Goal: Task Accomplishment & Management: Manage account settings

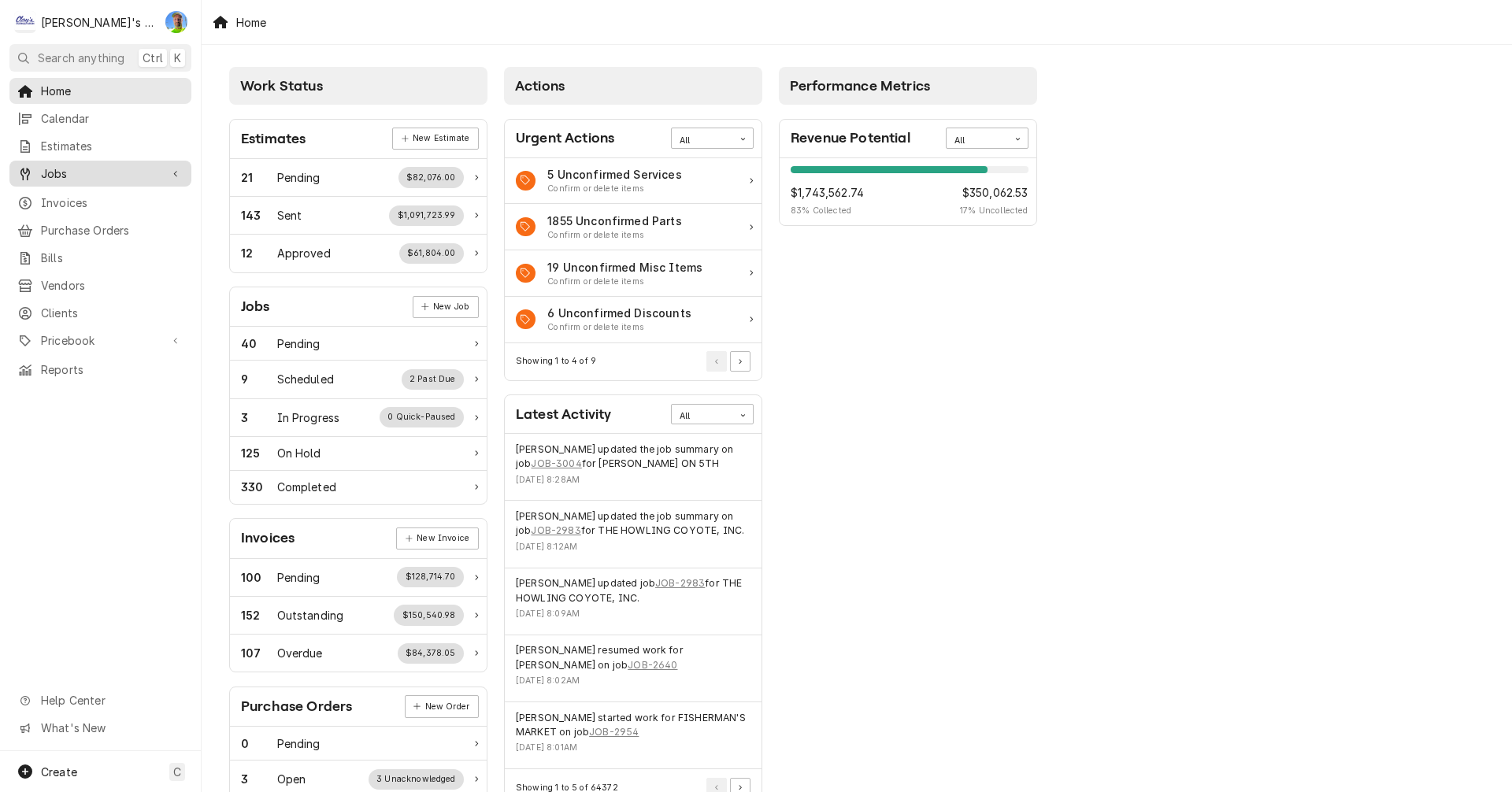
click at [68, 165] on span "Jobs" at bounding box center [100, 173] width 119 height 16
click at [71, 193] on span "Jobs" at bounding box center [111, 200] width 142 height 16
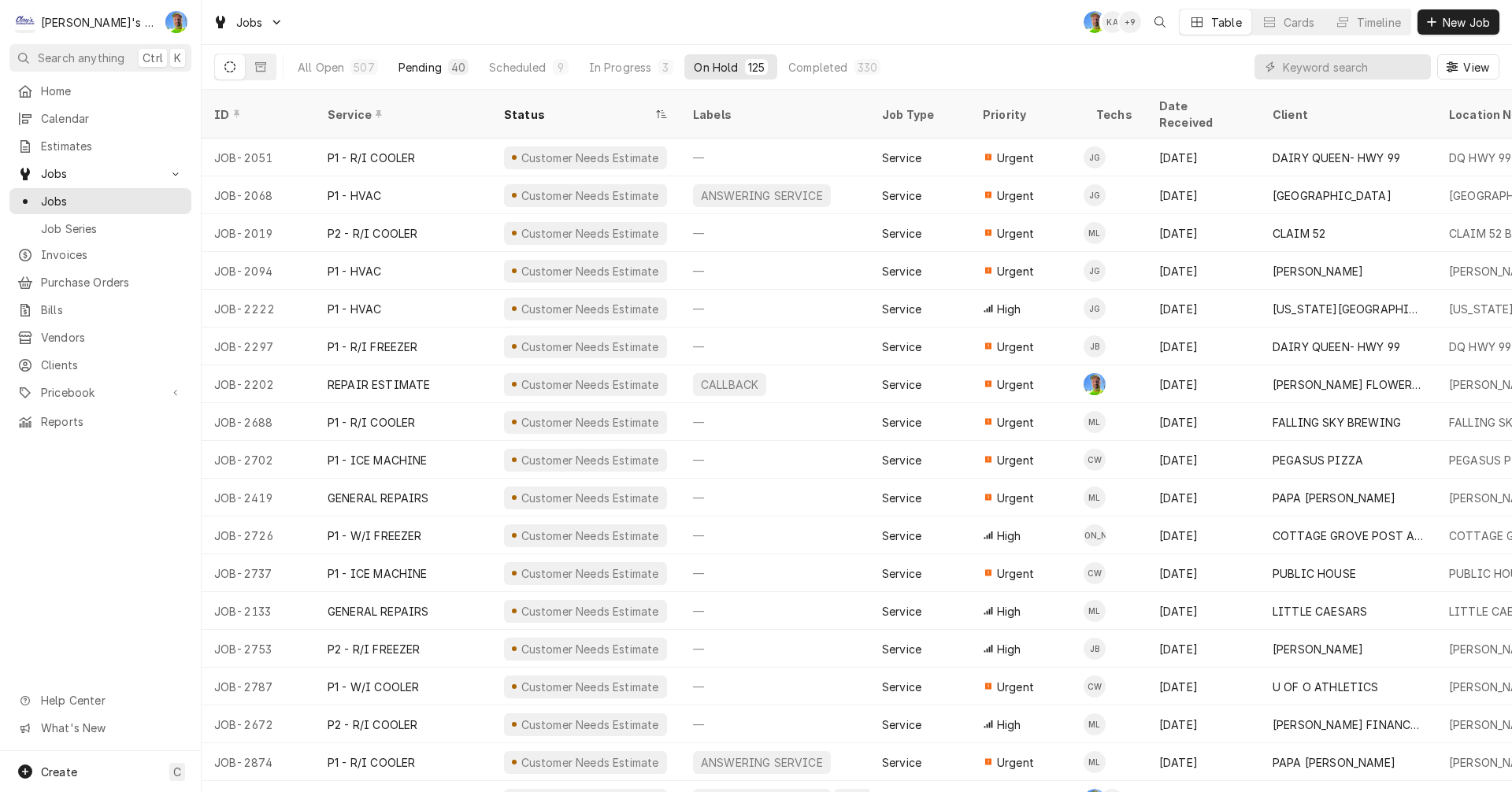
click at [411, 63] on div "Pending" at bounding box center [420, 67] width 43 height 16
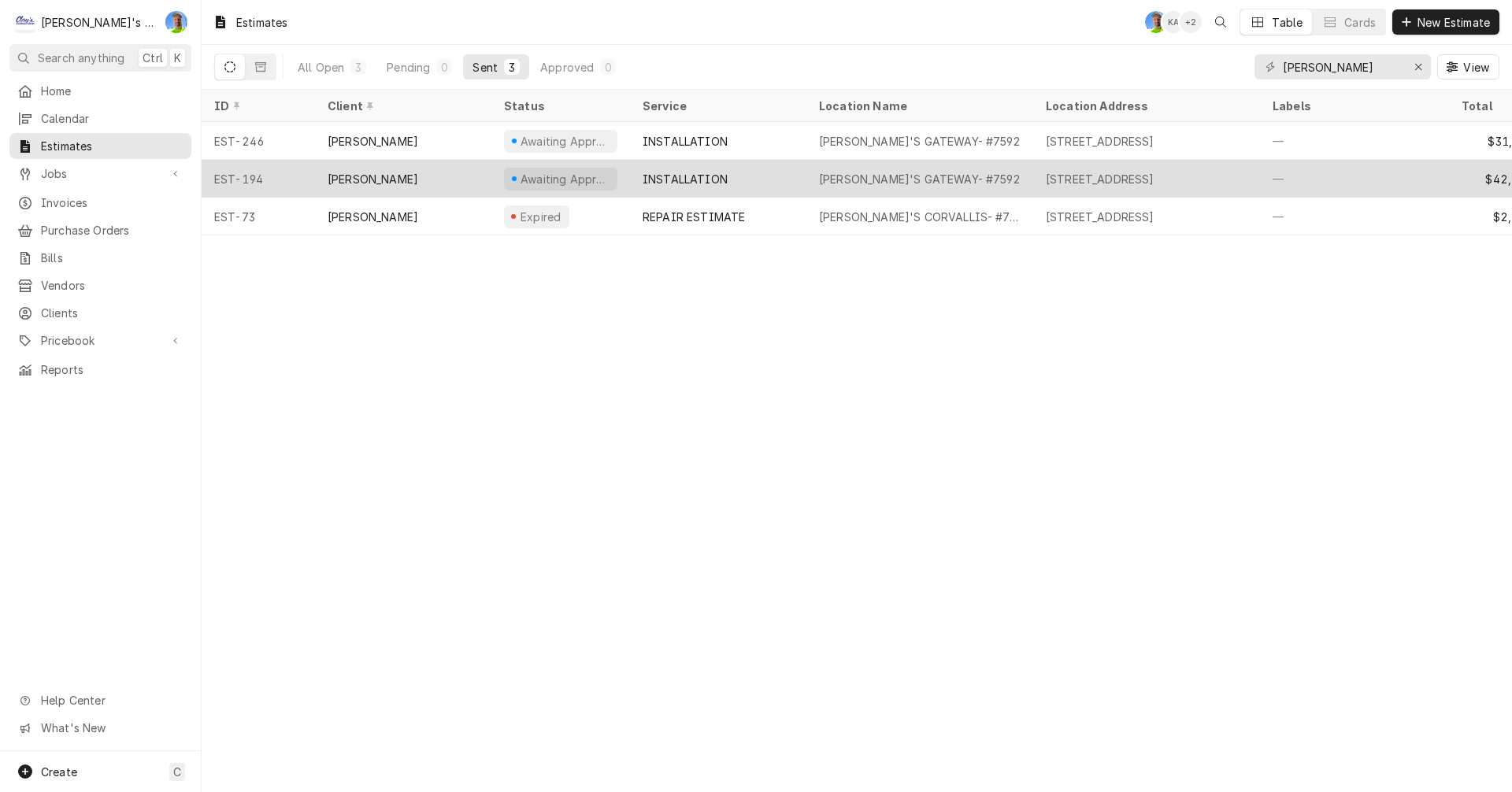
click at [984, 173] on div "[PERSON_NAME]'S GATEWAY- #7592" at bounding box center [920, 179] width 227 height 38
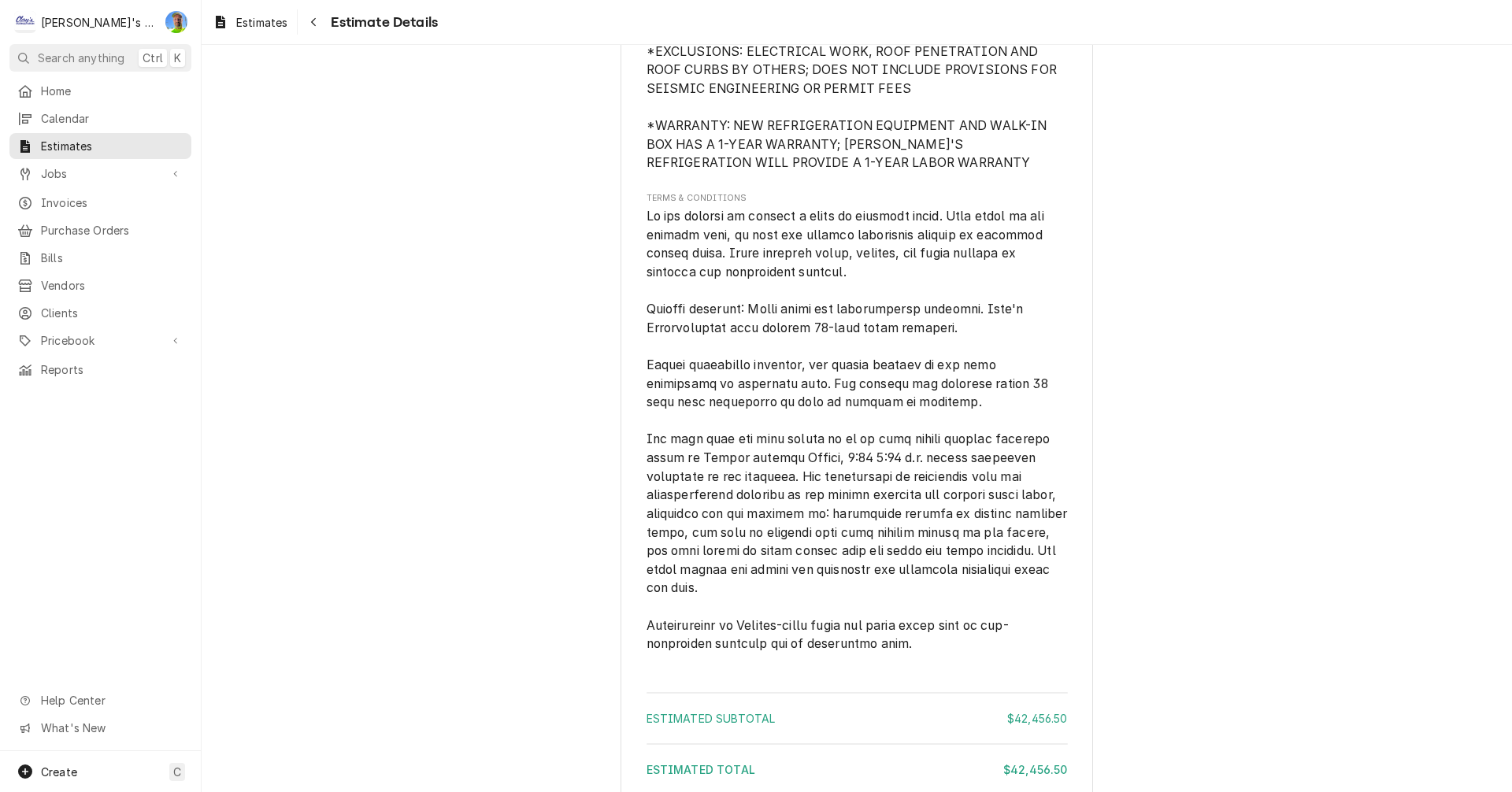
scroll to position [3570, 0]
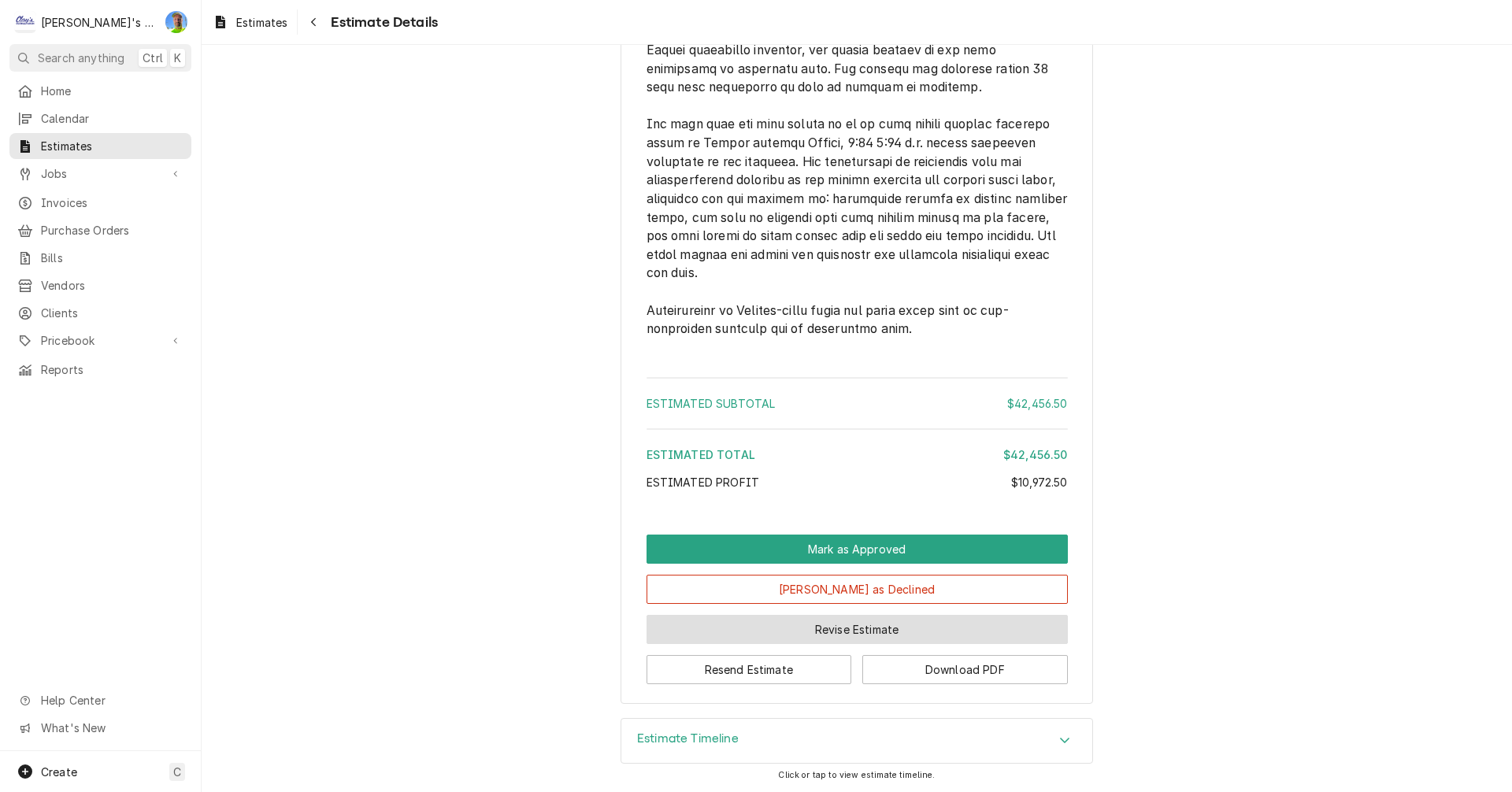
click at [880, 634] on button "Revise Estimate" at bounding box center [857, 630] width 421 height 29
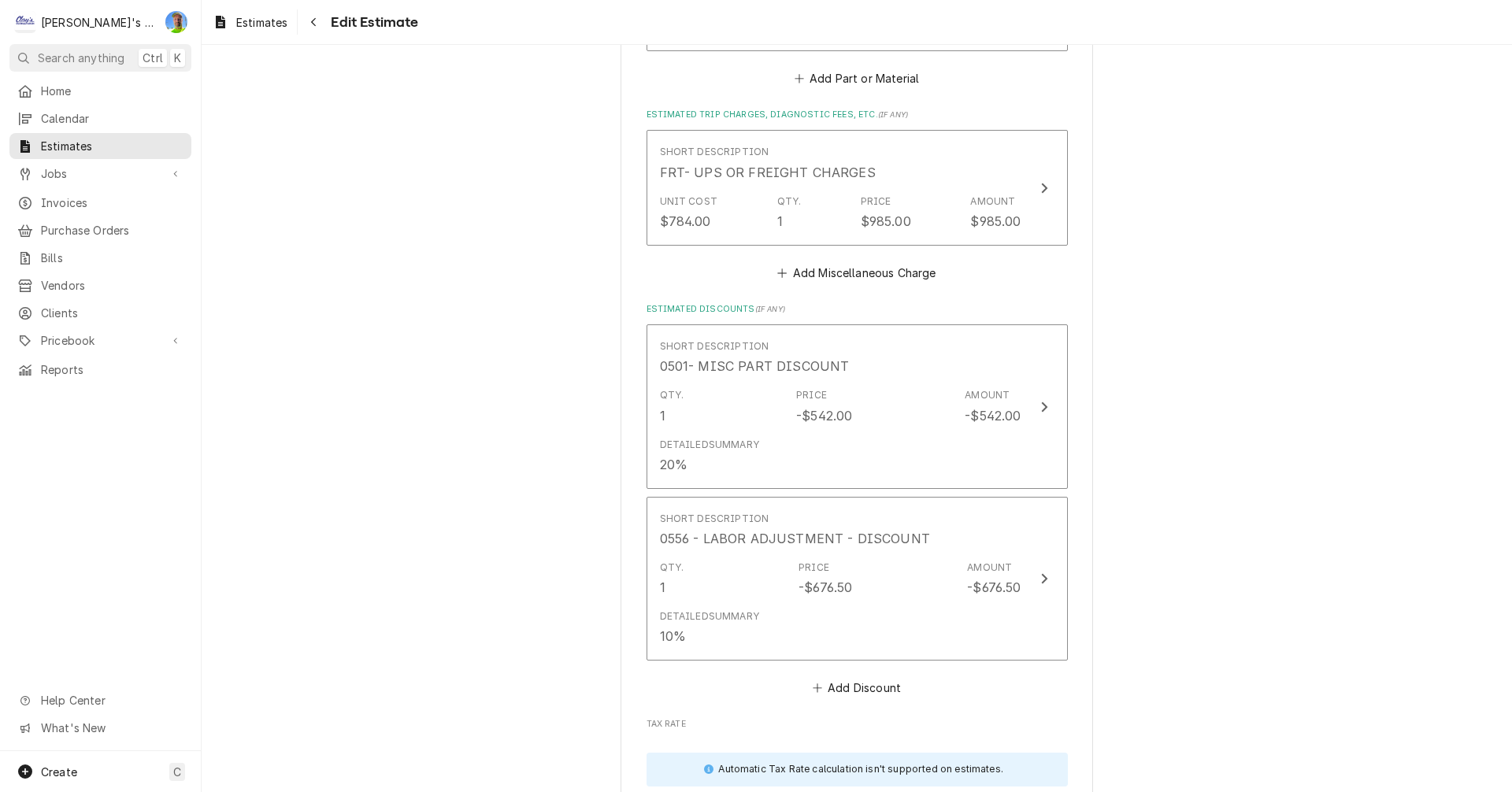
scroll to position [3780, 0]
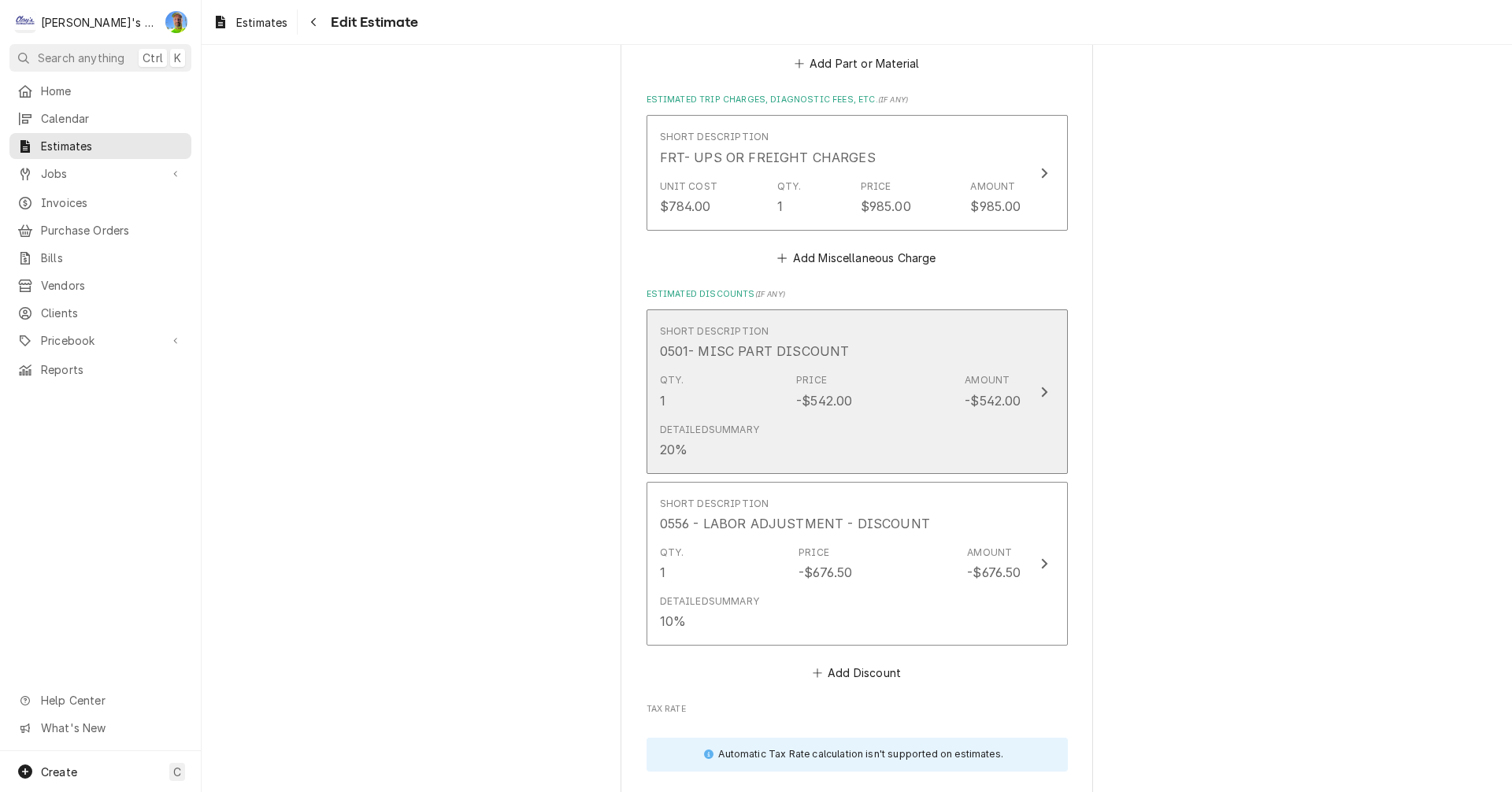
click at [1046, 383] on div "Update Line Item" at bounding box center [1044, 392] width 21 height 19
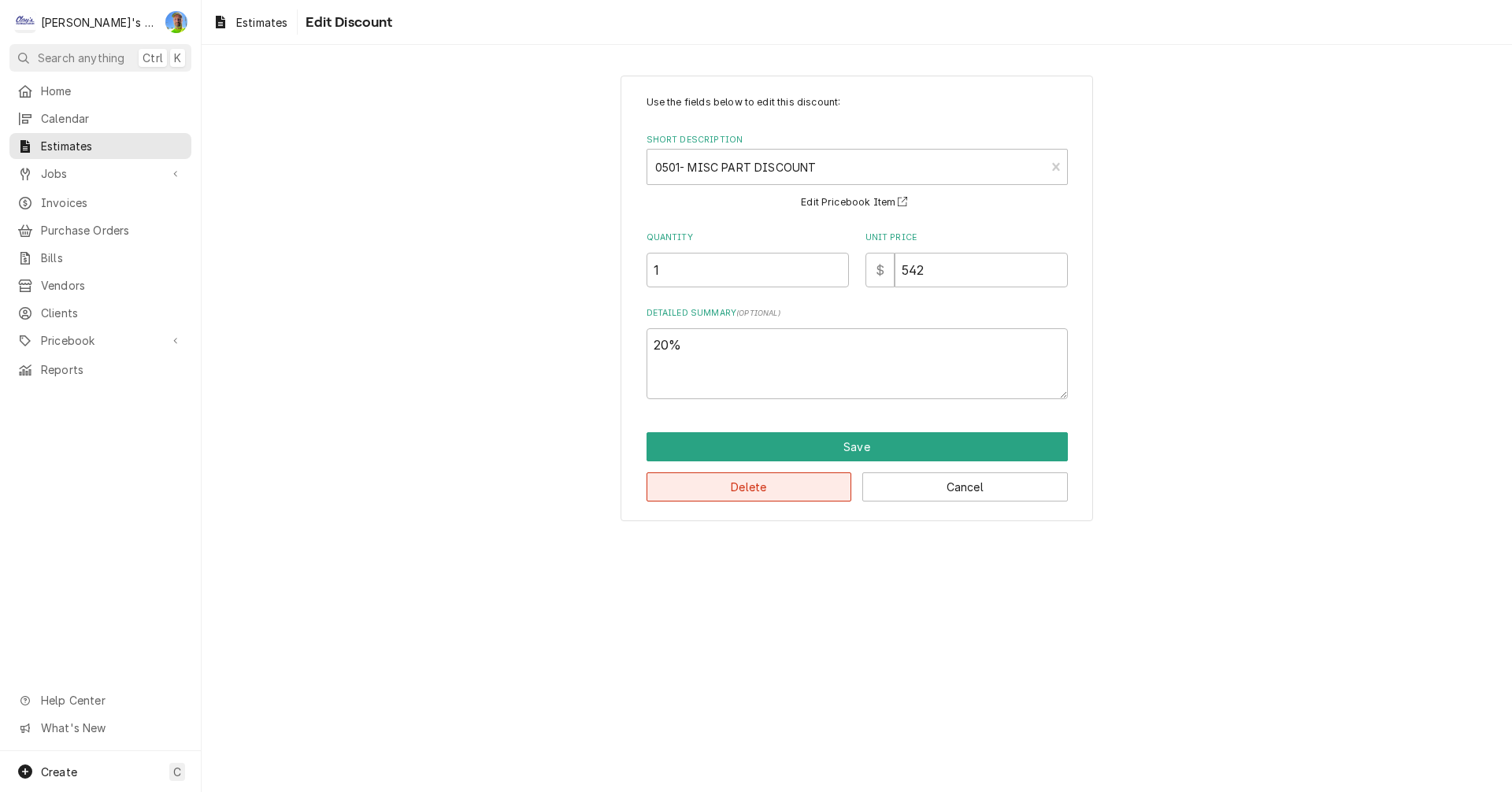
click at [783, 498] on button "Delete" at bounding box center [750, 487] width 206 height 29
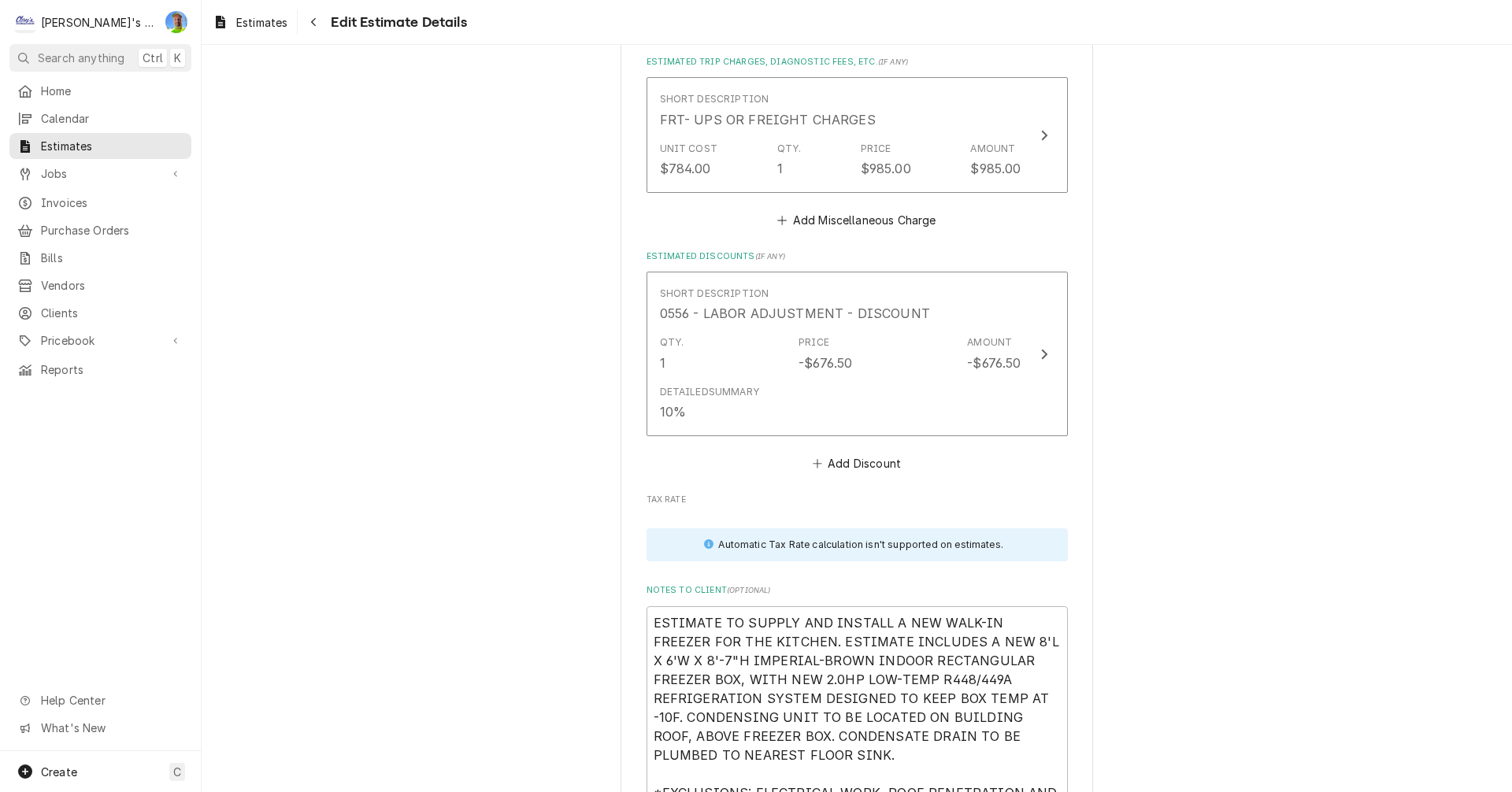
scroll to position [3818, 0]
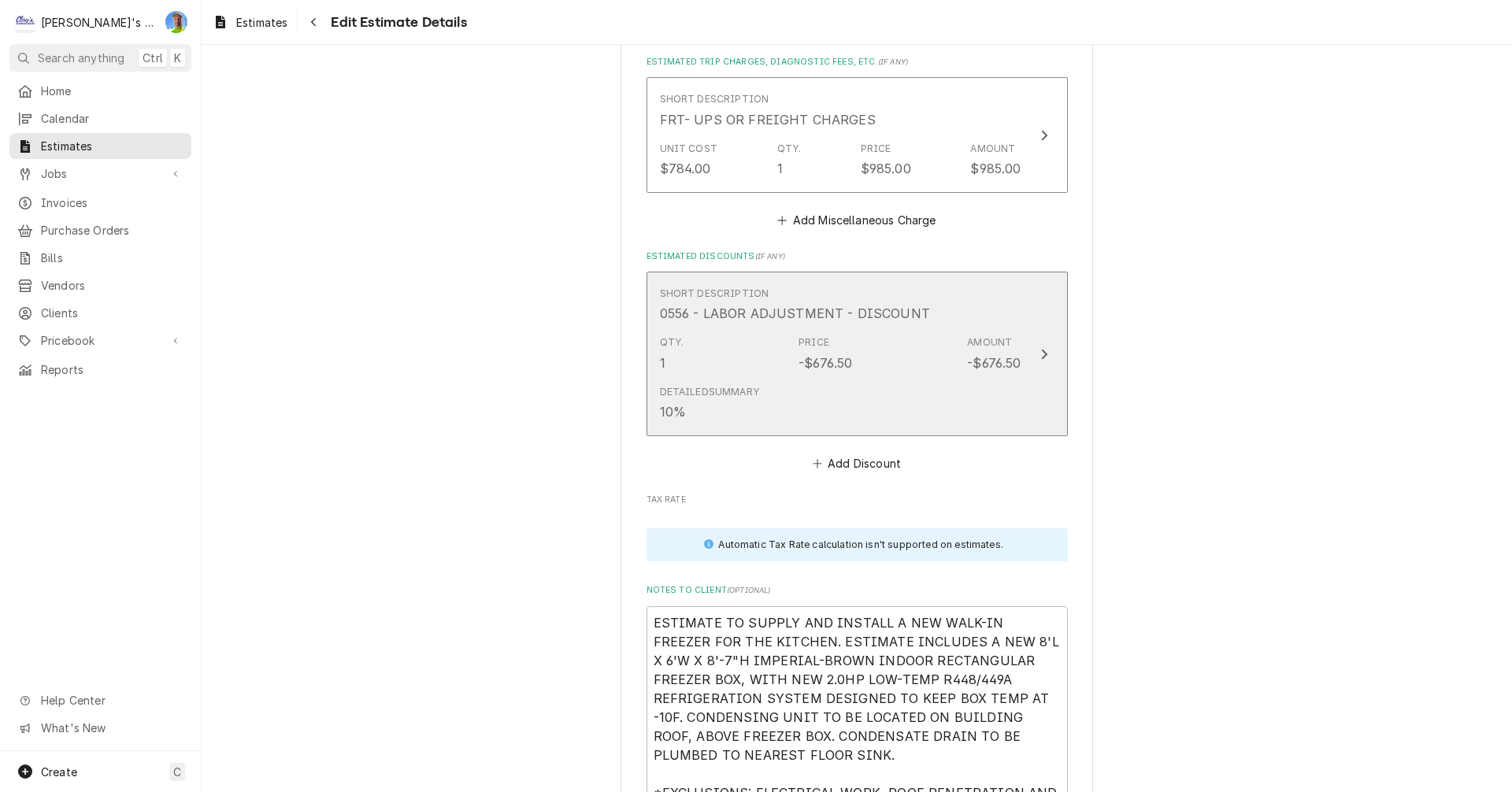
click at [983, 382] on div "Detailed Summary 10%" at bounding box center [840, 403] width 362 height 49
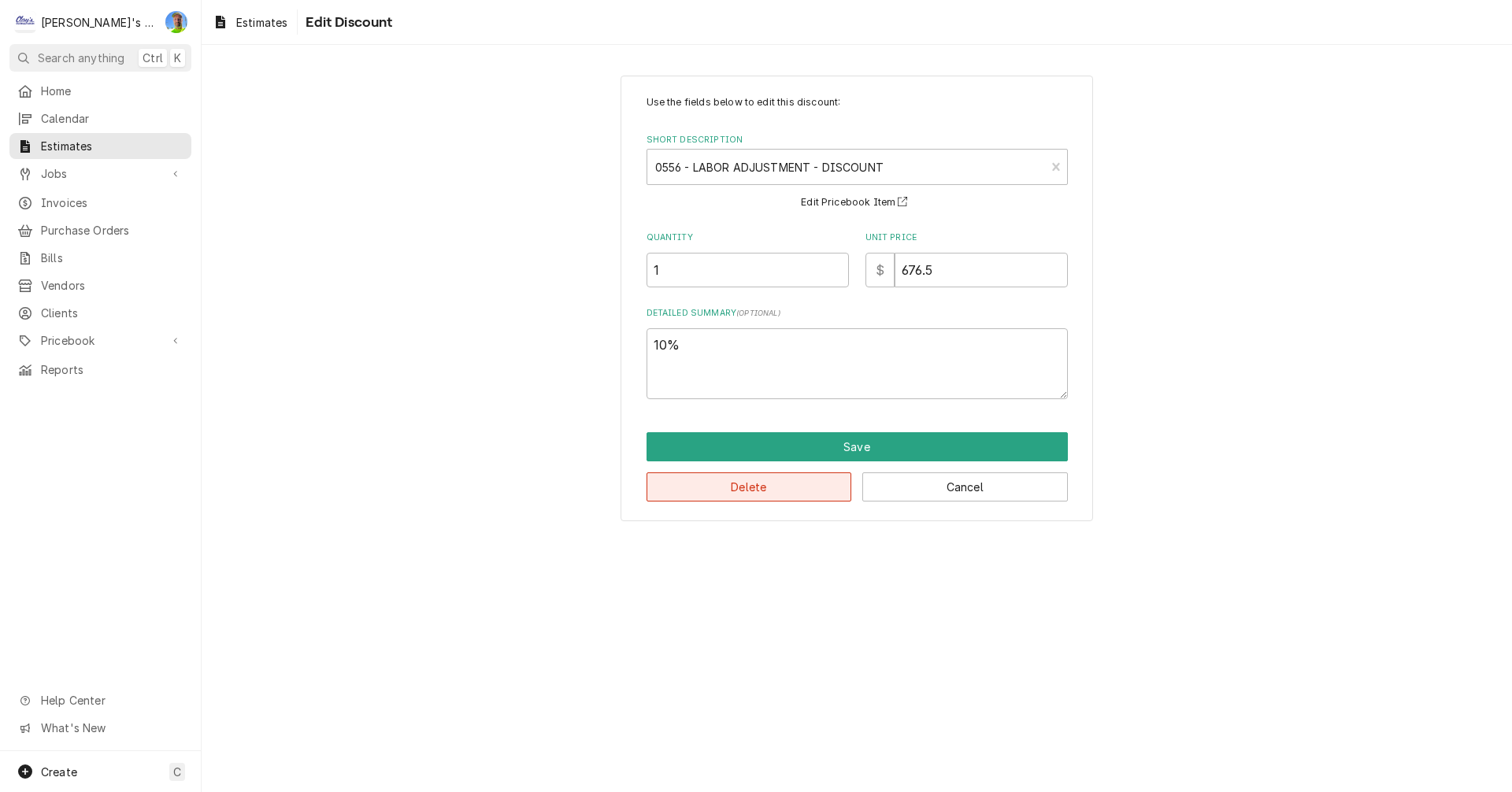
click at [781, 486] on button "Delete" at bounding box center [750, 487] width 206 height 29
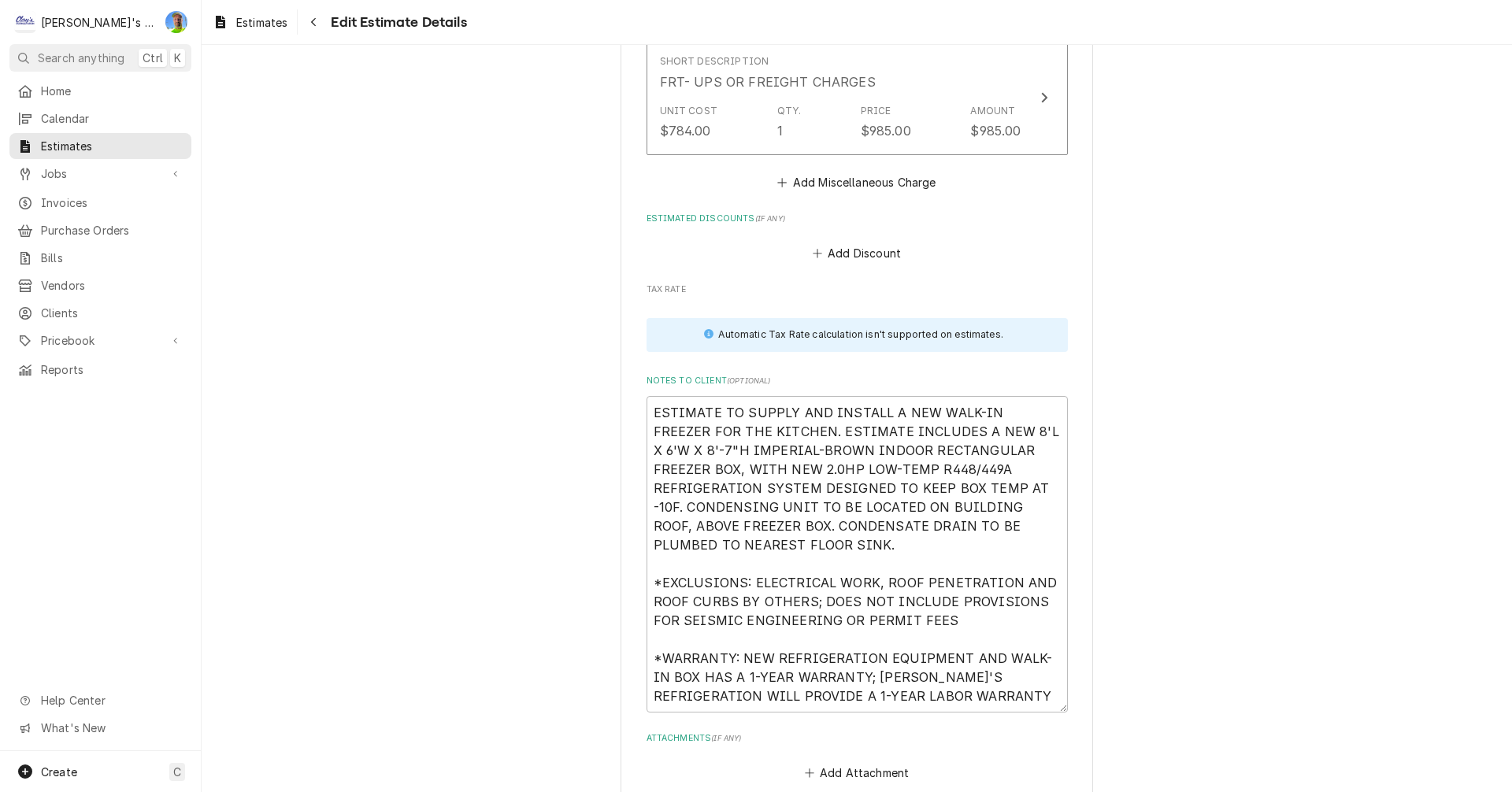
type textarea "x"
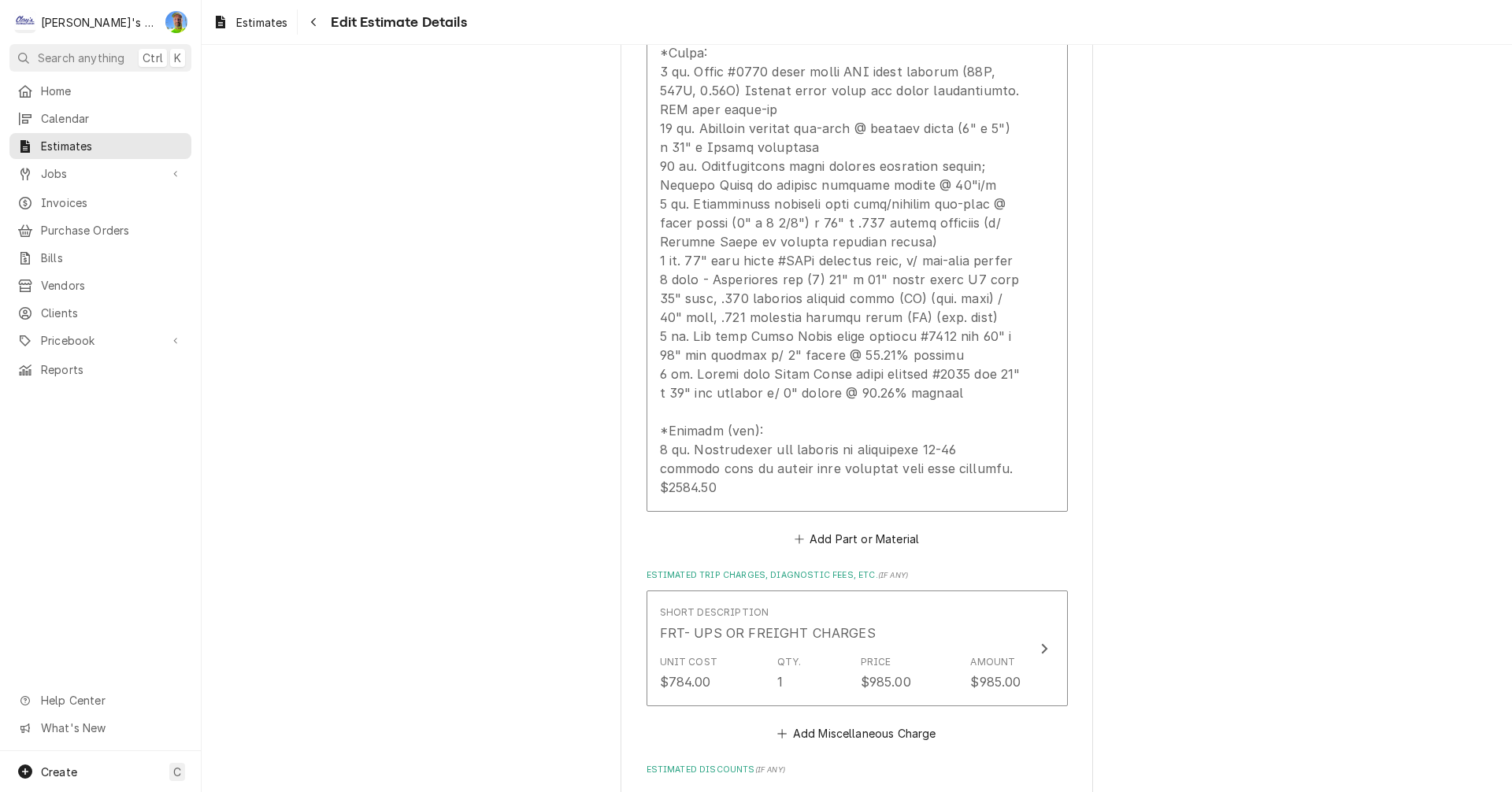
scroll to position [3226, 0]
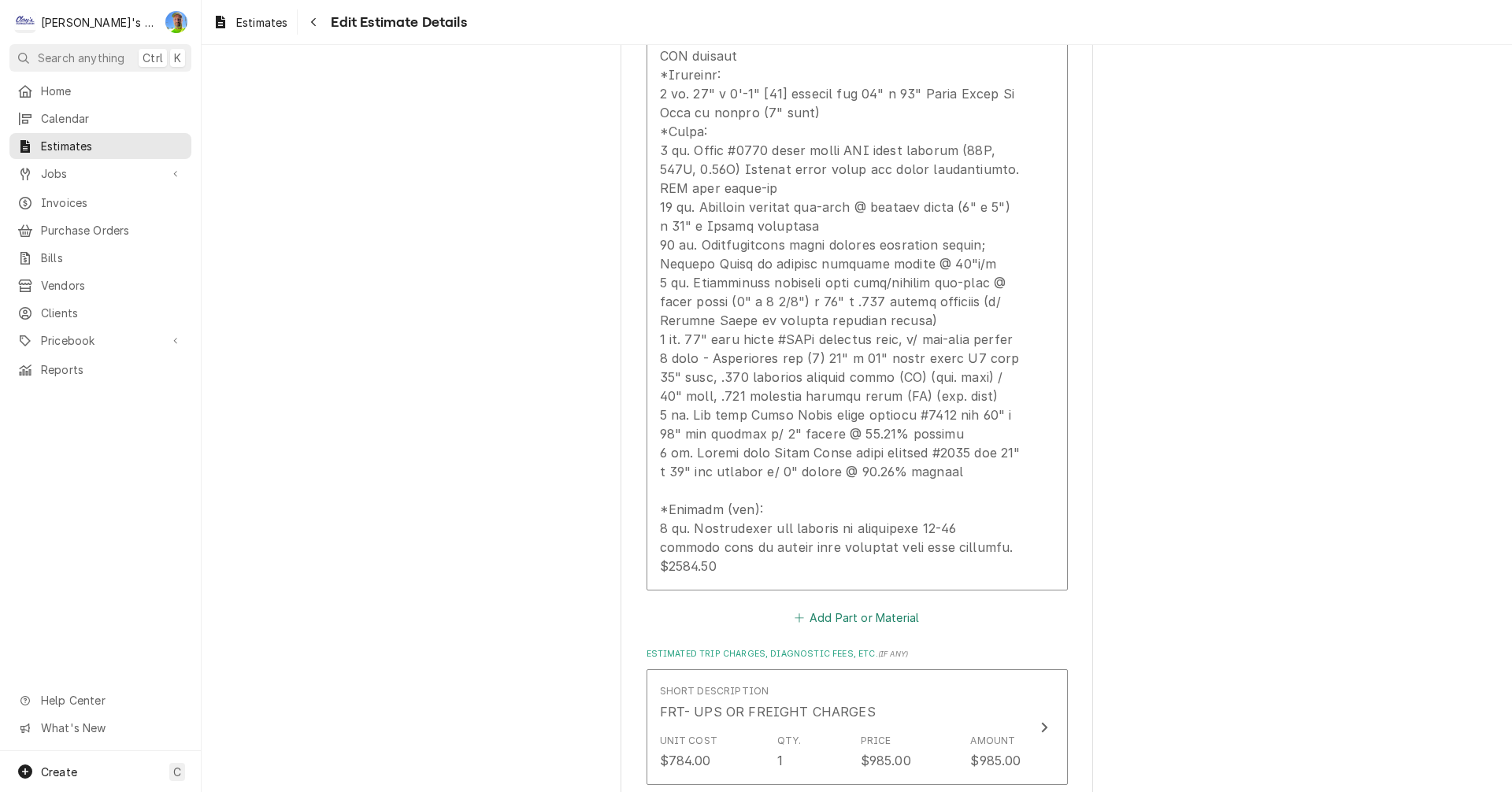
click at [861, 607] on button "Add Part or Material" at bounding box center [856, 618] width 130 height 22
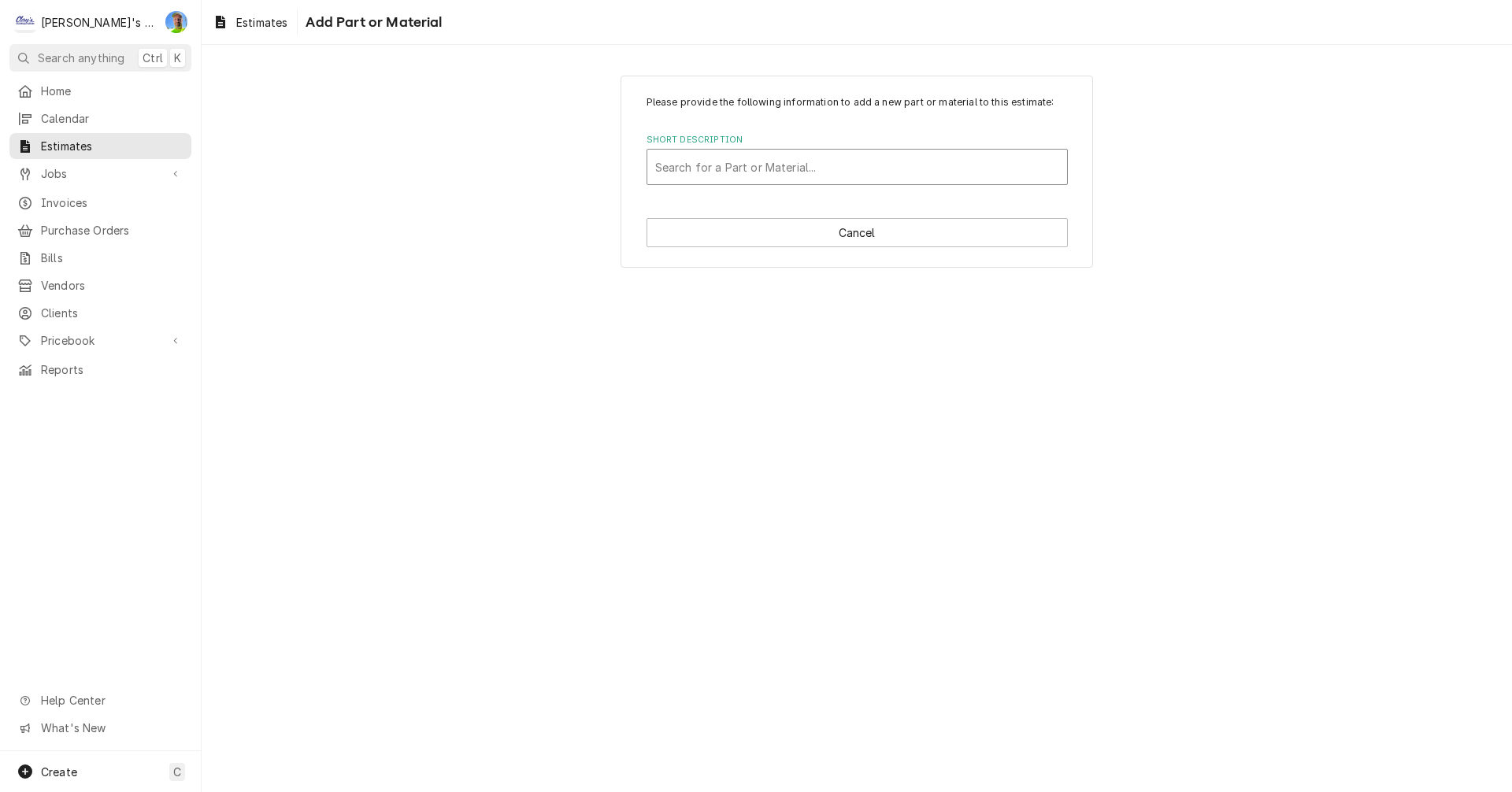
click at [761, 172] on div "Short Description" at bounding box center [857, 167] width 404 height 29
type input "RUSSELL COND UNIT RFO150"
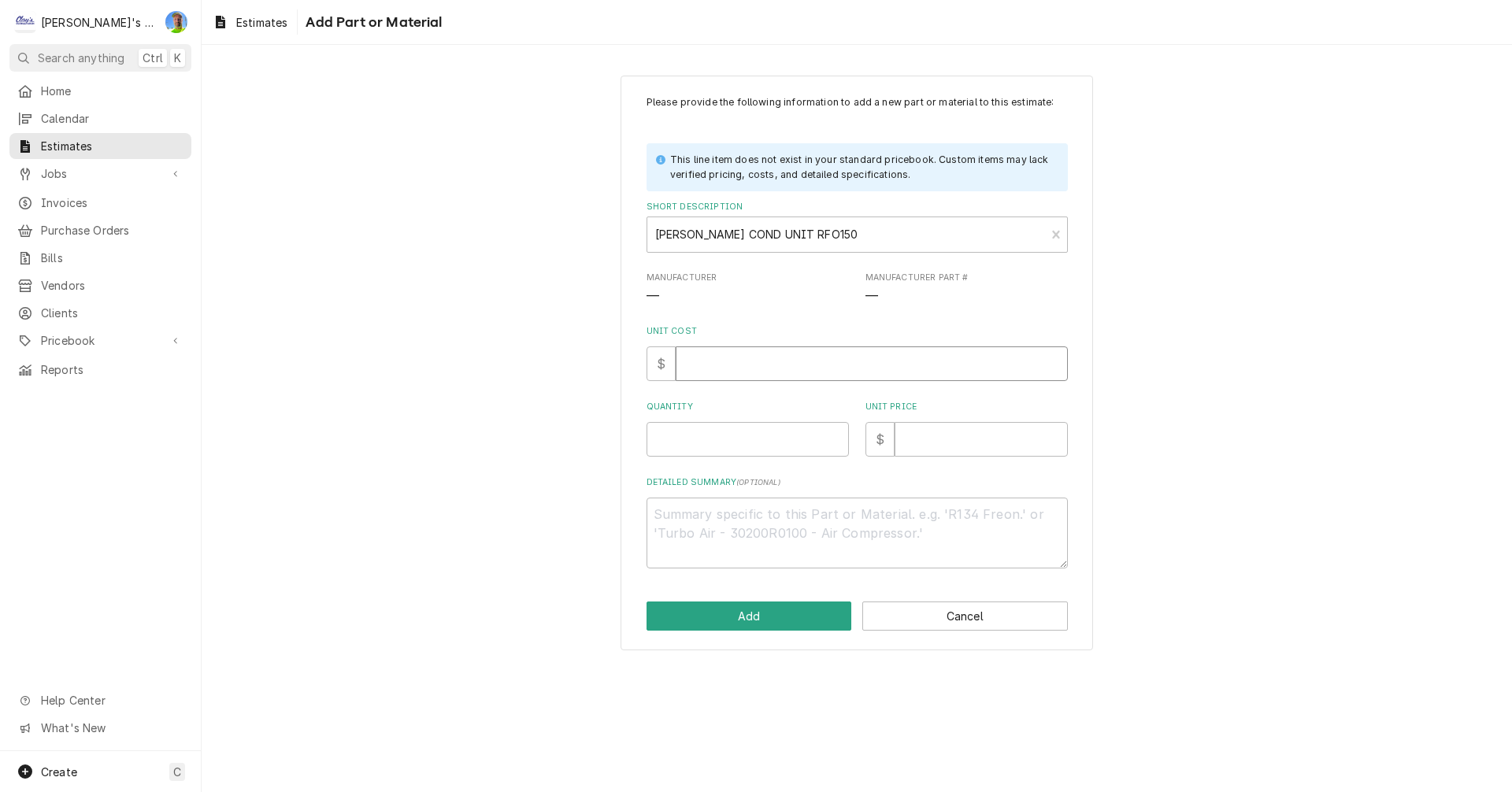
type textarea "x"
type input "3"
type textarea "x"
type input "31"
type textarea "x"
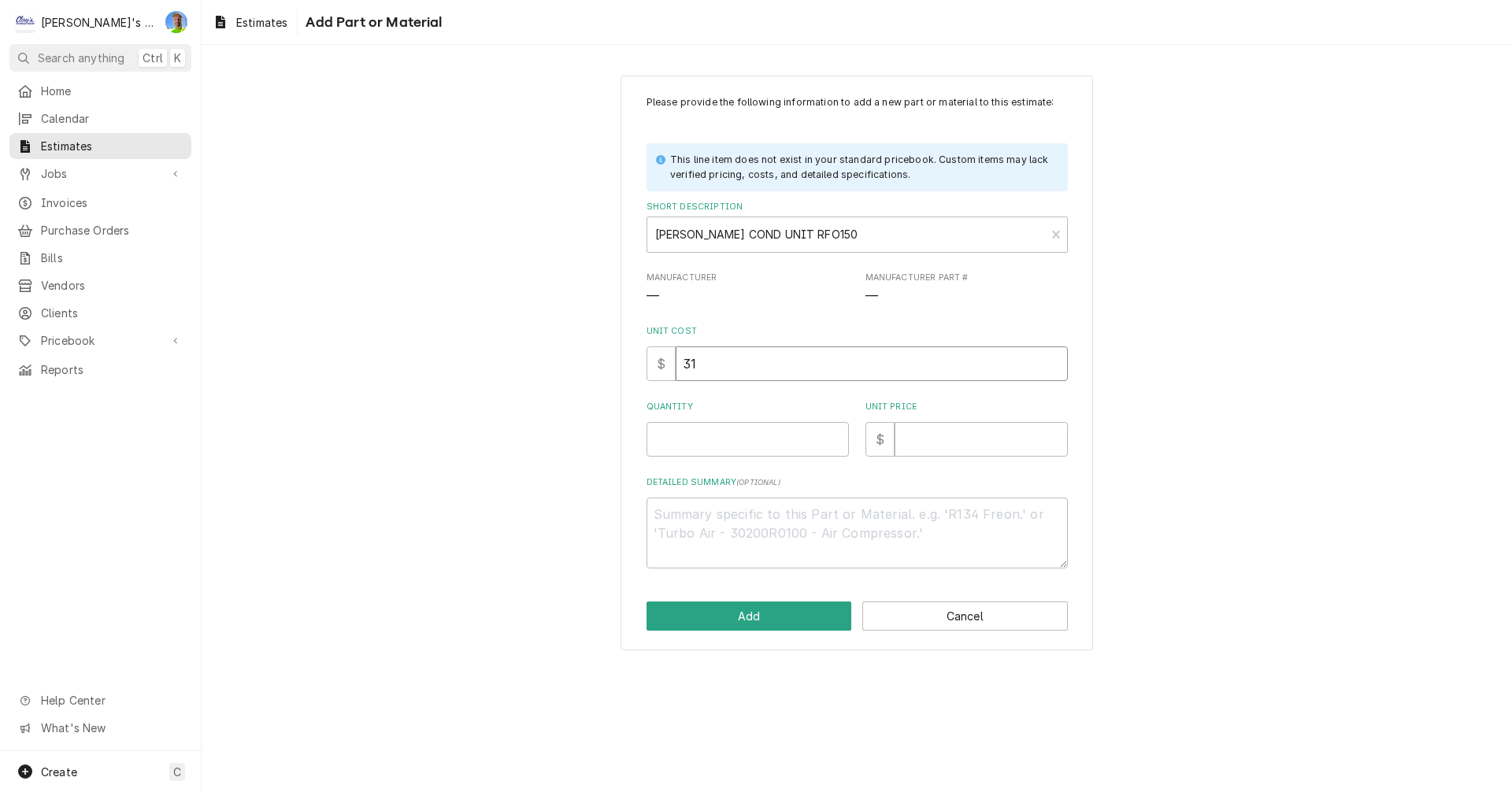
type input "310"
type textarea "x"
type input "3100"
type textarea "x"
type input "3100"
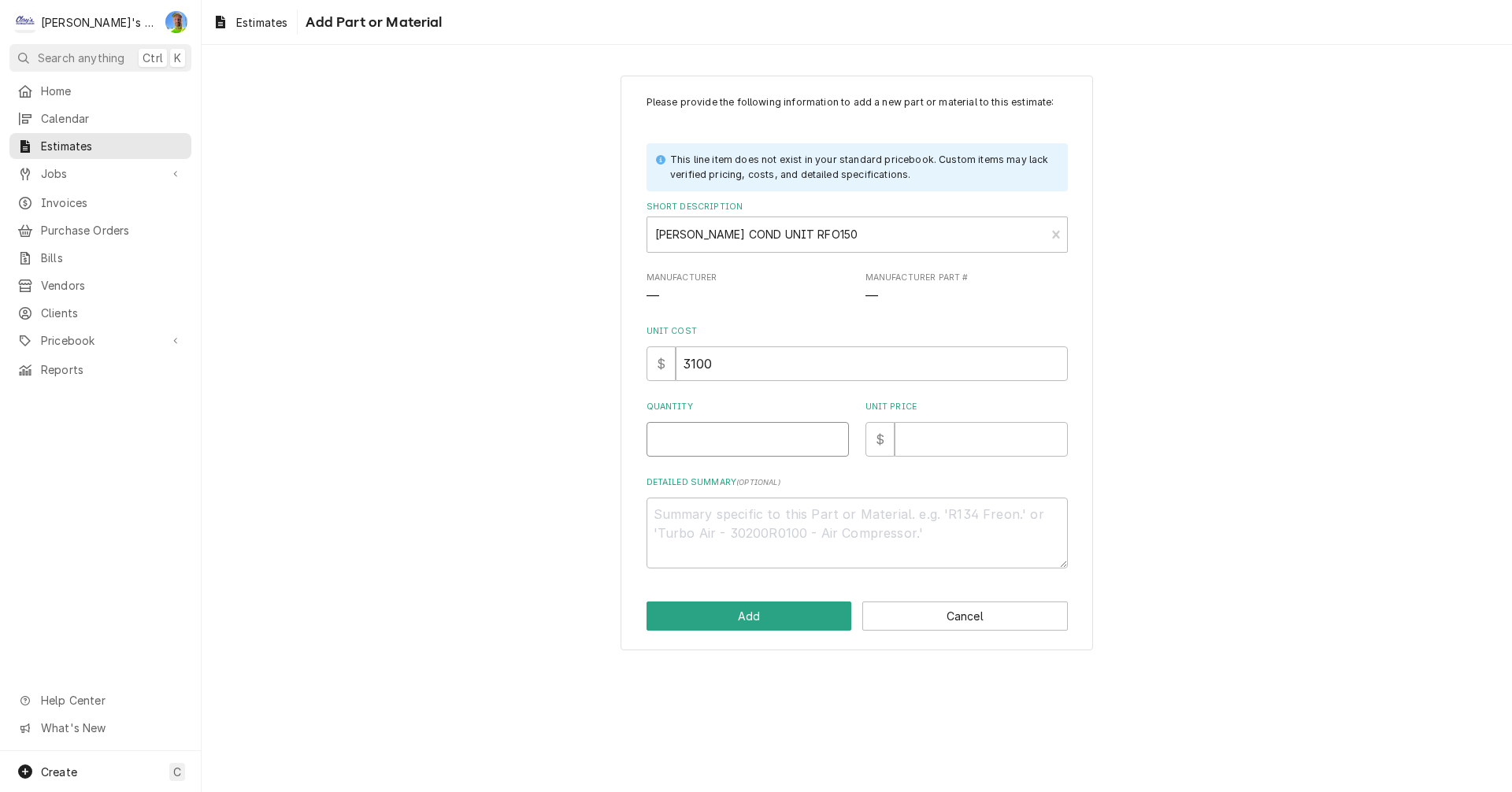
type textarea "x"
type input "1"
type textarea "x"
type input "4"
type textarea "x"
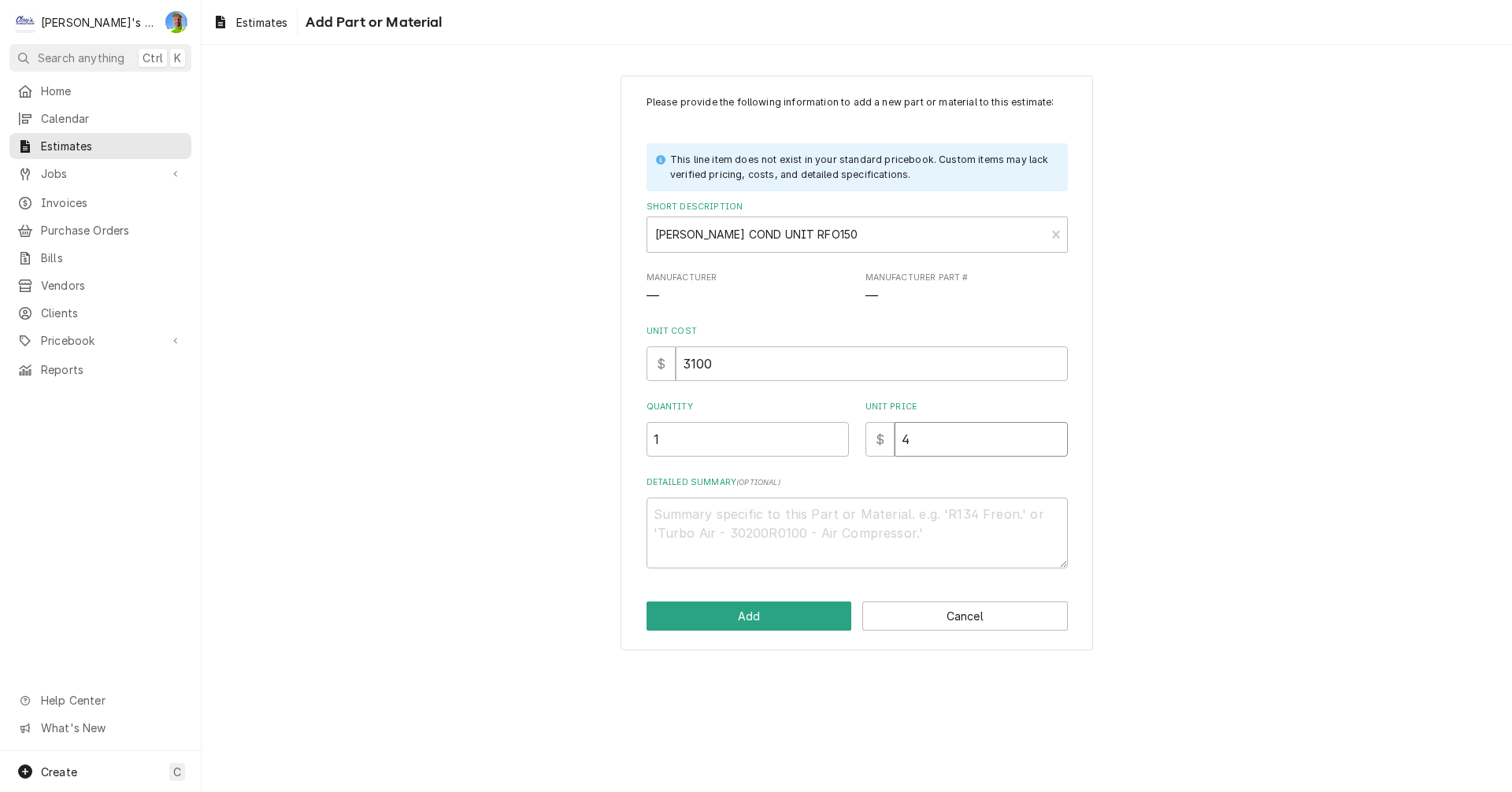
type input "41"
type textarea "x"
type input "418"
type textarea "x"
type input "4185"
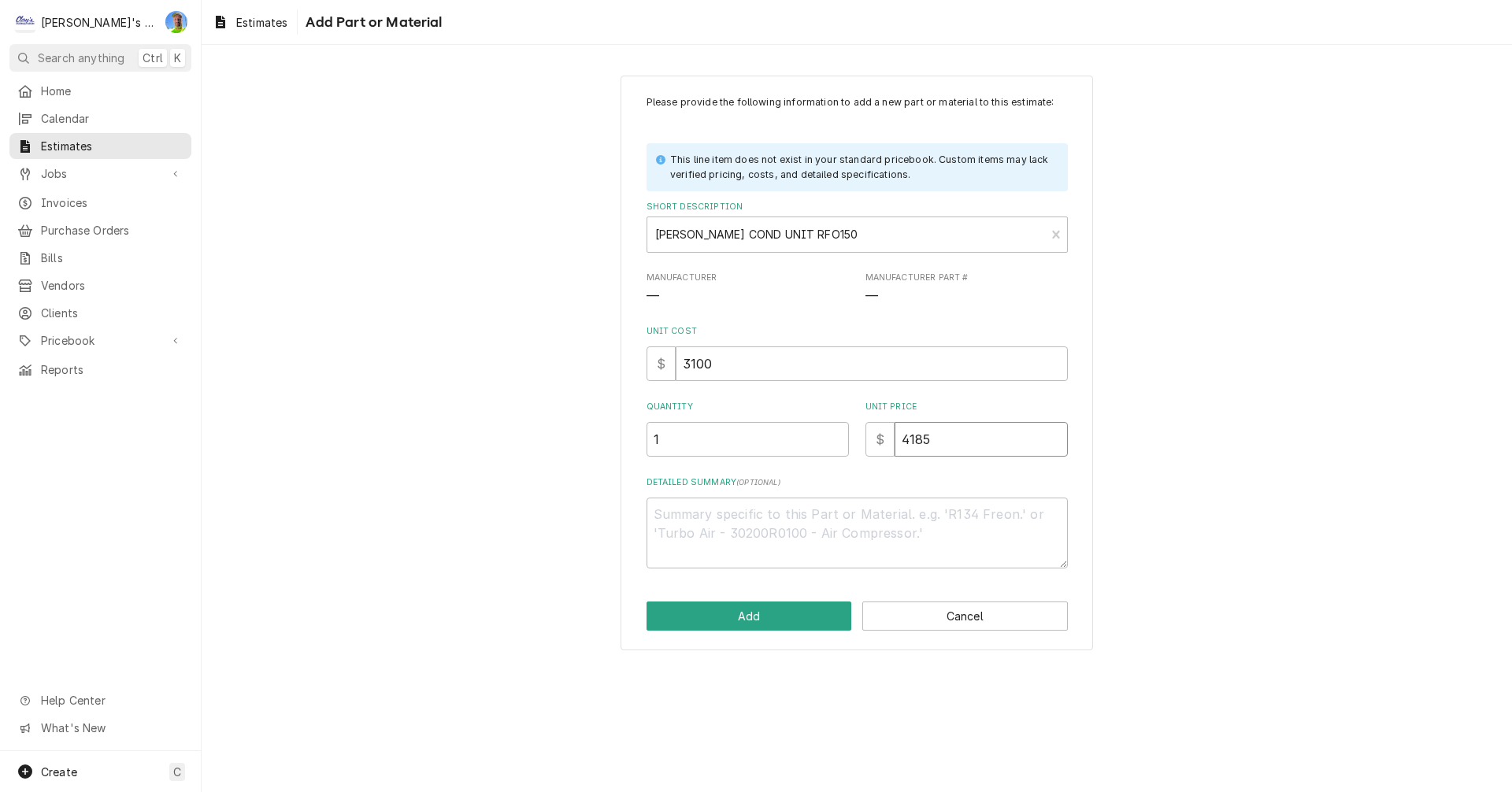
type textarea "x"
type input "4185"
type textarea "x"
type textarea "O"
type textarea "x"
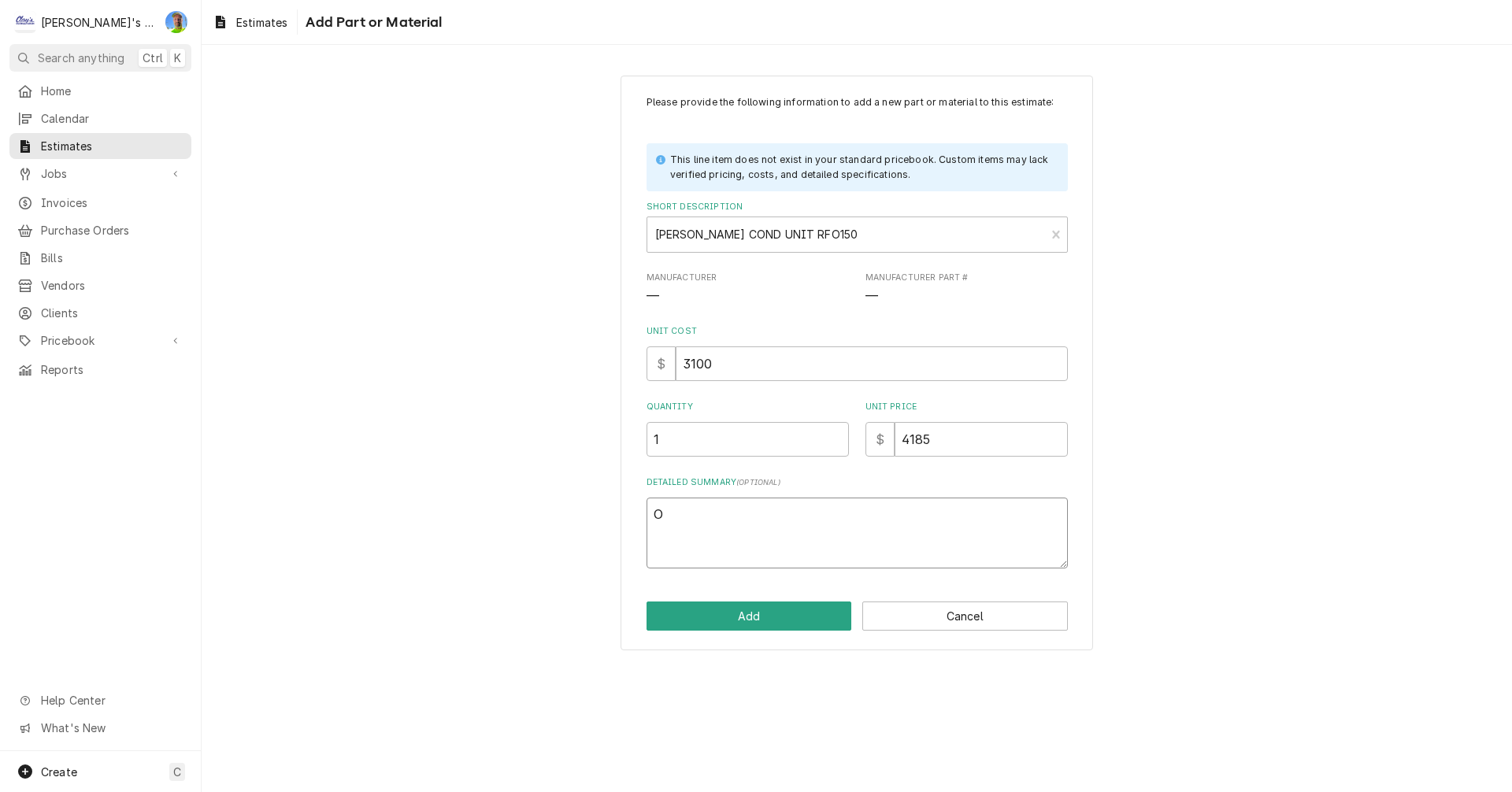
type textarea "OU"
type textarea "x"
type textarea "OUT"
type textarea "x"
type textarea "OUTD"
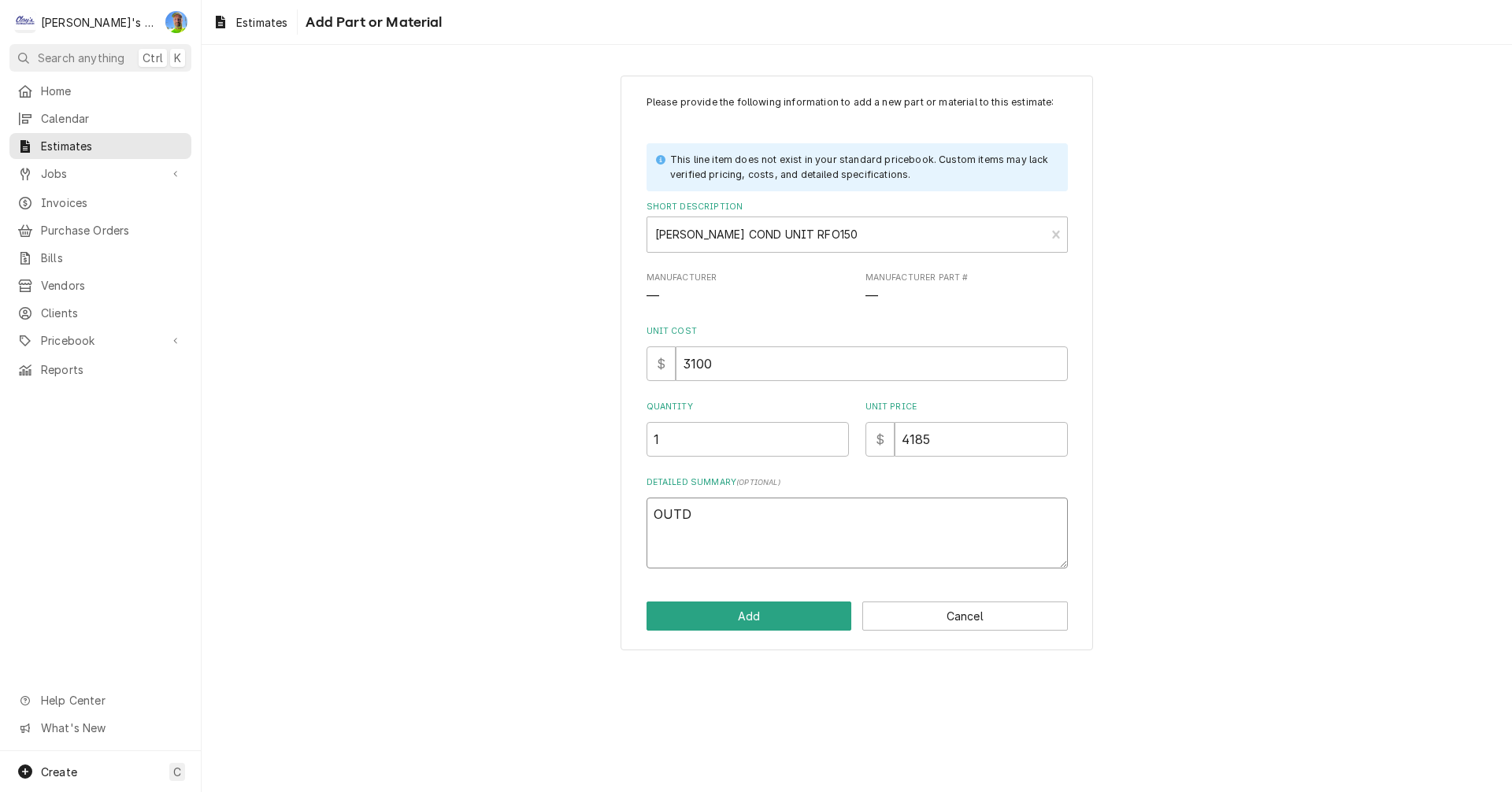
type textarea "x"
type textarea "OUTDO"
type textarea "x"
type textarea "OUTDOO"
type textarea "x"
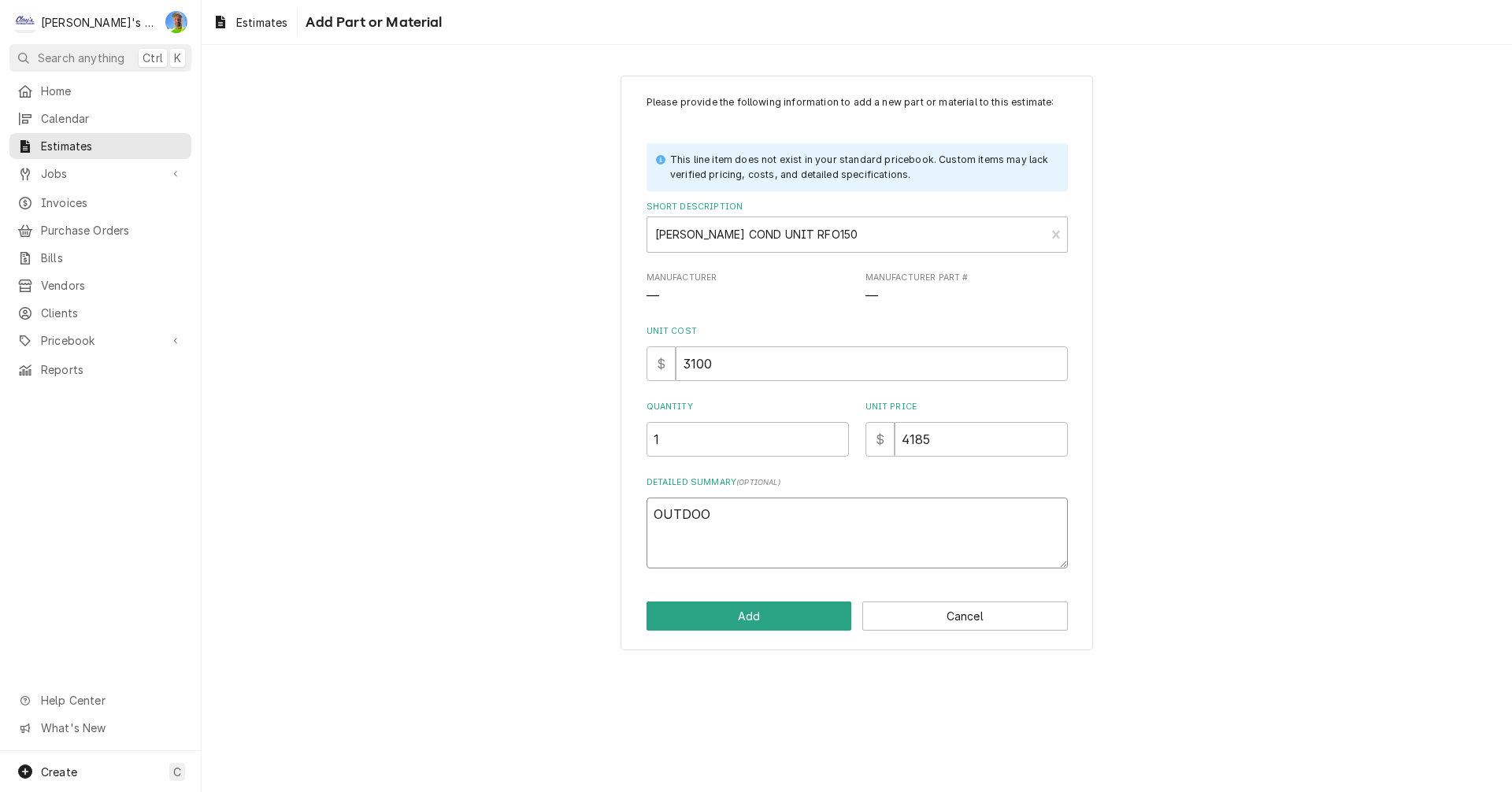
type textarea "OUTDOOR"
type textarea "x"
type textarea "OUTDOOR"
type textarea "x"
type textarea "OUTDOOR C"
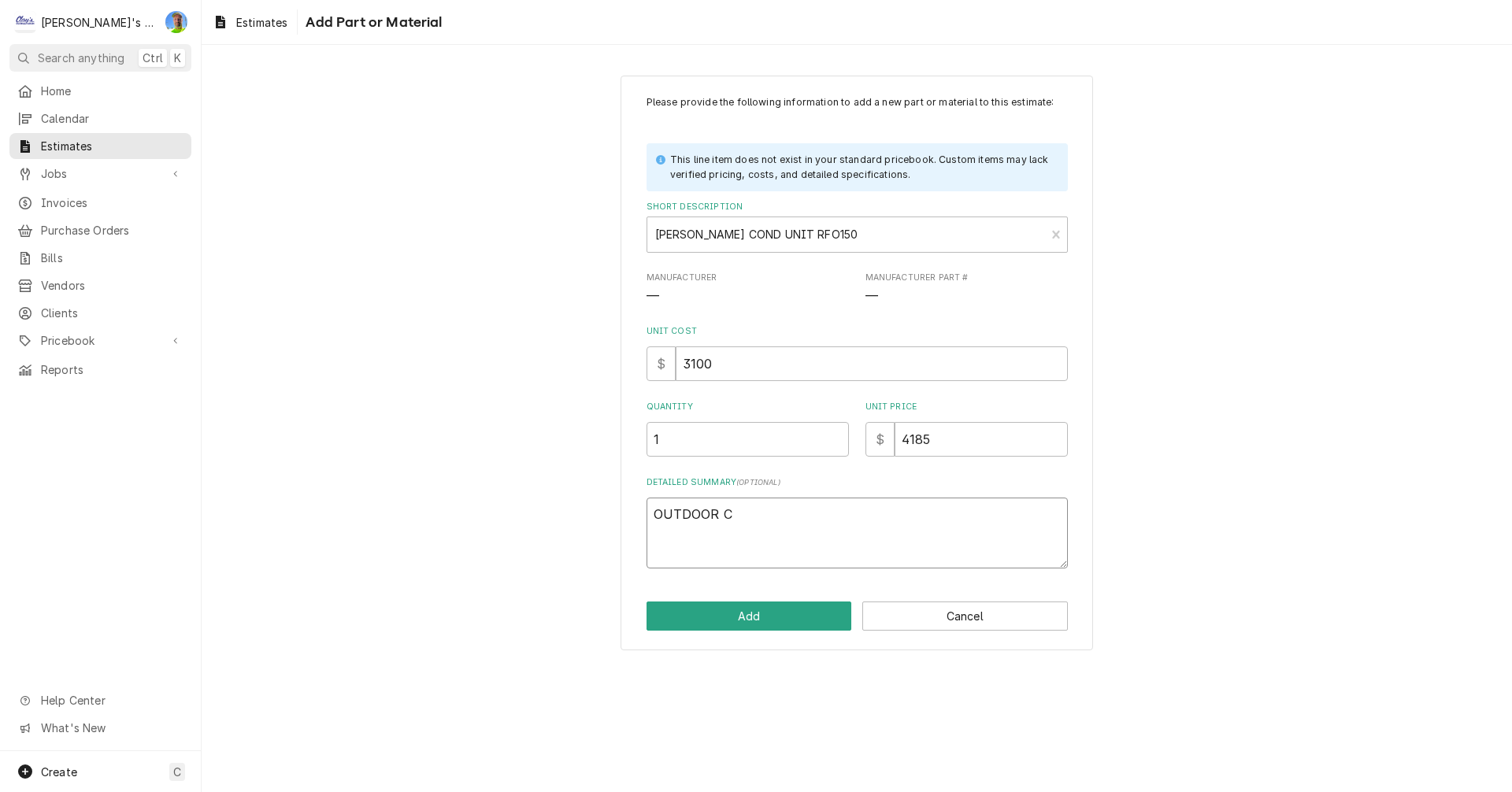
type textarea "x"
type textarea "OUTDOOR CO"
type textarea "x"
type textarea "OUTDOOR CON"
type textarea "x"
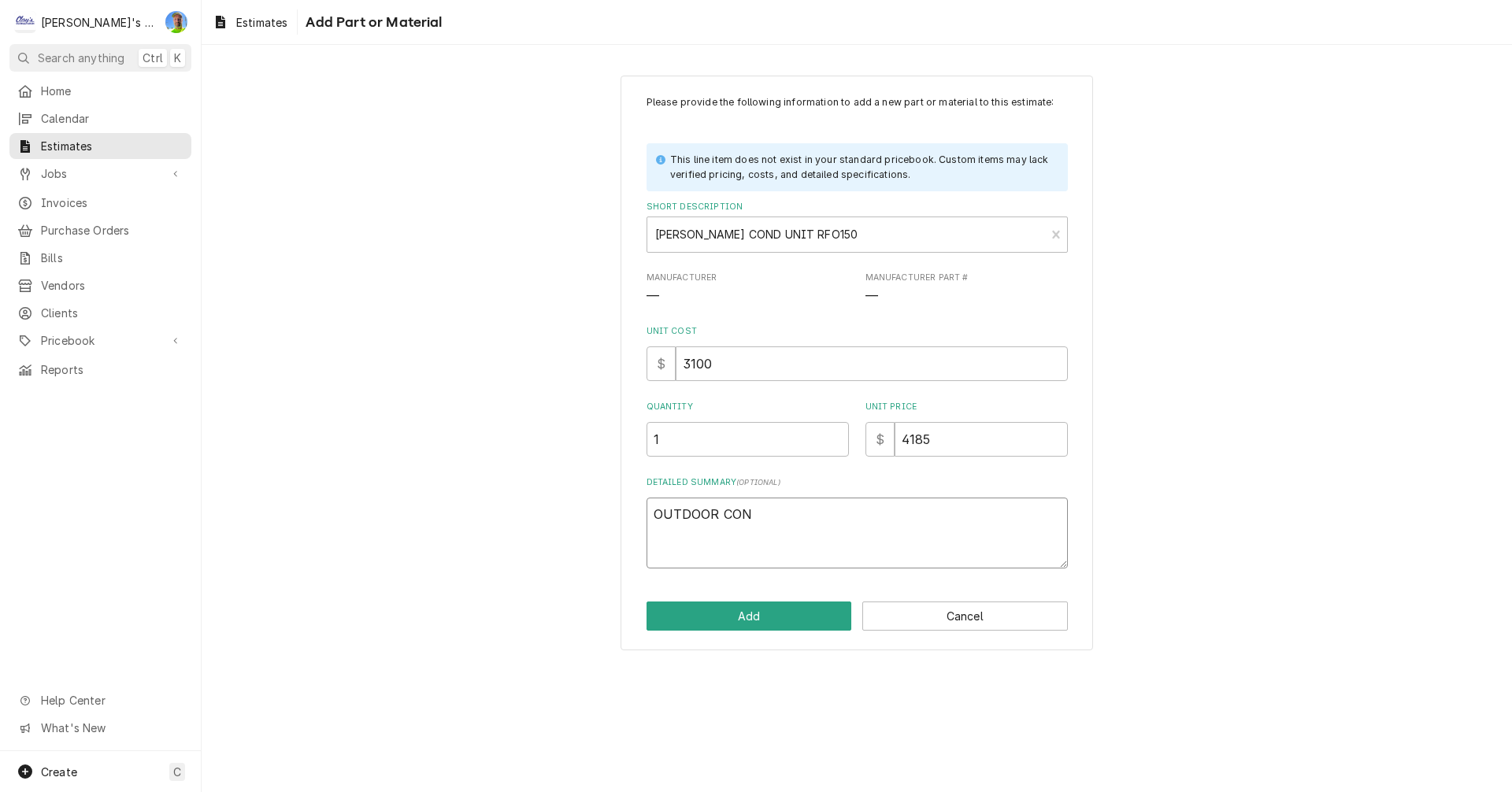
type textarea "OUTDOOR COND"
type textarea "x"
type textarea "OUTDOOR CONDE"
type textarea "x"
type textarea "OUTDOOR CONDEN"
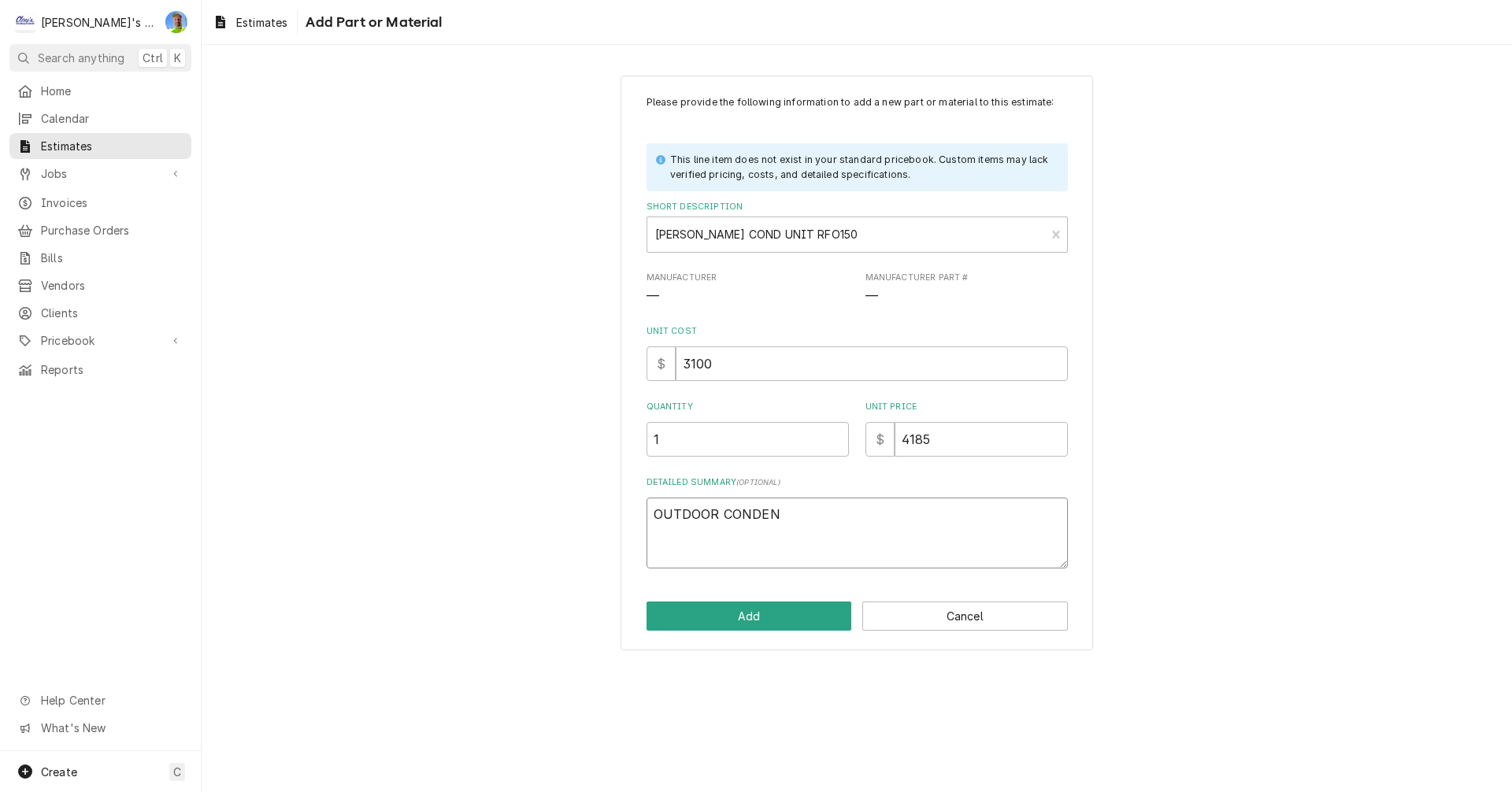
type textarea "x"
type textarea "OUTDOOR CONDENS"
type textarea "x"
type textarea "OUTDOOR CONDENSI"
type textarea "x"
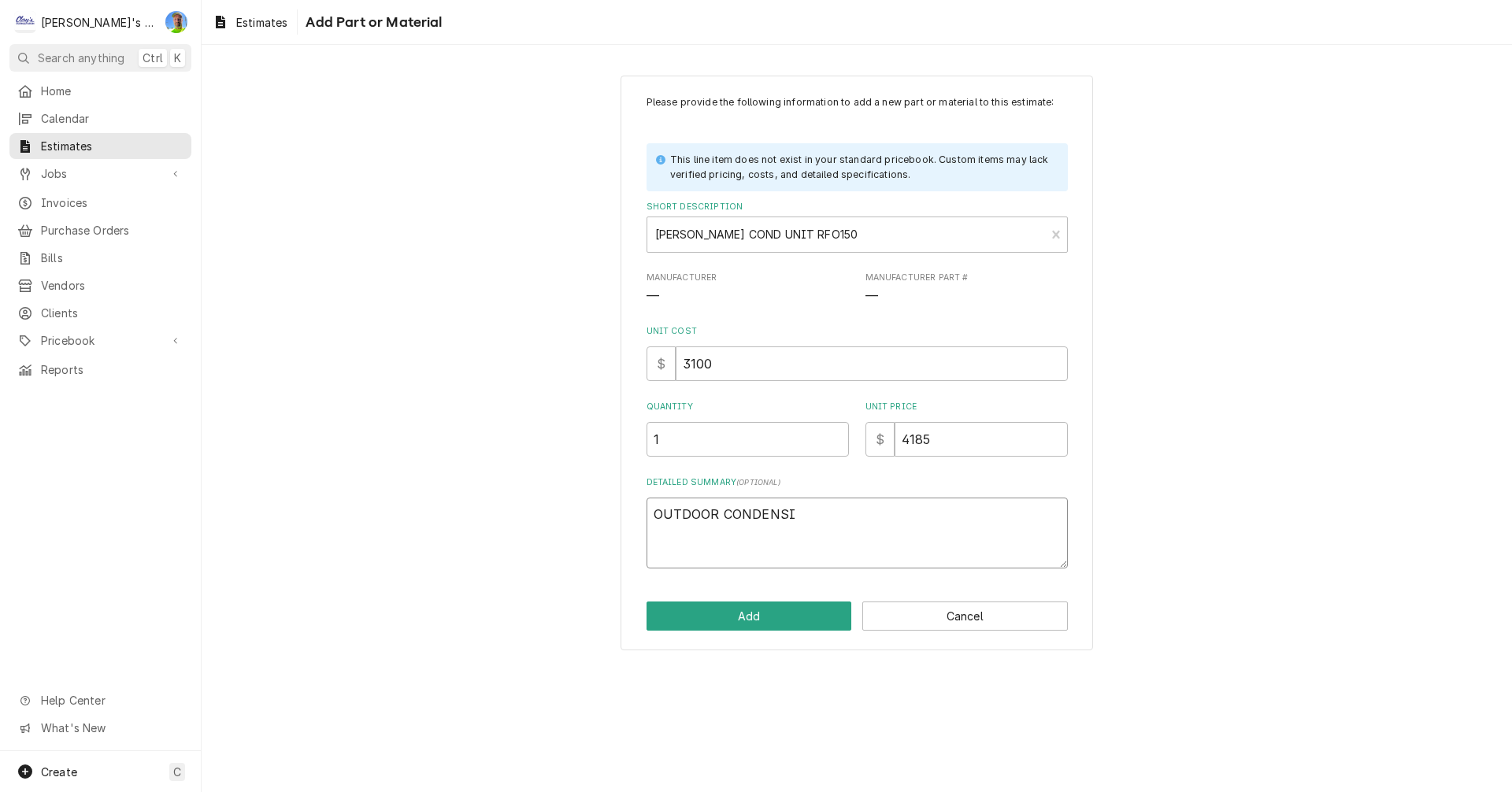
type textarea "OUTDOOR CONDENSIN"
type textarea "x"
type textarea "OUTDOOR CONDENSING"
type textarea "x"
type textarea "OUTDOOR CONDENSING"
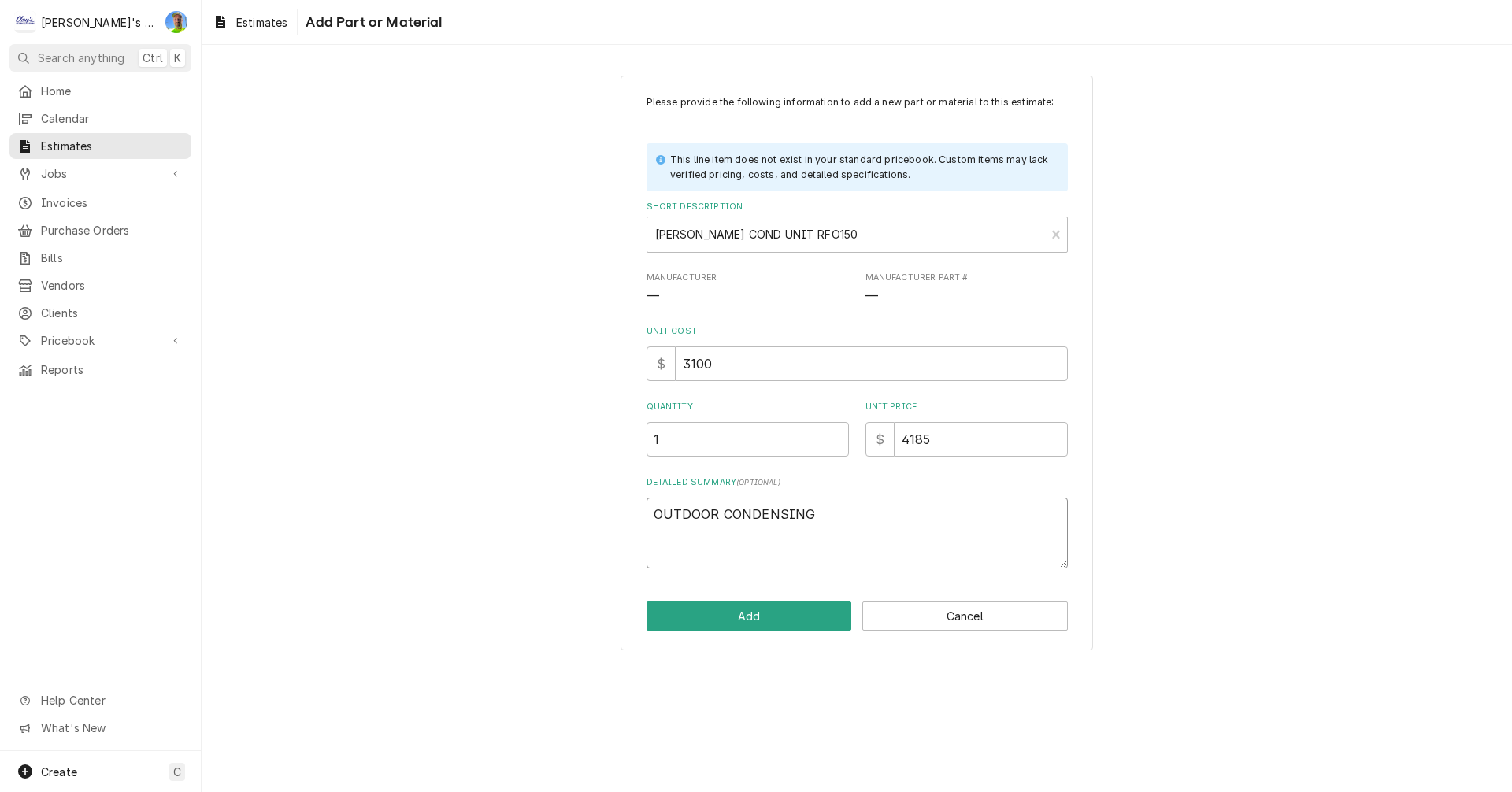
type textarea "x"
type textarea "OUTDOOR CONDENSING U"
type textarea "x"
type textarea "OUTDOOR CONDENSING UN"
type textarea "x"
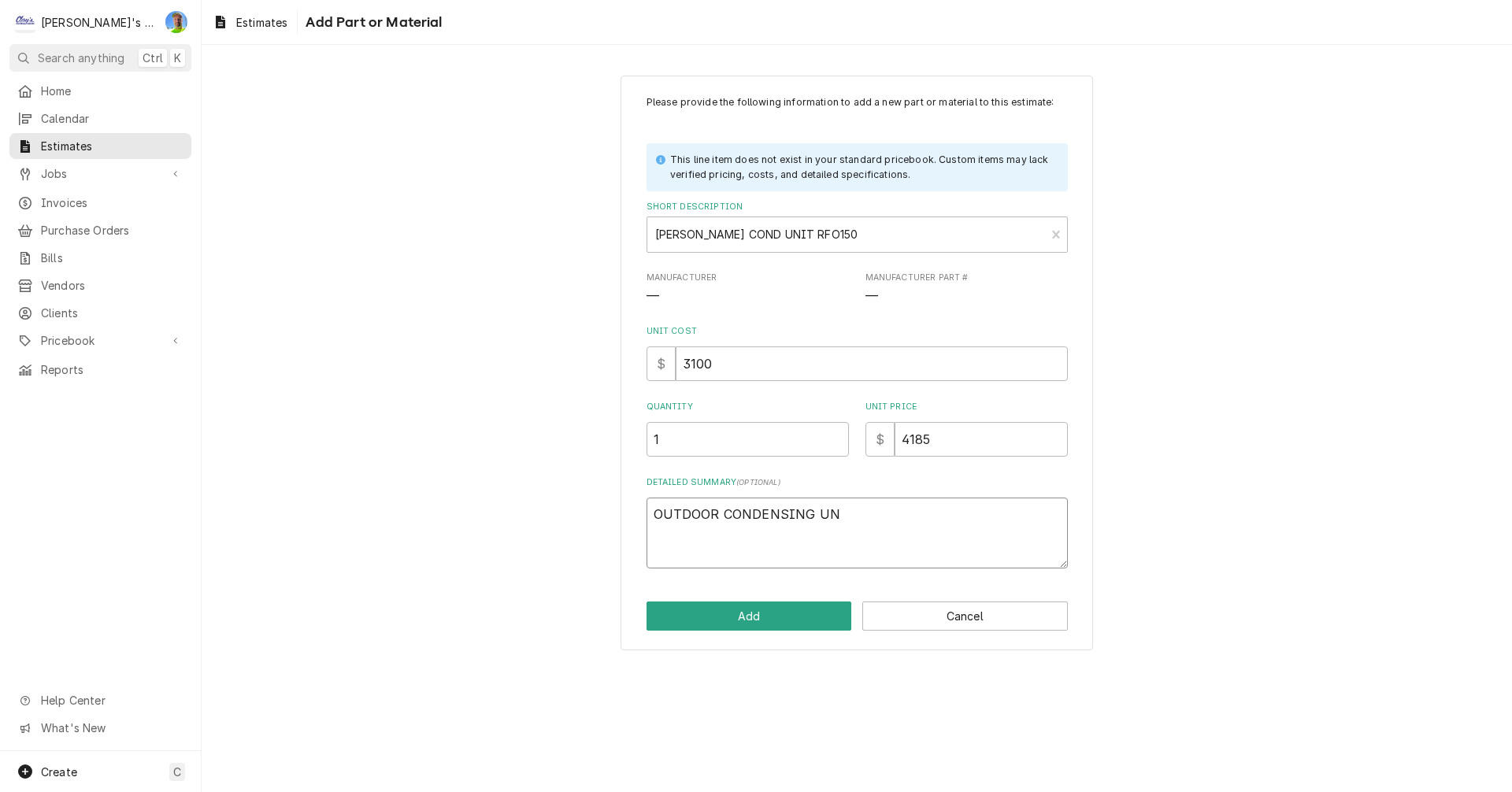
type textarea "OUTDOOR CONDENSING UNI"
type textarea "x"
type textarea "OUTDOOR CONDENSING UNIT"
type textarea "x"
type textarea "OUTDOOR CONDENSING UNIT"
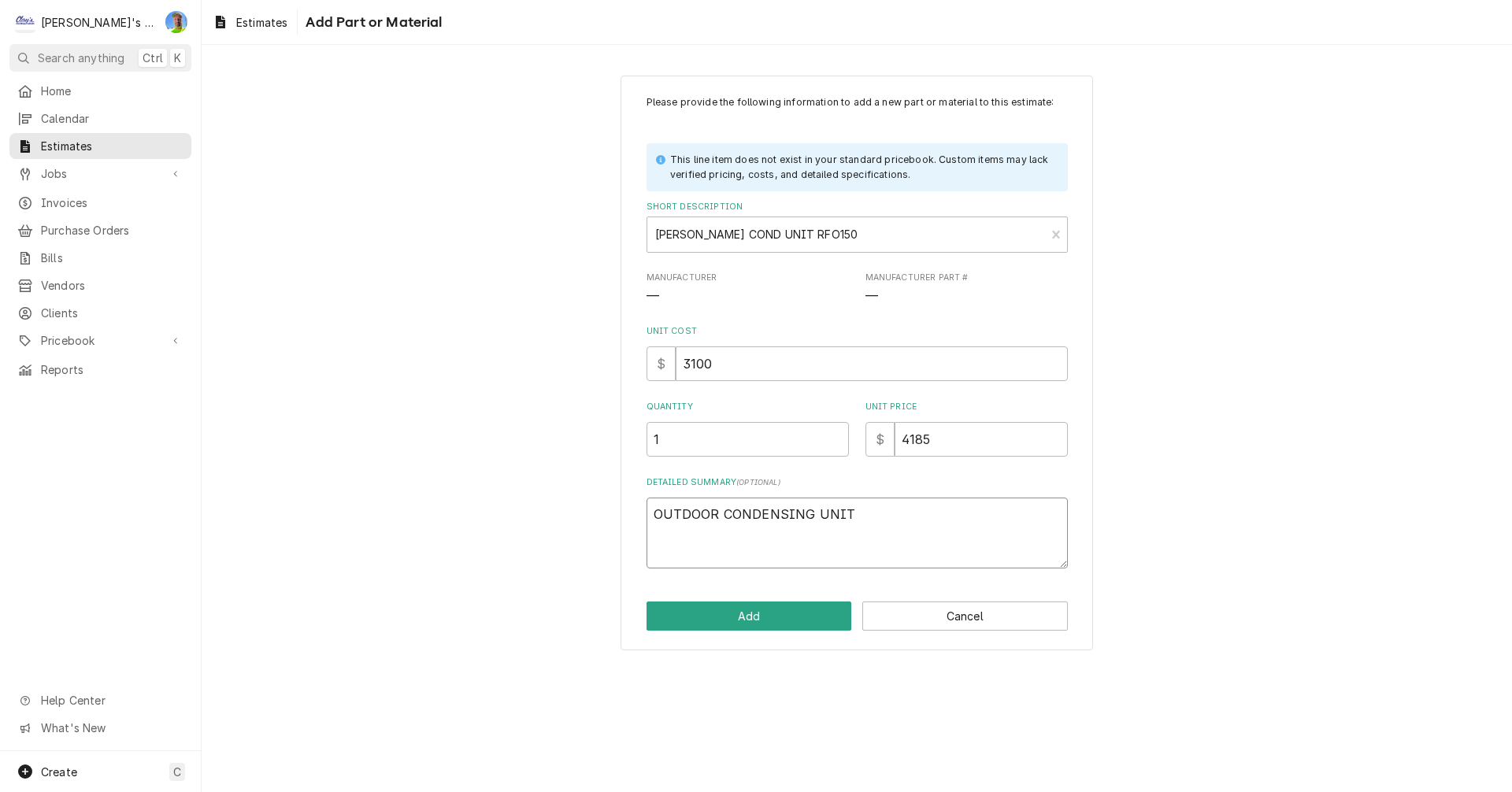
type textarea "x"
type textarea "OUTDOOR CONDENSING UNIT R"
type textarea "x"
type textarea "OUTDOOR CONDENSING UNIT RF"
type textarea "x"
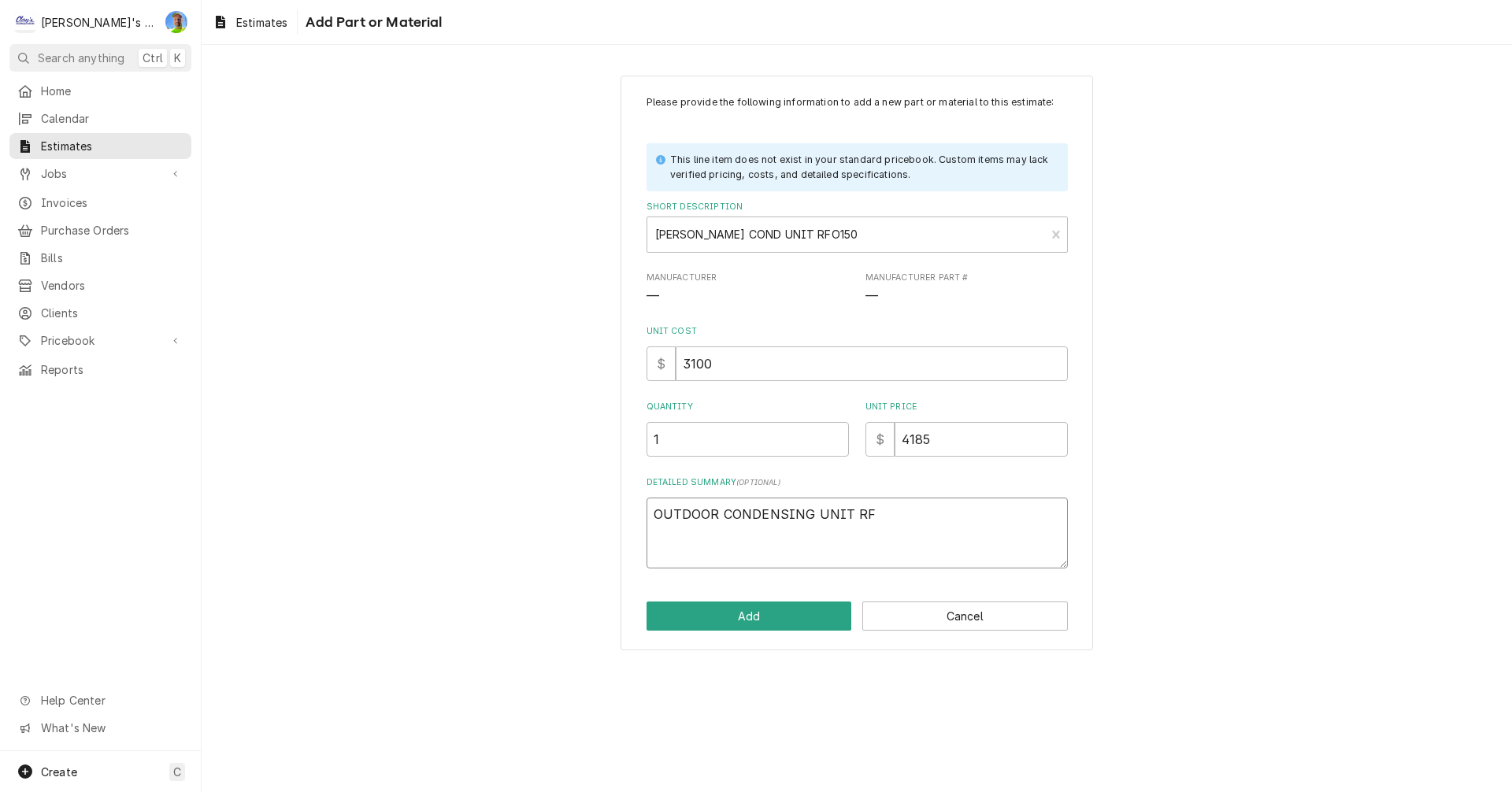
type textarea "OUTDOOR CONDENSING UNIT RFO"
type textarea "x"
type textarea "OUTDOOR CONDENSING UNIT RFO1"
type textarea "x"
type textarea "OUTDOOR CONDENSING UNIT RFO15"
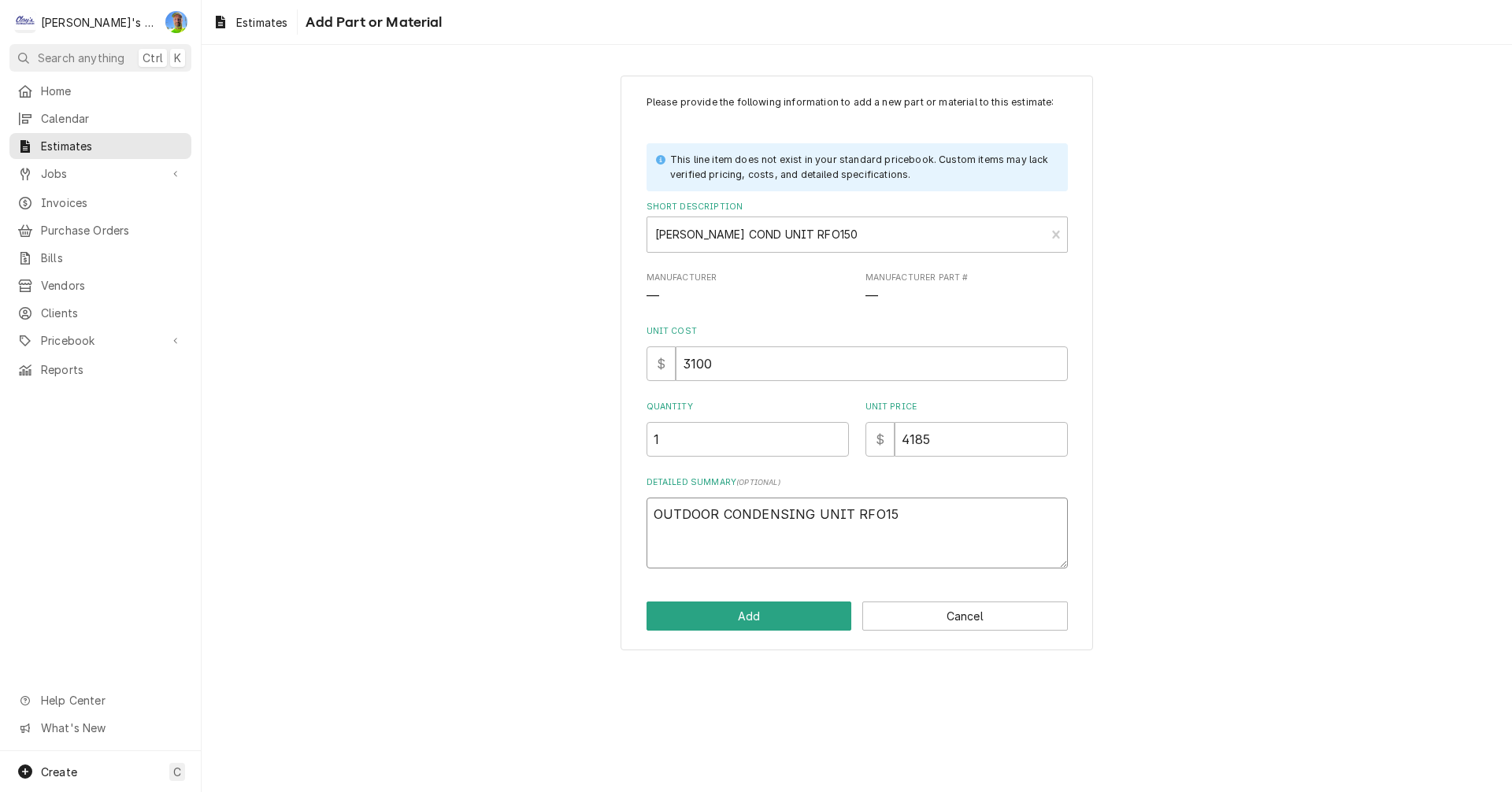
type textarea "x"
type textarea "OUTDOOR CONDENSING UNIT RFO1"
type textarea "x"
type textarea "OUTDOOR CONDENSING UNIT RFO"
type textarea "x"
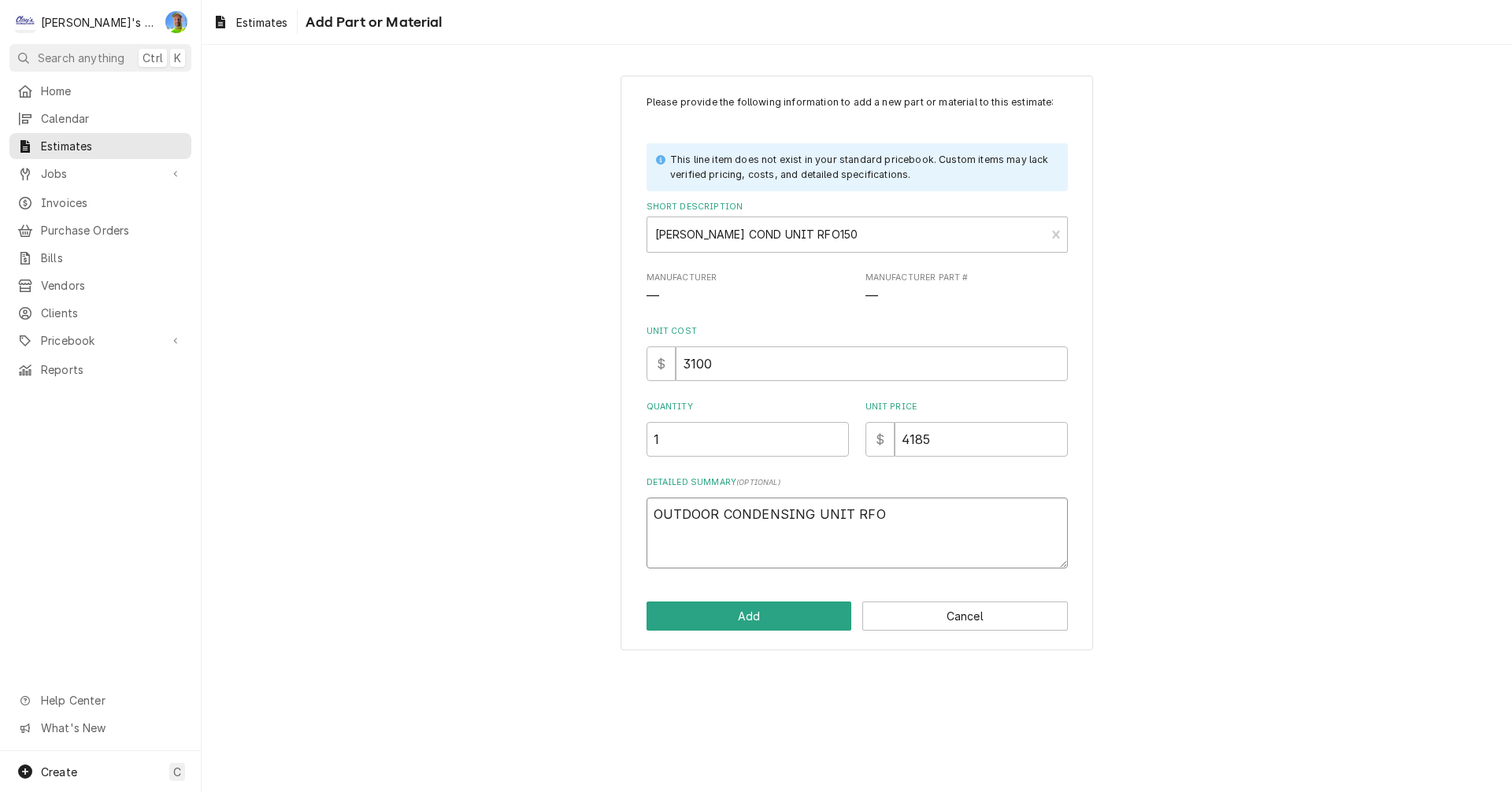
type textarea "OUTDOOR CONDENSING UNIT RF"
type textarea "x"
type textarea "OUTDOOR CONDENSING UNIT R"
type textarea "x"
type textarea "OUTDOOR CONDENSING UNIT"
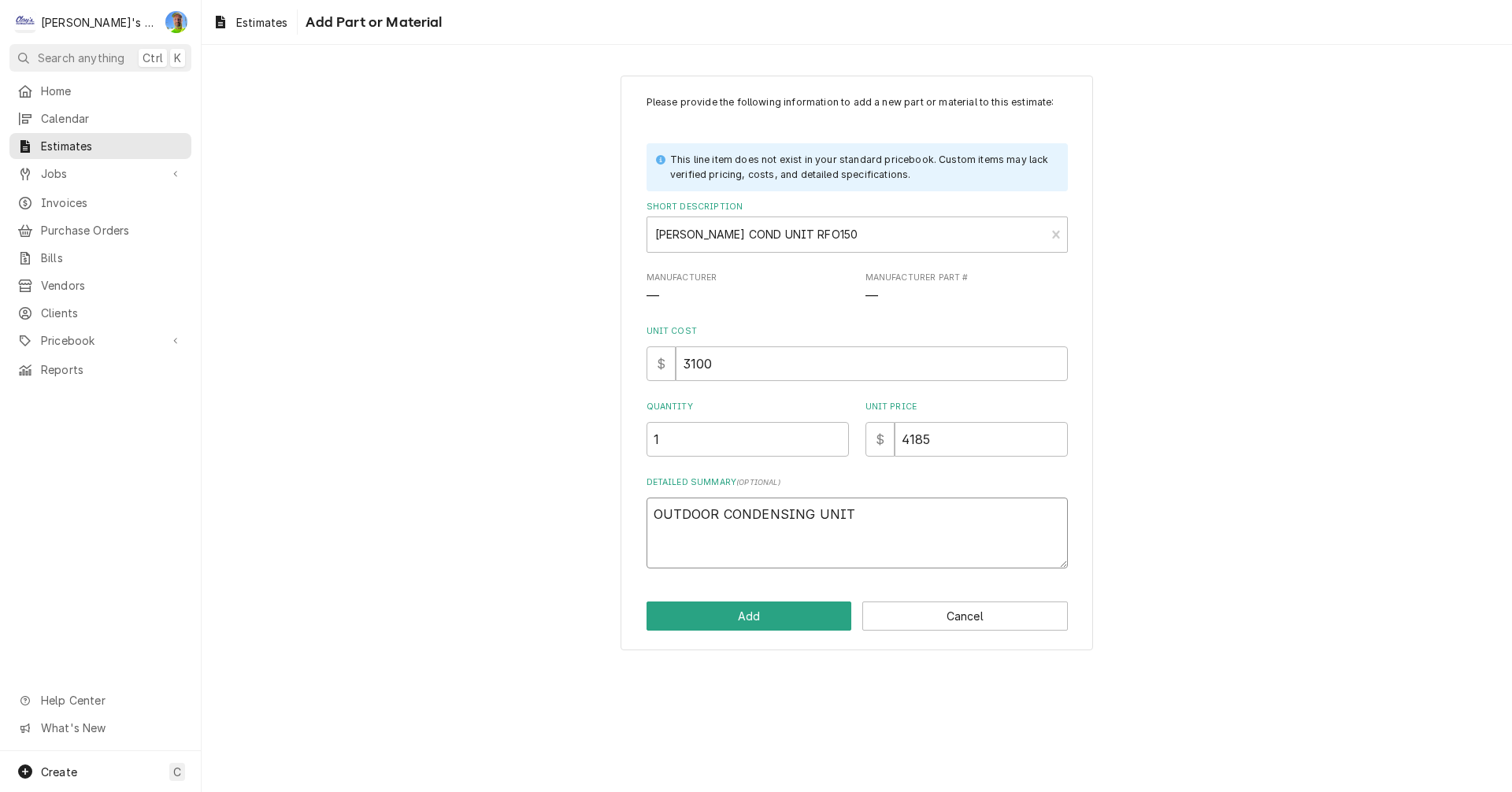
type textarea "x"
type textarea "OUTDOOR CONDENSING UNIT 1"
type textarea "x"
type textarea "OUTDOOR CONDENSING UNIT 1."
type textarea "x"
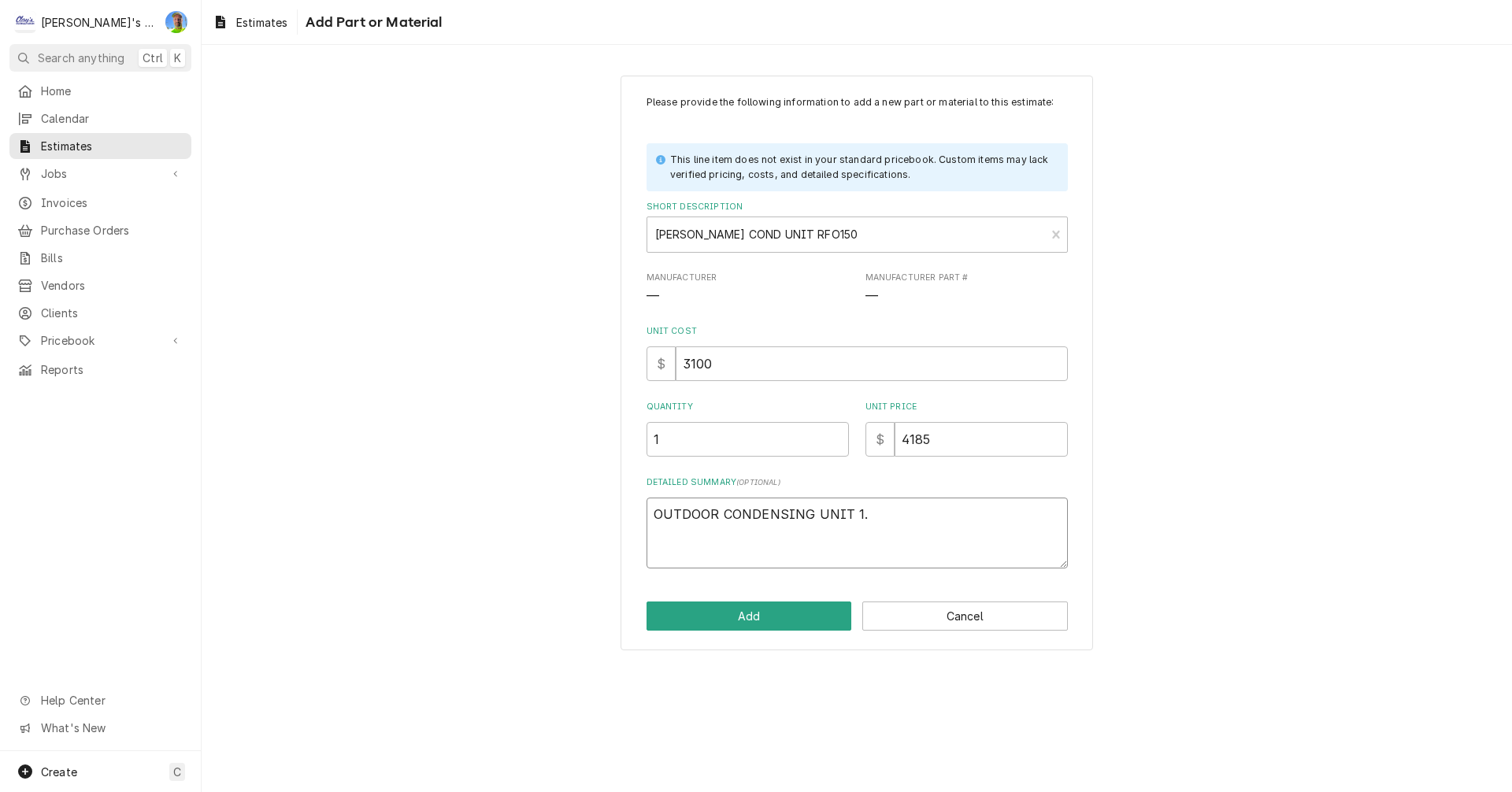
type textarea "OUTDOOR CONDENSING UNIT 1.5"
type textarea "x"
type textarea "OUTDOOR CONDENSING UNIT 1.5H"
type textarea "x"
type textarea "OUTDOOR CONDENSING UNIT 1.5HP"
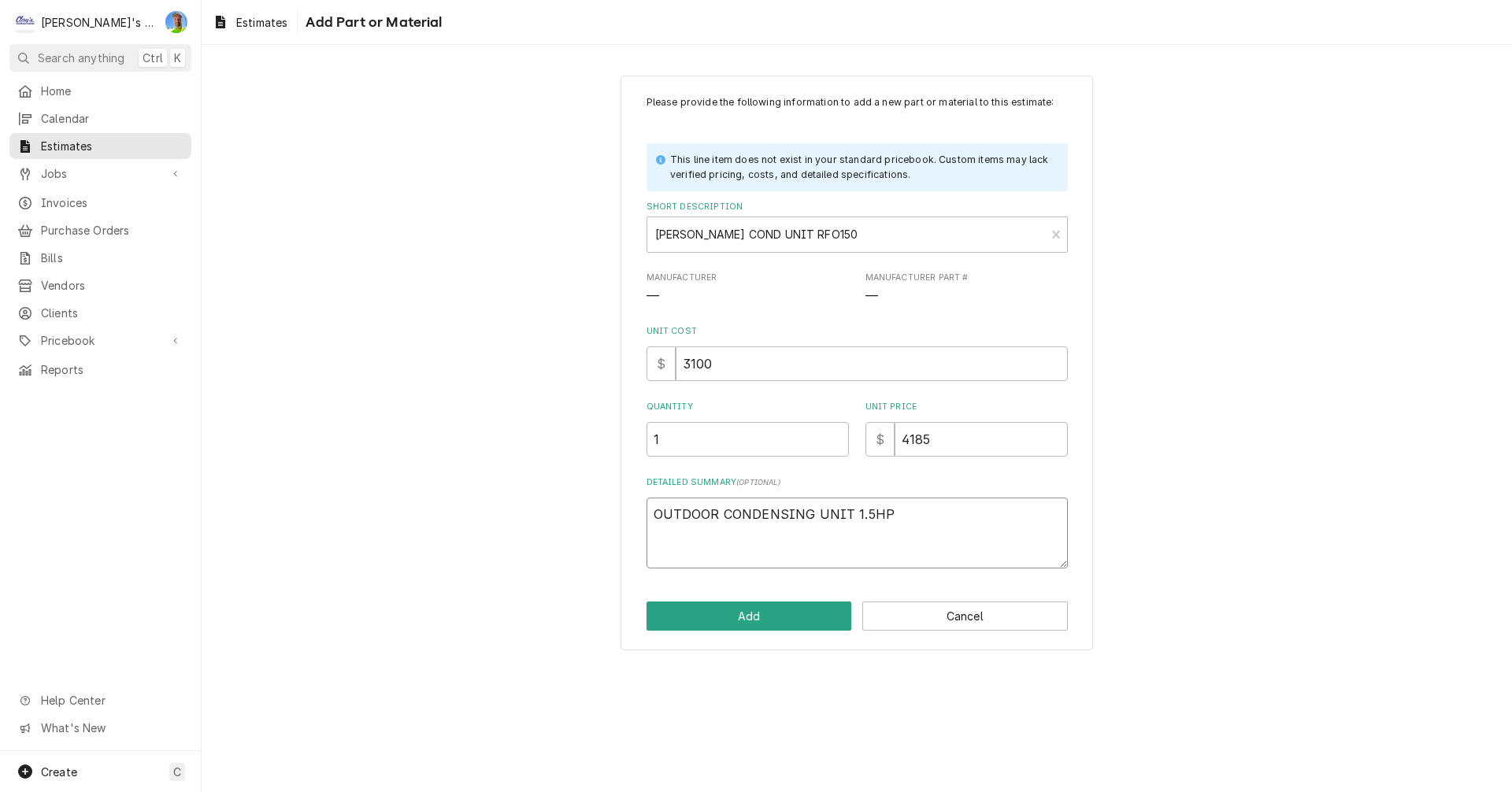
type textarea "x"
type textarea "OUTDOOR CONDENSING UNIT 1.5HP"
type textarea "x"
type textarea "OUTDOOR CONDENSING UNIT 1.5HP M"
type textarea "x"
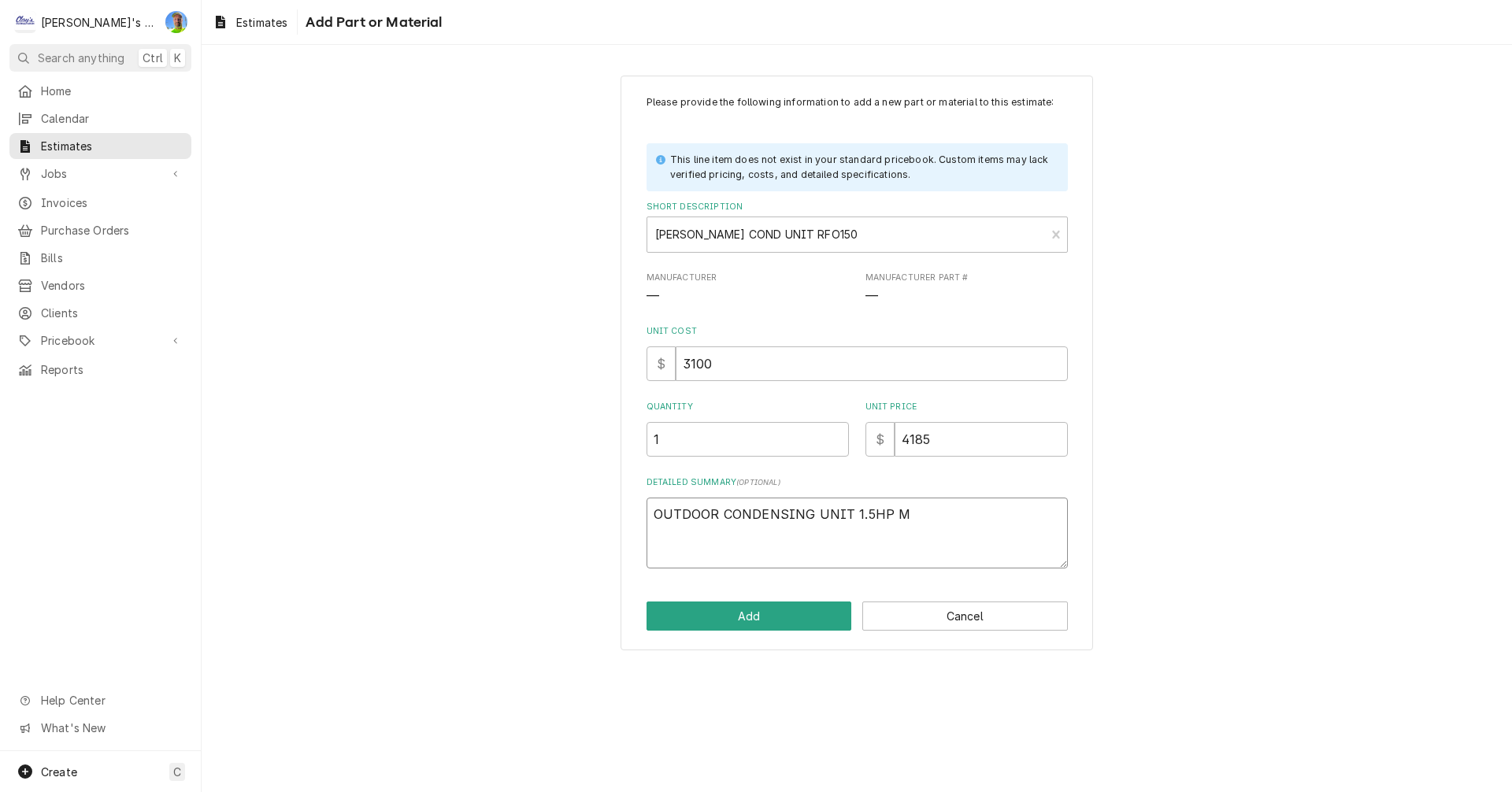
type textarea "OUTDOOR CONDENSING UNIT 1.5HP ME"
type textarea "x"
type textarea "OUTDOOR CONDENSING UNIT 1.5HP MED"
type textarea "x"
type textarea "OUTDOOR CONDENSING UNIT 1.5HP MEDI"
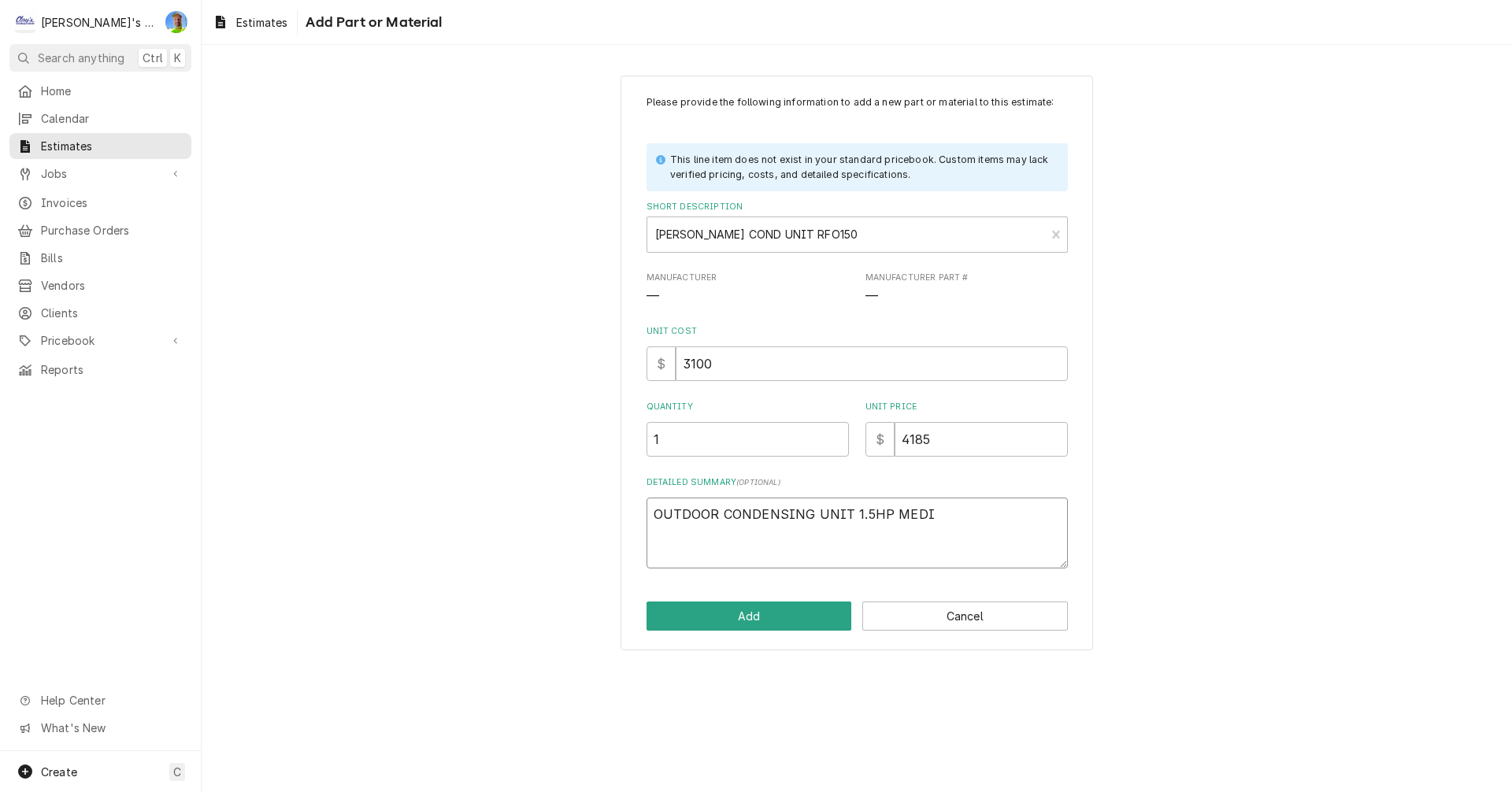
type textarea "x"
type textarea "OUTDOOR CONDENSING UNIT 1.5HP MEDIU"
type textarea "x"
type textarea "OUTDOOR CONDENSING UNIT 1.5HP MEDIUM"
type textarea "x"
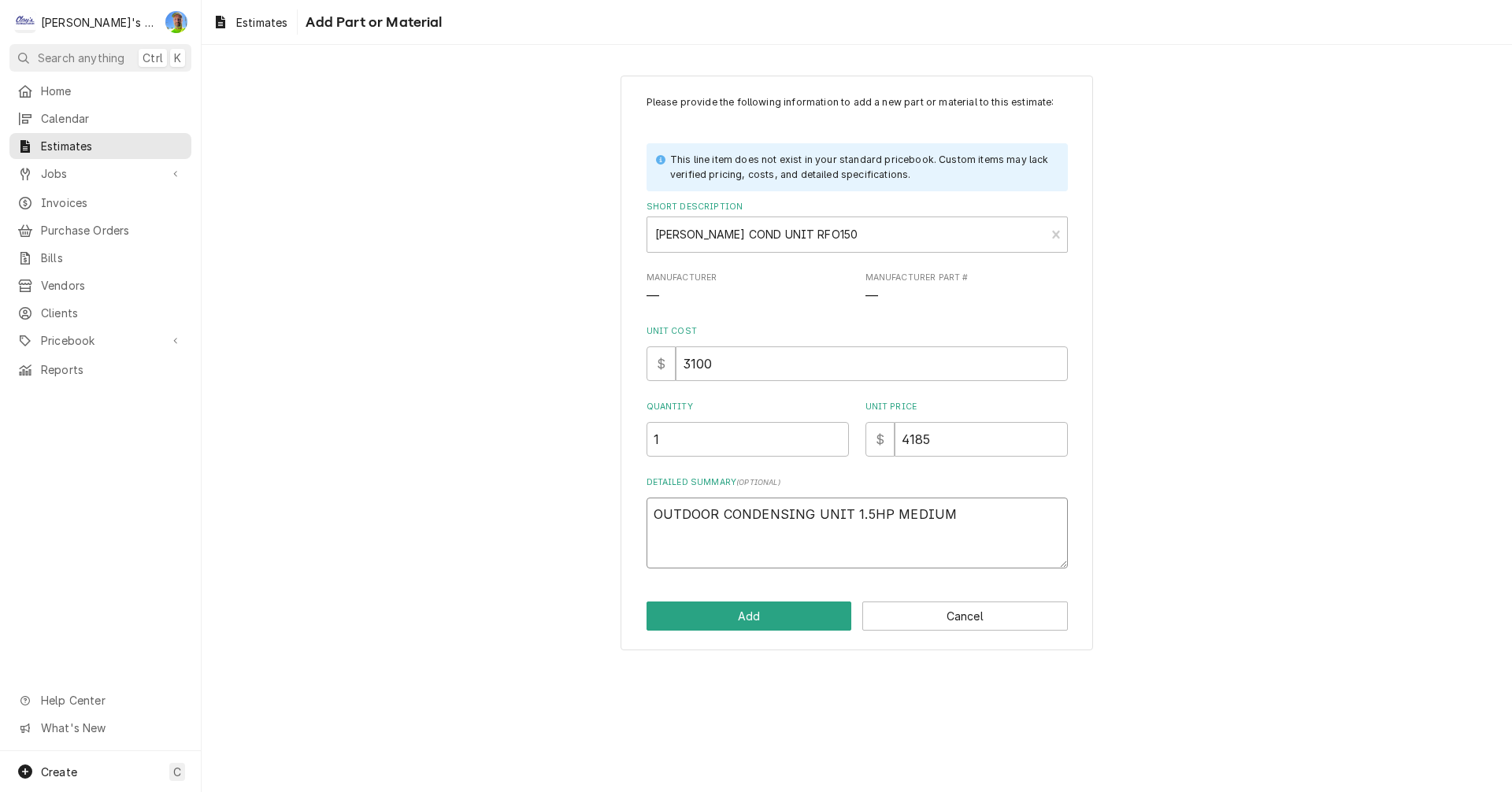
type textarea "OUTDOOR CONDENSING UNIT 1.5HP MEDIUM"
type textarea "x"
type textarea "OUTDOOR CONDENSING UNIT 1.5HP MEDIUM T"
type textarea "x"
type textarea "OUTDOOR CONDENSING UNIT 1.5HP MEDIUM TE"
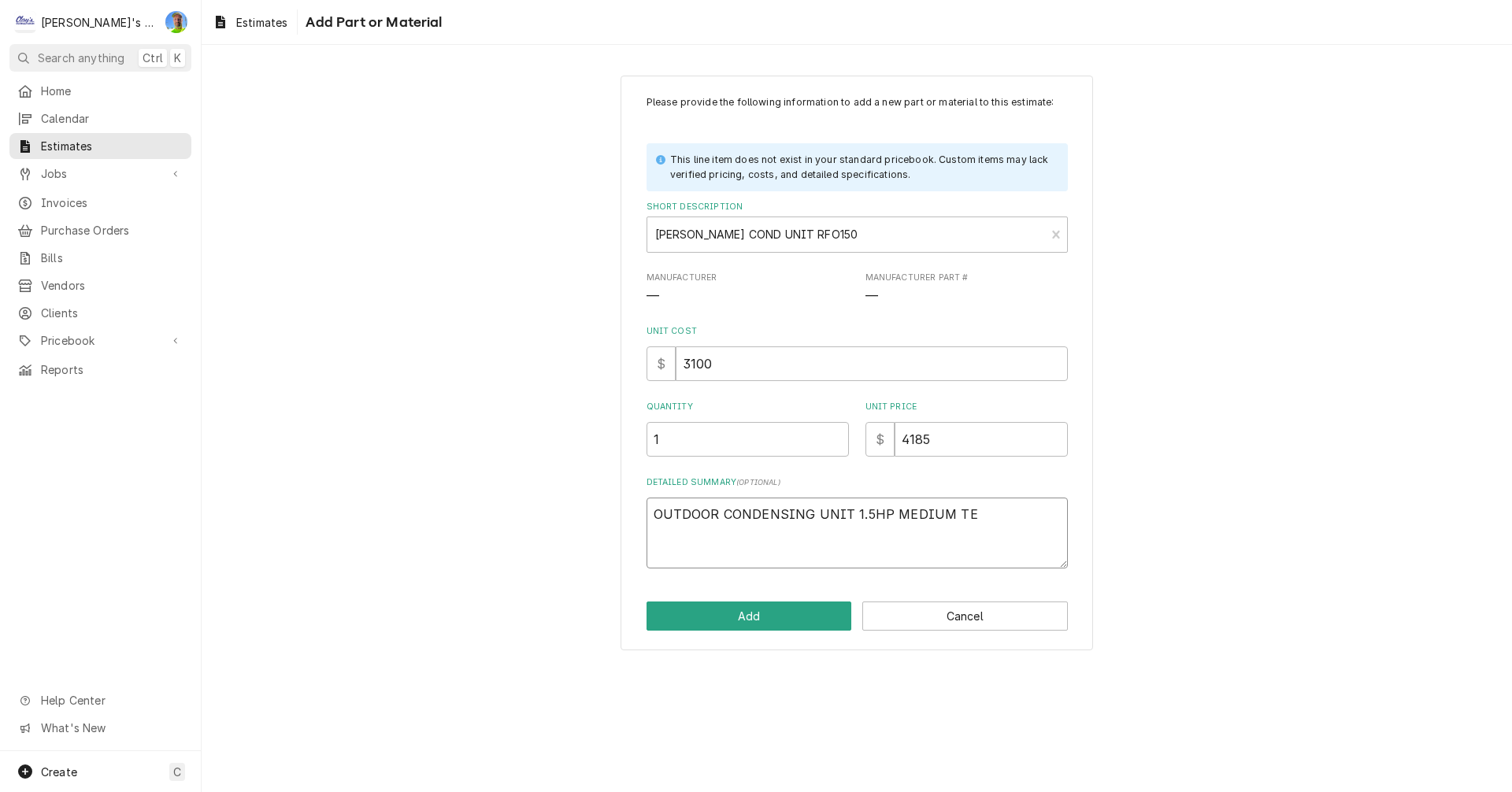
type textarea "x"
type textarea "OUTDOOR CONDENSING UNIT 1.5HP MEDIUM TEM"
type textarea "x"
type textarea "OUTDOOR CONDENSING UNIT 1.5HP MEDIUM TEMP"
type textarea "x"
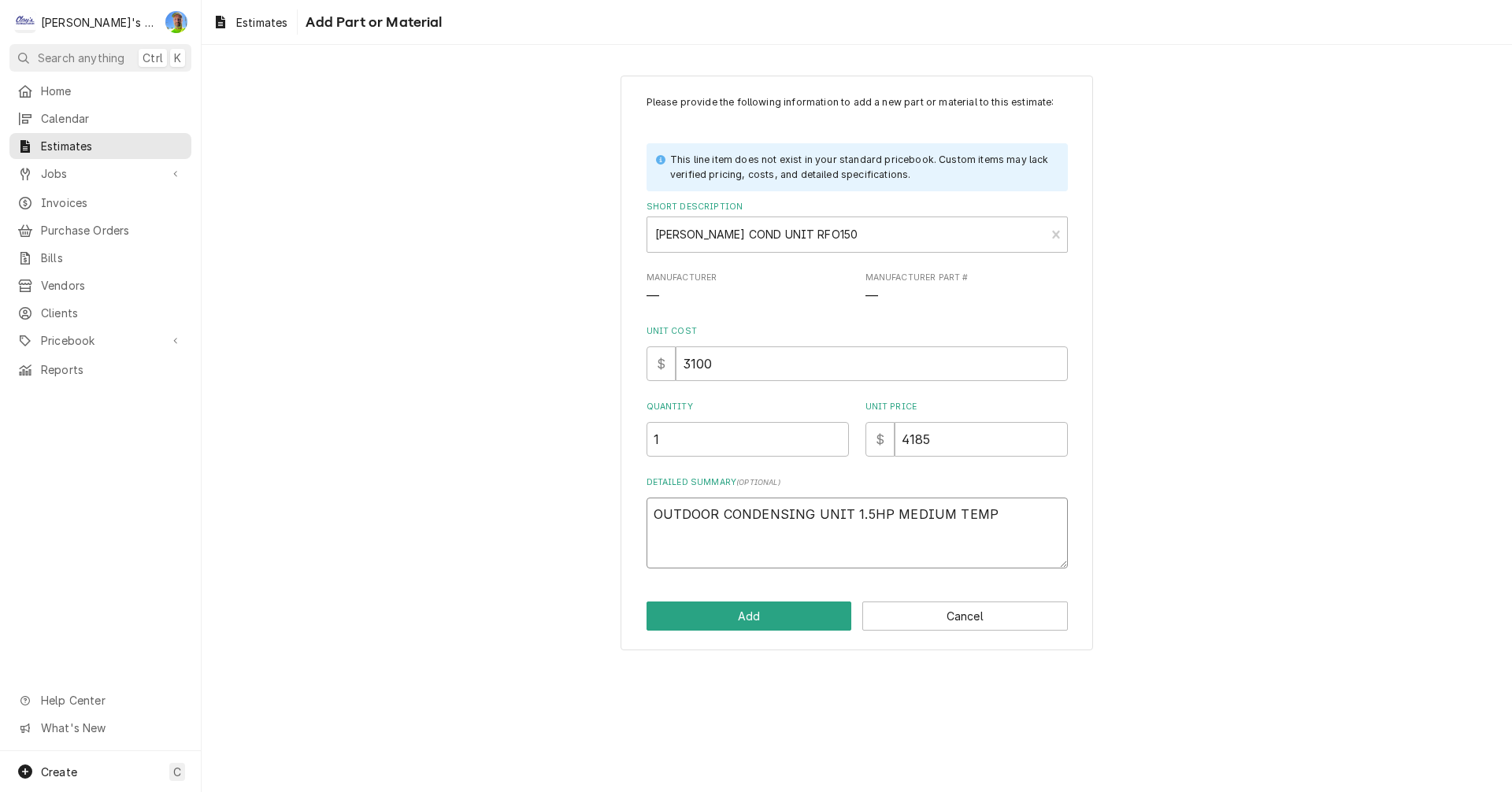
type textarea "OUTDOOR CONDENSING UNIT 1.5HP MEDIUM TEMP"
type textarea "x"
type textarea "OUTDOOR CONDENSING UNIT 1.5HP MEDIUM TEMP 2"
type textarea "x"
type textarea "OUTDOOR CONDENSING UNIT 1.5HP MEDIUM TEMP 20"
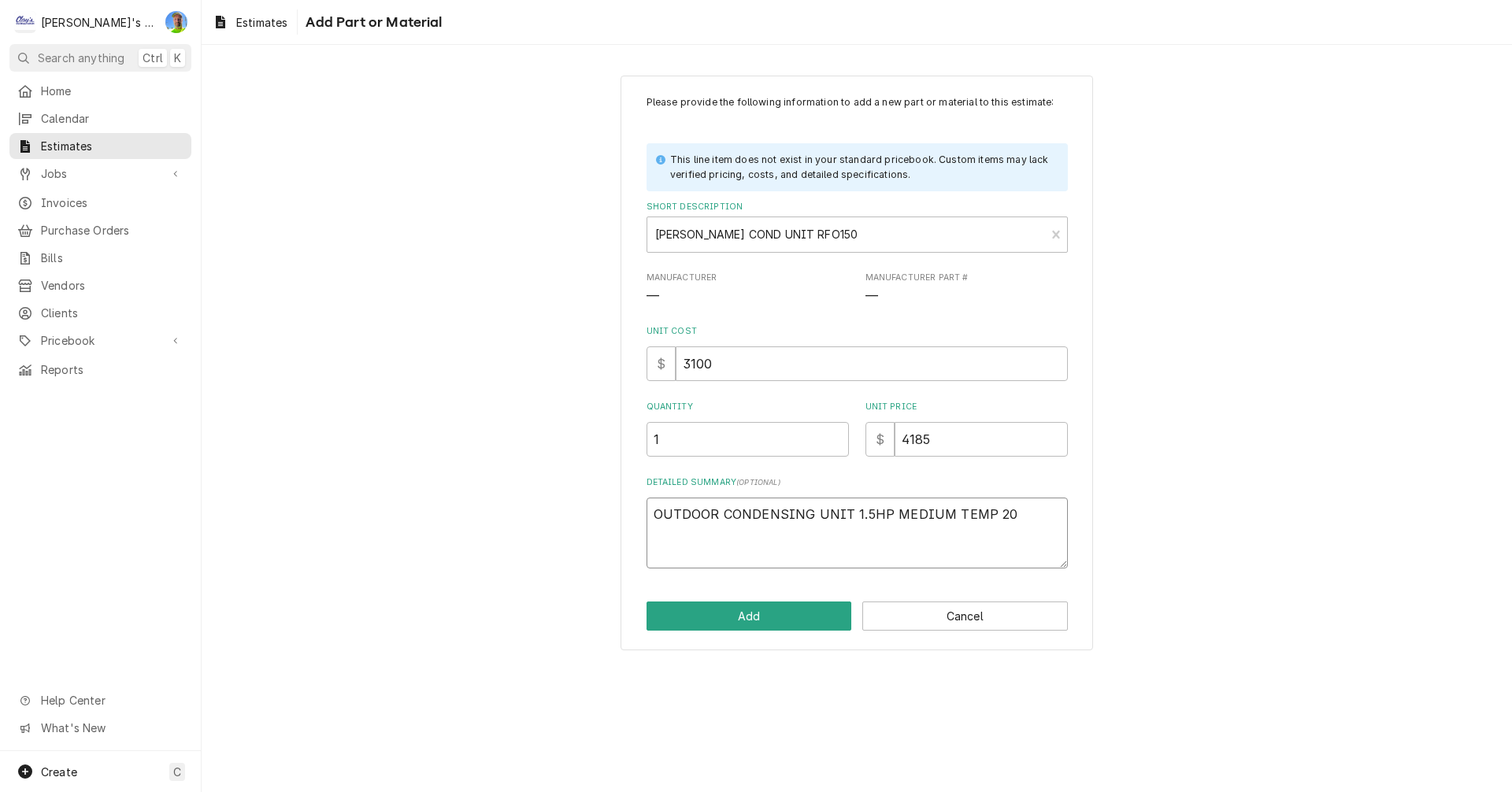
type textarea "x"
type textarea "OUTDOOR CONDENSING UNIT 1.5HP MEDIUM TEMP 208"
type textarea "x"
type textarea "OUTDOOR CONDENSING UNIT 1.5HP MEDIUM TEMP 208-"
type textarea "x"
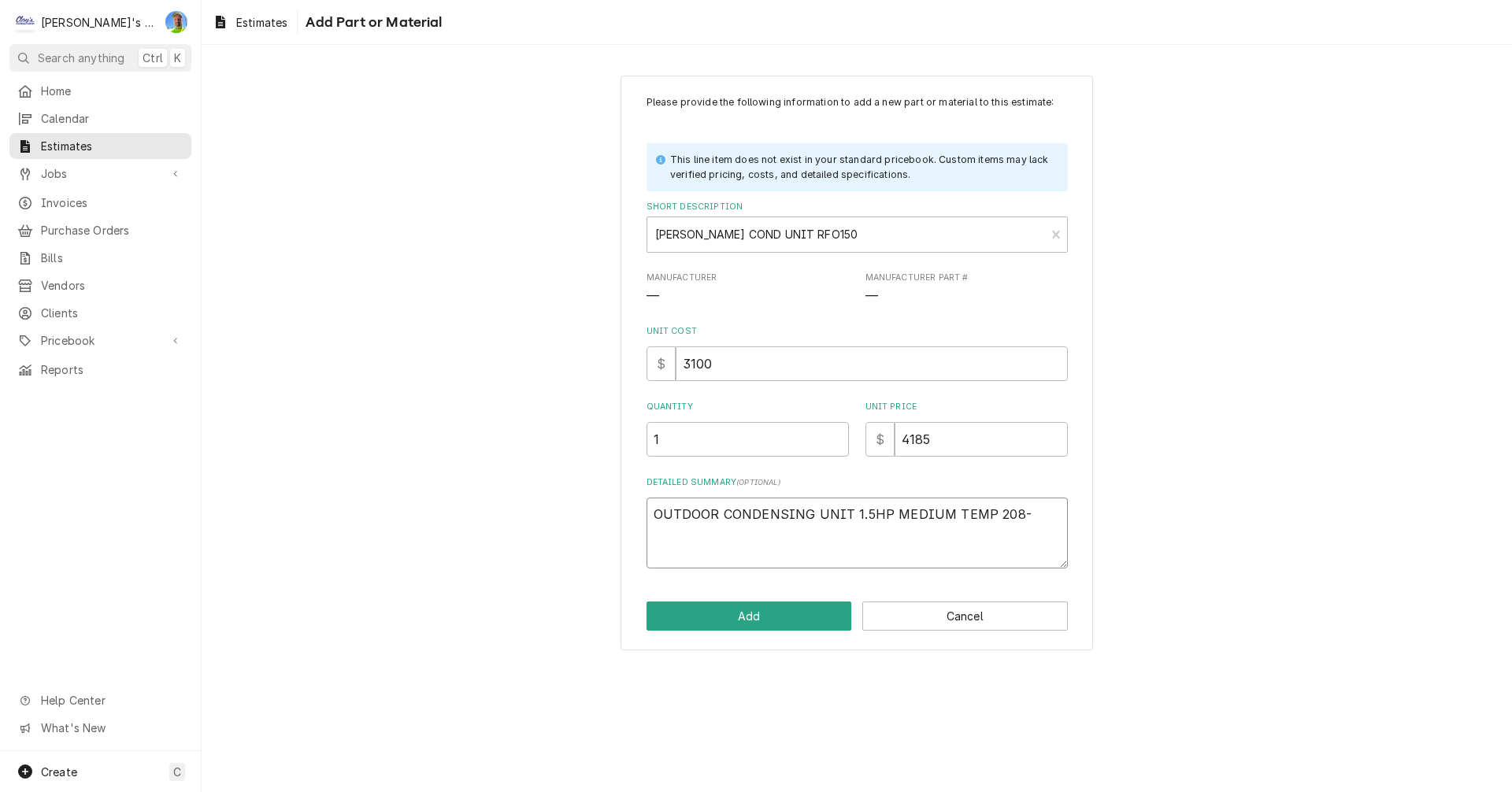
type textarea "OUTDOOR CONDENSING UNIT 1.5HP MEDIUM TEMP 208-2"
type textarea "x"
type textarea "OUTDOOR CONDENSING UNIT 1.5HP MEDIUM TEMP 208-23"
type textarea "x"
type textarea "OUTDOOR CONDENSING UNIT 1.5HP MEDIUM TEMP 208-230"
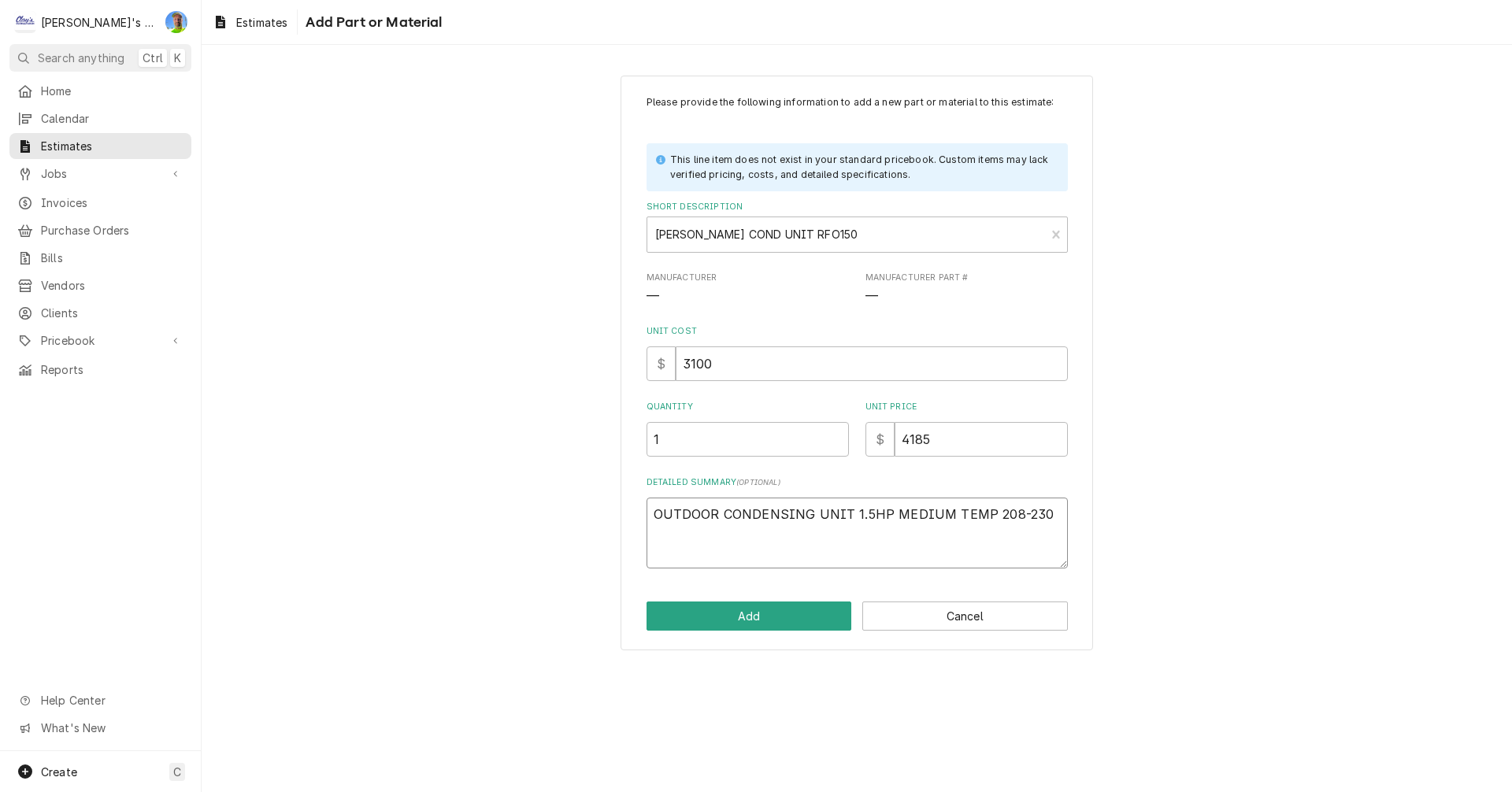
type textarea "x"
type textarea "OUTDOOR CONDENSING UNIT 1.5HP MEDIUM TEMP 208-230V"
type textarea "x"
type textarea "OUTDOOR CONDENSING UNIT 1.5HP MEDIUM TEMP 208-230V"
type textarea "x"
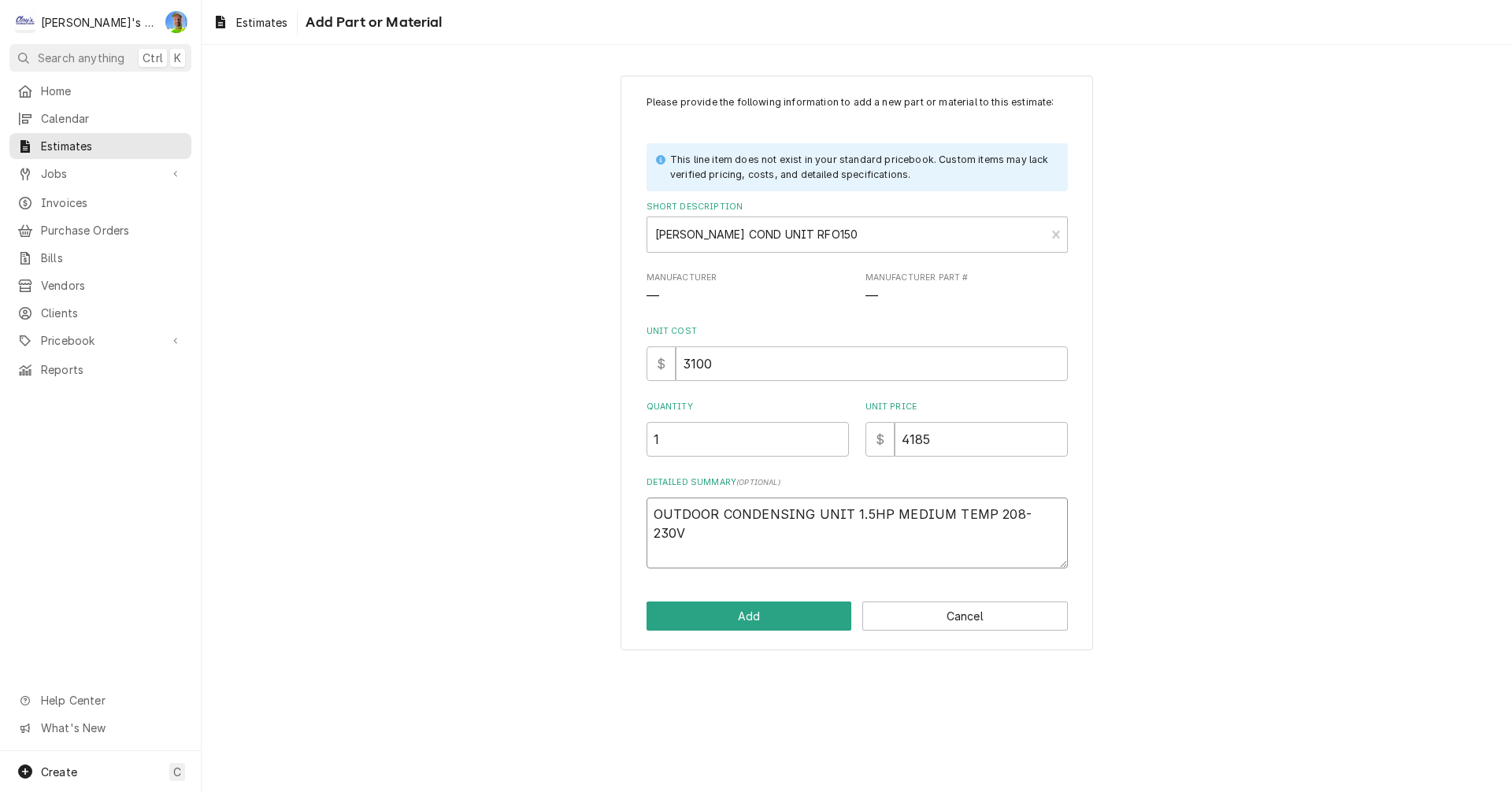
type textarea "OUTDOOR CONDENSING UNIT 1.5HP MEDIUM TEMP 208-230V 1"
type textarea "x"
type textarea "OUTDOOR CONDENSING UNIT 1.5HP MEDIUM TEMP 208-230V 1P"
type textarea "x"
type textarea "OUTDOOR CONDENSING UNIT 1.5HP MEDIUM TEMP 208-230V 1PH"
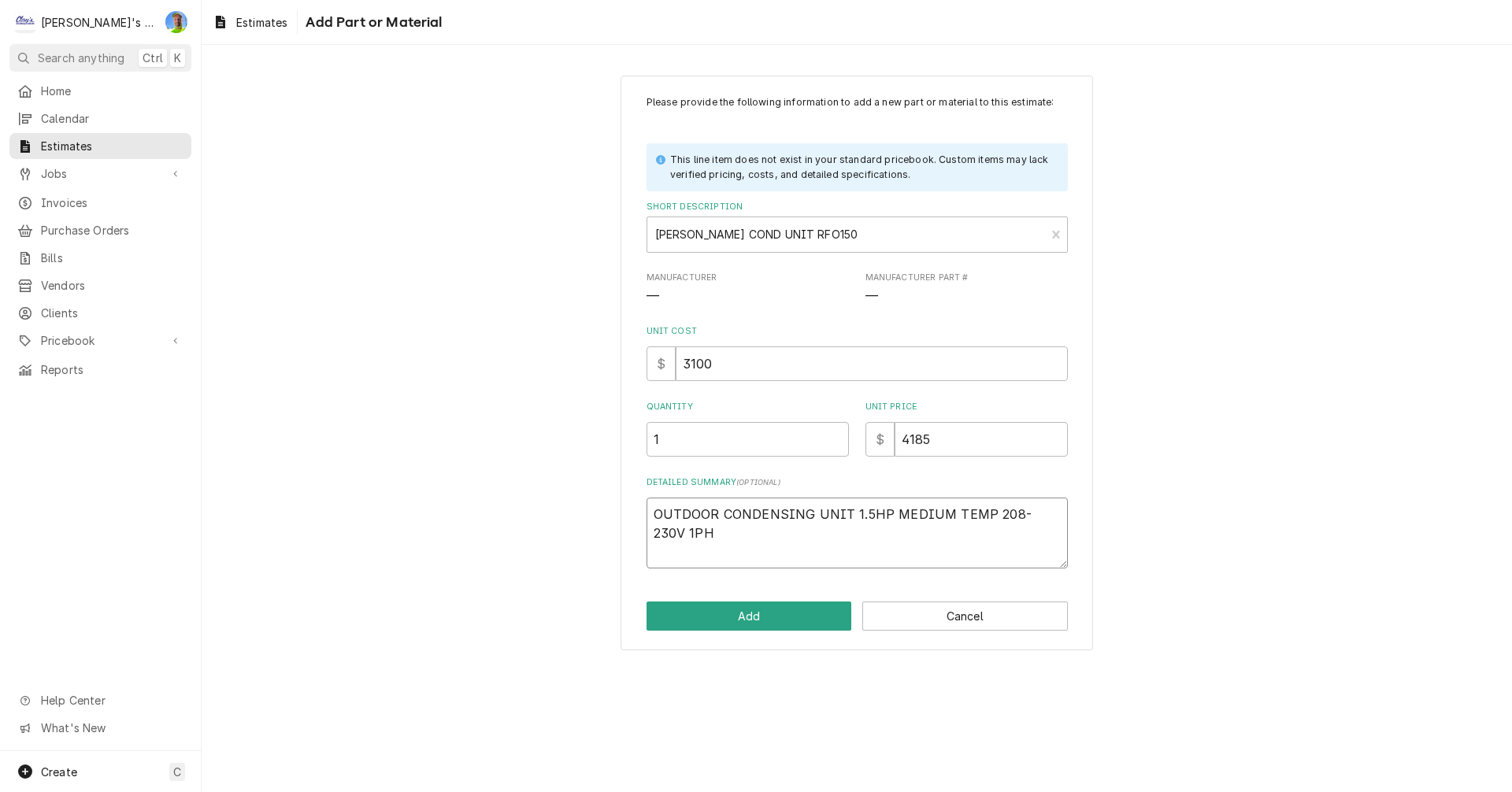
type textarea "x"
type textarea "OUTDOOR CONDENSING UNIT 1.5HP MEDIUM TEMP 208-230V 1PH"
type textarea "x"
type textarea "OUTDOOR CONDENSING UNIT 1.5HP MEDIUM TEMP 208-230V 1PH R"
type textarea "x"
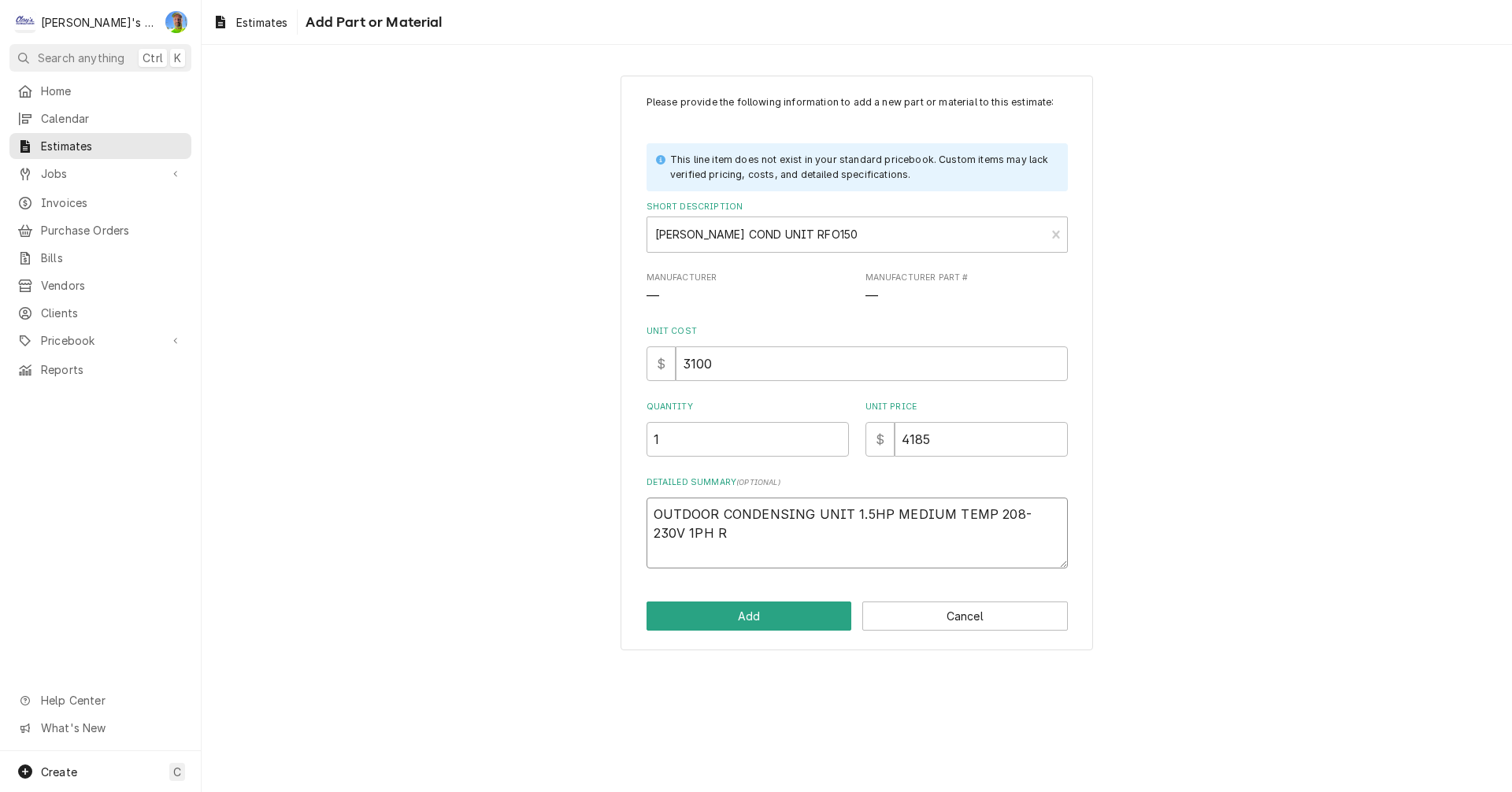
type textarea "OUTDOOR CONDENSING UNIT 1.5HP MEDIUM TEMP 208-230V 1PH R4"
type textarea "x"
type textarea "OUTDOOR CONDENSING UNIT 1.5HP MEDIUM TEMP 208-230V 1PH R44"
type textarea "x"
type textarea "OUTDOOR CONDENSING UNIT 1.5HP MEDIUM TEMP 208-230V 1PH R448"
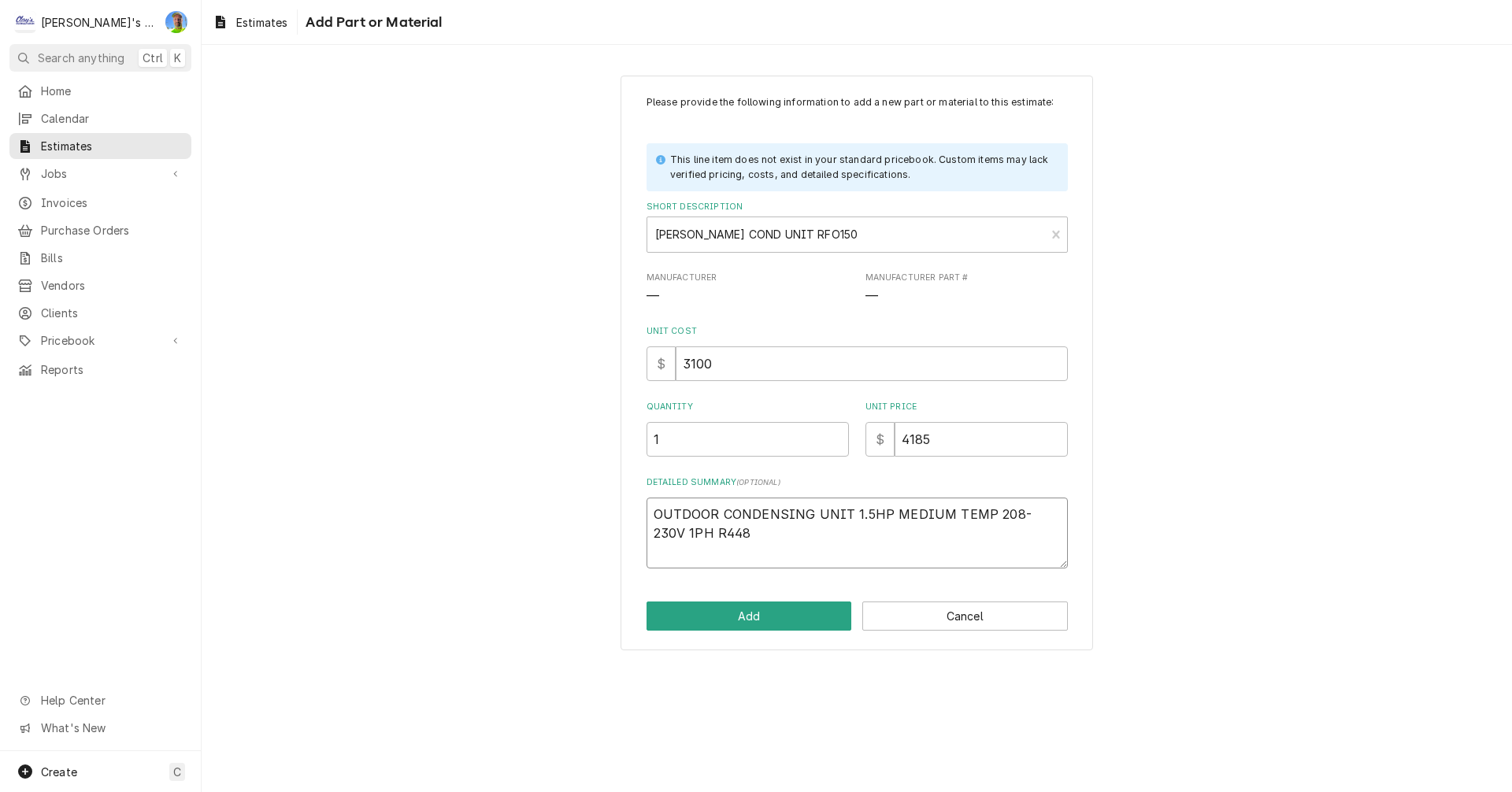
type textarea "x"
type textarea "OUTDOOR CONDENSING UNIT 1.5HP MEDIUM TEMP 208-230V 1PH R448A"
type textarea "x"
type textarea "OUTDOOR CONDENSING UNIT 1.5HP MEDIUM TEMP 208-230V 1PH R448A"
click at [759, 620] on button "Add" at bounding box center [750, 617] width 206 height 29
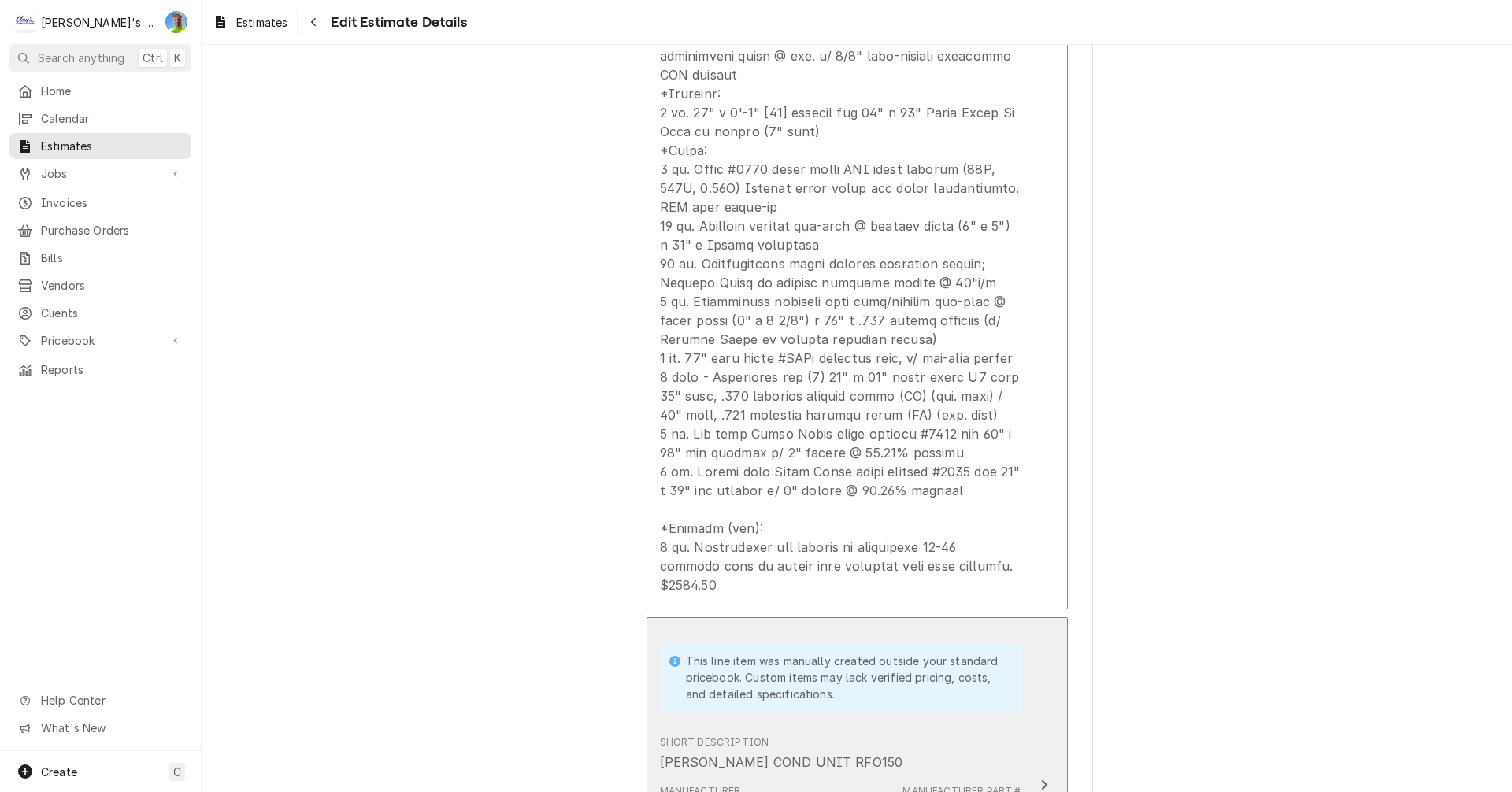
type textarea "x"
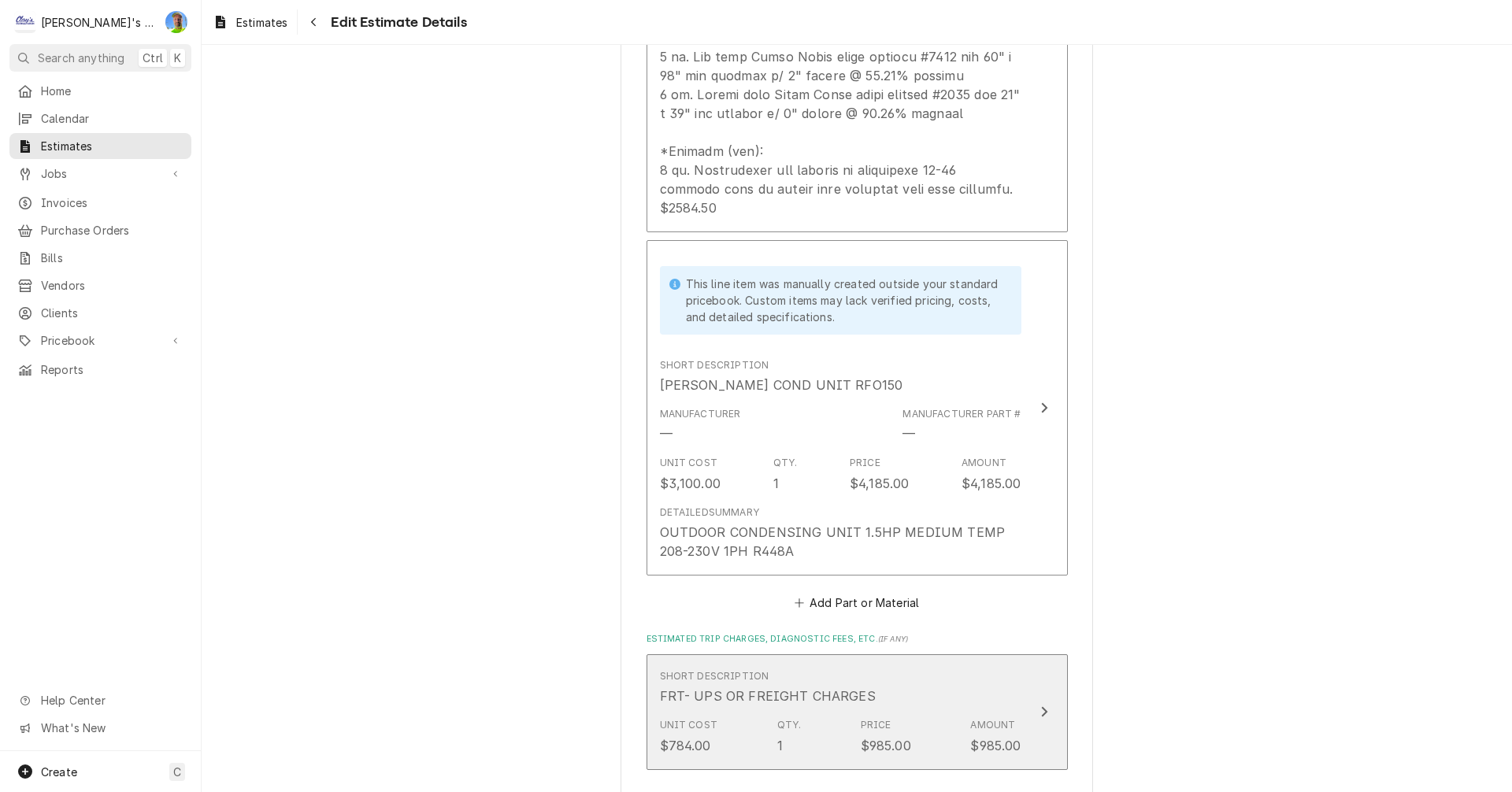
scroll to position [3679, 0]
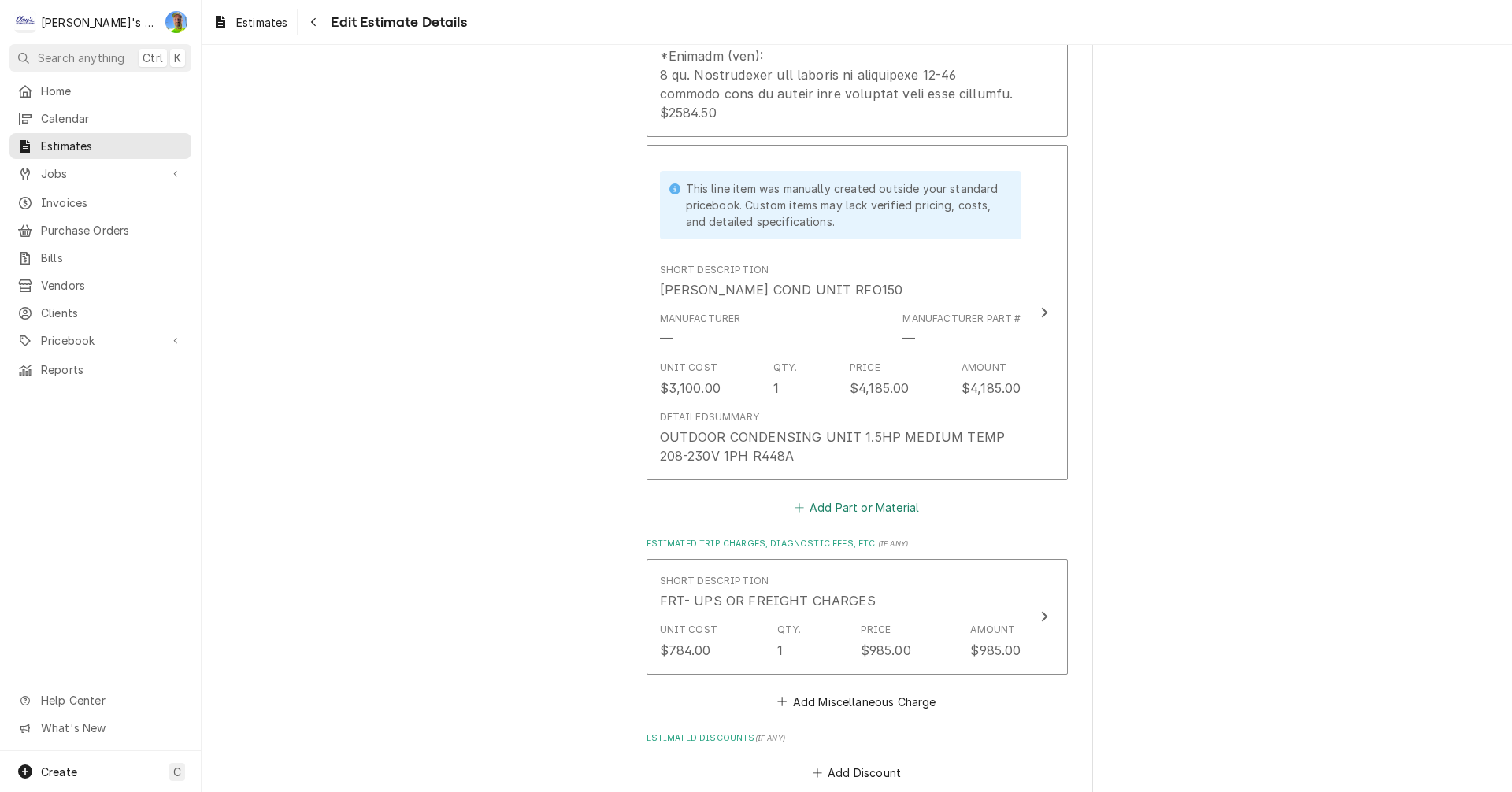
click at [885, 496] on button "Add Part or Material" at bounding box center [856, 507] width 130 height 22
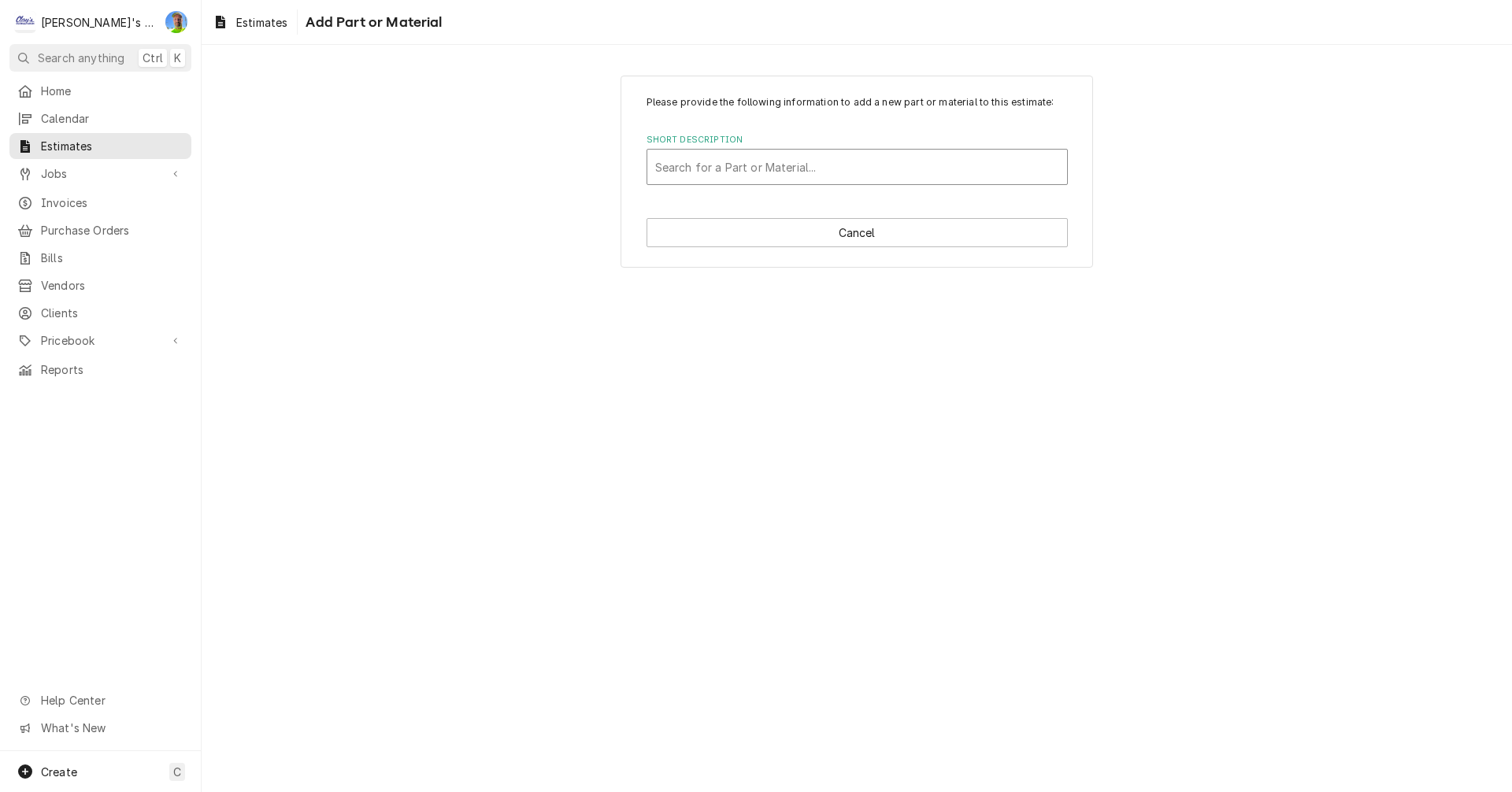
click at [749, 164] on div "Short Description" at bounding box center [857, 167] width 404 height 29
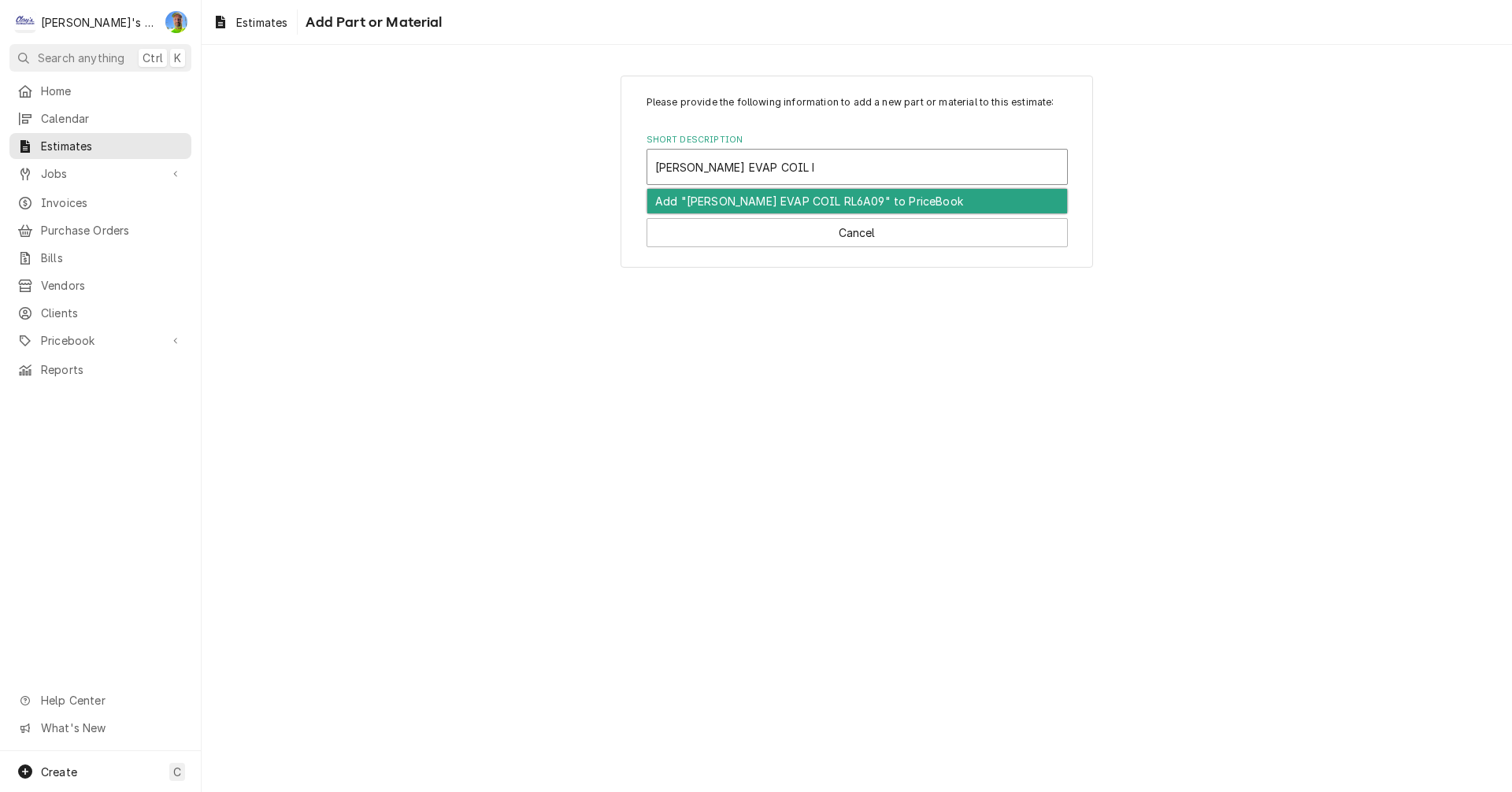
type input "RUSSELL EVAP COIL RL6A094"
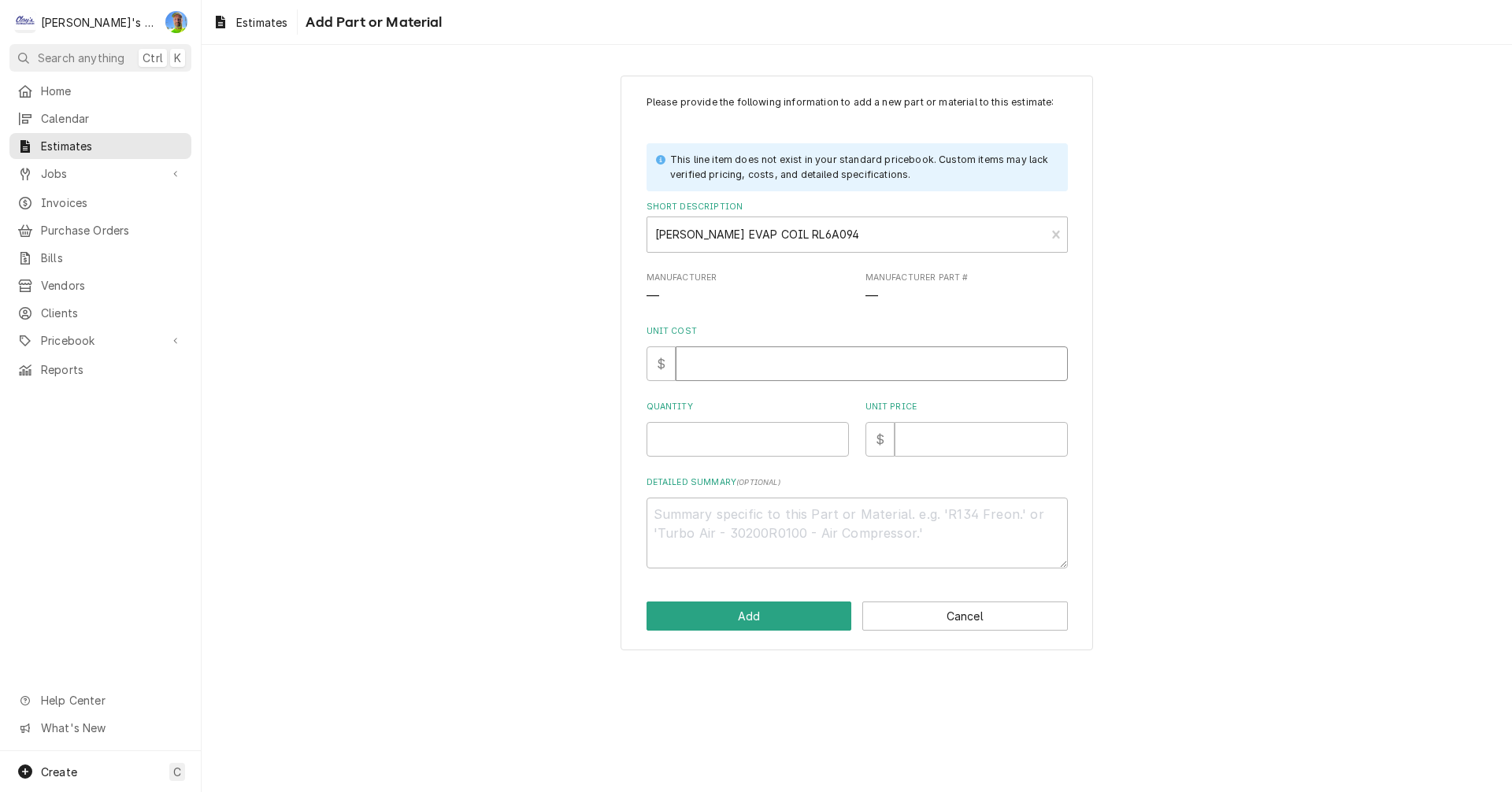
type textarea "x"
type input "1"
type textarea "x"
type input "19"
type textarea "x"
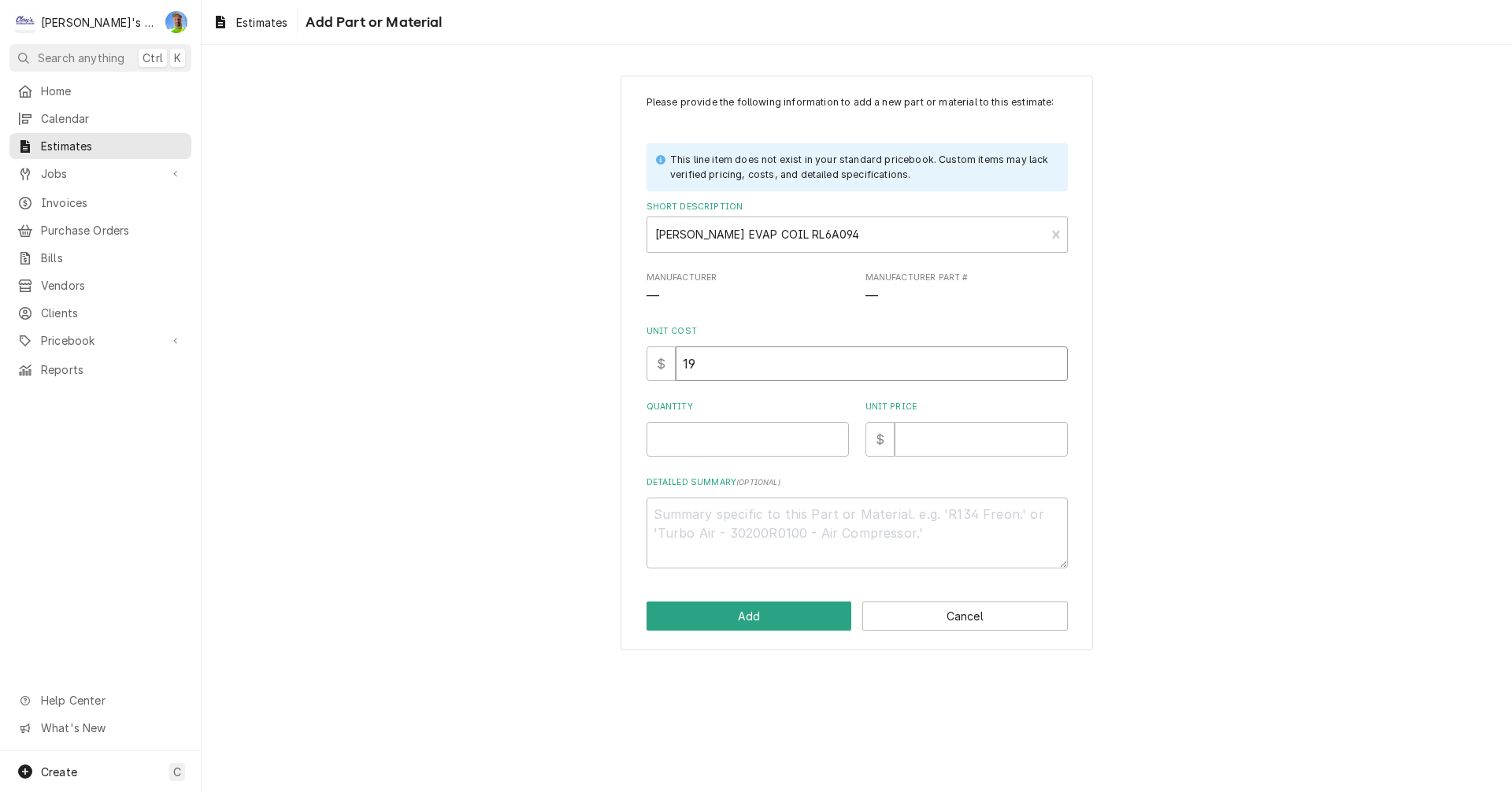
type input "198"
type textarea "x"
type input "1986"
type textarea "x"
type input "1986"
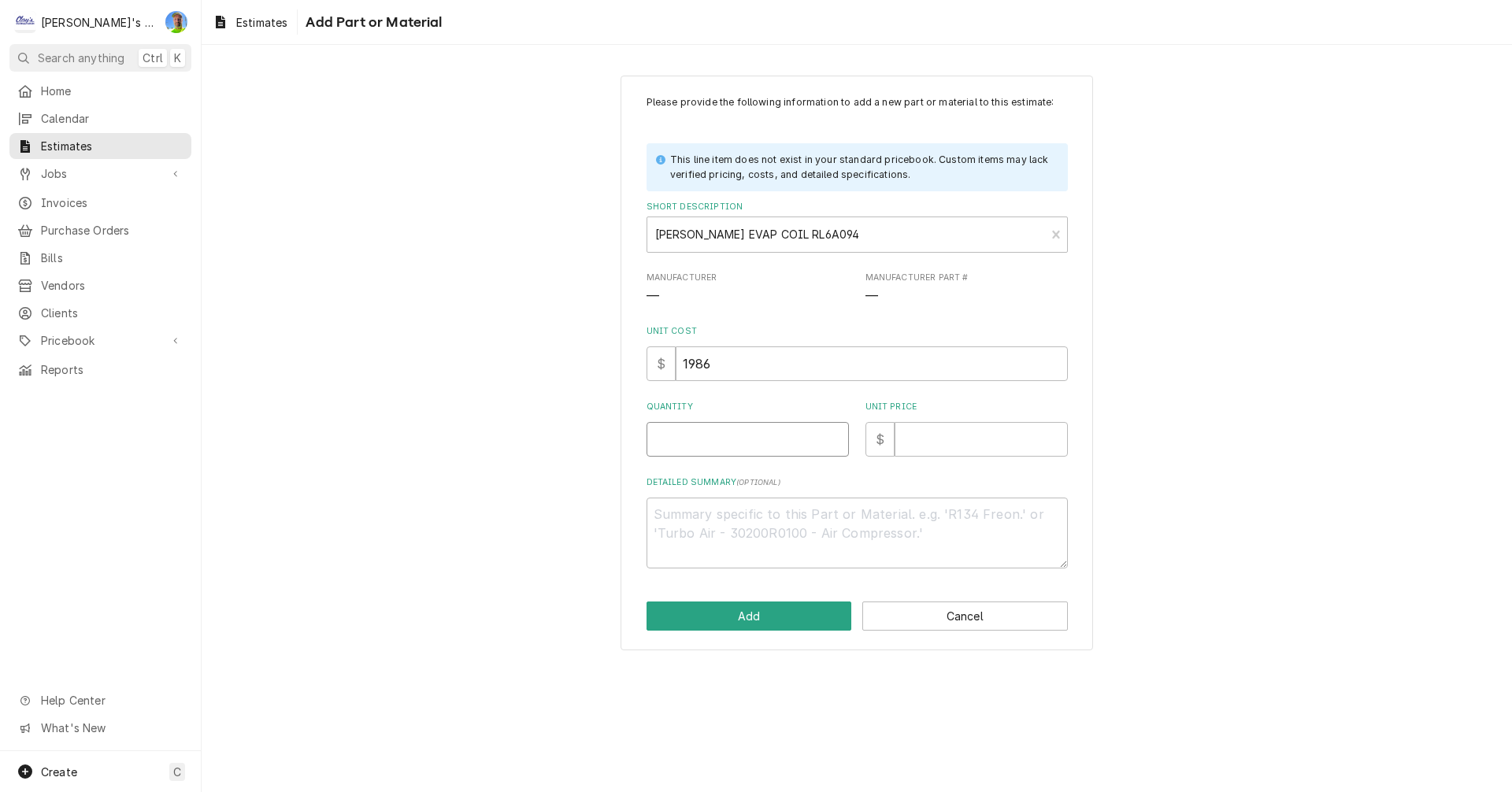
type textarea "x"
type input "1"
type textarea "x"
type input "2"
type textarea "x"
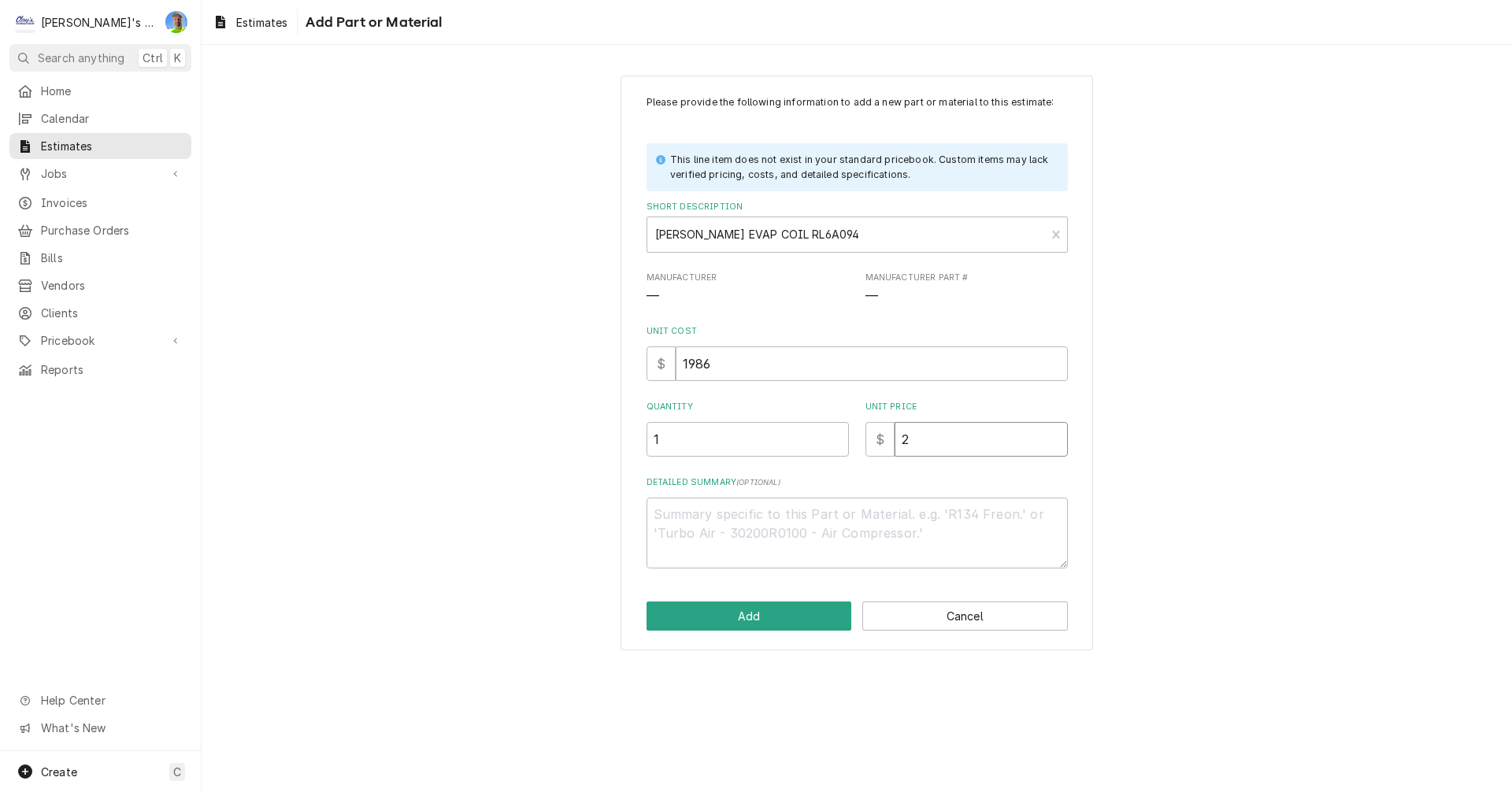
type input "26"
type textarea "x"
type input "268"
type textarea "x"
type input "2685"
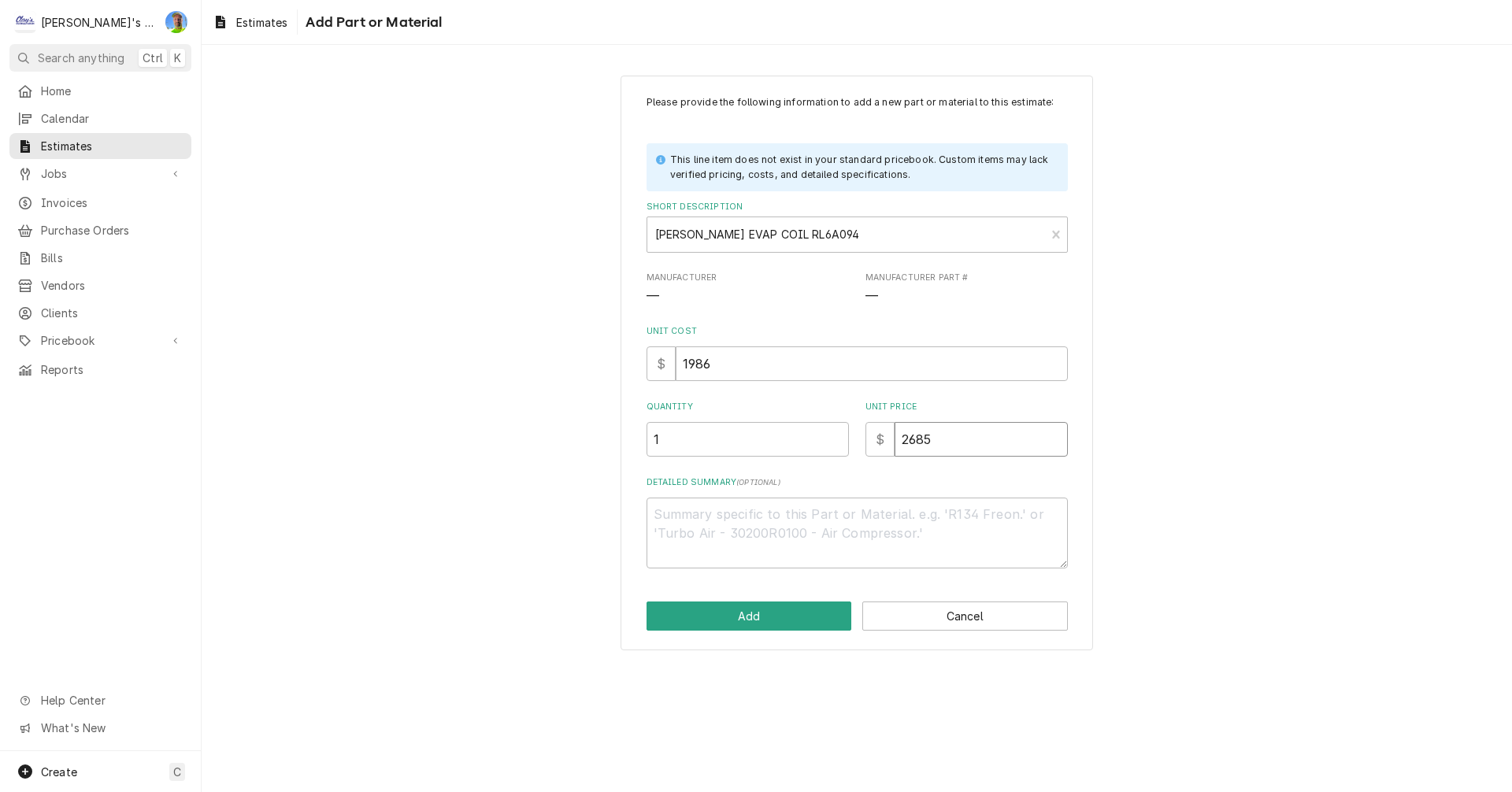
type textarea "x"
type input "2685"
type textarea "x"
type textarea "L"
type textarea "x"
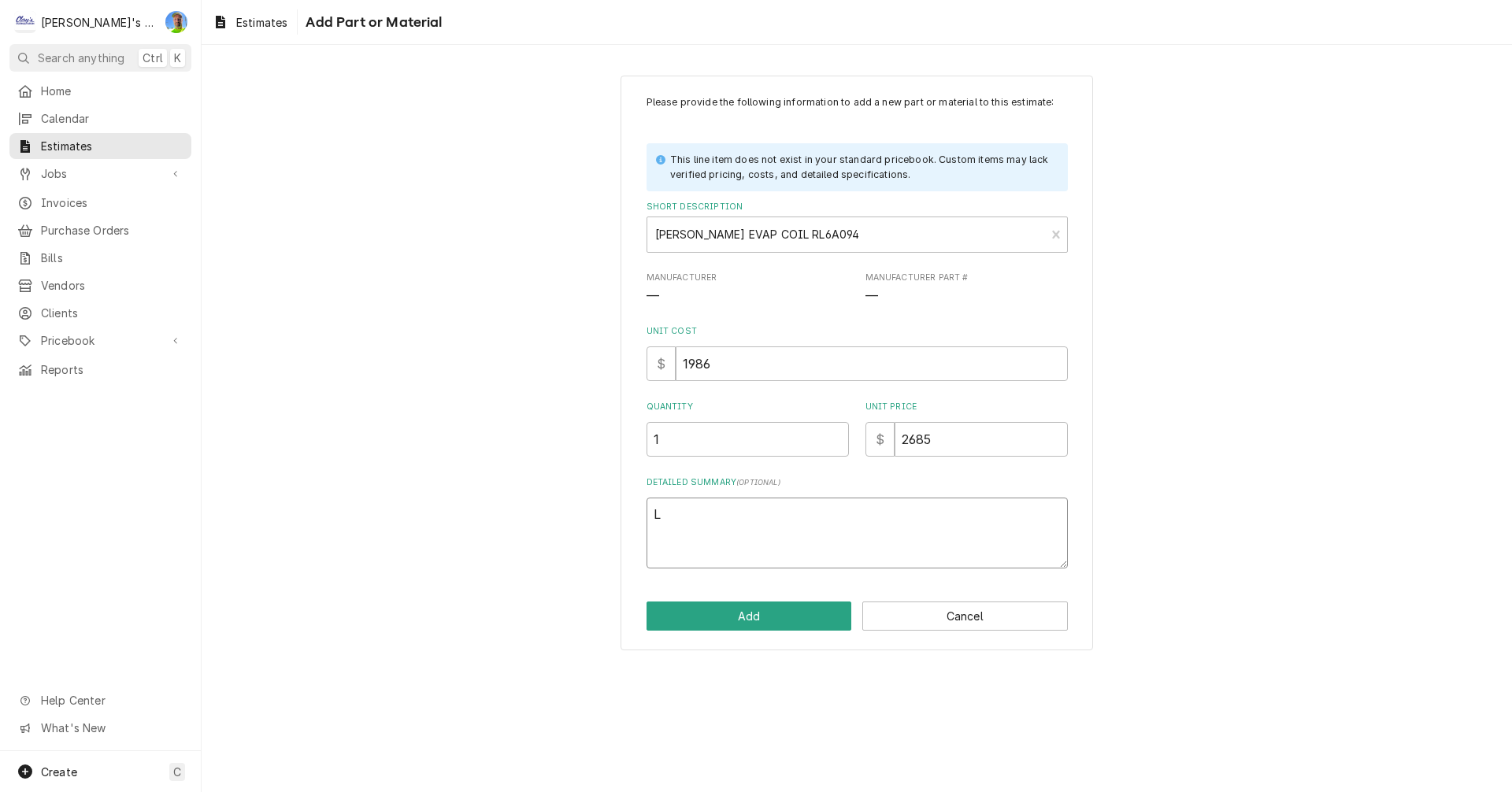
type textarea "LO"
type textarea "x"
type textarea "LOW"
type textarea "x"
type textarea "LOW"
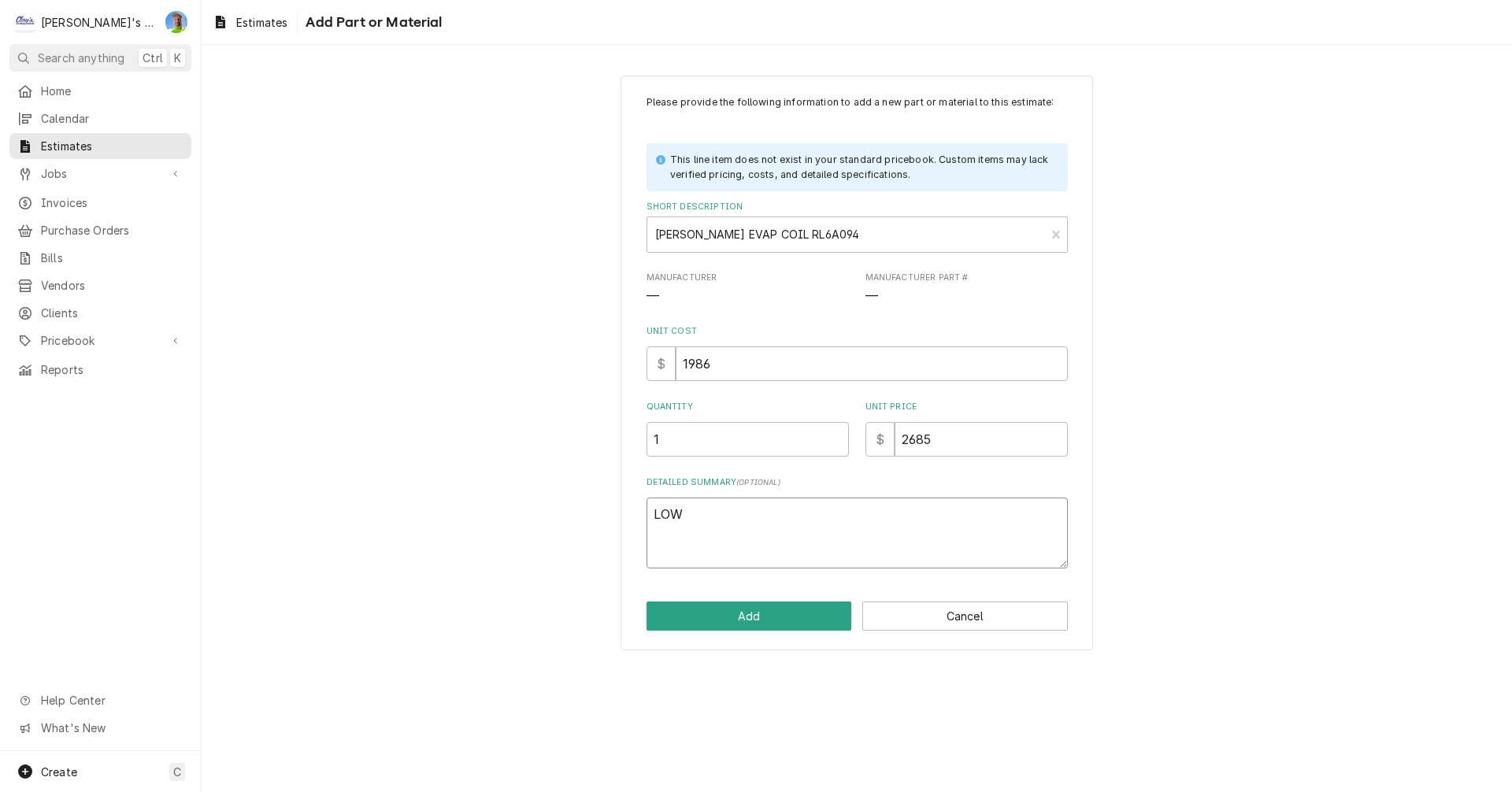
type textarea "x"
type textarea "LOW P"
click at [761, 613] on button "Add" at bounding box center [750, 617] width 206 height 29
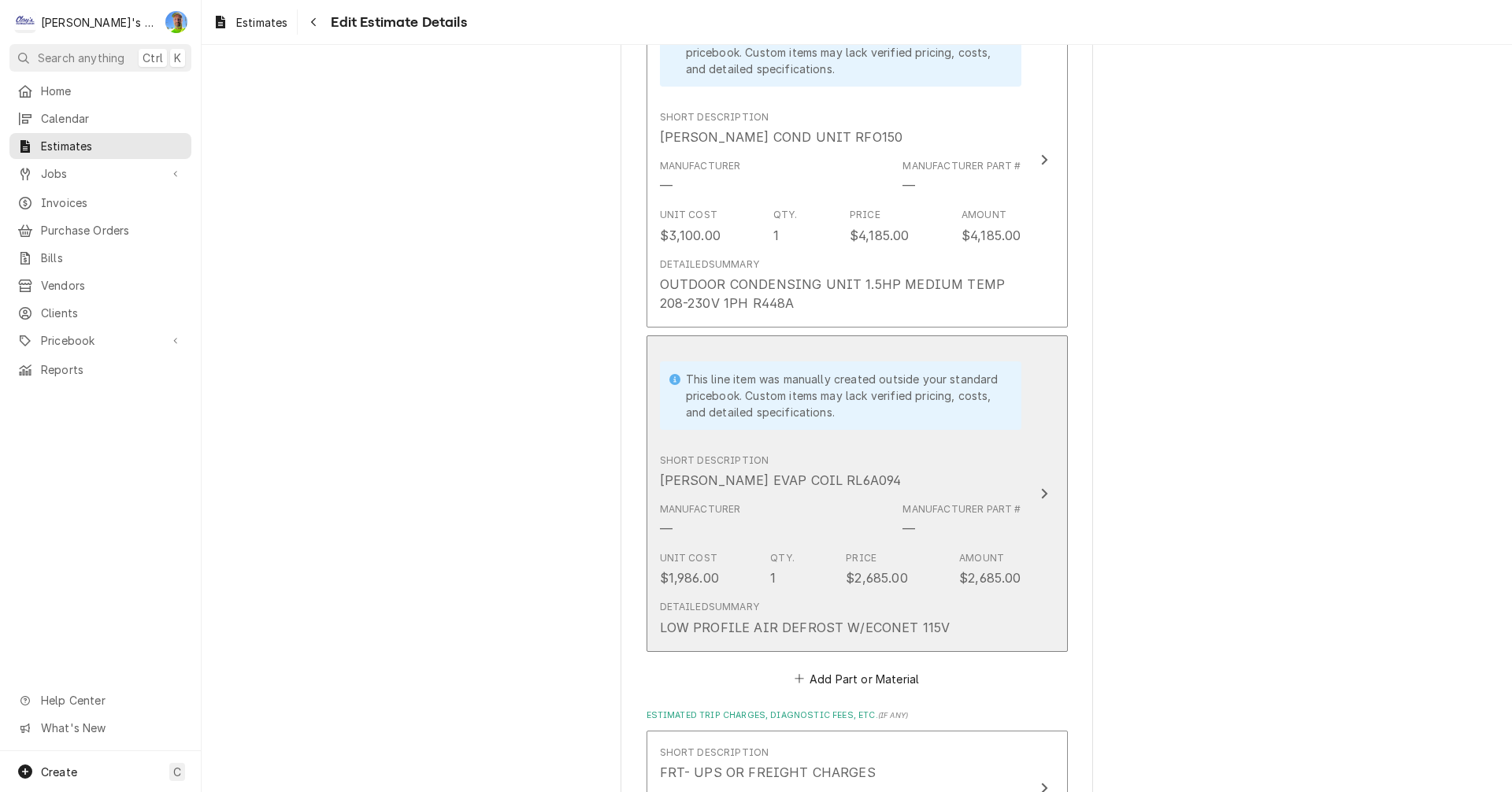
scroll to position [3897, 0]
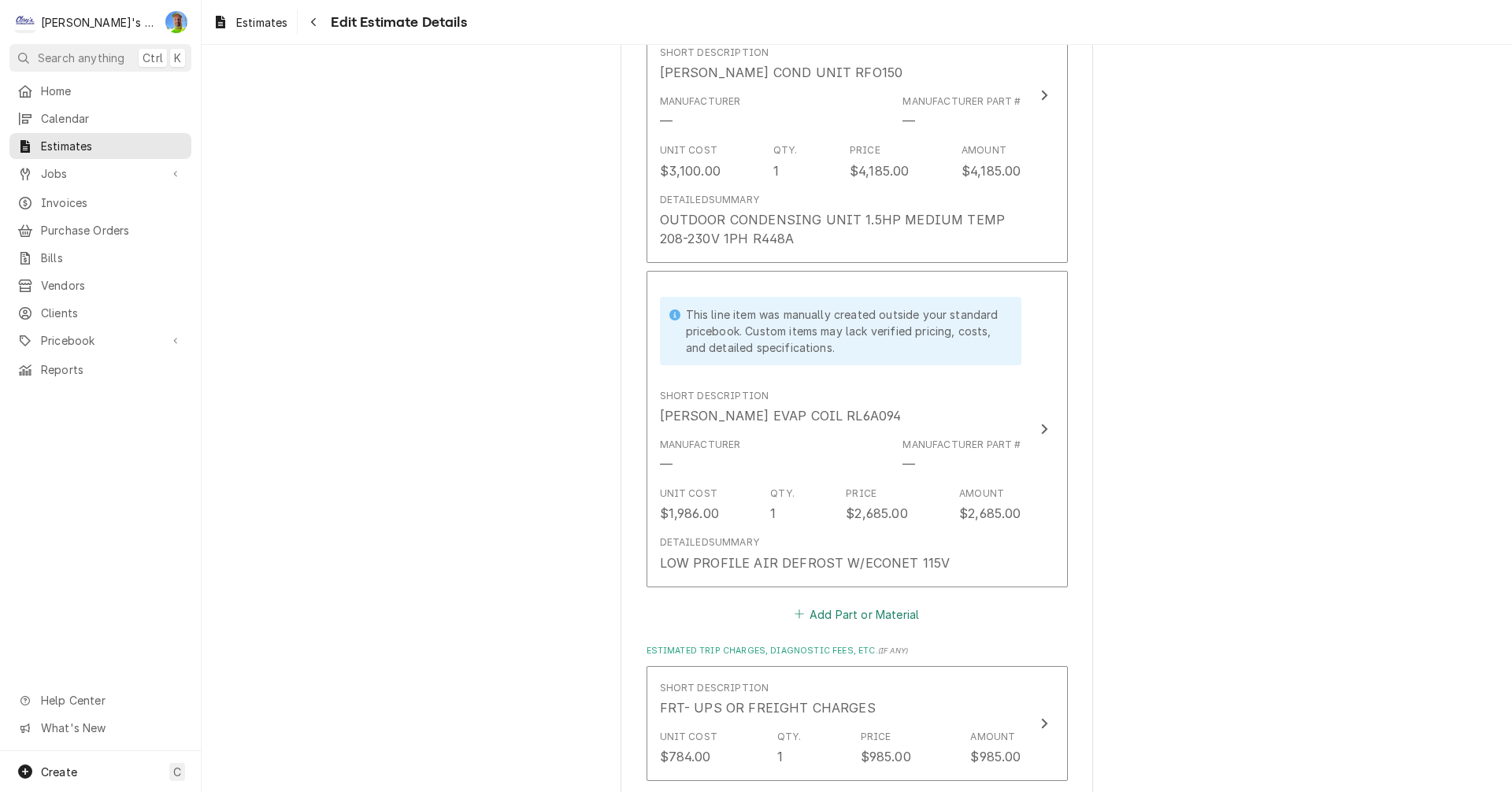
click at [821, 603] on button "Add Part or Material" at bounding box center [856, 614] width 130 height 22
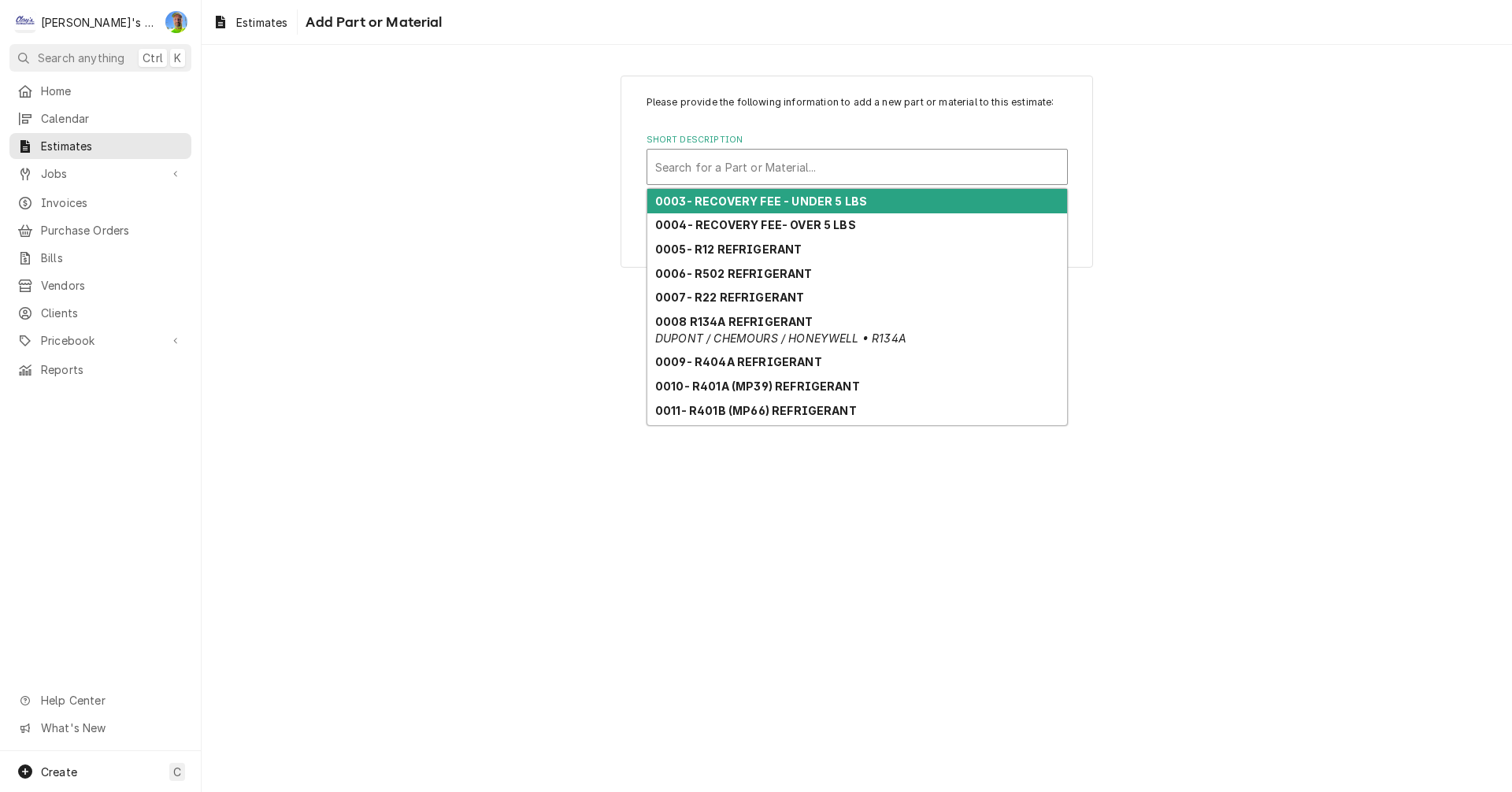
click at [750, 164] on div "Short Description" at bounding box center [857, 167] width 404 height 29
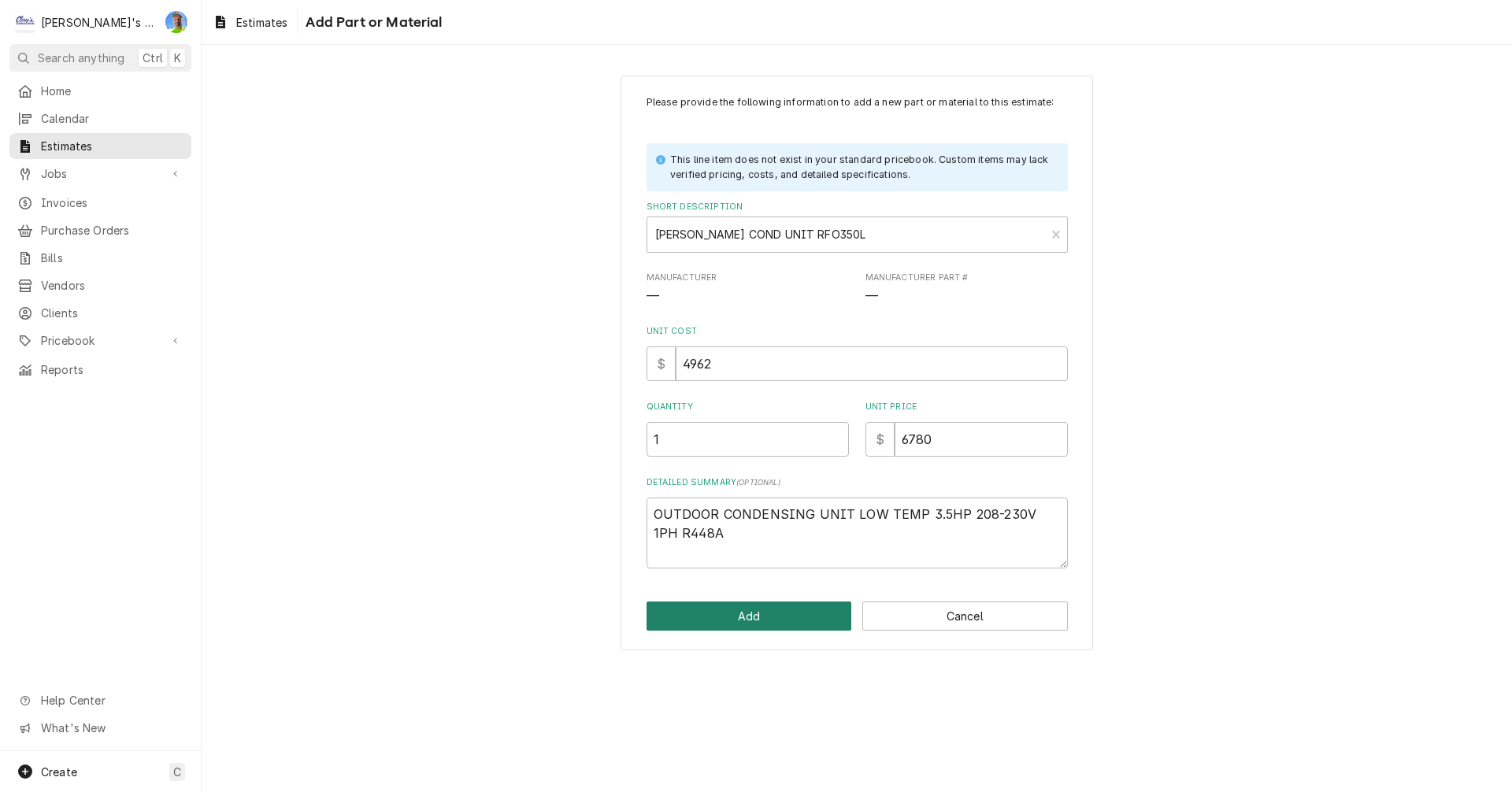
click at [736, 622] on button "Add" at bounding box center [750, 617] width 206 height 29
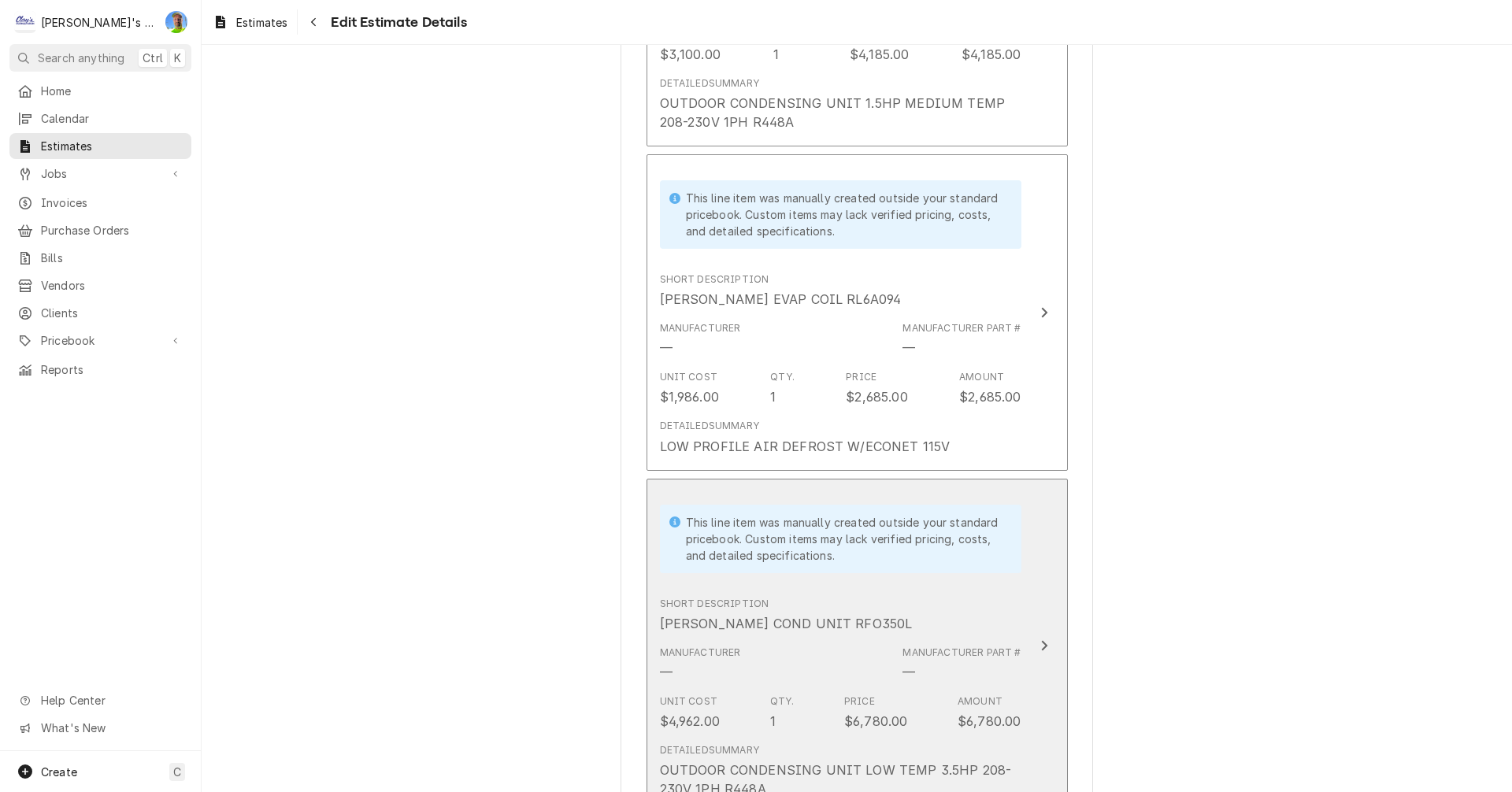
scroll to position [4092, 0]
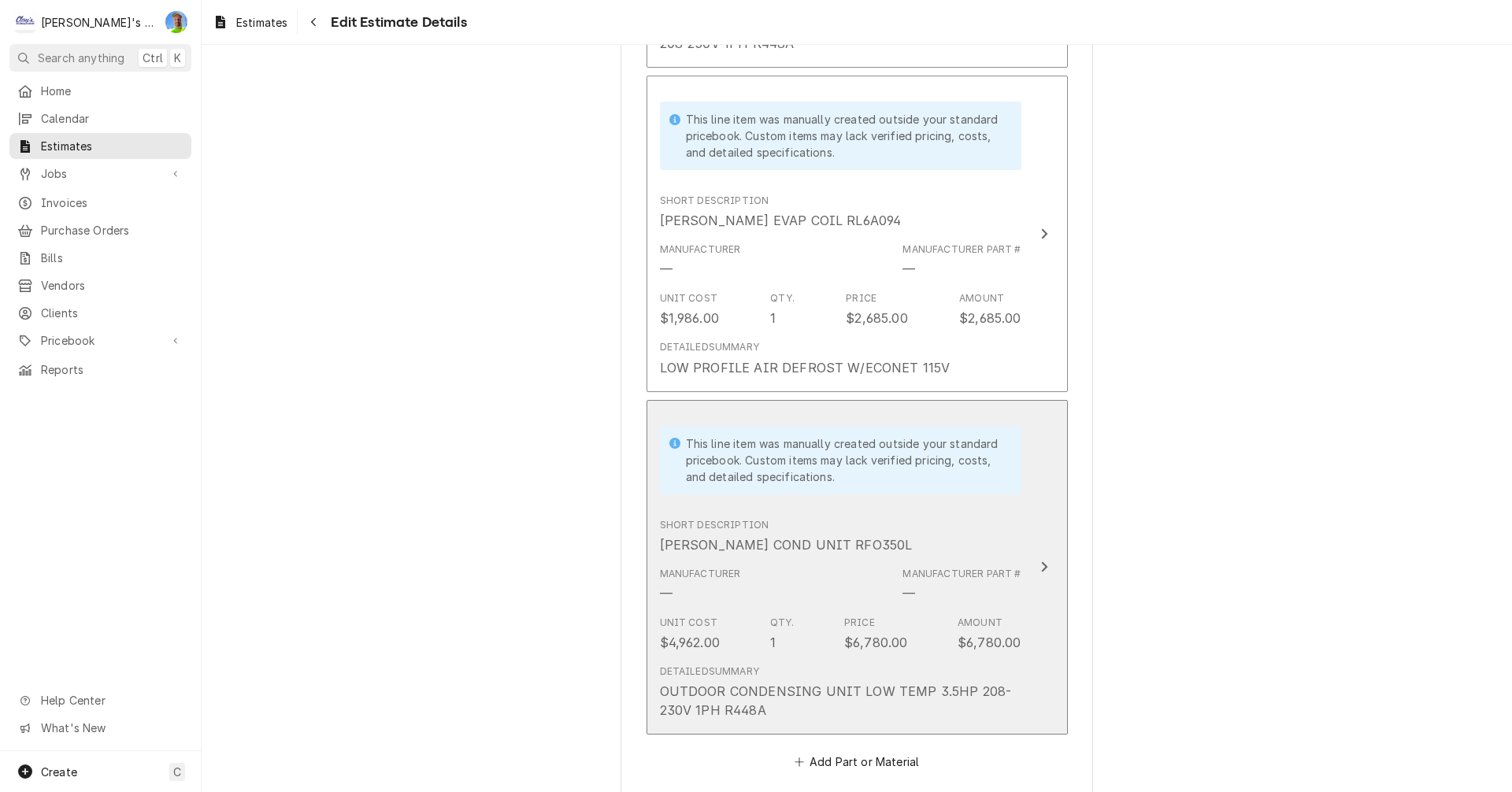
click at [1030, 648] on button "This line item was manually created outside your standard pricebook. Custom ite…" at bounding box center [857, 567] width 421 height 335
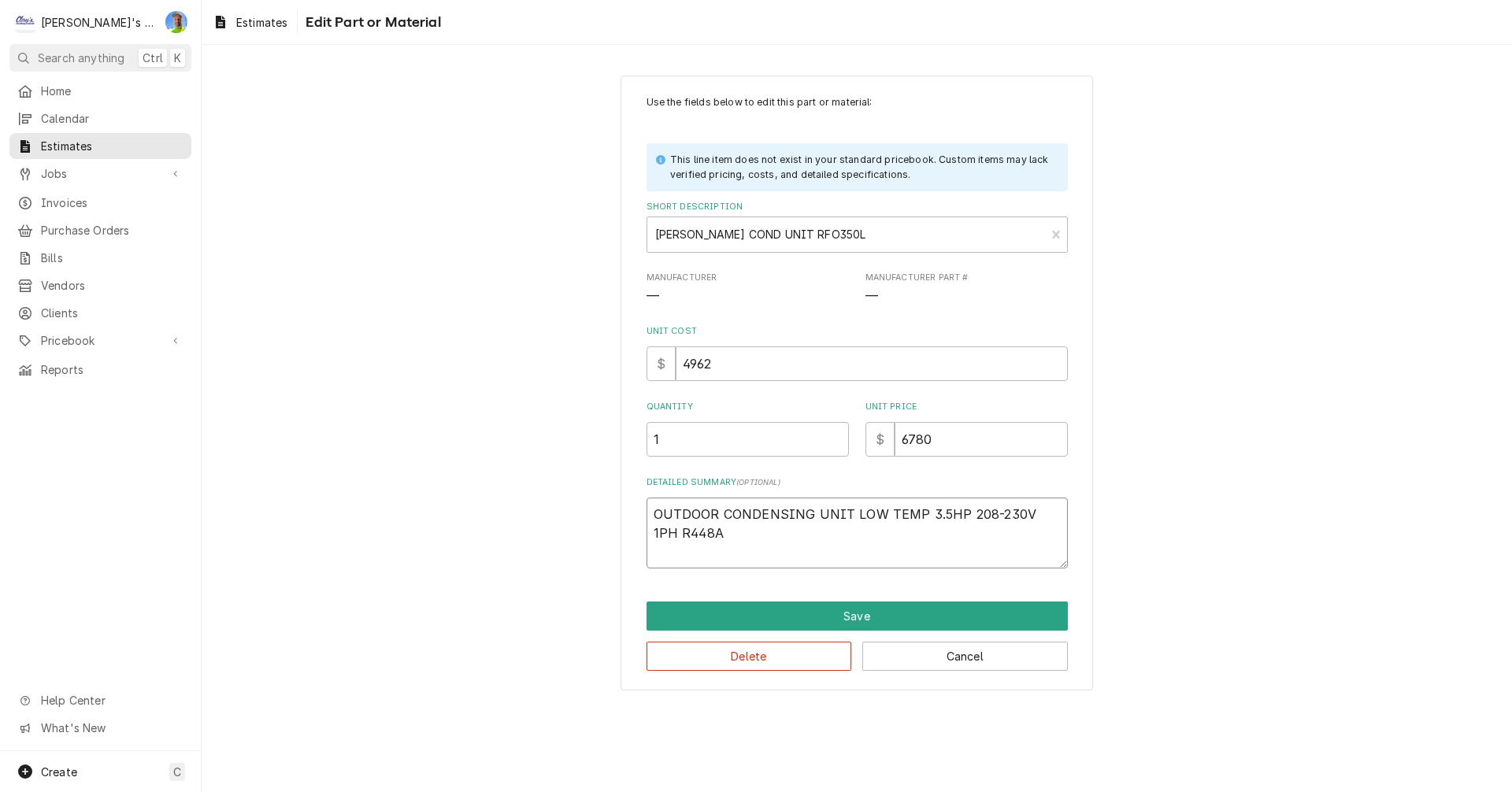
drag, startPoint x: 922, startPoint y: 516, endPoint x: 957, endPoint y: 516, distance: 35.0
click at [957, 516] on textarea "OUTDOOR CONDENSING UNIT LOW TEMP 3.5HP 208-230V 1PH R448A" at bounding box center [857, 533] width 421 height 71
click at [849, 520] on textarea "OUTDOOR CONDENSING UNIT LOW TEMP 208-230V 1PH R448A" at bounding box center [857, 533] width 421 height 71
paste textarea "3.5HP"
click at [882, 618] on button "Save" at bounding box center [857, 617] width 421 height 29
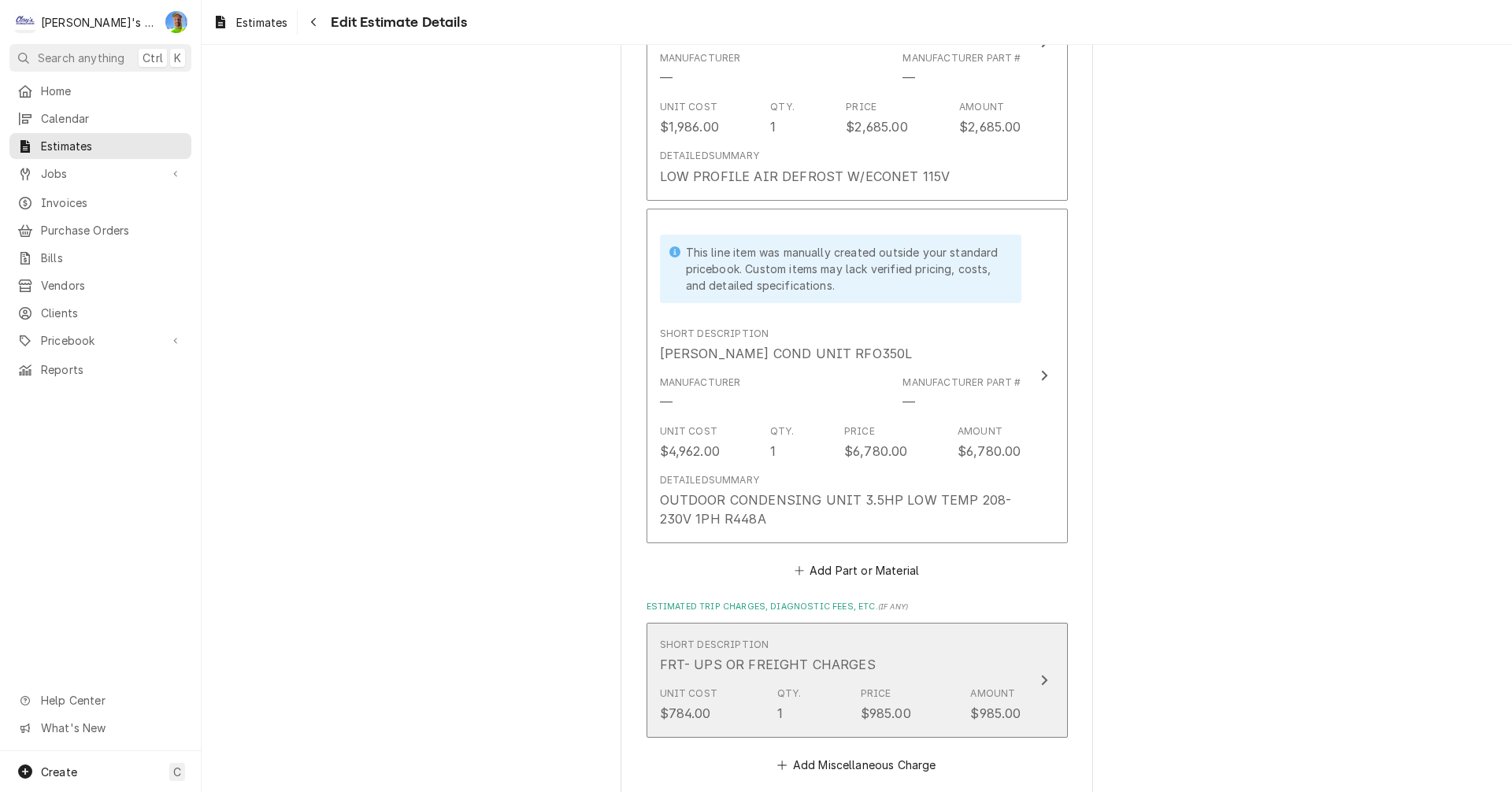
scroll to position [4287, 0]
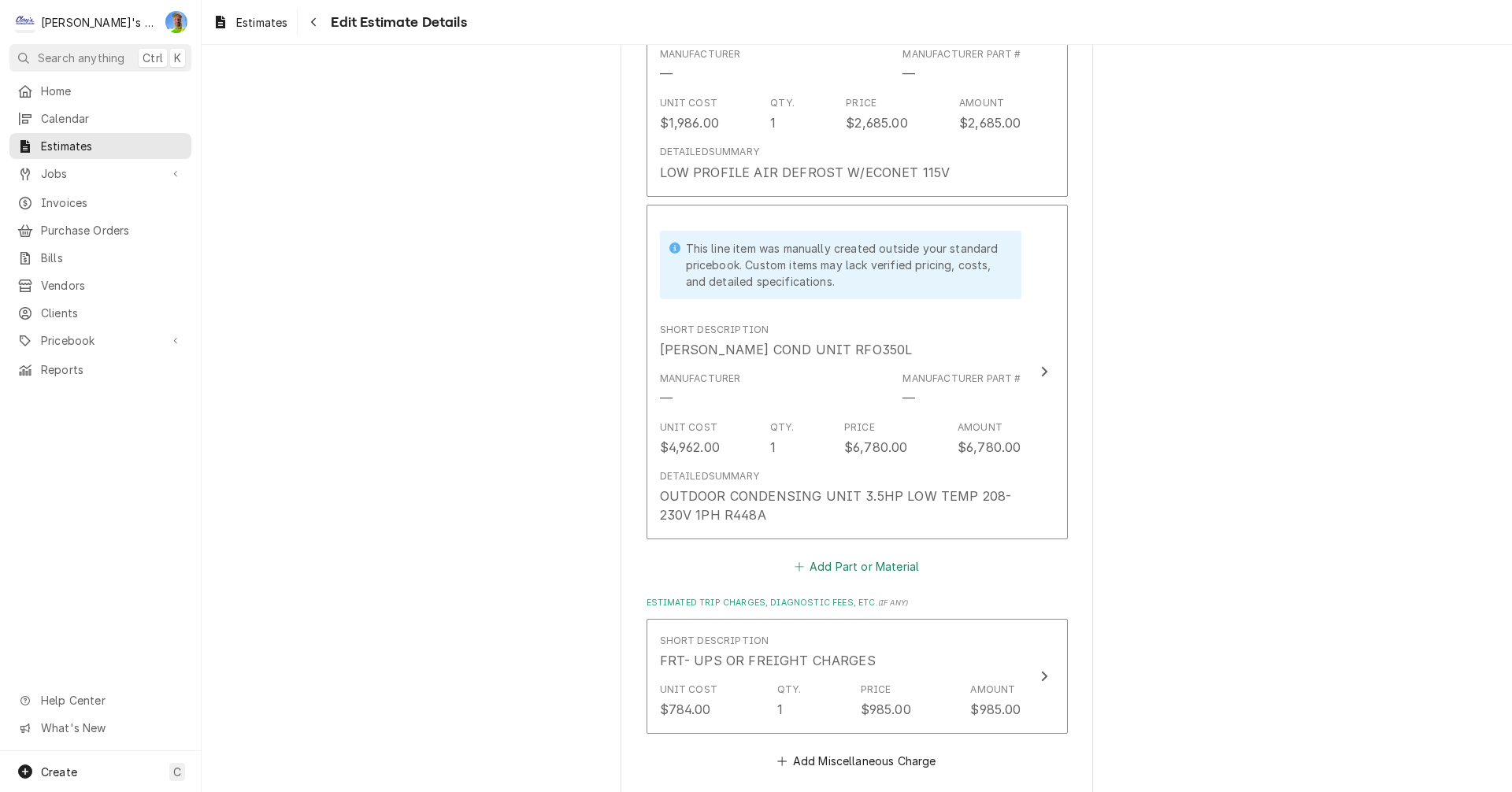
click at [847, 556] on button "Add Part or Material" at bounding box center [856, 567] width 130 height 22
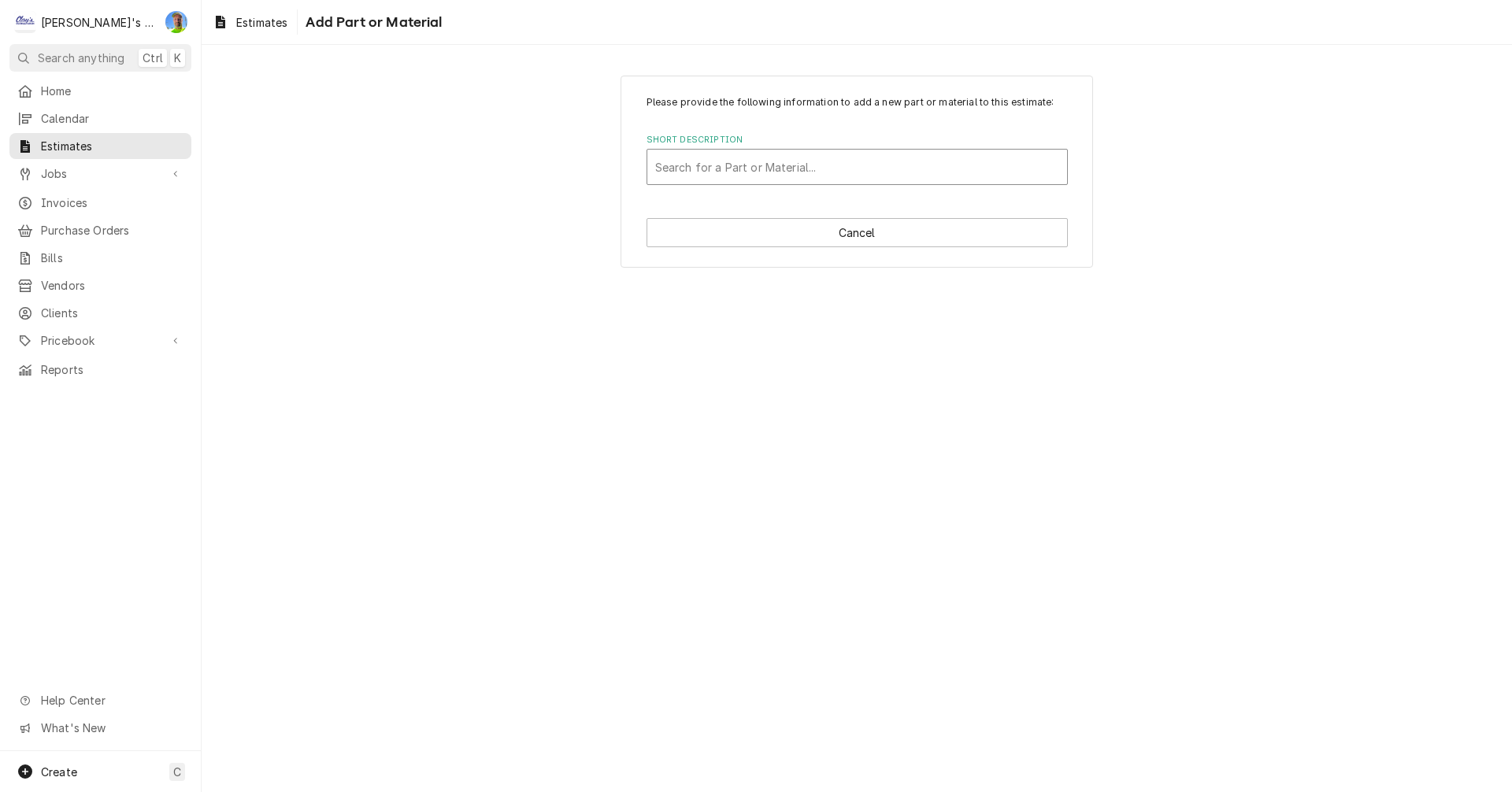
click at [796, 169] on div "Short Description" at bounding box center [857, 167] width 404 height 29
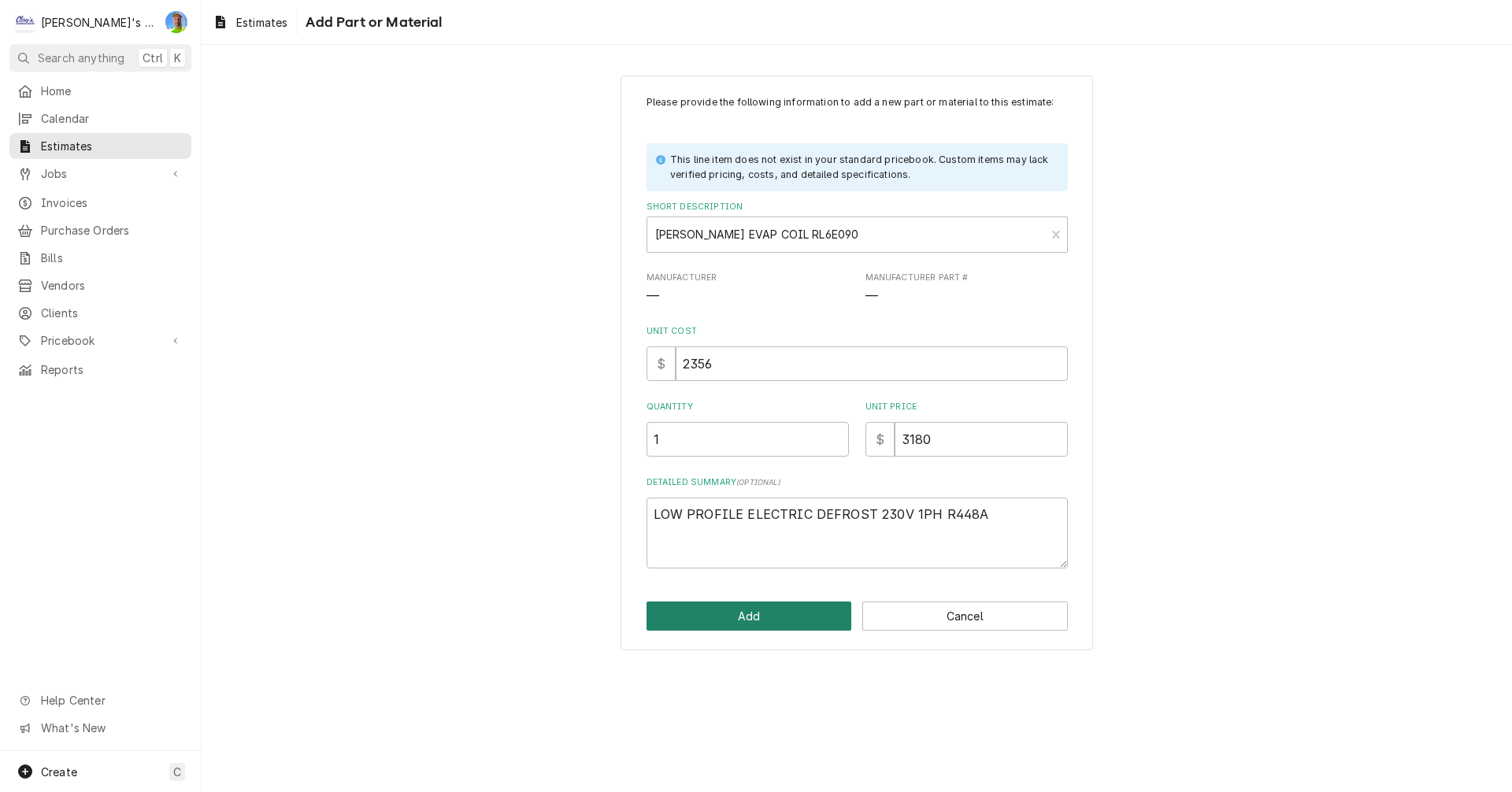
click at [781, 621] on button "Add" at bounding box center [750, 617] width 206 height 29
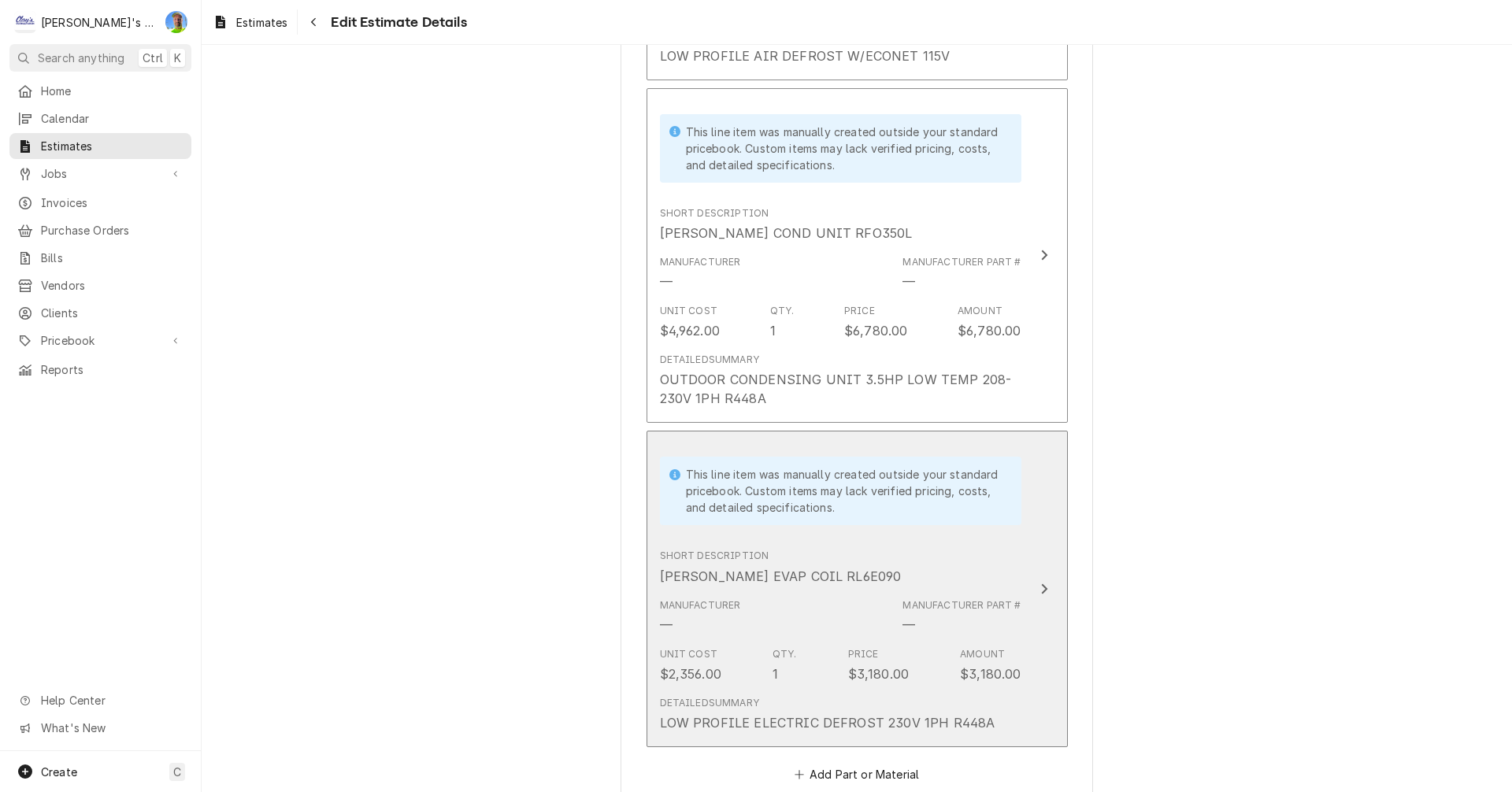
scroll to position [4483, 0]
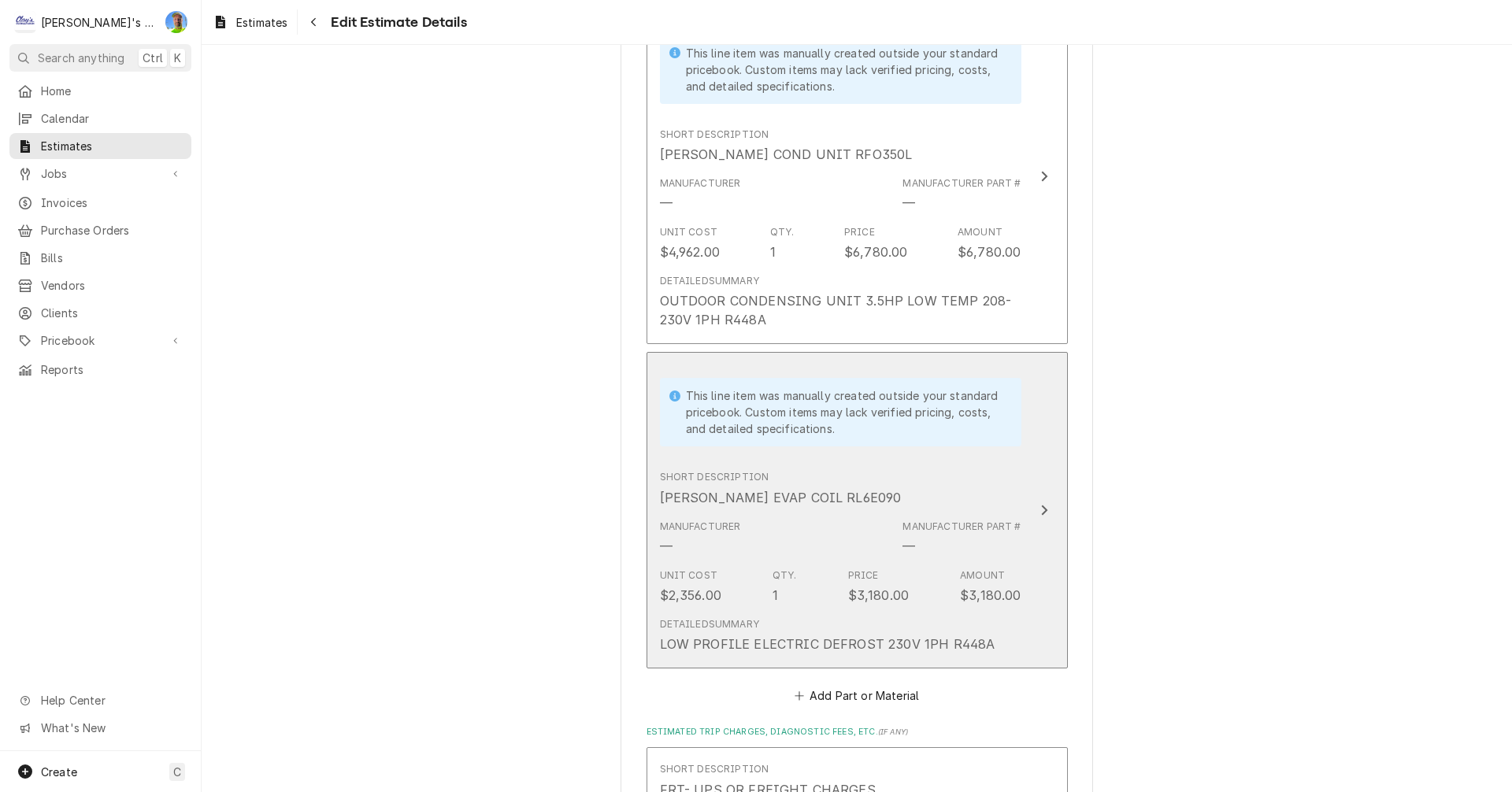
click at [802, 565] on div "Unit Cost $2,356.00 Qty. 1 Price $3,180.00 Amount $3,180.00" at bounding box center [840, 586] width 362 height 49
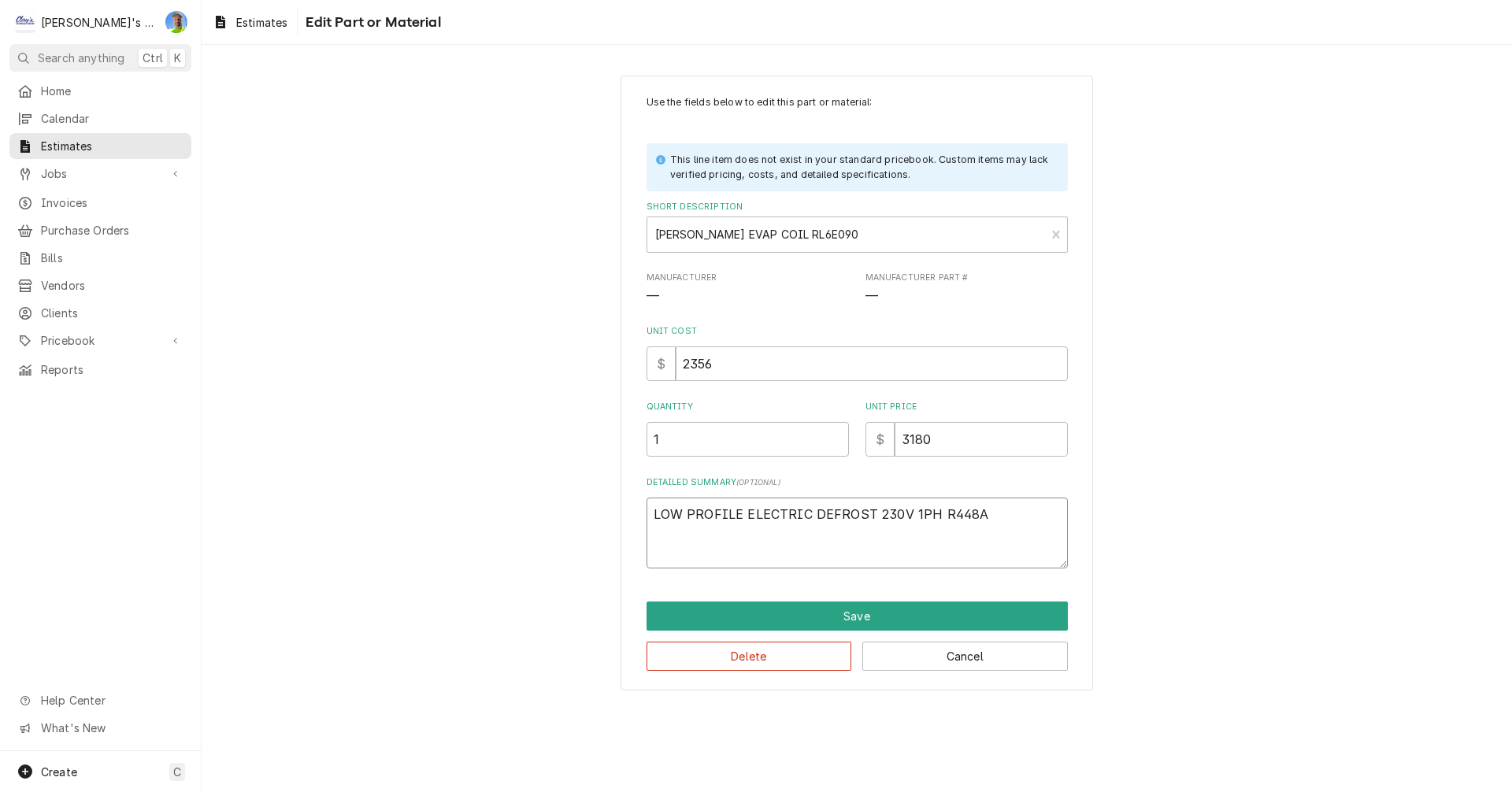
click at [869, 515] on textarea "LOW PROFILE ELECTRIC DEFROST 230V 1PH R448A" at bounding box center [857, 533] width 421 height 71
click at [835, 613] on button "Save" at bounding box center [857, 617] width 421 height 29
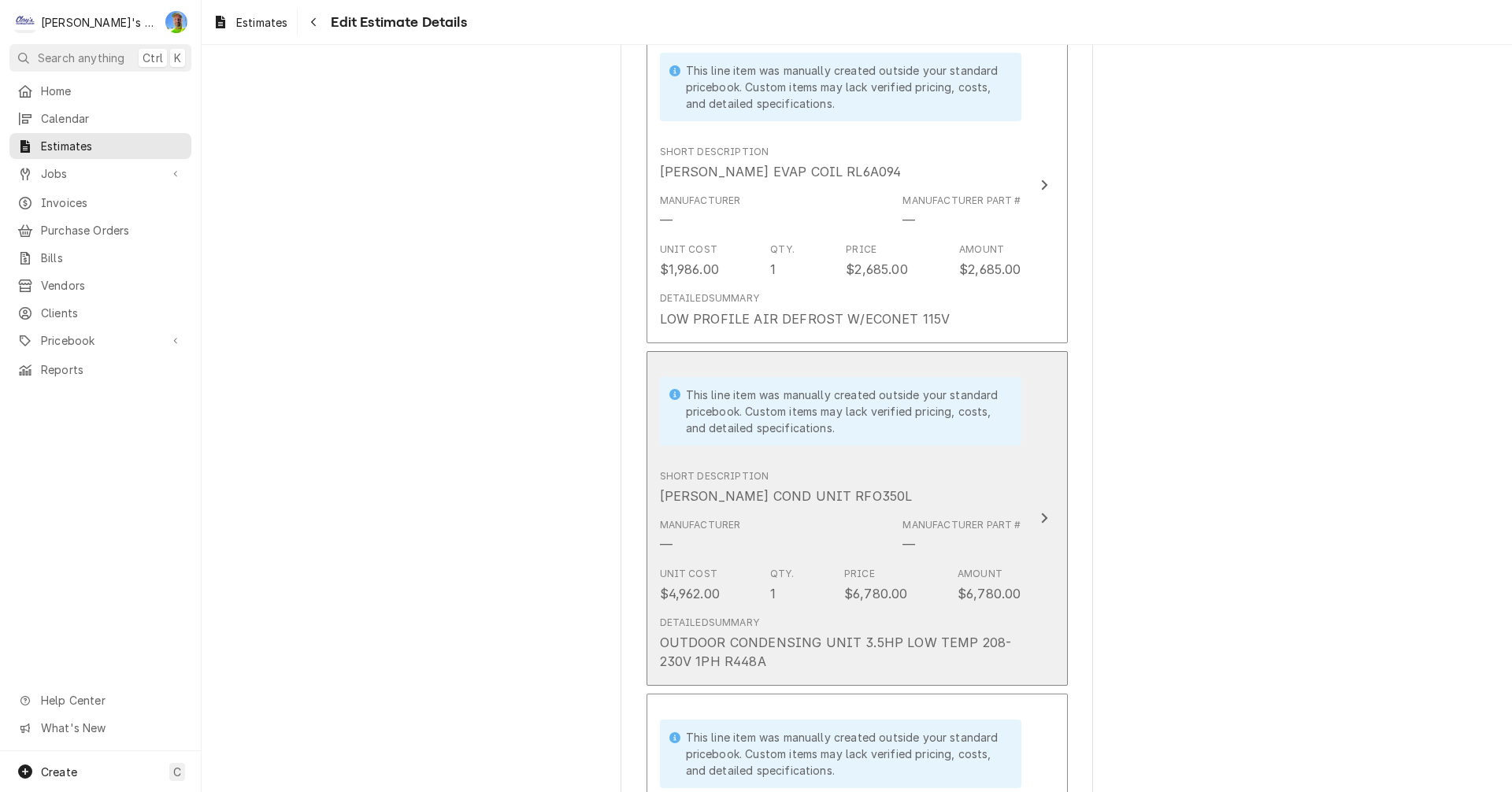
scroll to position [4127, 0]
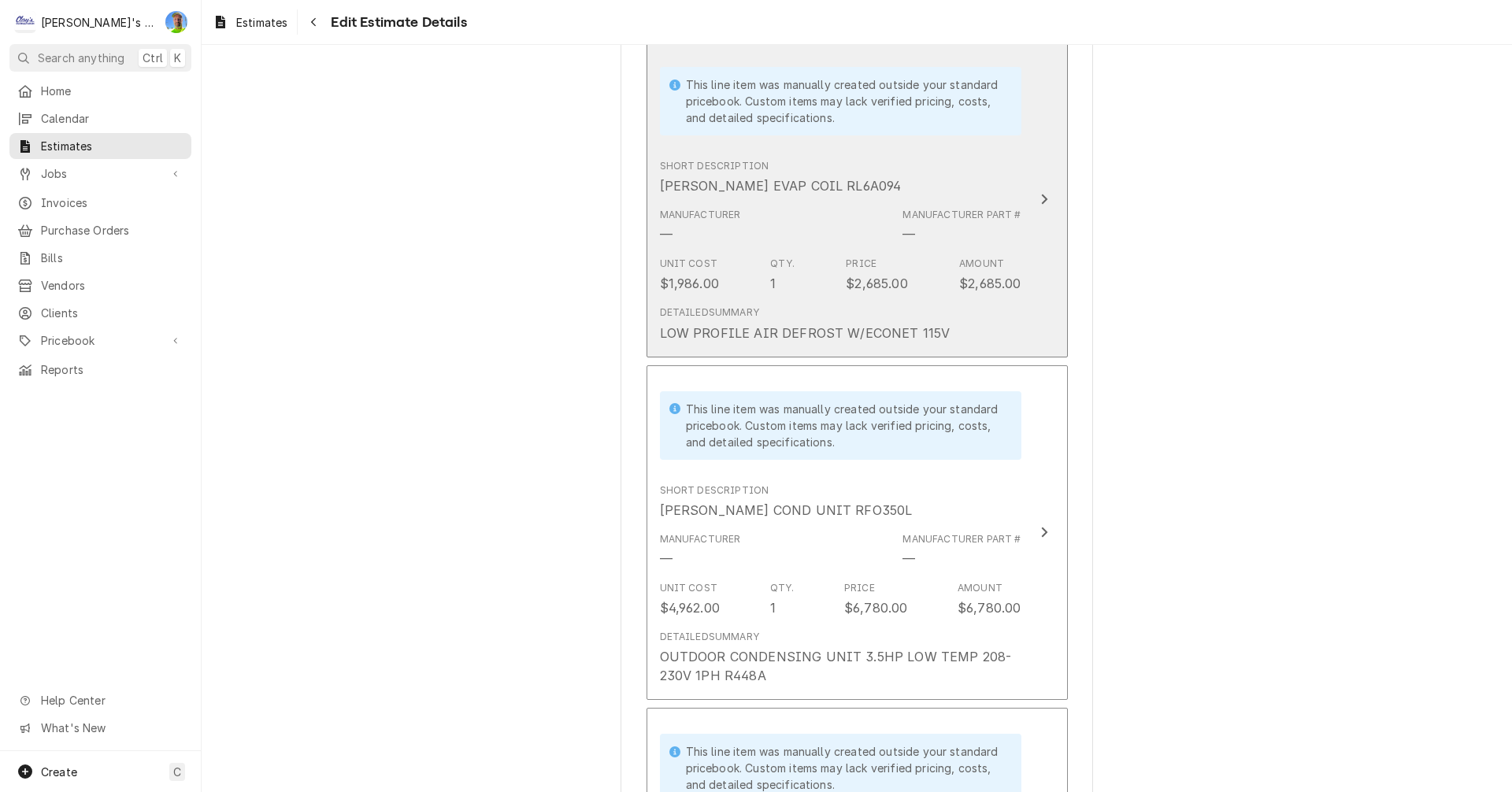
click at [984, 274] on div "$2,685.00" at bounding box center [990, 283] width 61 height 19
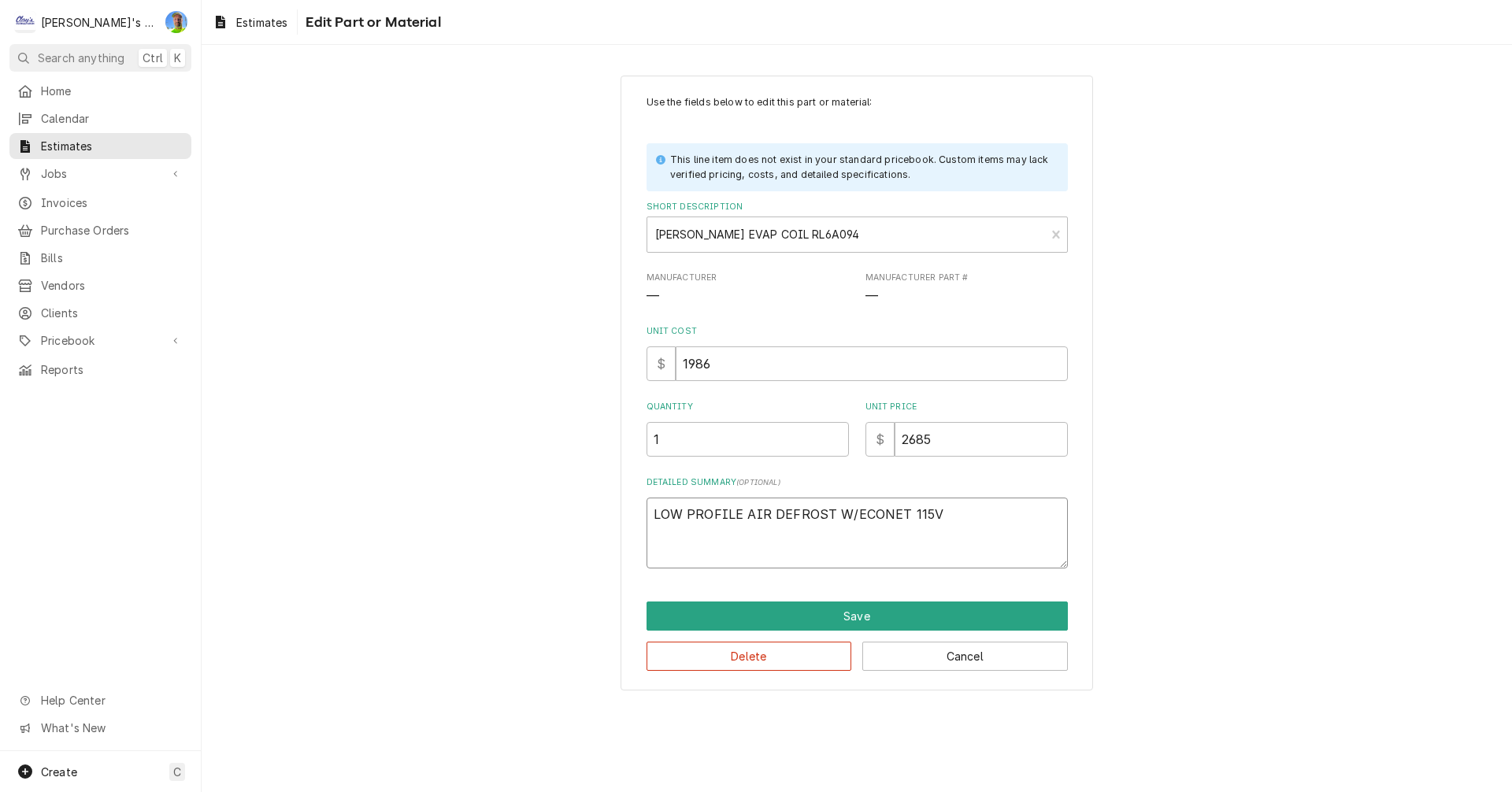
click at [963, 507] on textarea "LOW PROFILE AIR DEFROST W/ECONET 115V" at bounding box center [857, 533] width 421 height 71
click at [898, 610] on button "Save" at bounding box center [857, 617] width 421 height 29
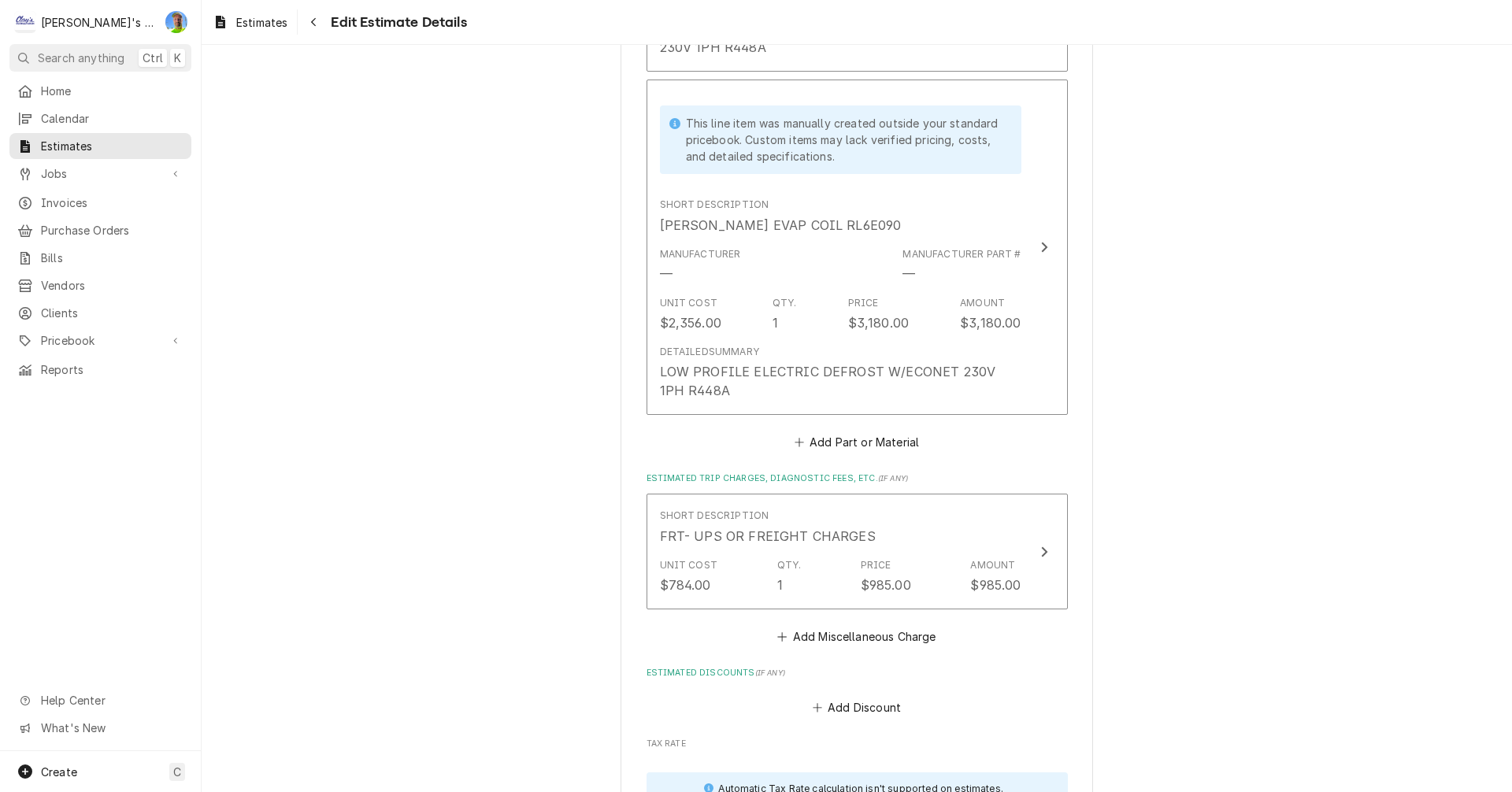
scroll to position [4716, 0]
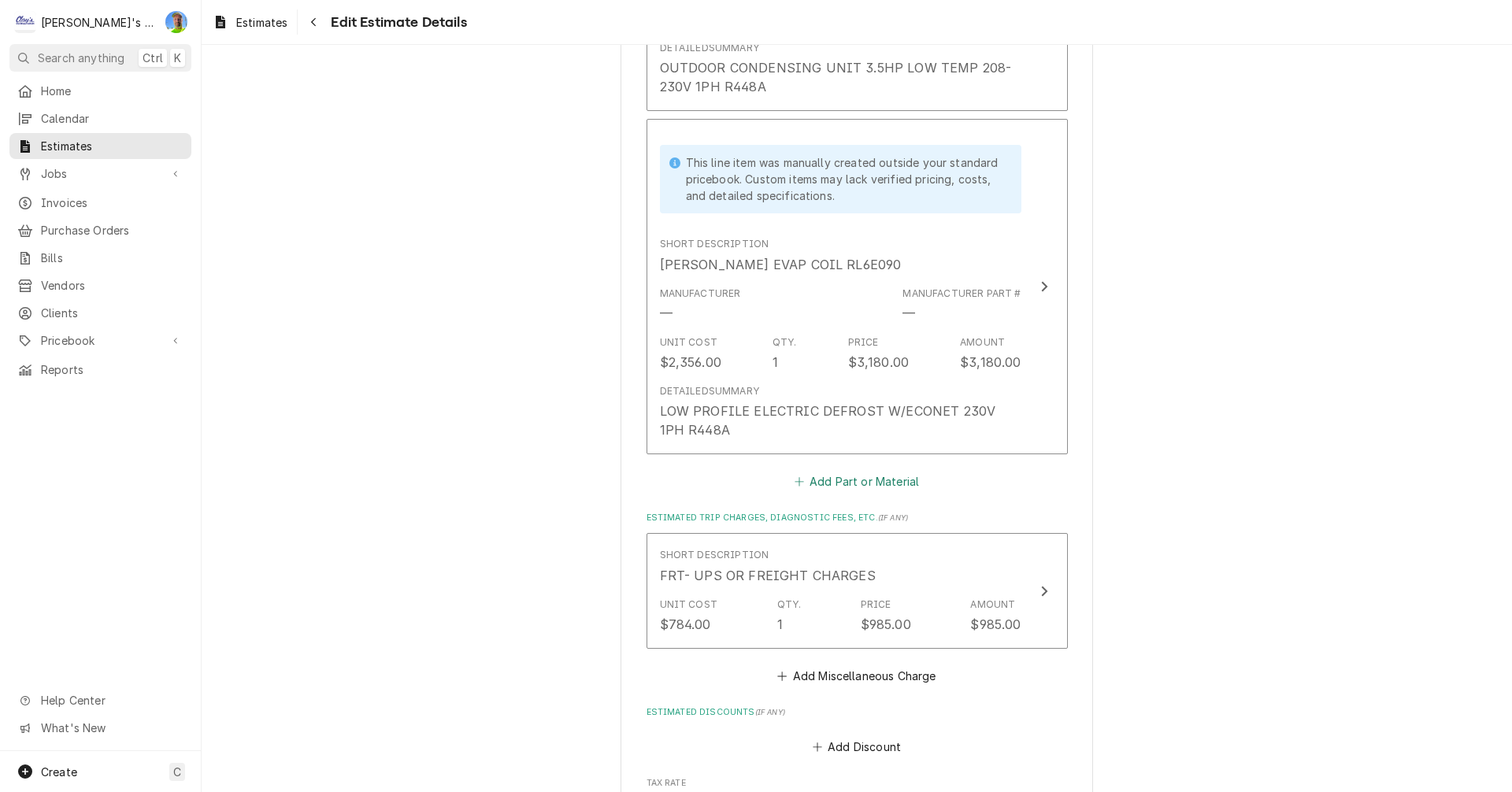
click at [835, 471] on button "Add Part or Material" at bounding box center [856, 482] width 130 height 22
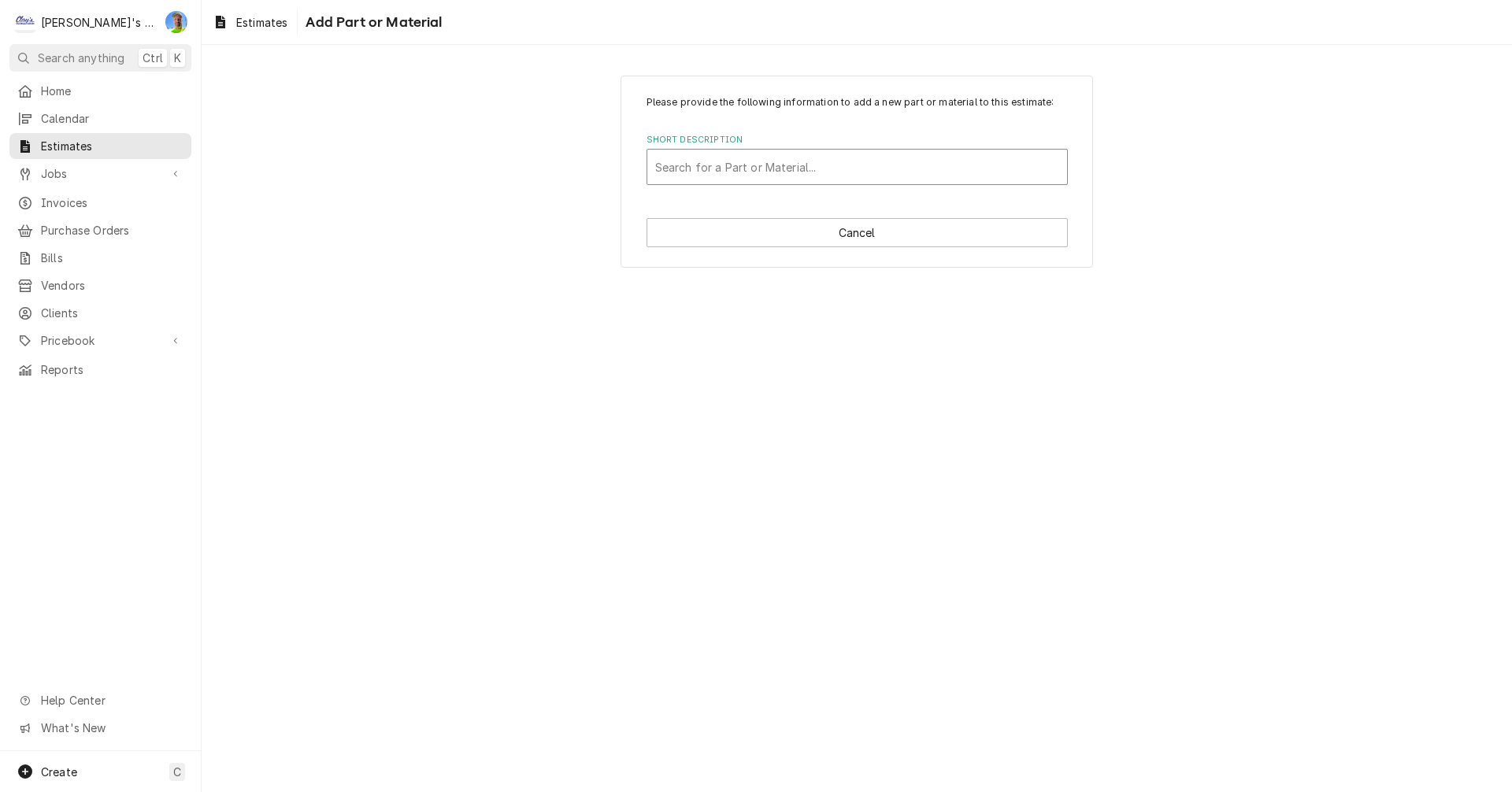
click at [722, 167] on div "Short Description" at bounding box center [857, 167] width 404 height 29
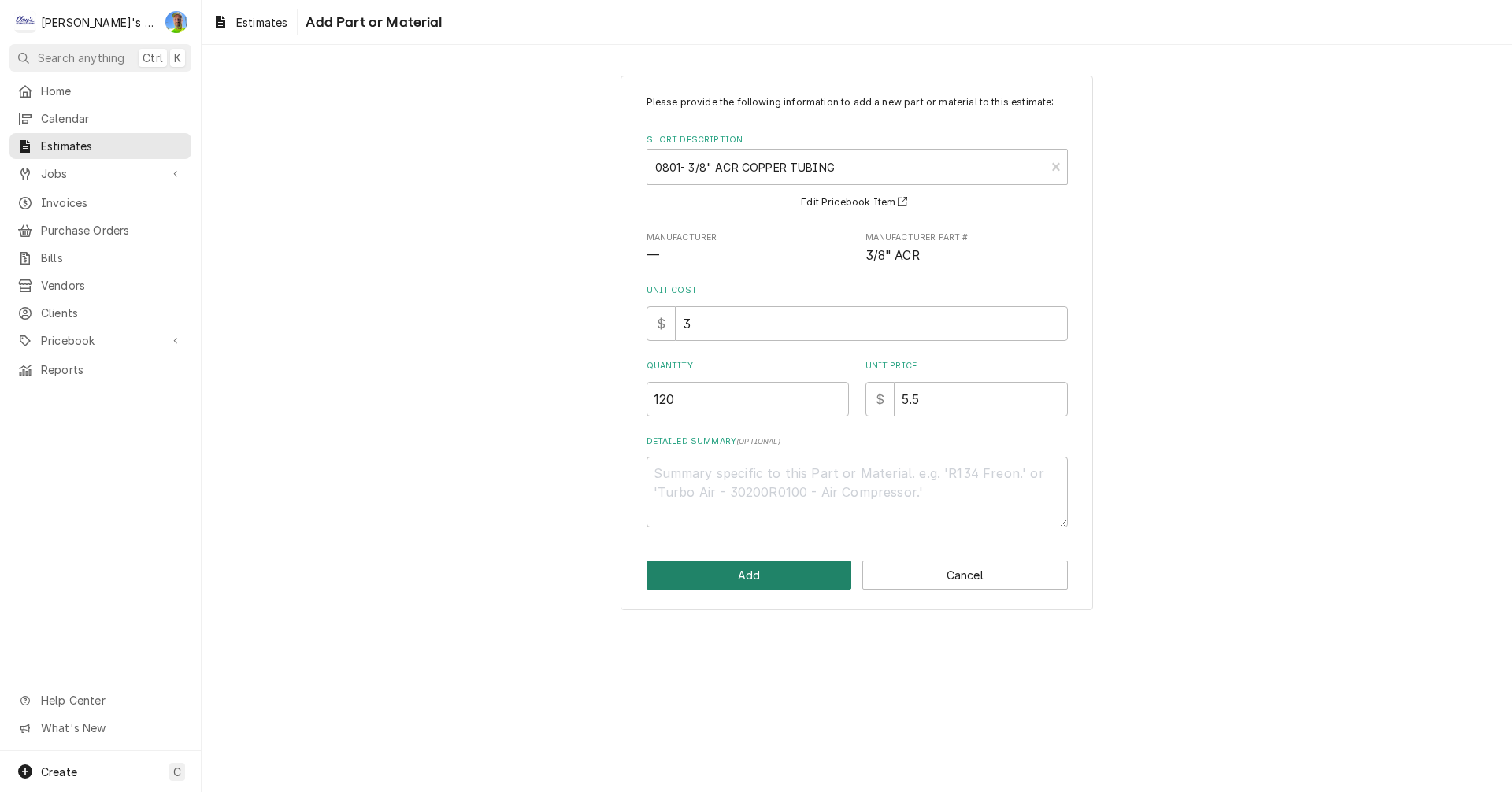
click at [773, 567] on button "Add" at bounding box center [750, 575] width 206 height 29
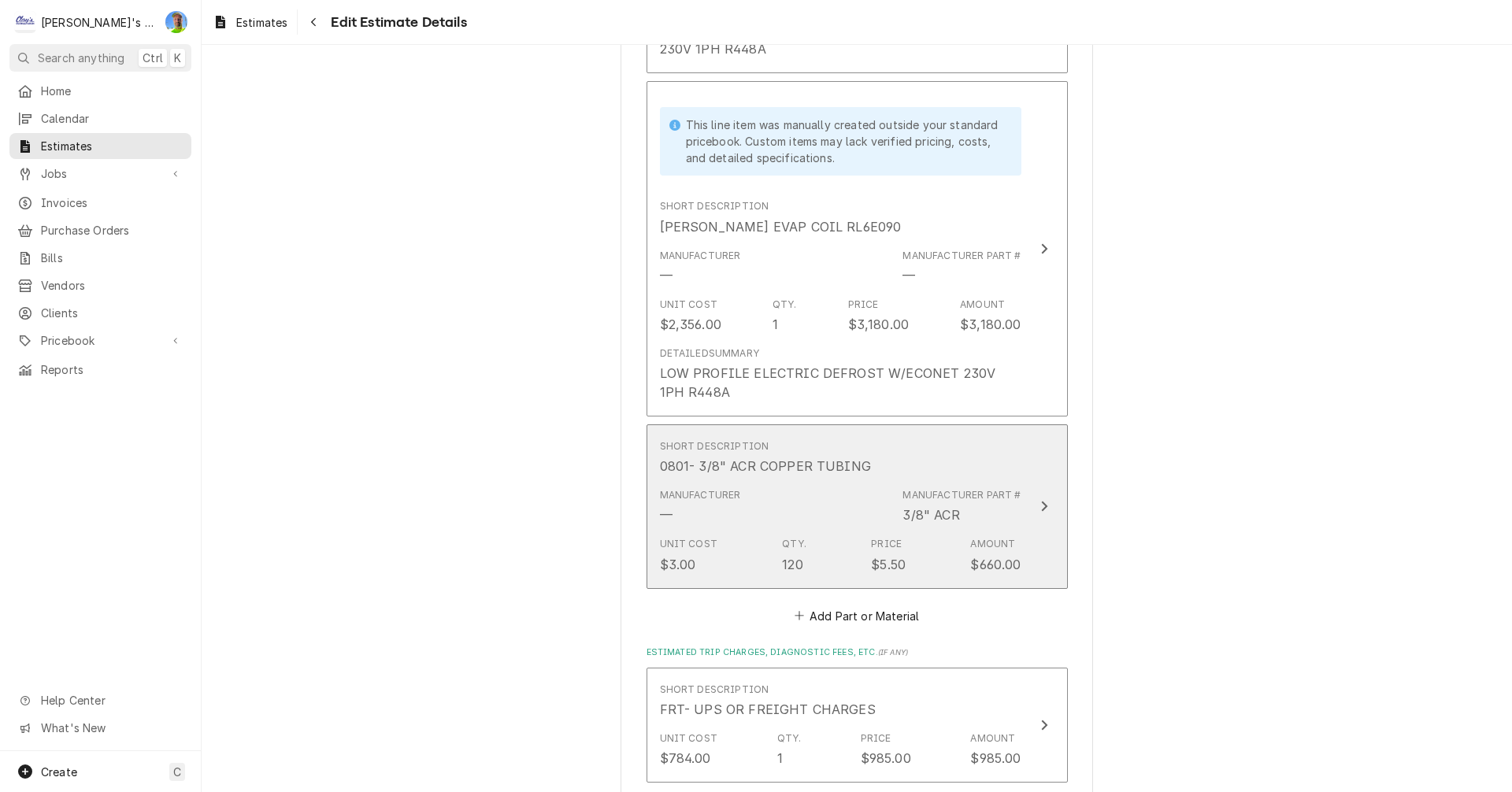
scroll to position [4832, 0]
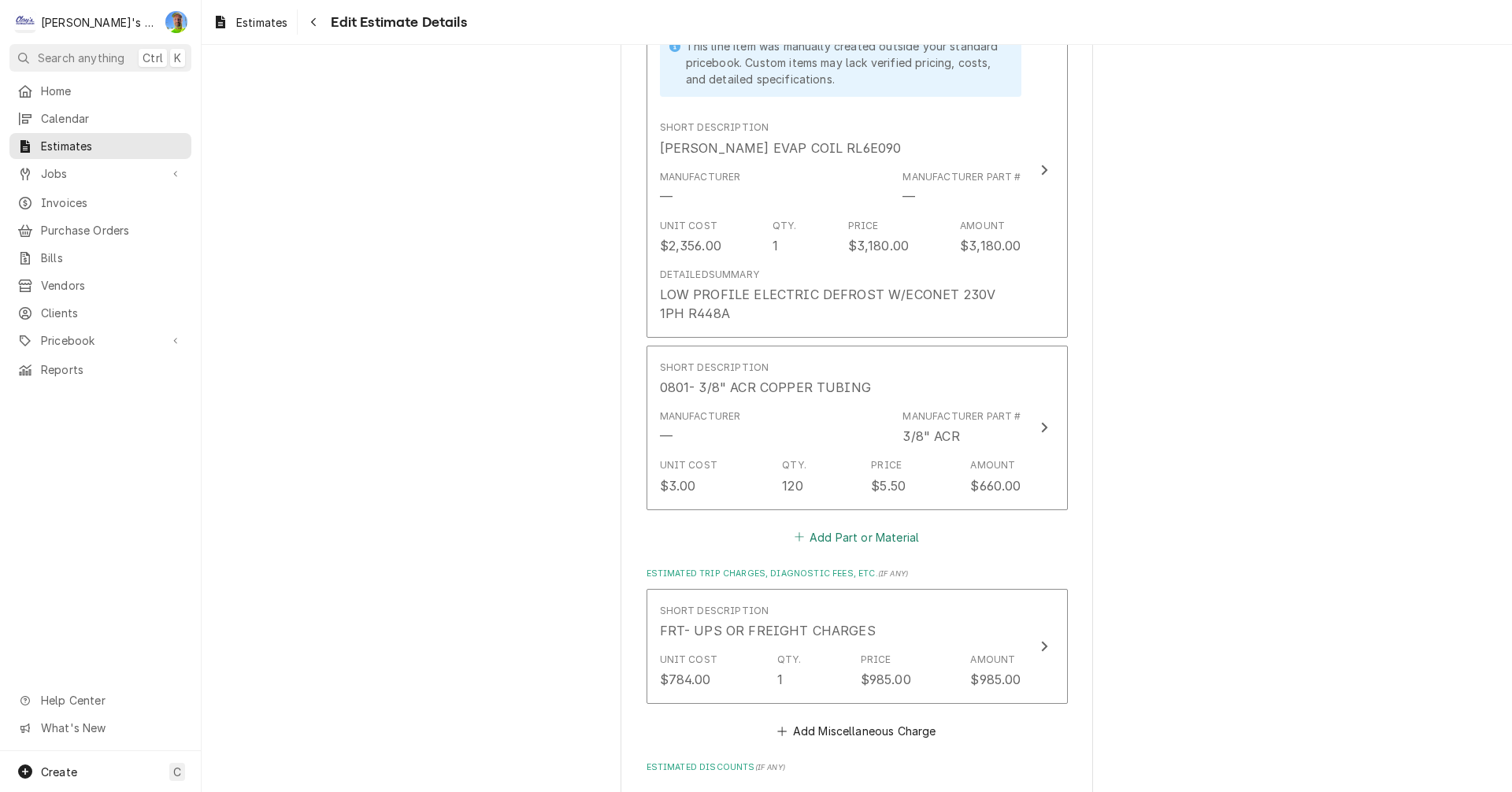
click at [812, 526] on button "Add Part or Material" at bounding box center [856, 537] width 130 height 22
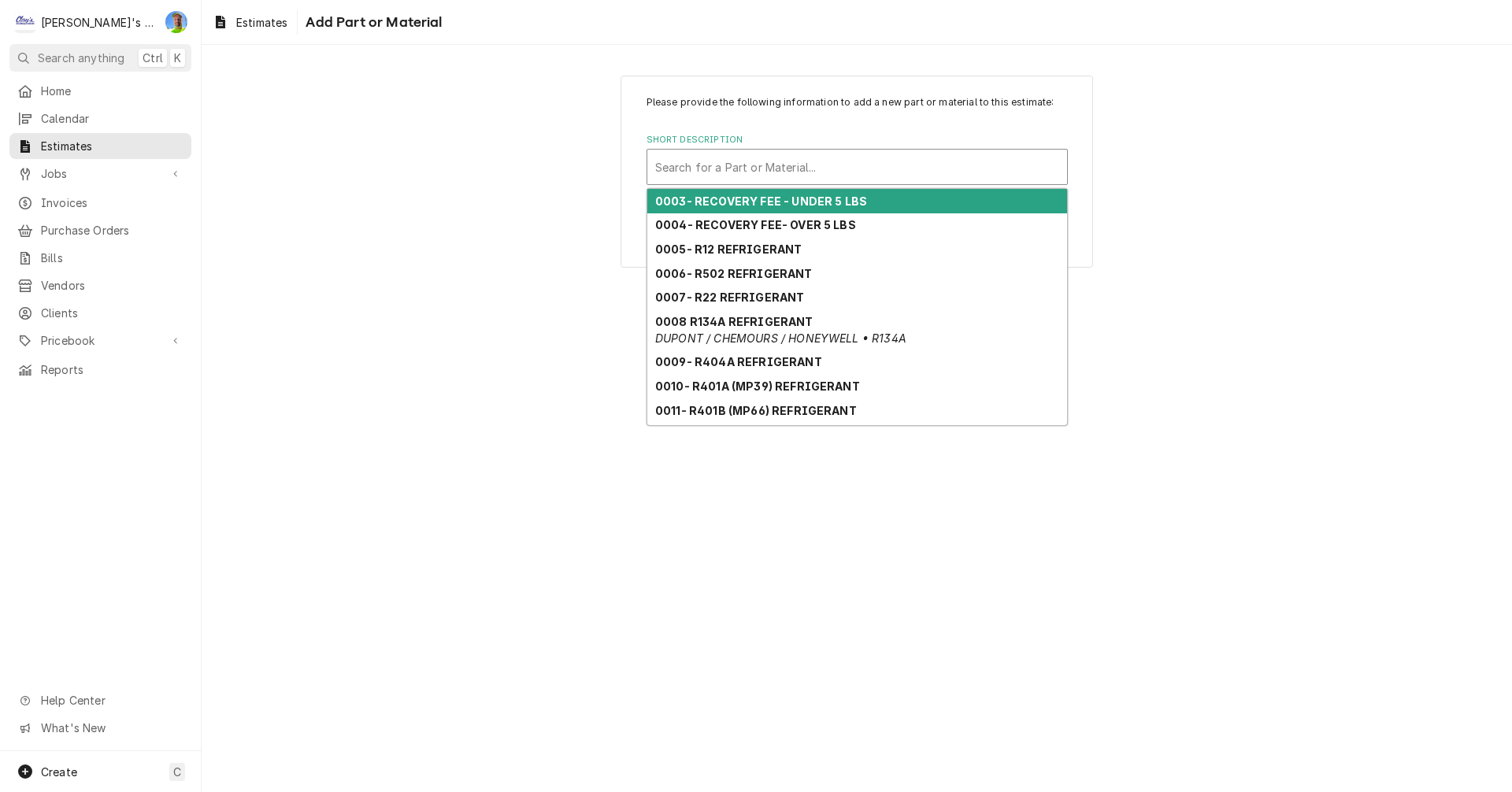
click at [773, 168] on div "Short Description" at bounding box center [857, 167] width 404 height 29
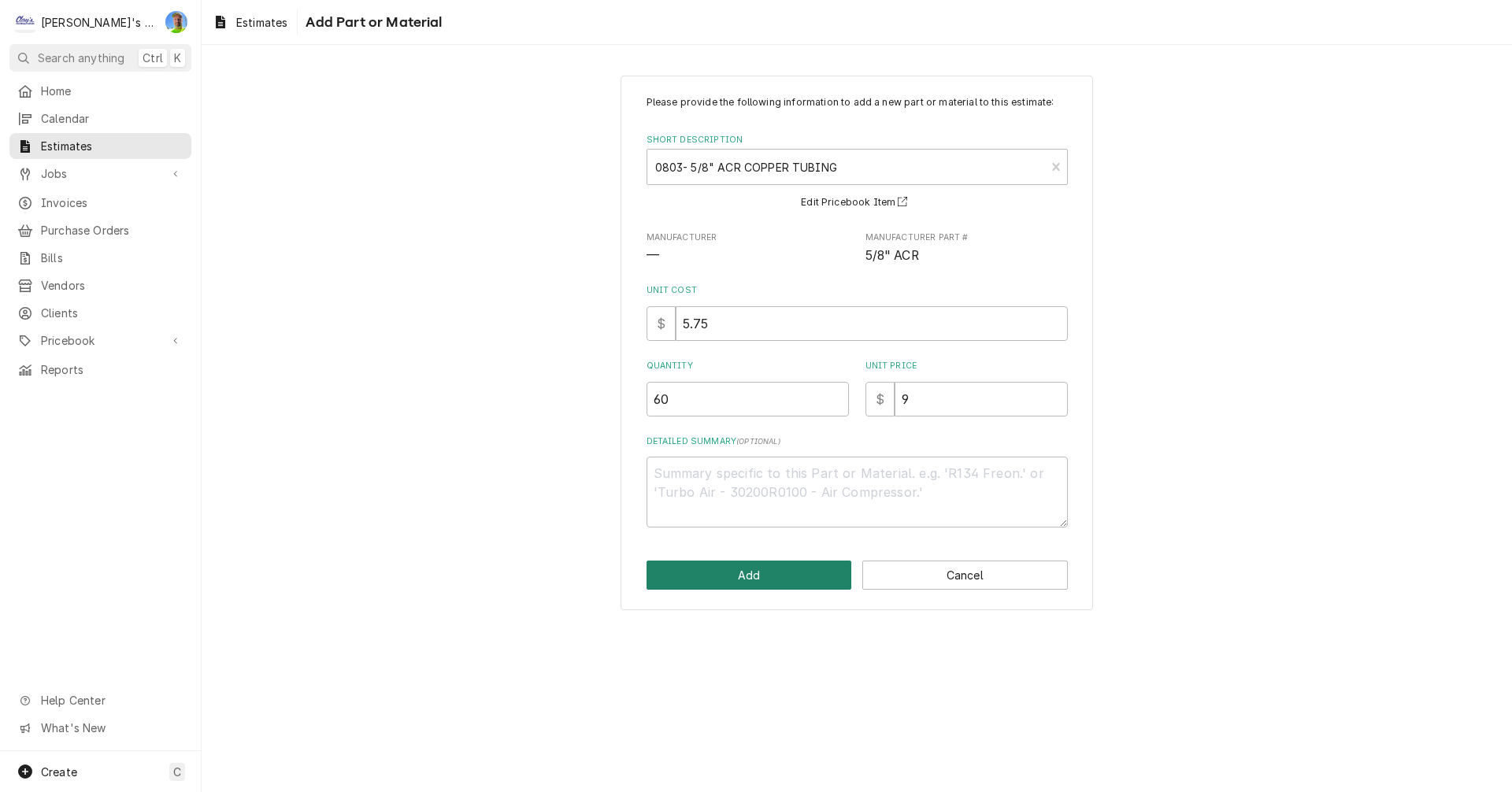
click at [771, 566] on button "Add" at bounding box center [750, 575] width 206 height 29
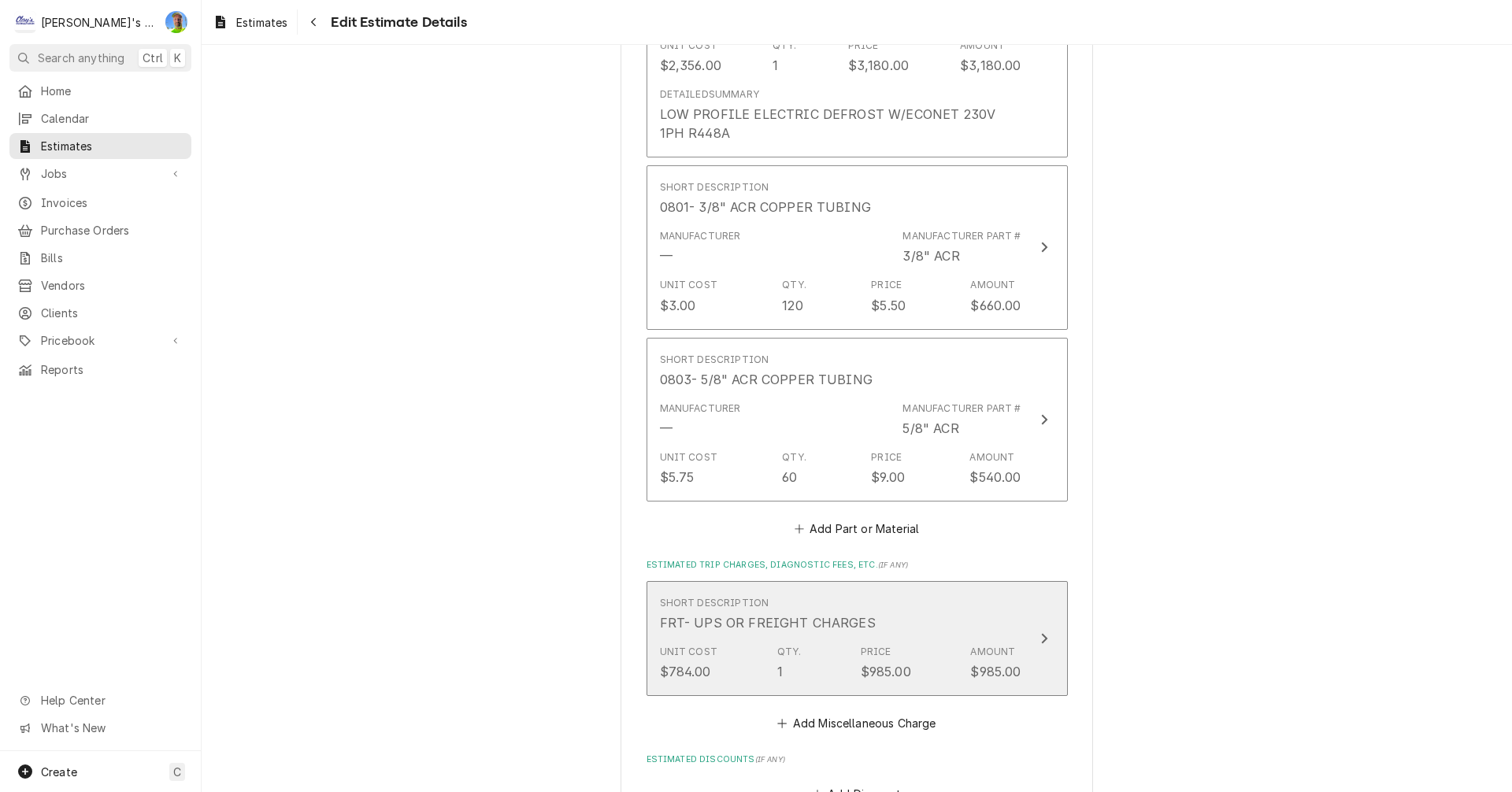
scroll to position [5028, 0]
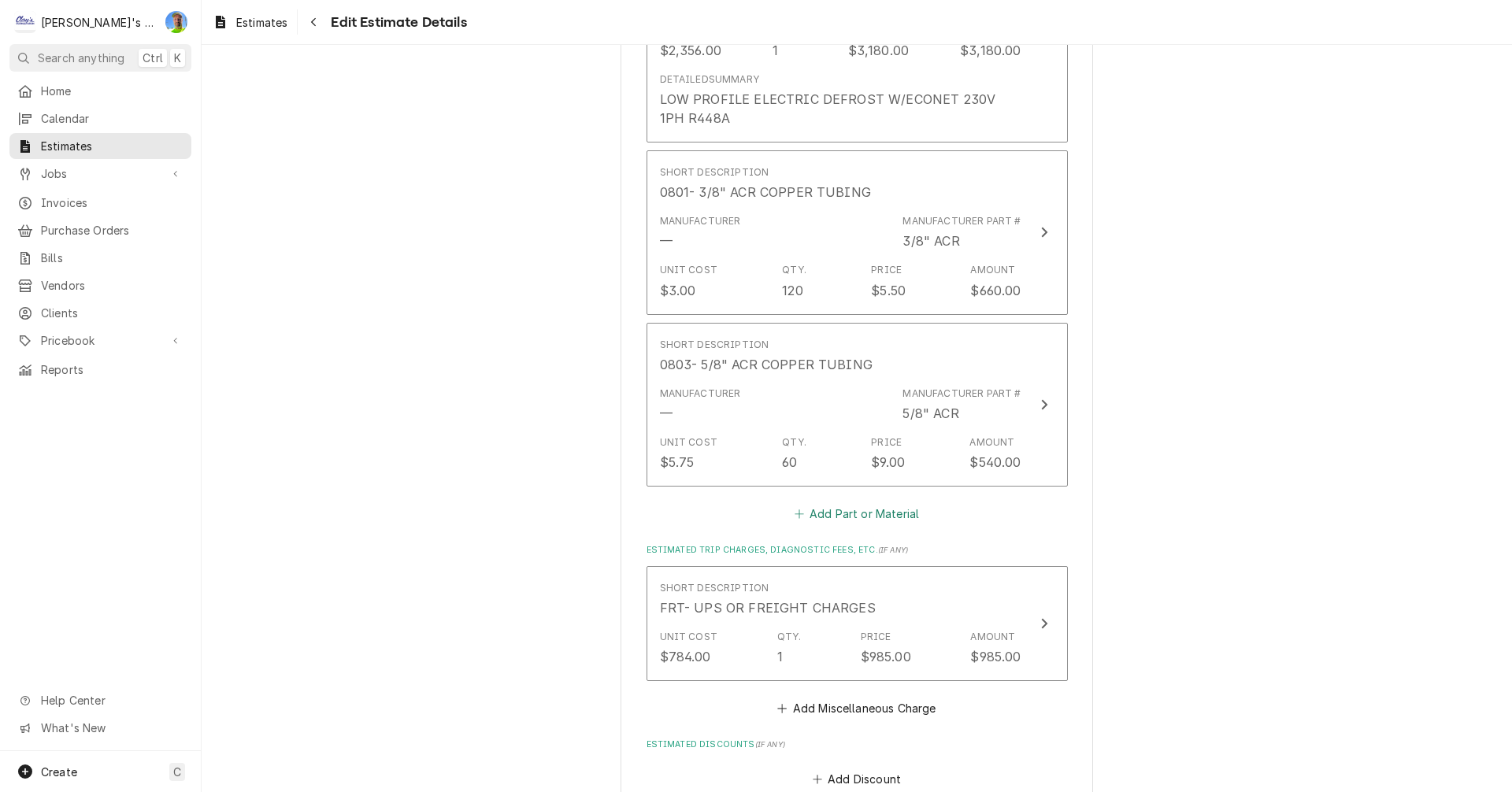
click at [819, 504] on button "Add Part or Material" at bounding box center [856, 515] width 130 height 22
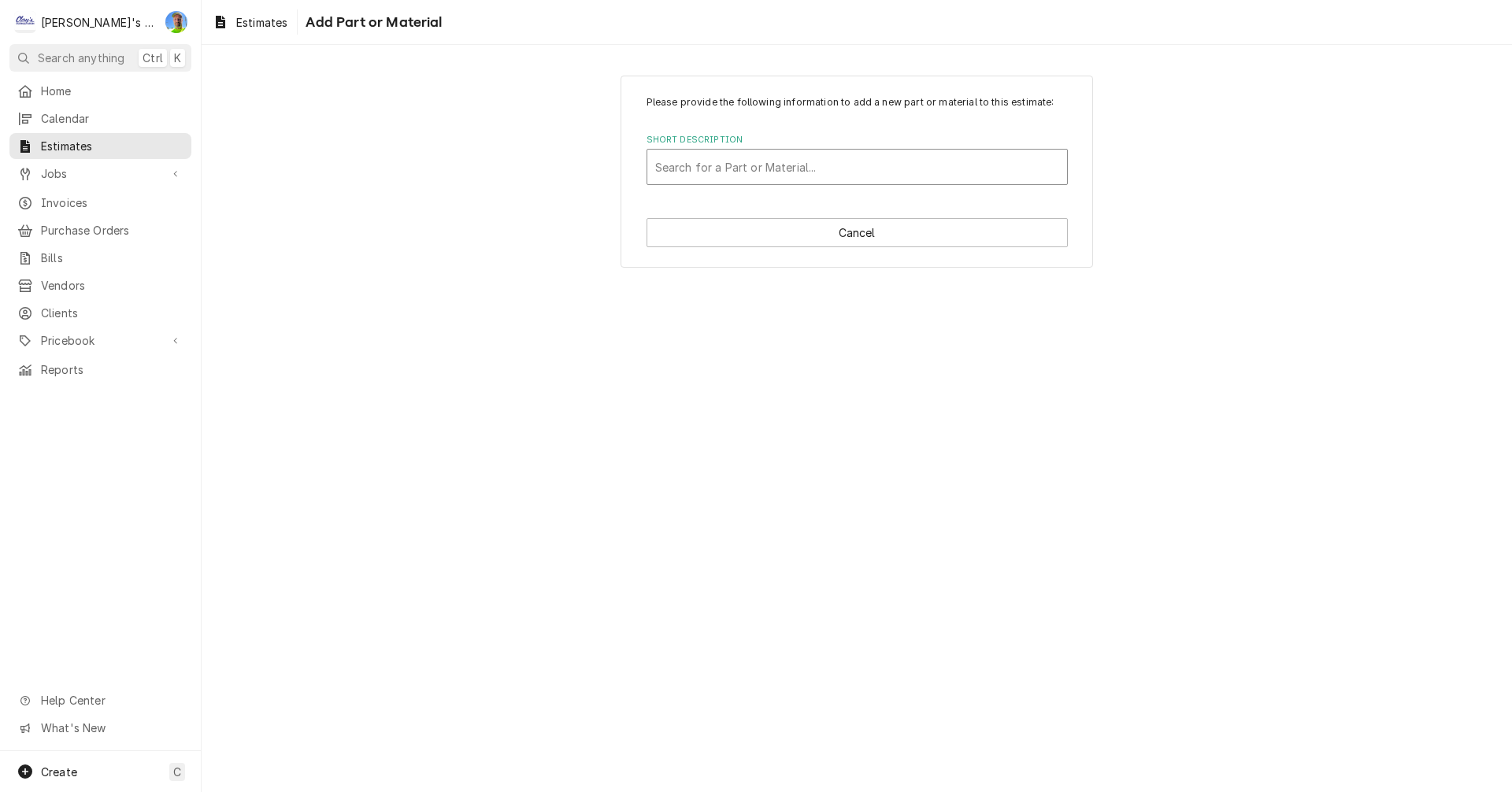
click at [751, 167] on div "Short Description" at bounding box center [857, 167] width 404 height 29
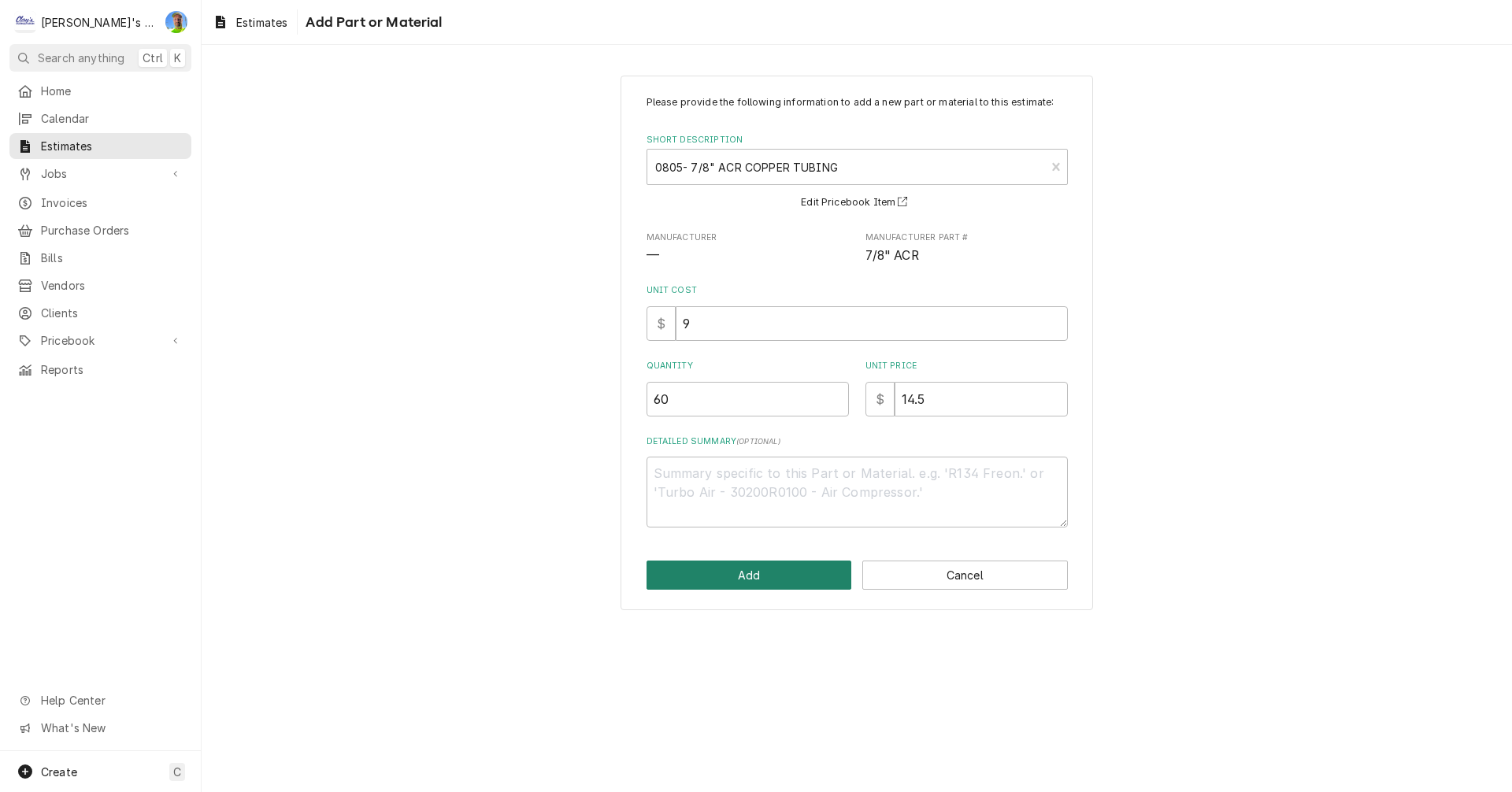
click at [776, 567] on button "Add" at bounding box center [750, 575] width 206 height 29
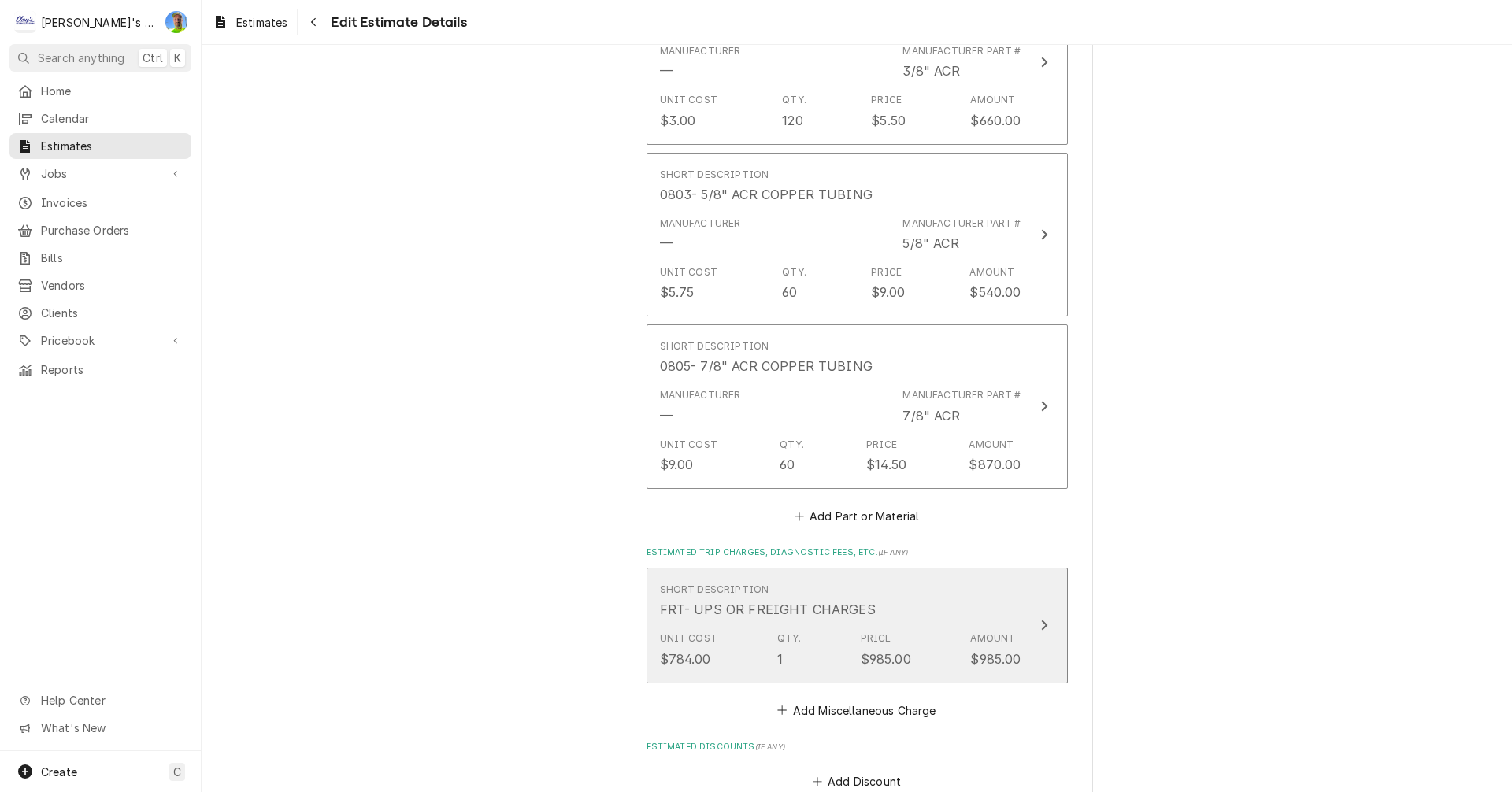
scroll to position [5224, 0]
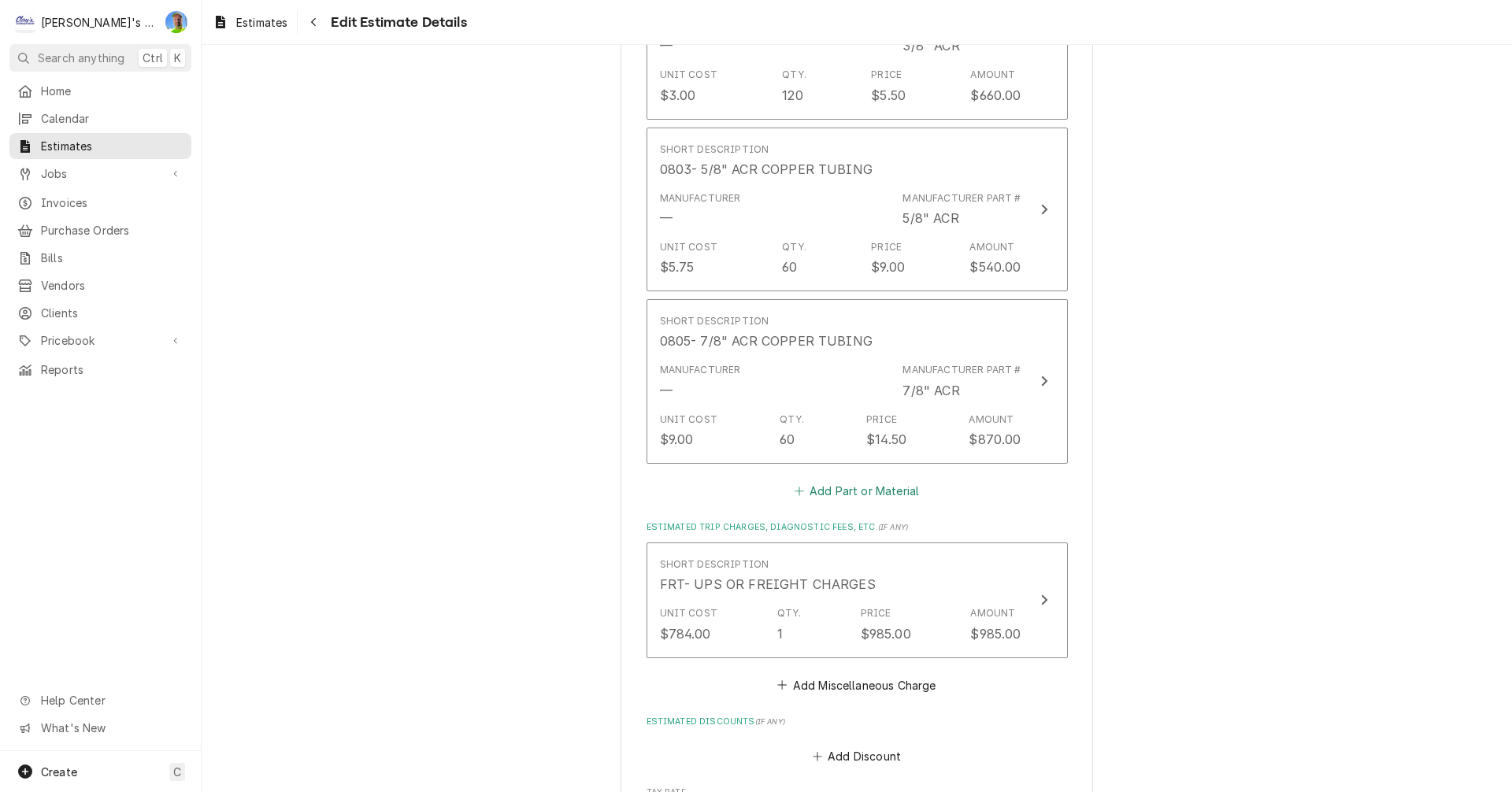
click at [825, 479] on button "Add Part or Material" at bounding box center [856, 491] width 130 height 22
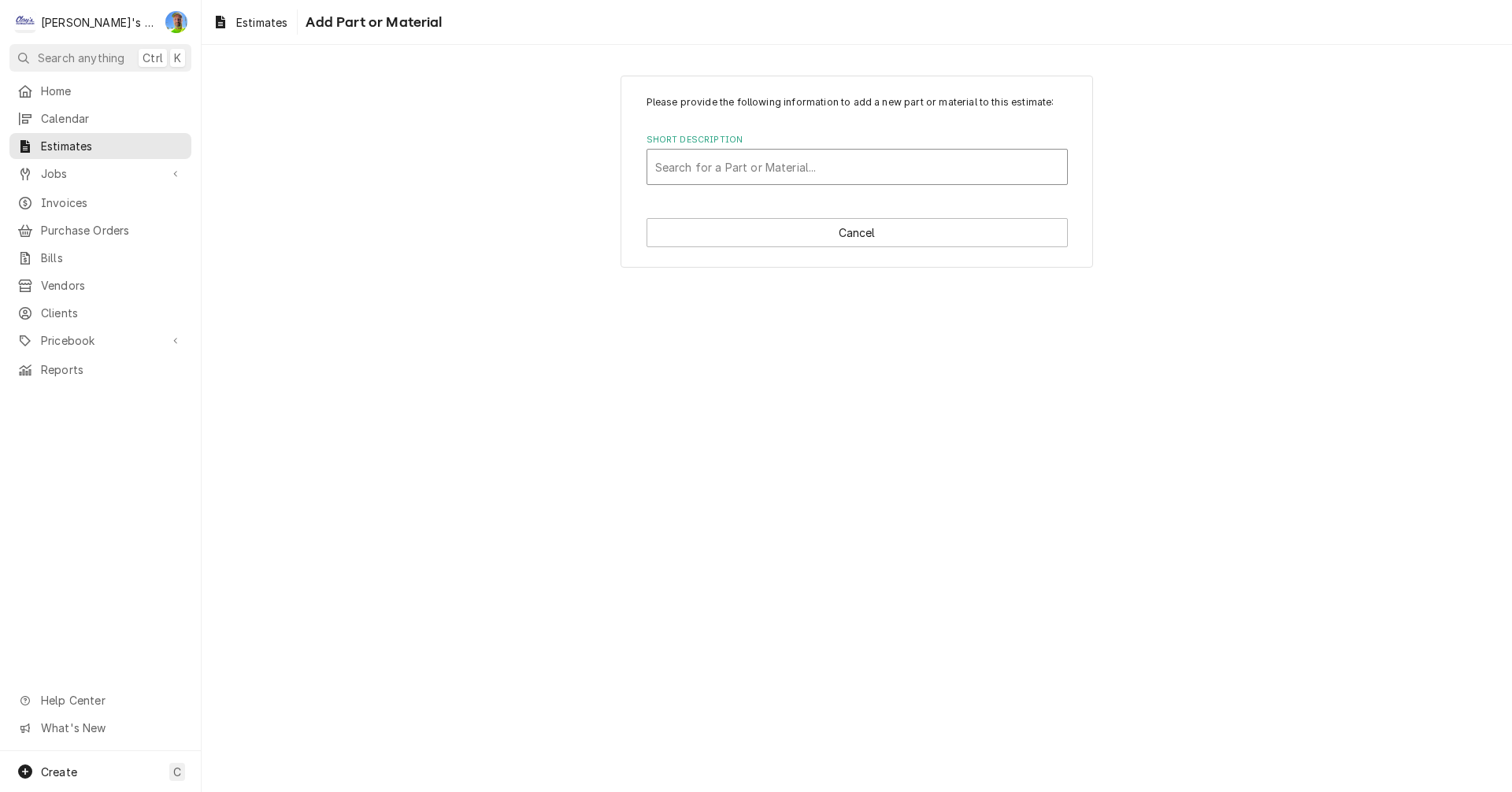
click at [764, 162] on div "Short Description" at bounding box center [857, 167] width 404 height 29
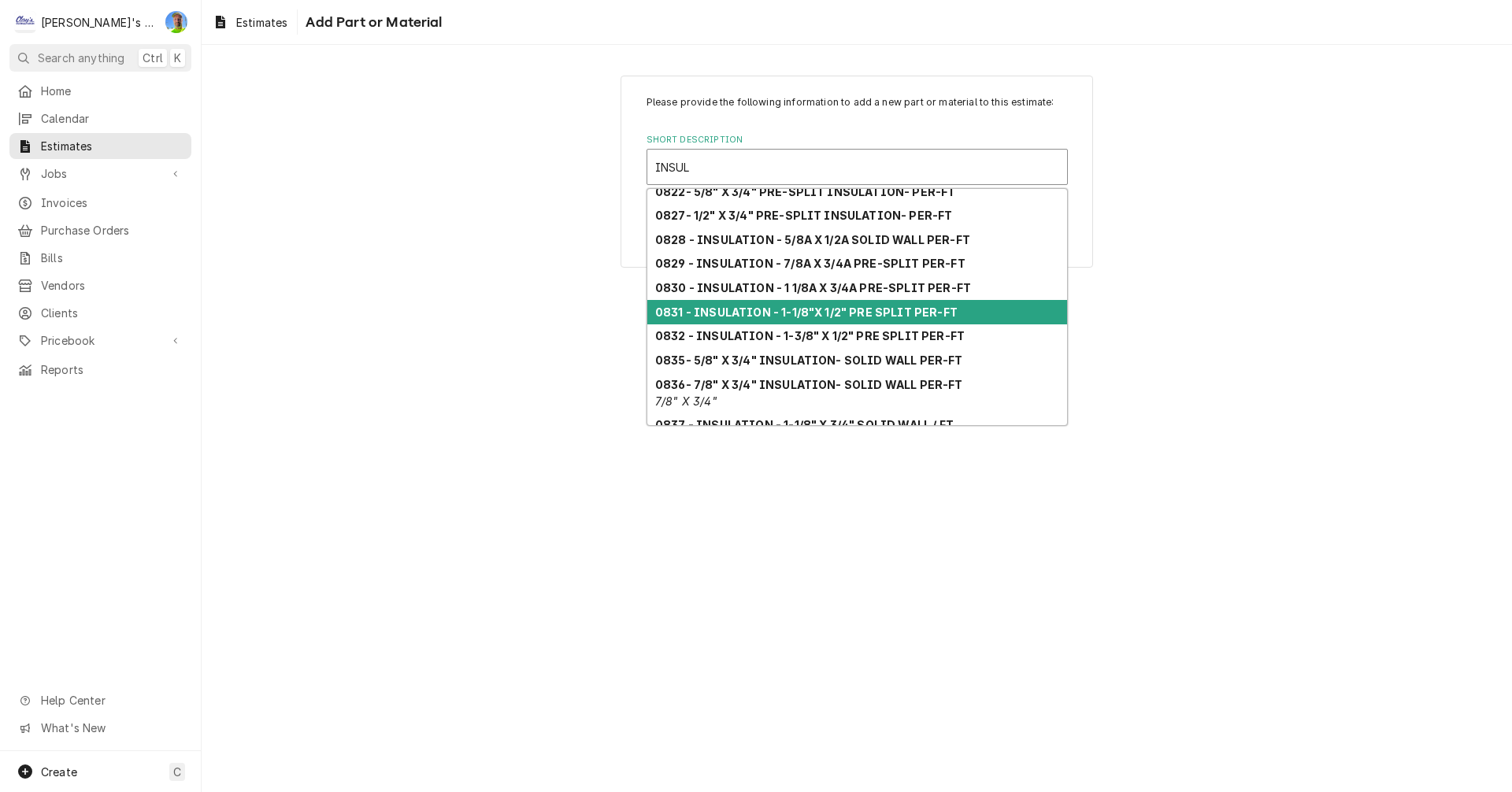
scroll to position [124, 0]
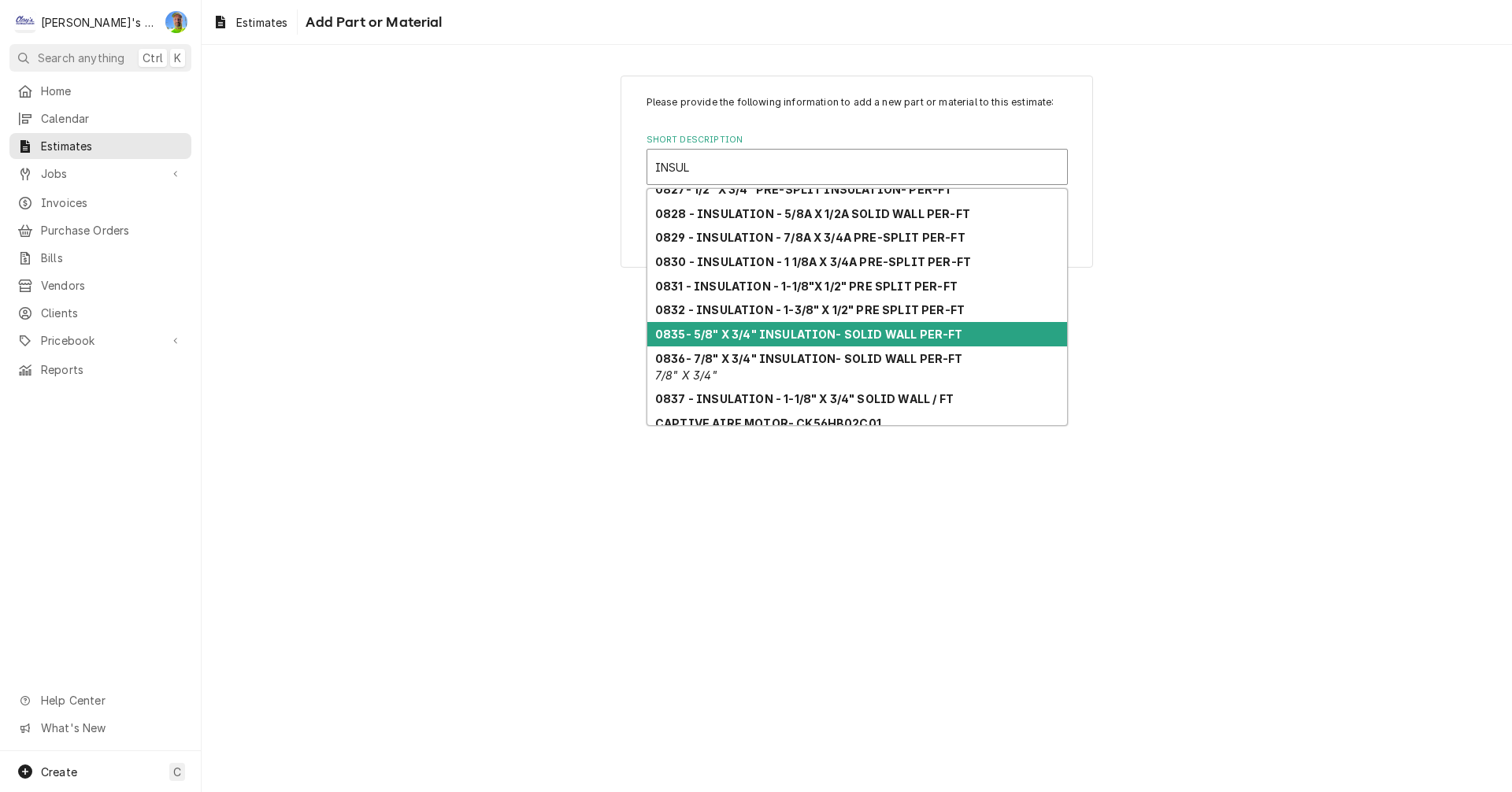
click at [809, 340] on strong "0835- 5/8" X 3/4" INSULATION- SOLID WALL PER-FT" at bounding box center [809, 334] width 308 height 14
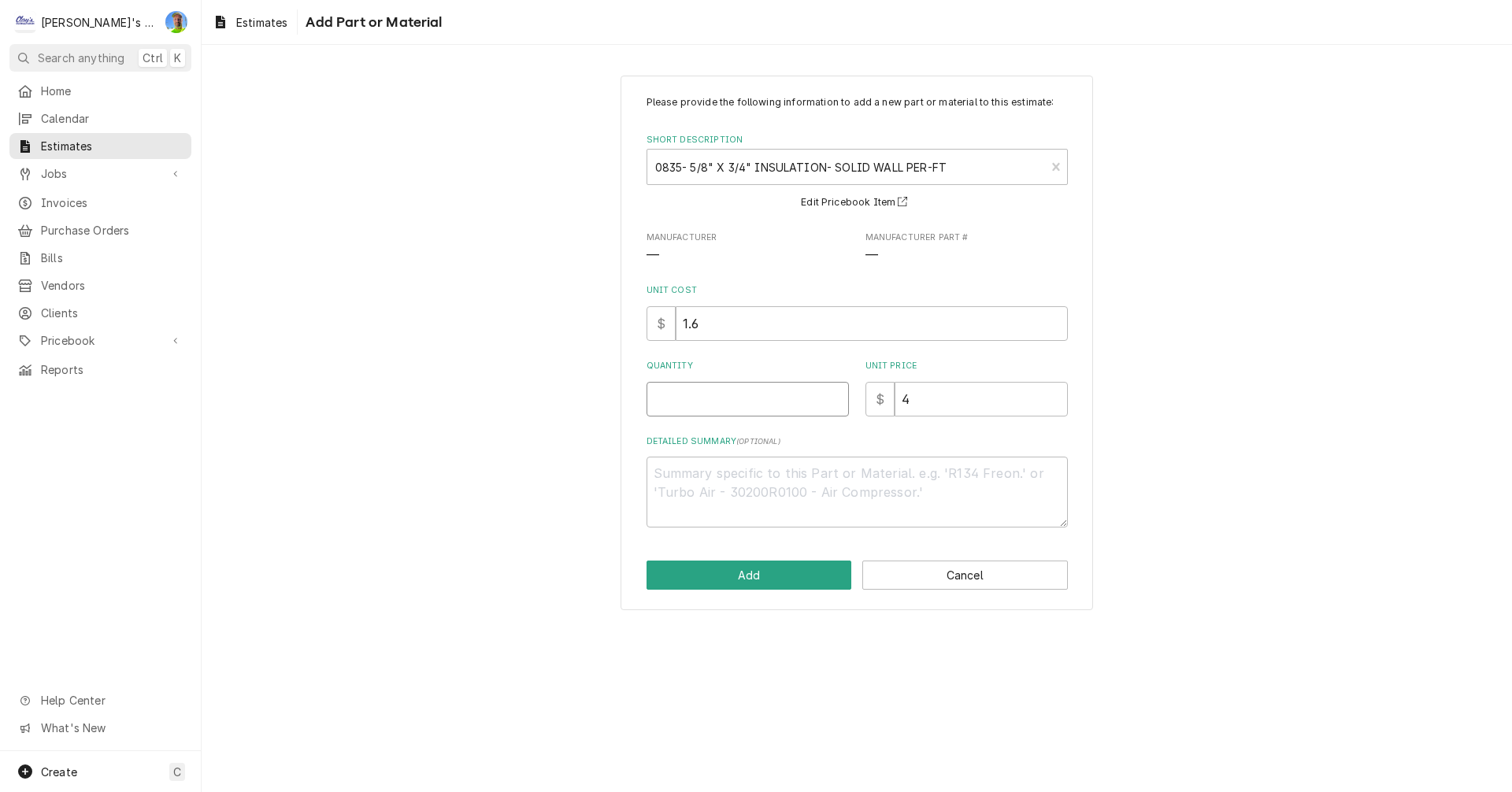
click at [684, 401] on input "Quantity" at bounding box center [748, 399] width 202 height 35
click at [741, 571] on button "Add" at bounding box center [750, 575] width 206 height 29
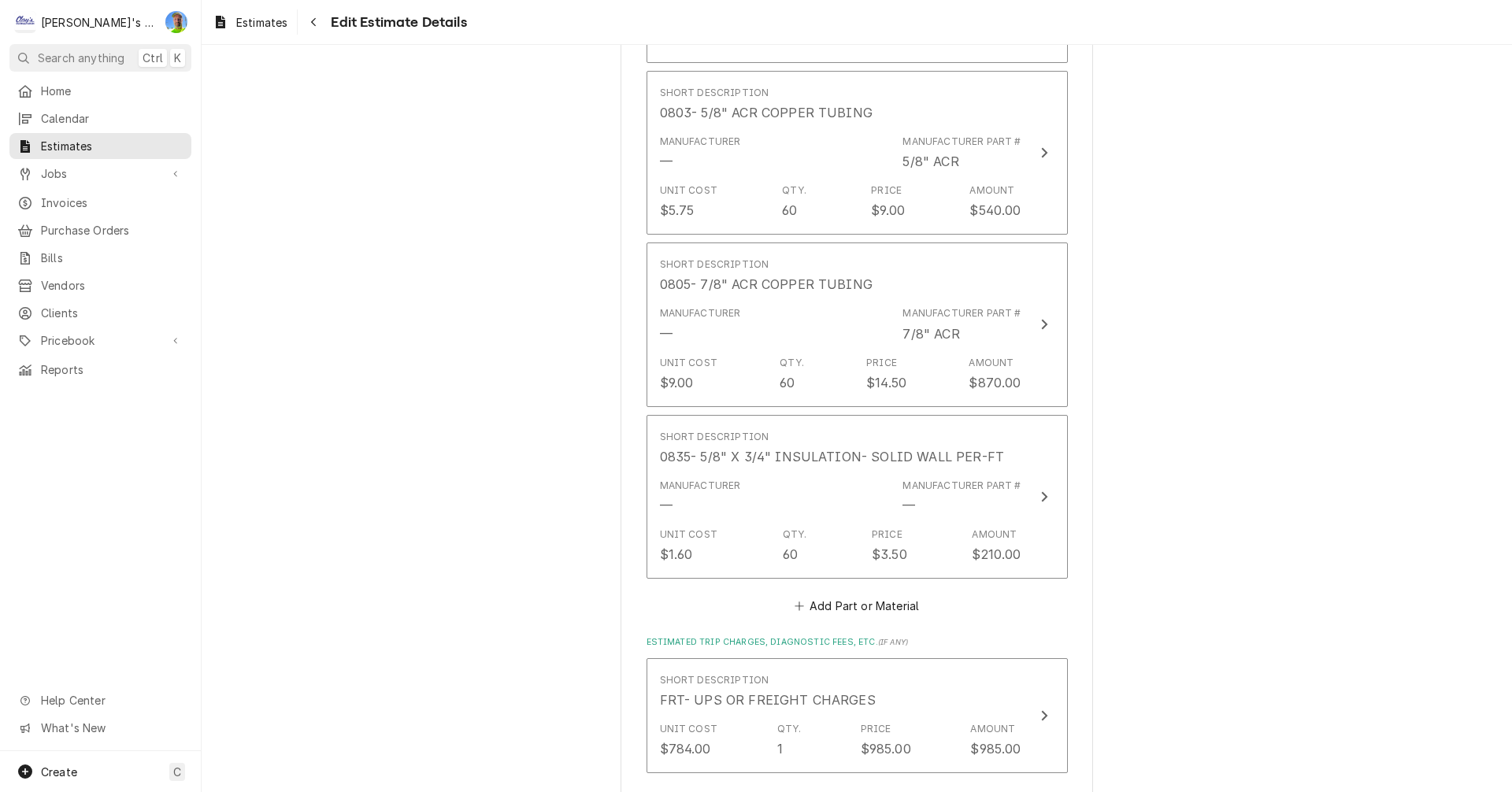
scroll to position [5261, 0]
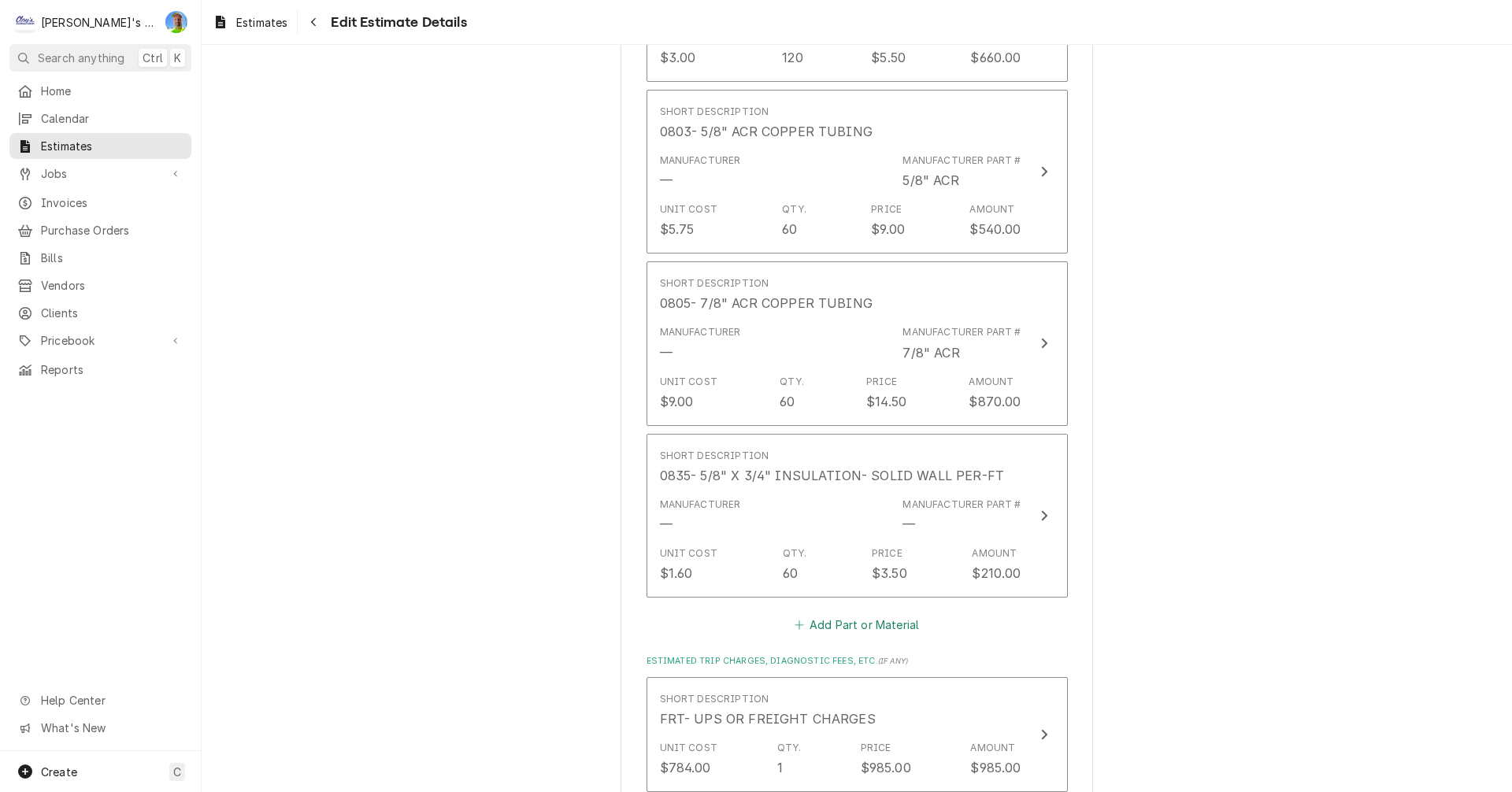
click at [845, 614] on button "Add Part or Material" at bounding box center [856, 625] width 130 height 22
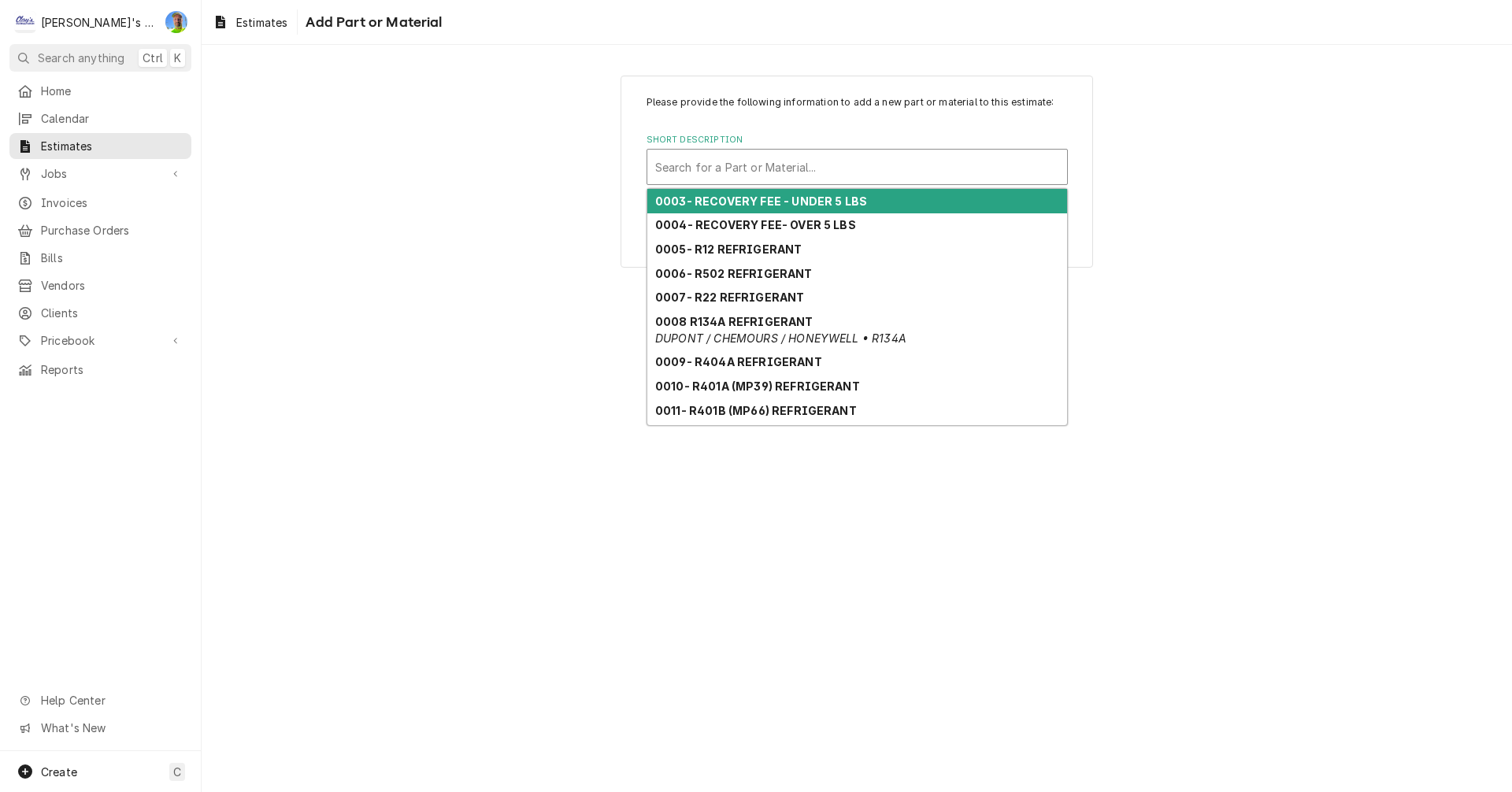
click at [779, 157] on div "Short Description" at bounding box center [857, 167] width 404 height 29
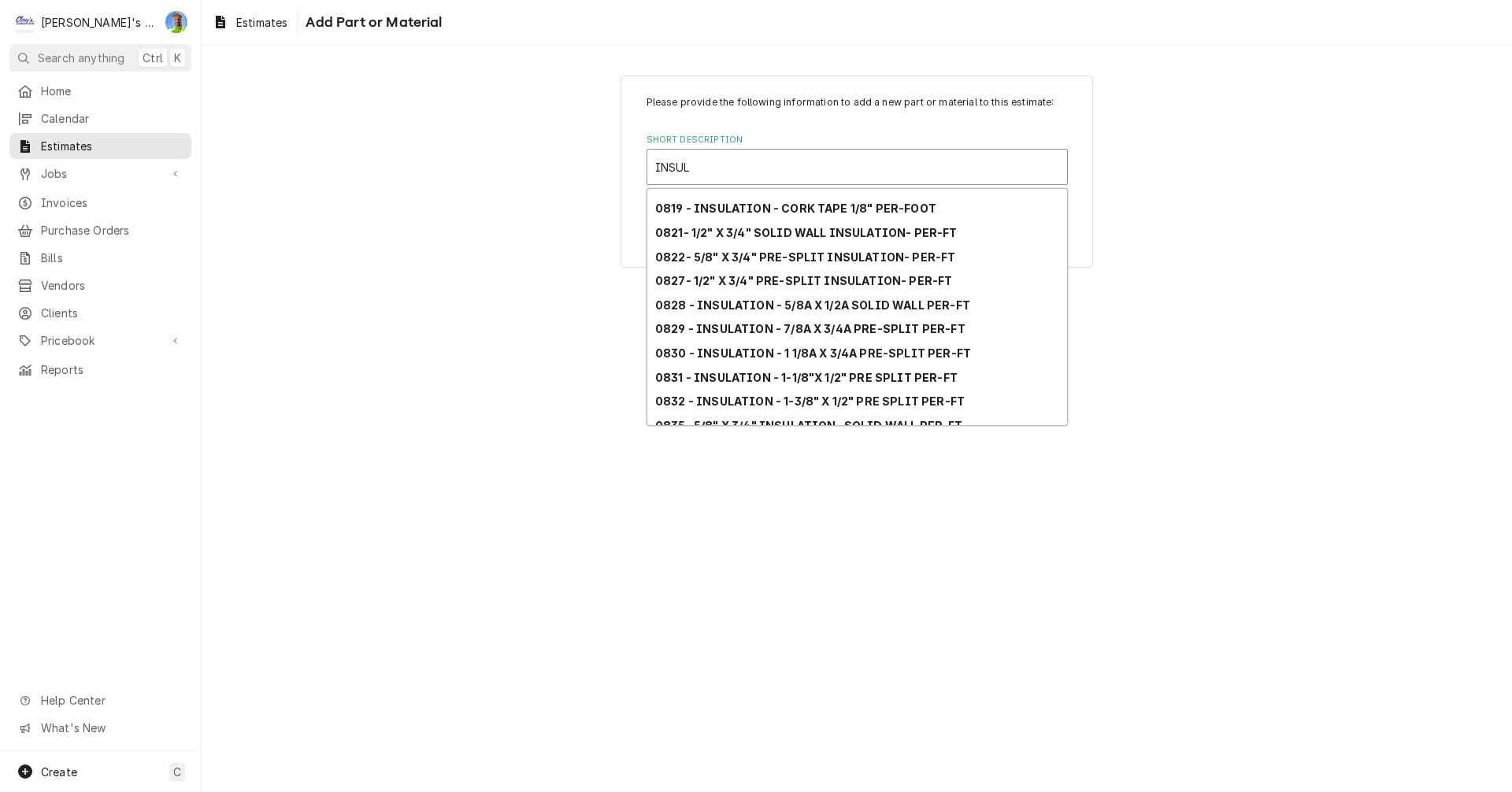
scroll to position [119, 0]
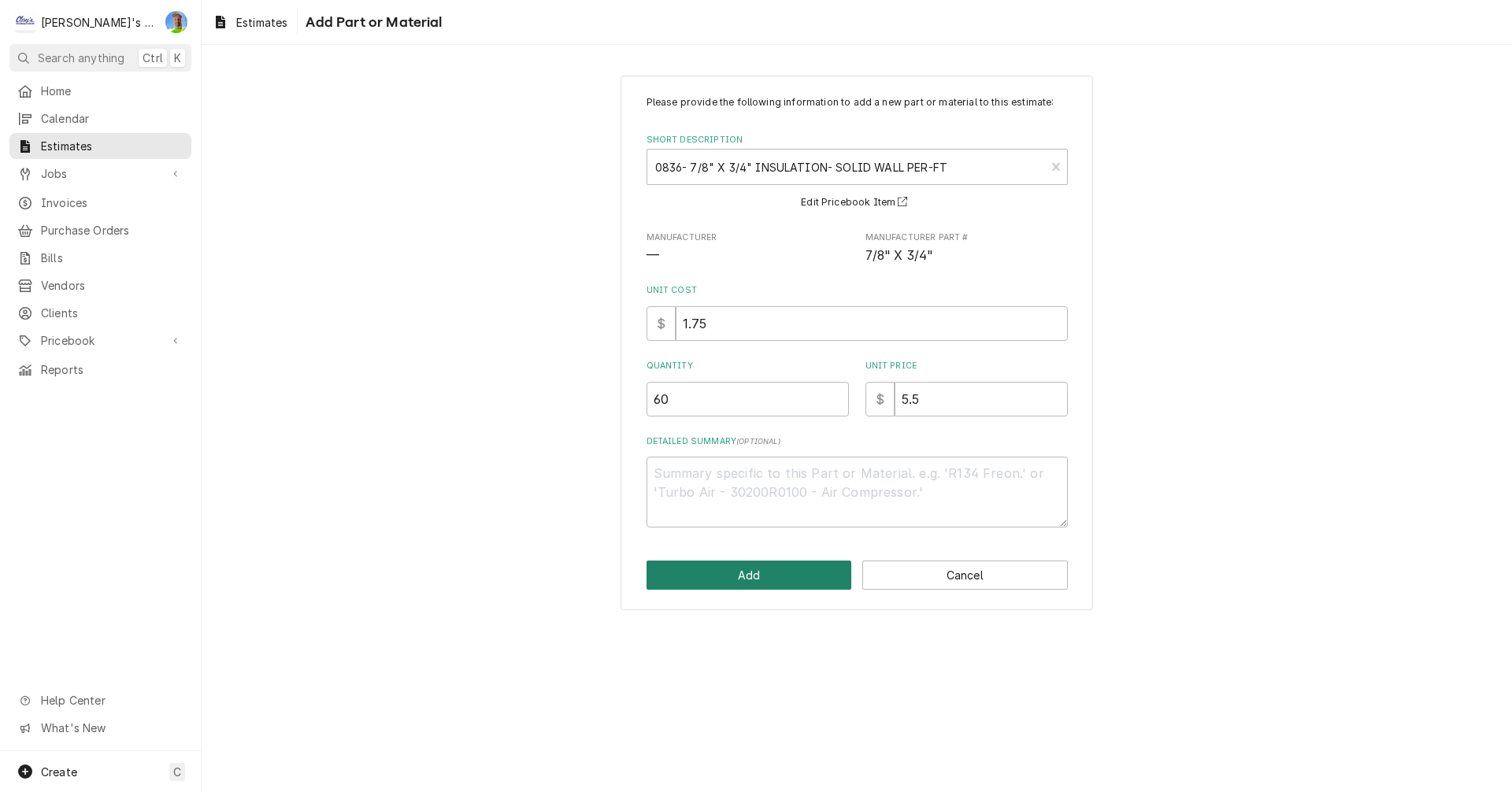
click at [775, 579] on button "Add" at bounding box center [750, 575] width 206 height 29
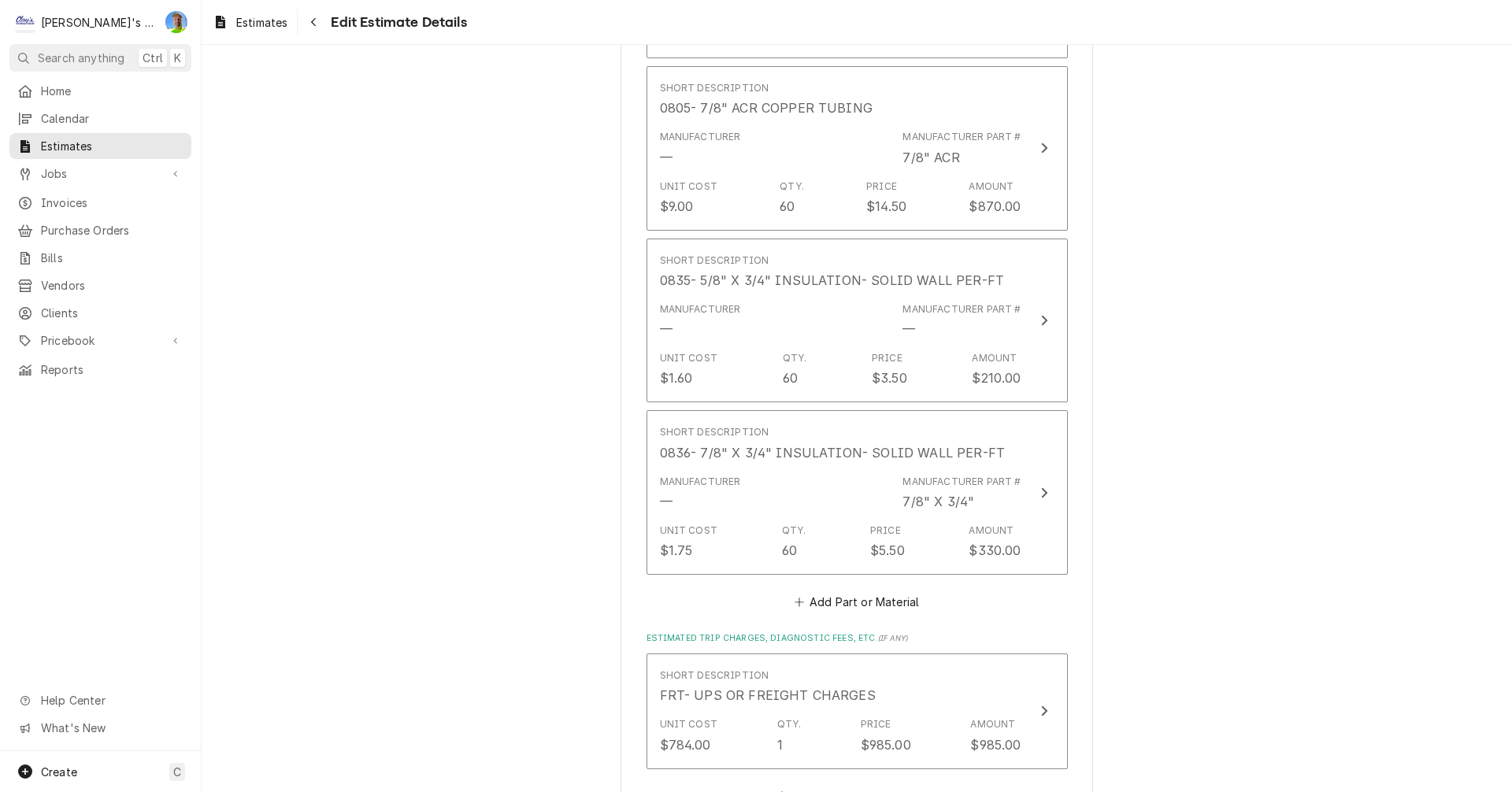
scroll to position [5535, 0]
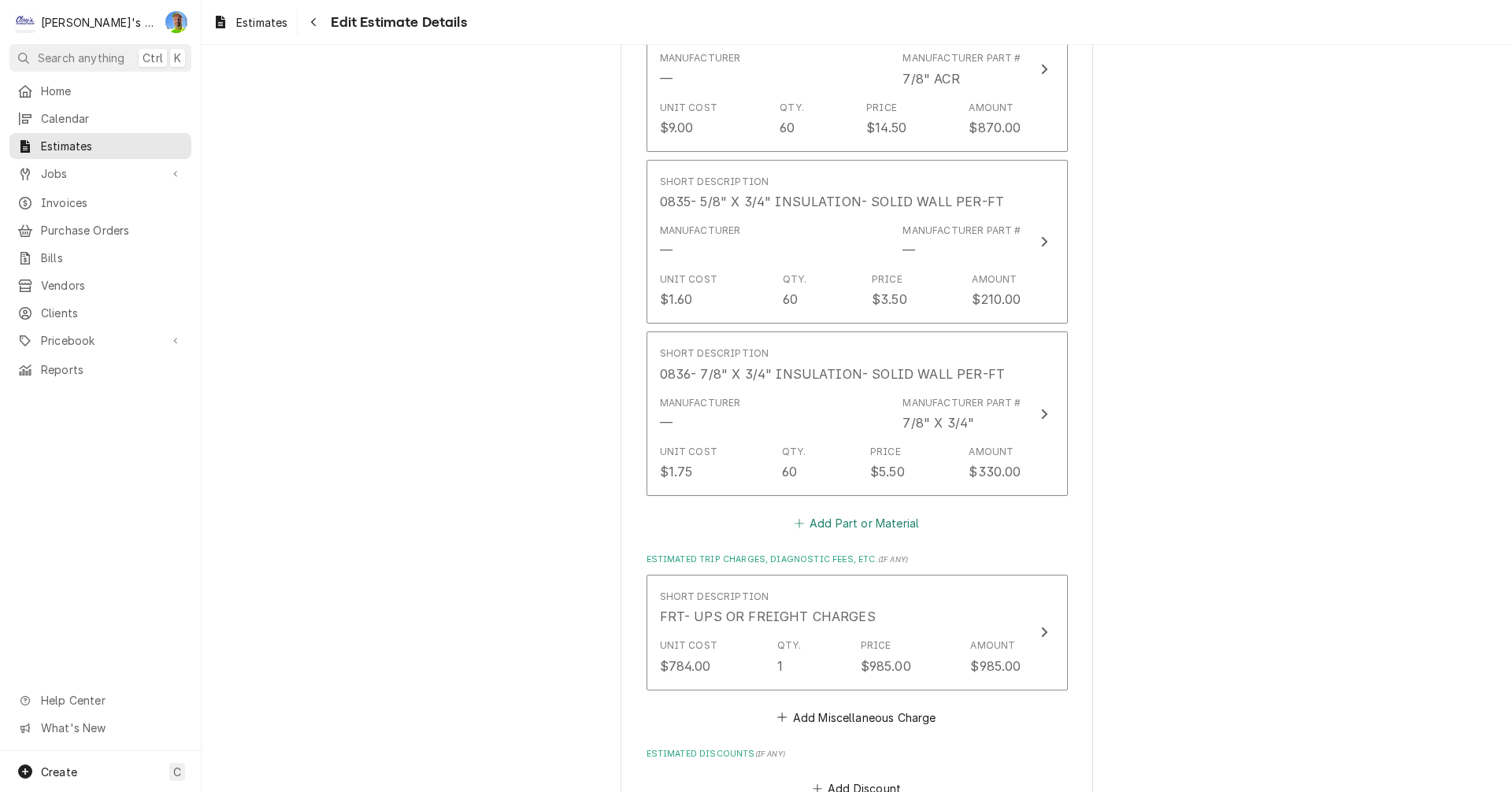
click at [842, 512] on button "Add Part or Material" at bounding box center [856, 523] width 130 height 22
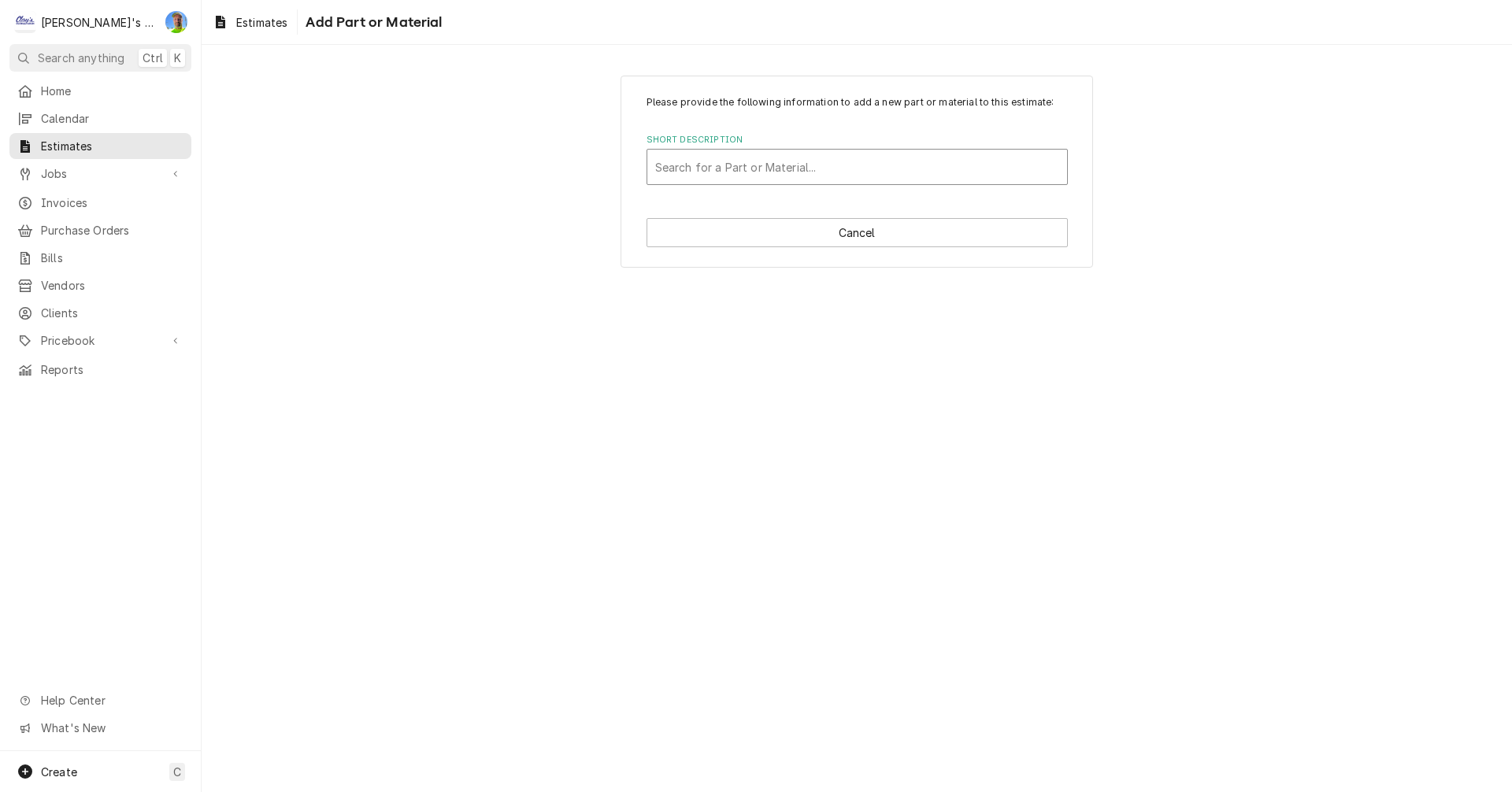
click at [765, 174] on div "Short Description" at bounding box center [857, 167] width 404 height 29
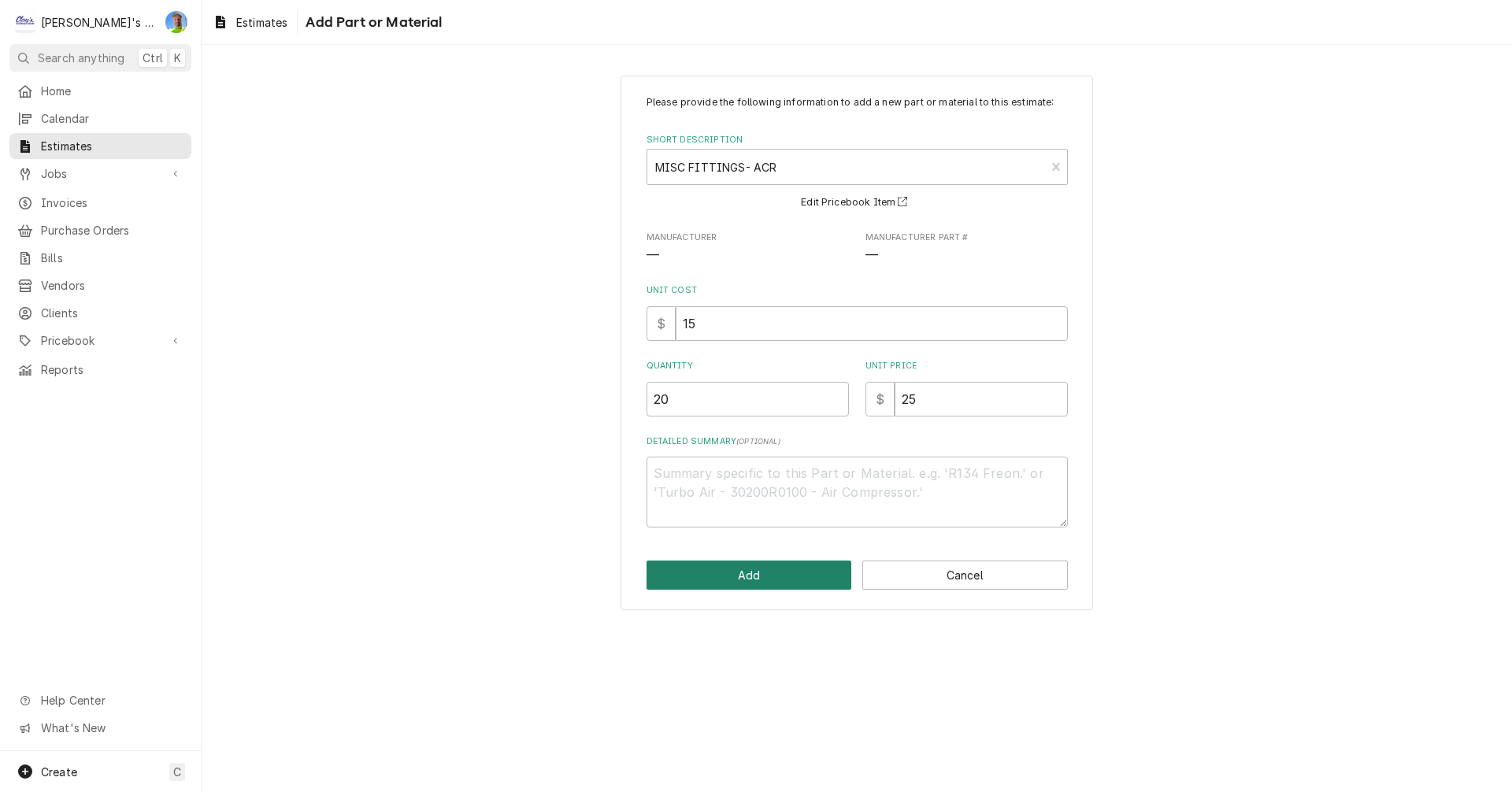
click at [731, 573] on button "Add" at bounding box center [750, 575] width 206 height 29
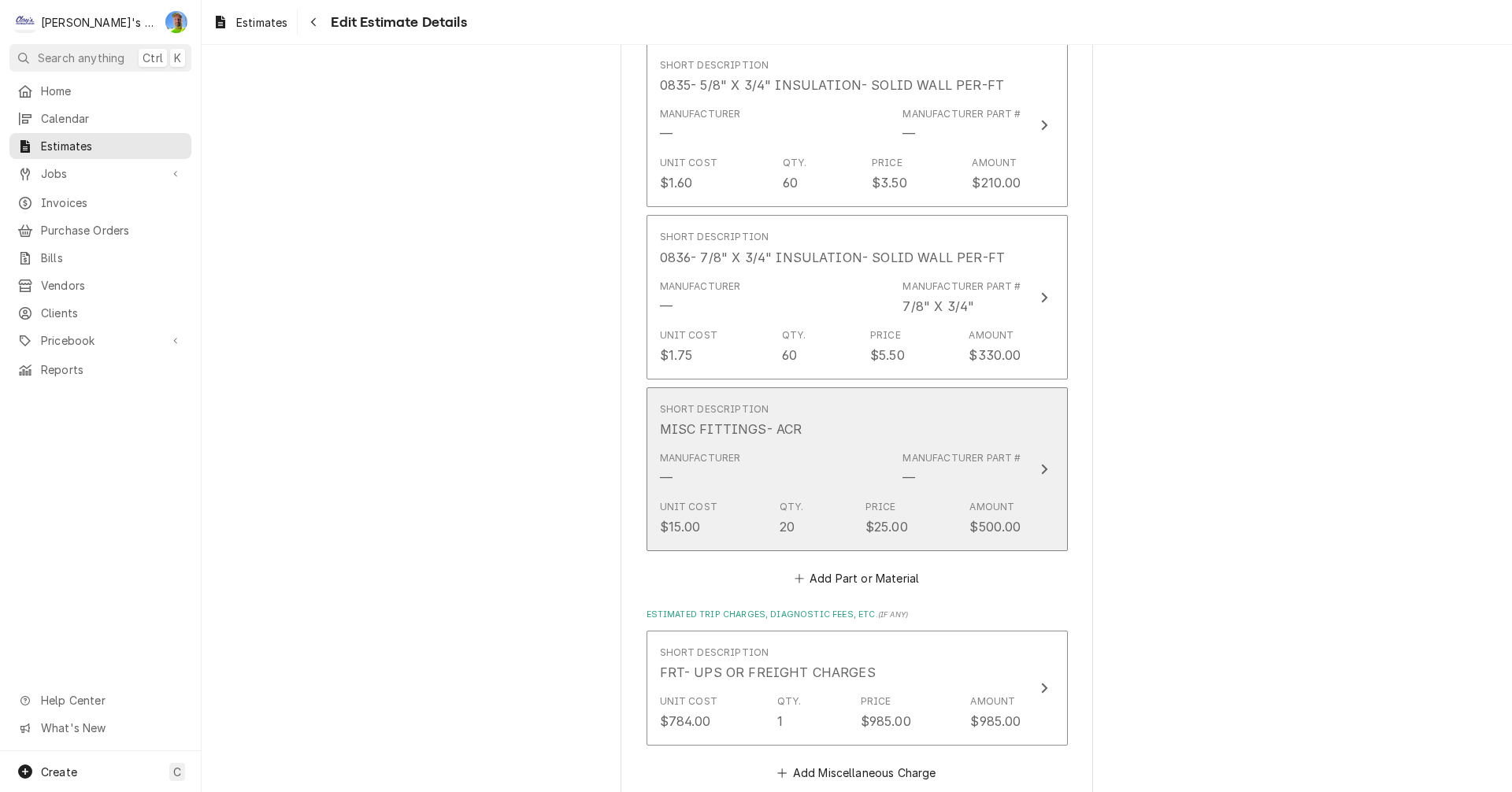
scroll to position [5731, 0]
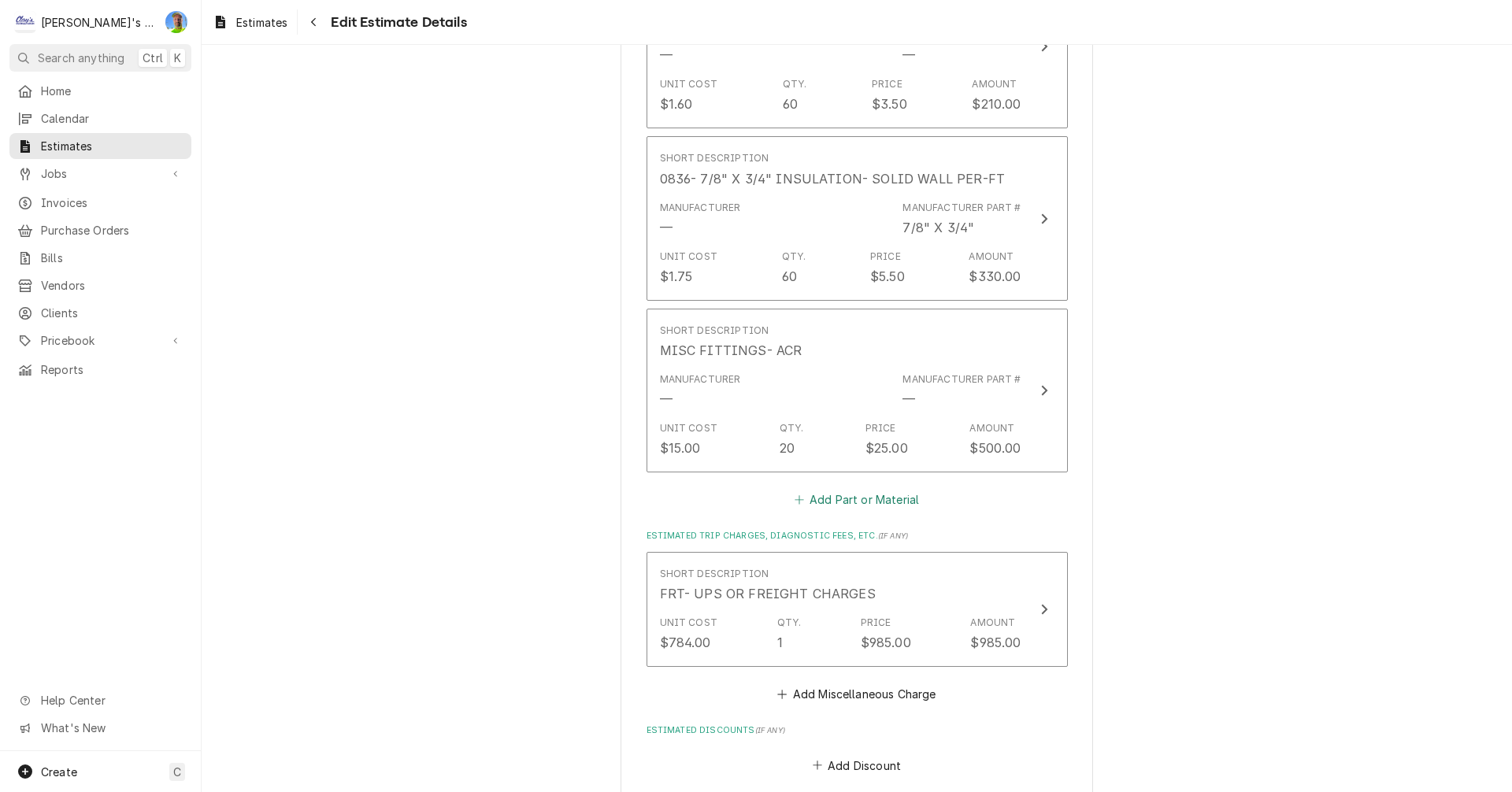
click at [829, 489] on button "Add Part or Material" at bounding box center [856, 500] width 130 height 22
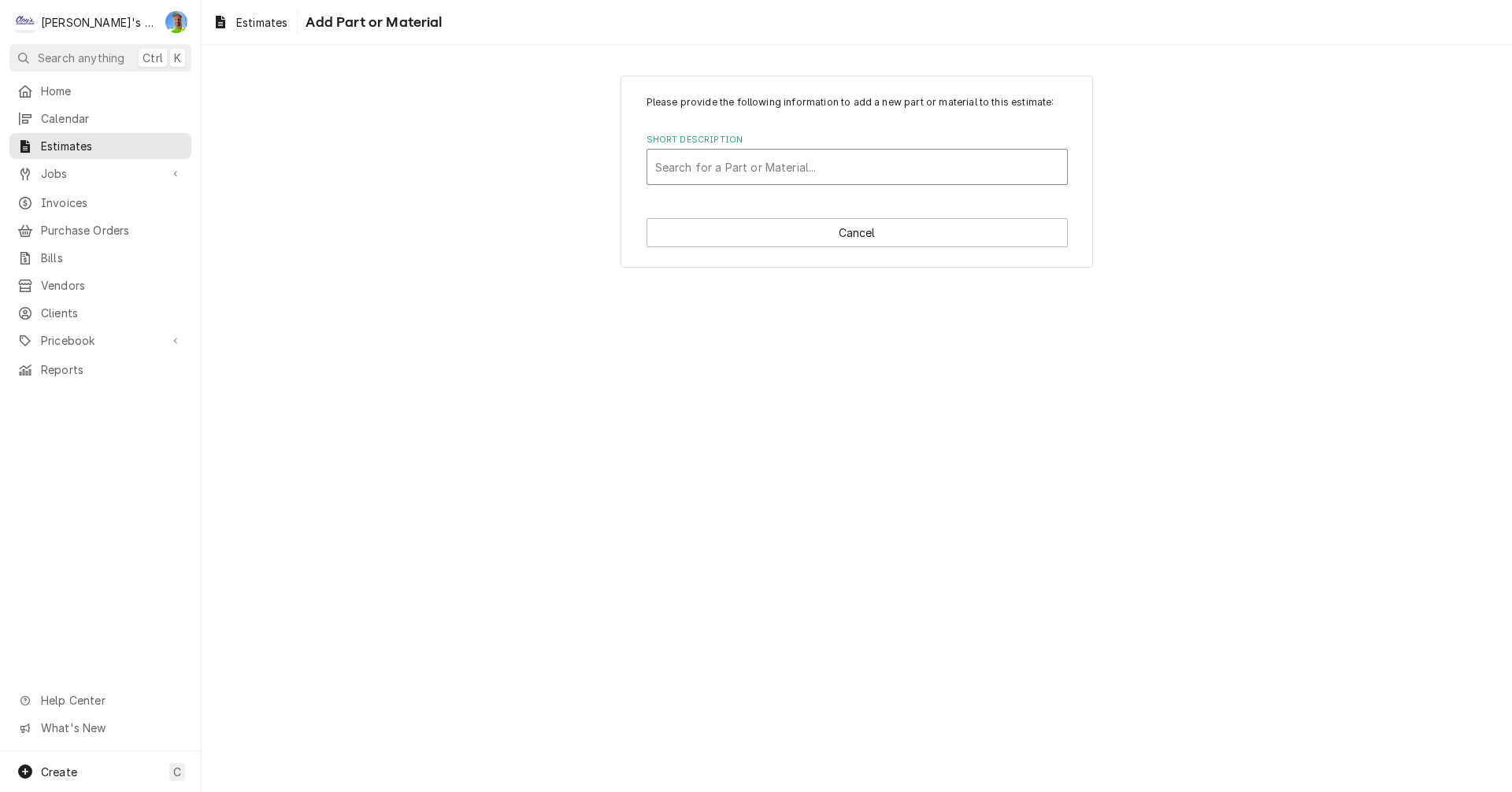
click at [756, 165] on div "Short Description" at bounding box center [857, 167] width 404 height 29
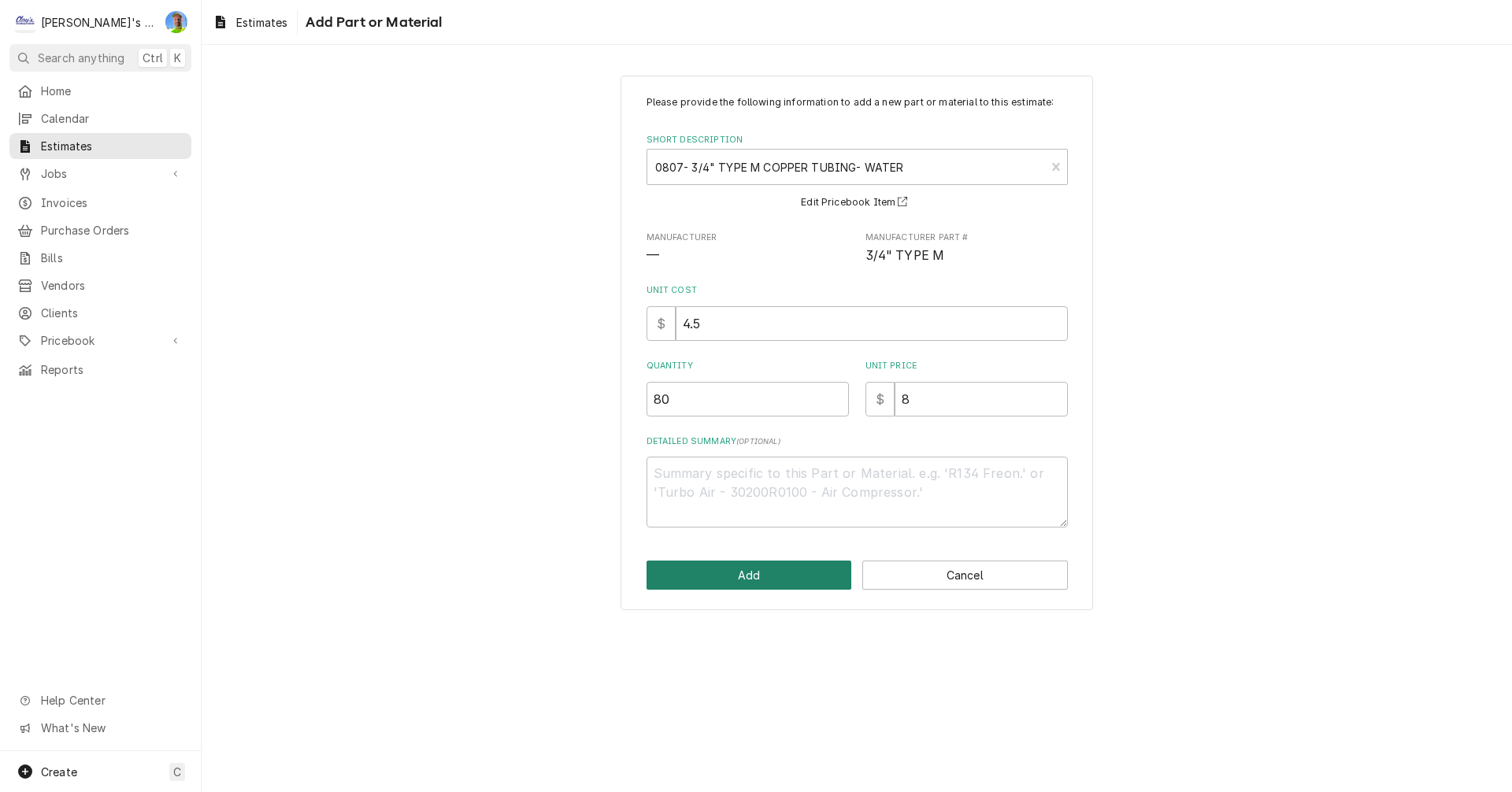
click at [757, 582] on button "Add" at bounding box center [750, 575] width 206 height 29
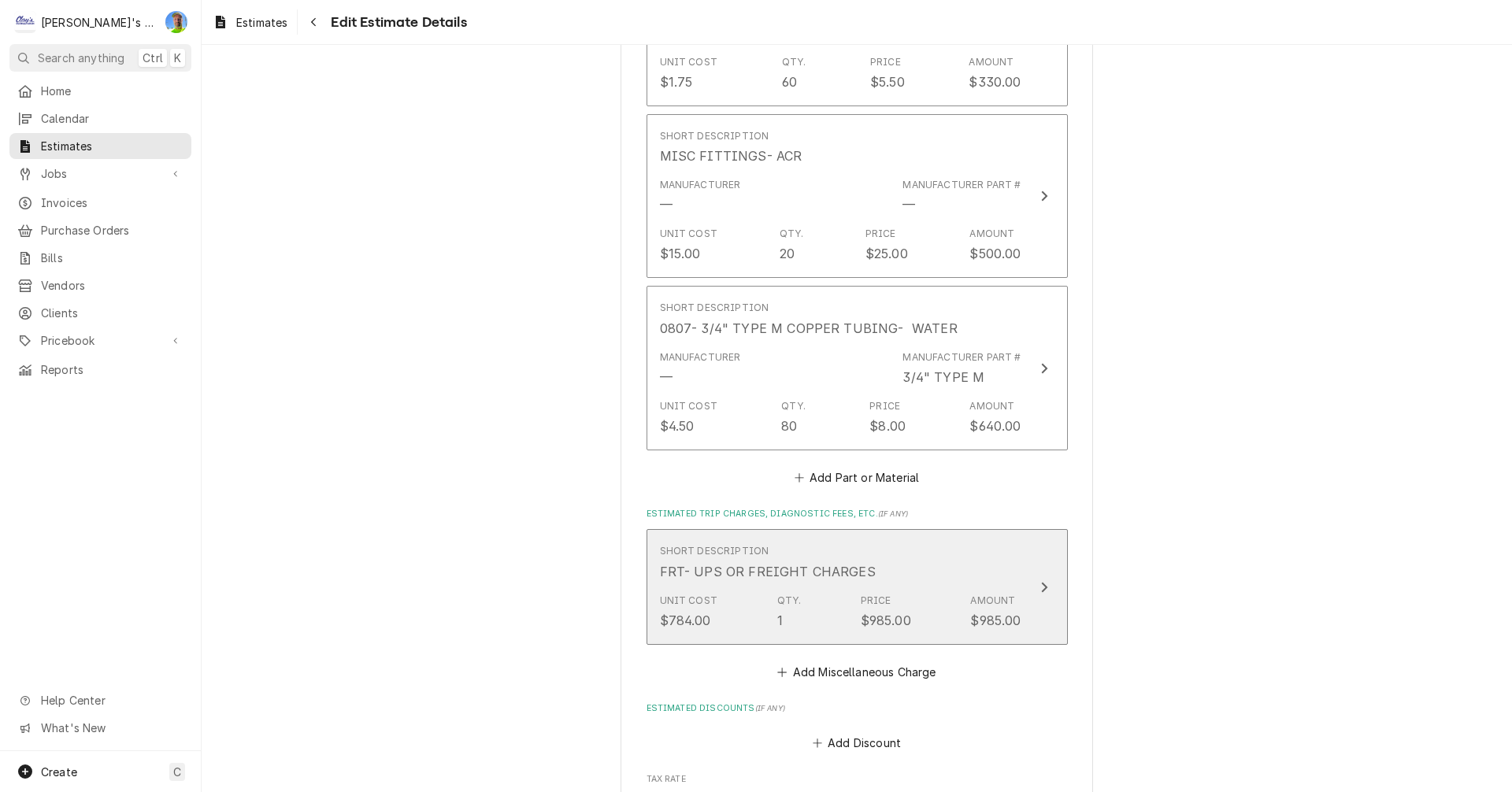
scroll to position [5926, 0]
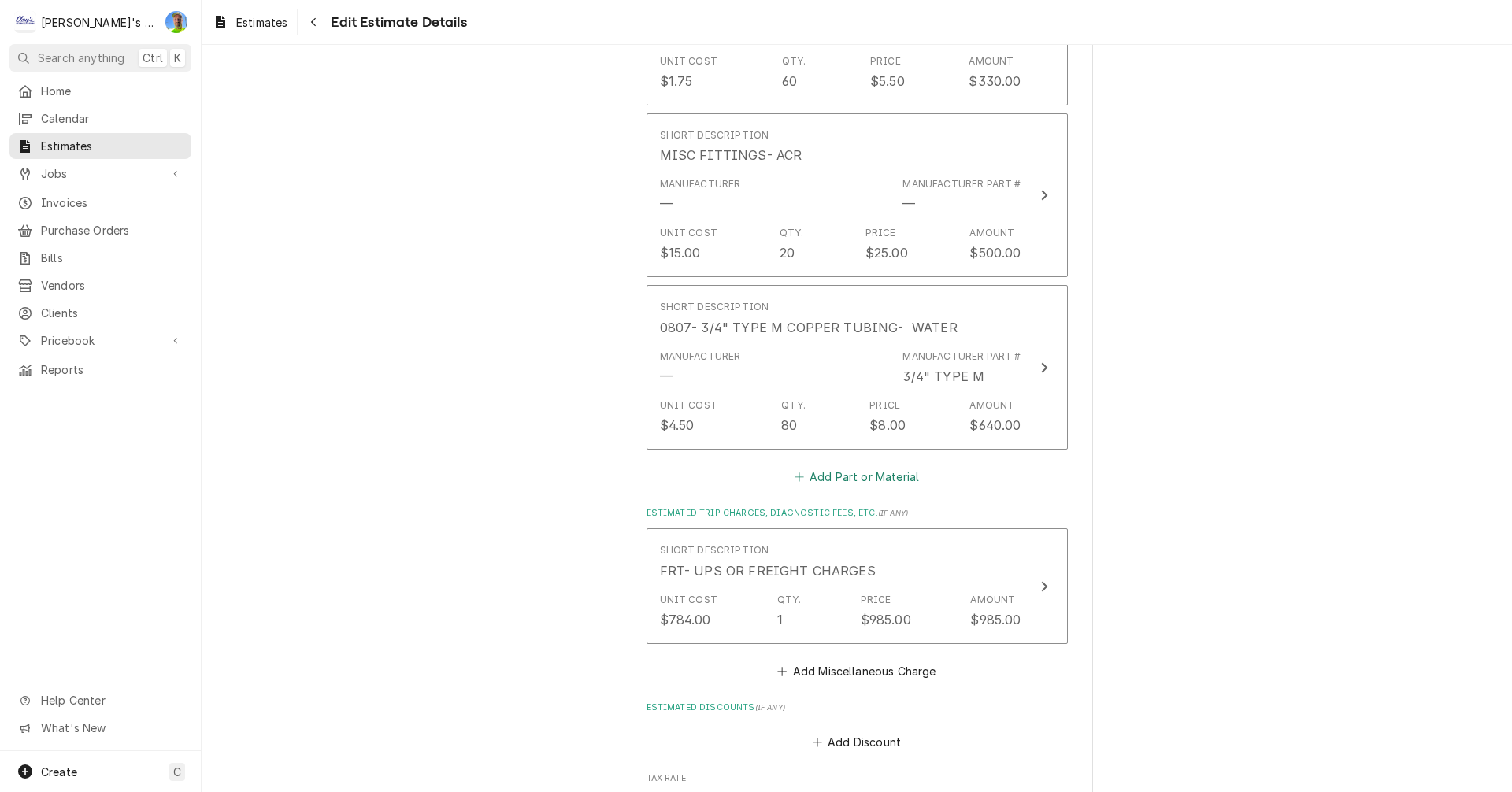
click at [817, 466] on button "Add Part or Material" at bounding box center [856, 478] width 130 height 22
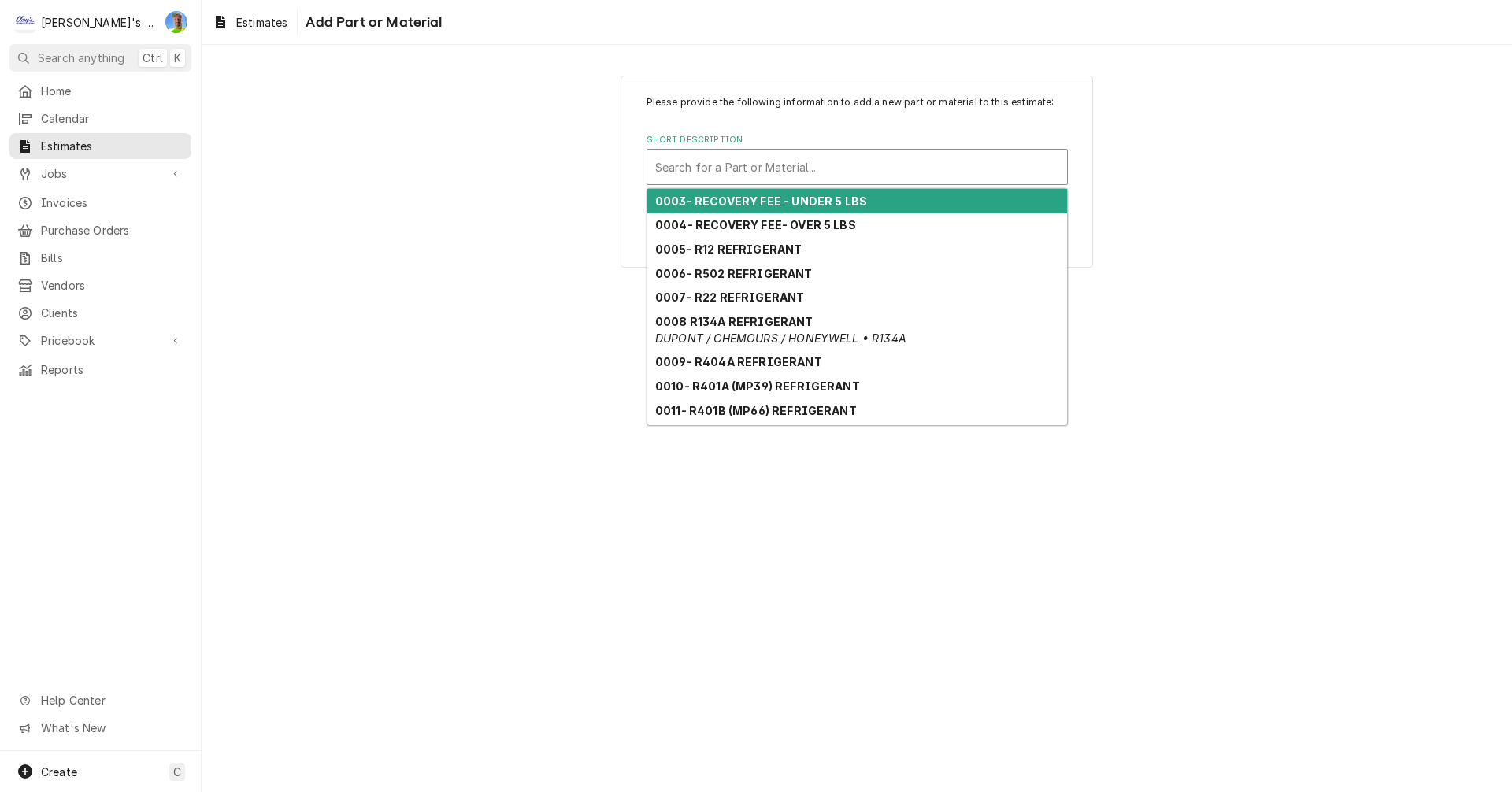
click at [795, 173] on div "Short Description" at bounding box center [857, 167] width 404 height 29
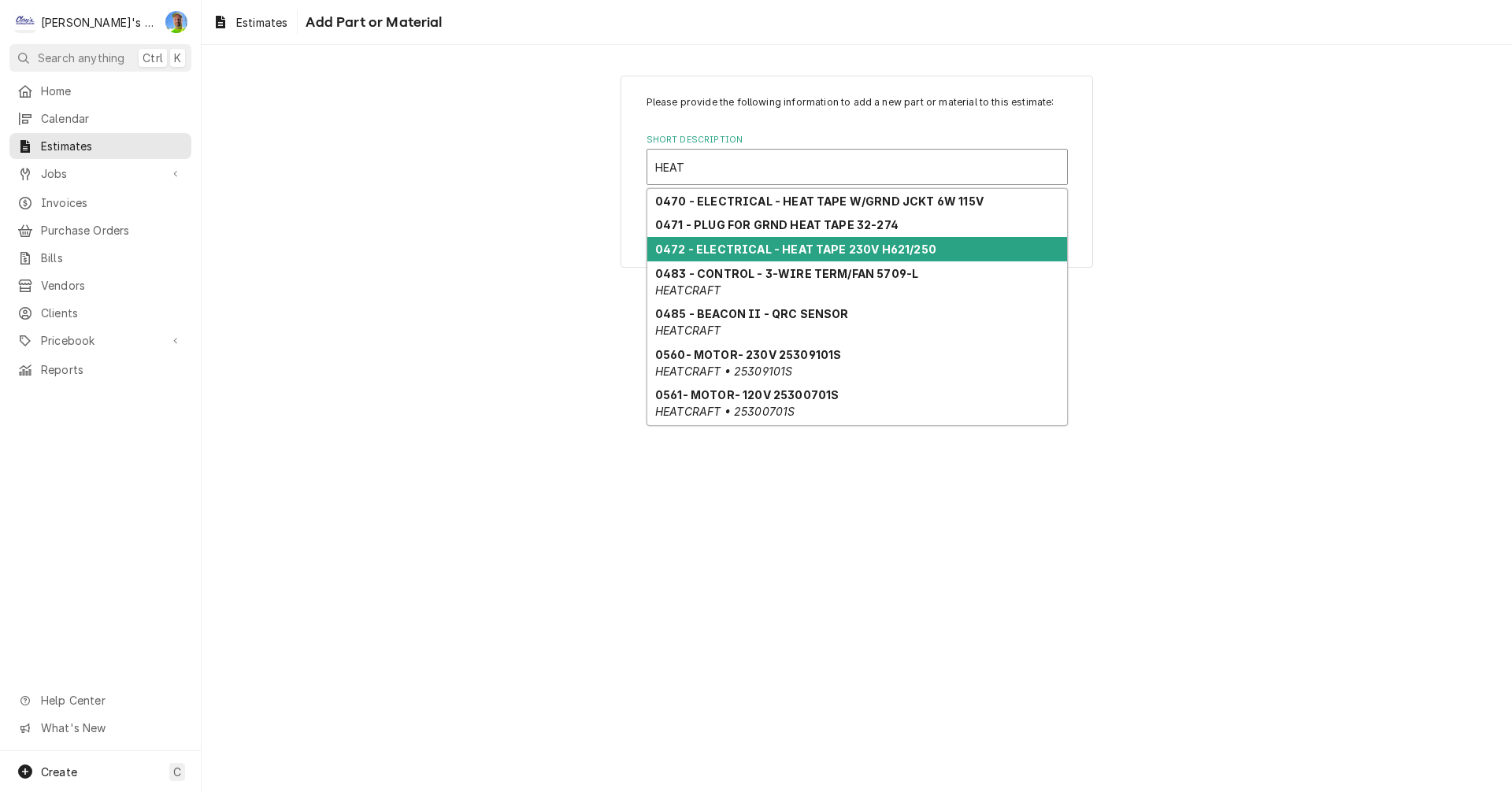
click at [797, 251] on strong "0472 - ELECTRICAL - HEAT TAPE 230V H621/250" at bounding box center [796, 250] width 282 height 14
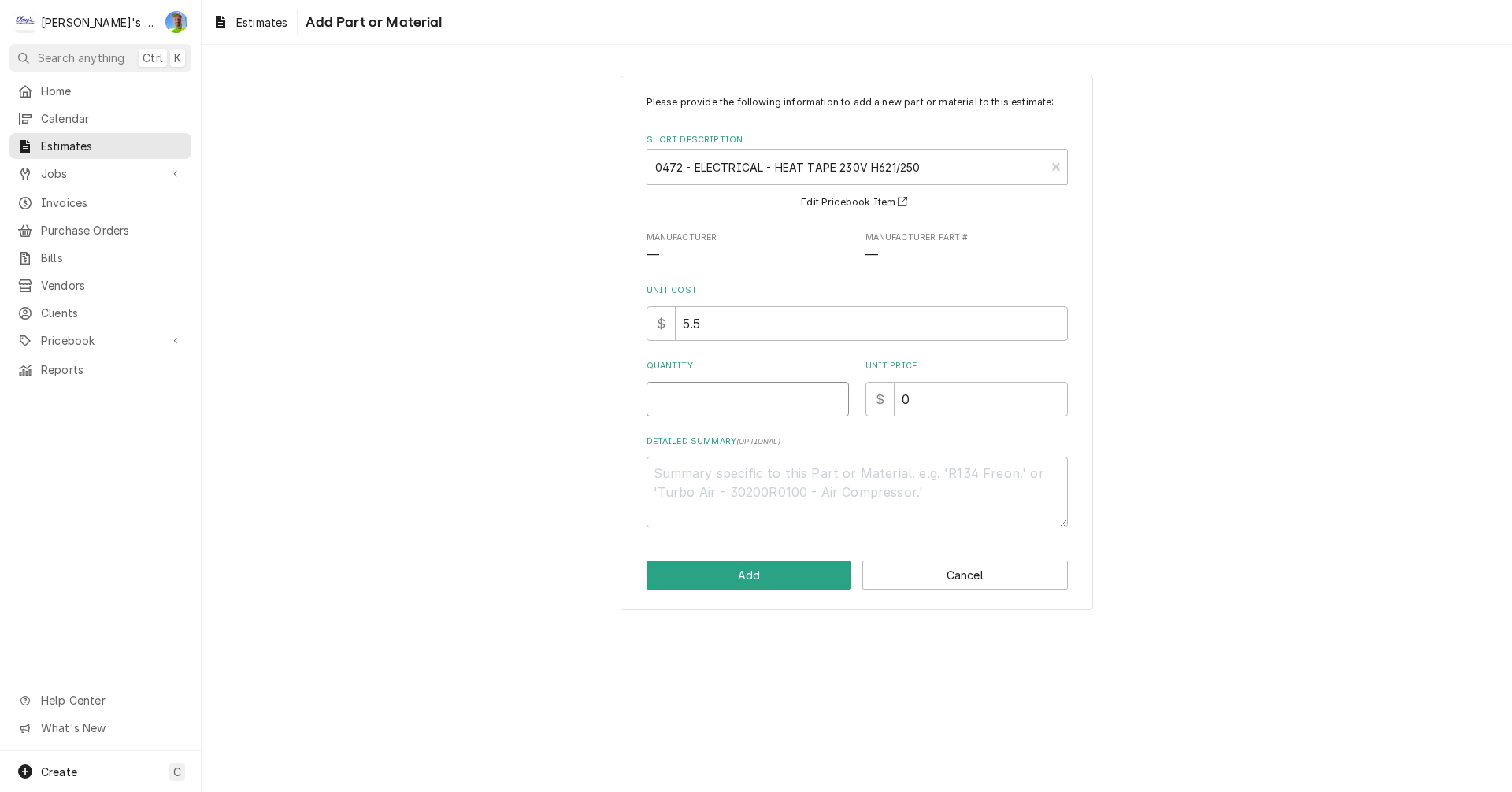
click at [715, 397] on input "Quantity" at bounding box center [748, 399] width 202 height 35
click at [799, 570] on button "Add" at bounding box center [750, 575] width 206 height 29
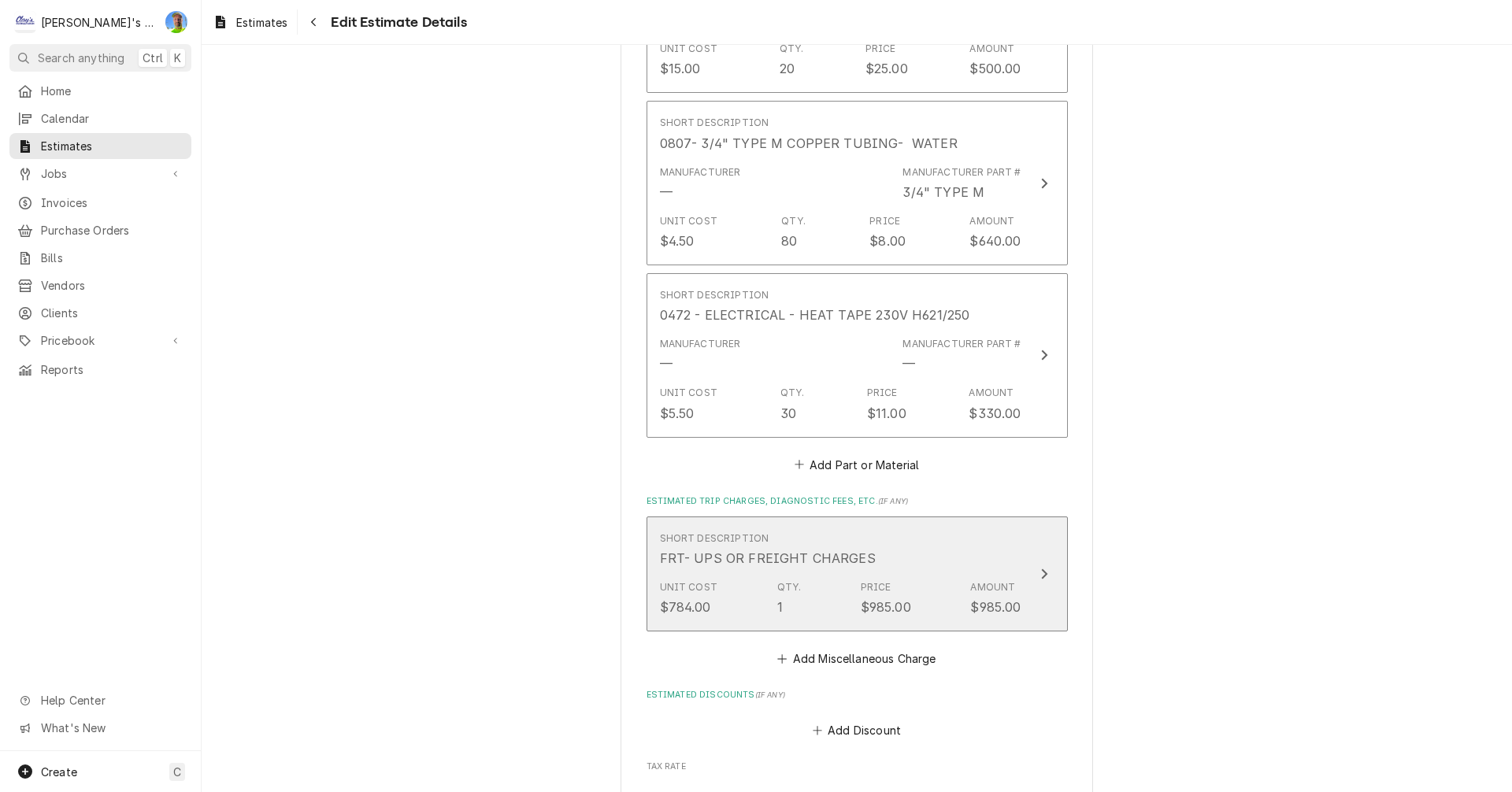
scroll to position [6121, 0]
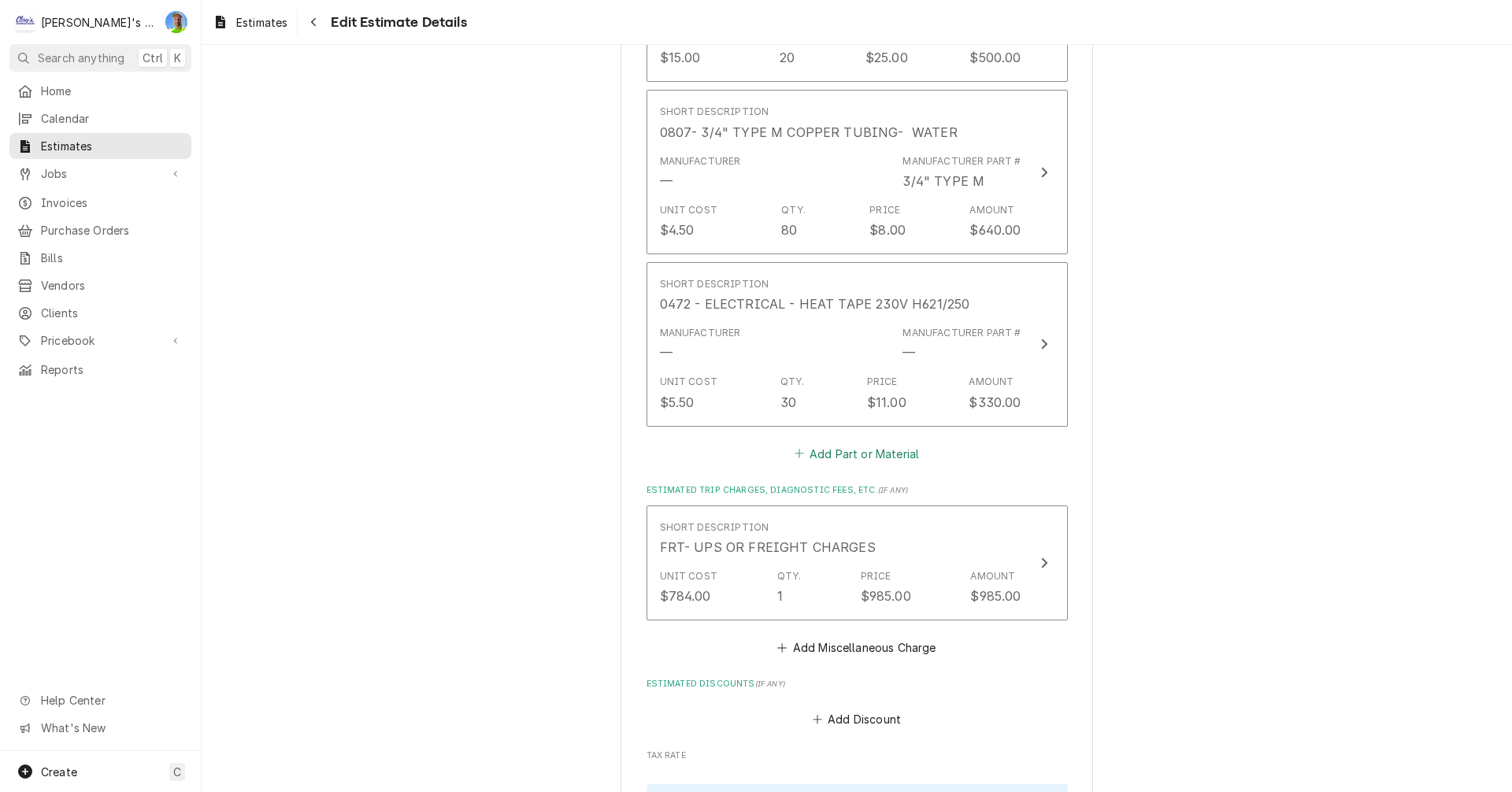
click at [814, 442] on button "Add Part or Material" at bounding box center [856, 453] width 130 height 22
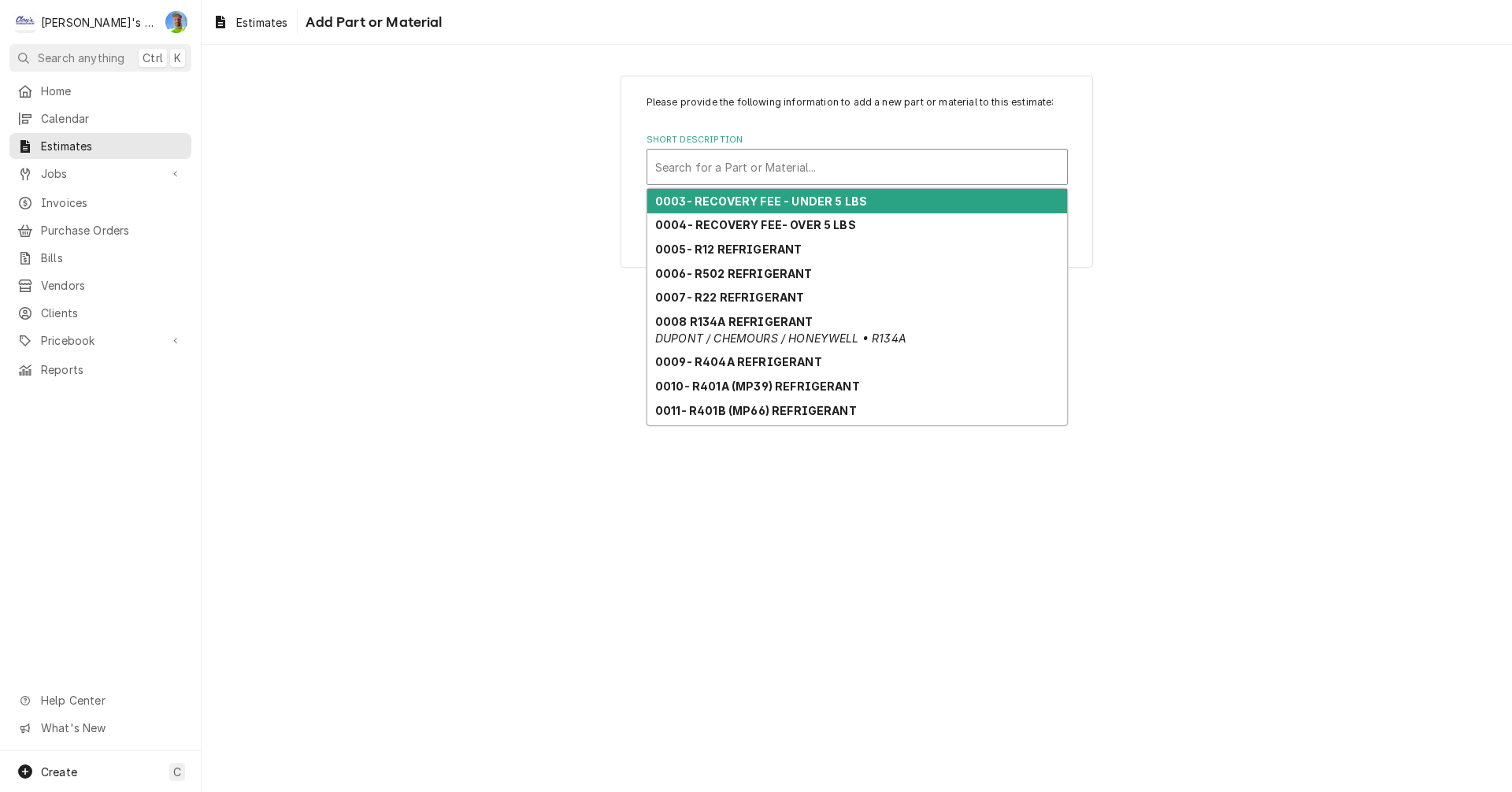
click at [763, 174] on div "Short Description" at bounding box center [857, 167] width 404 height 29
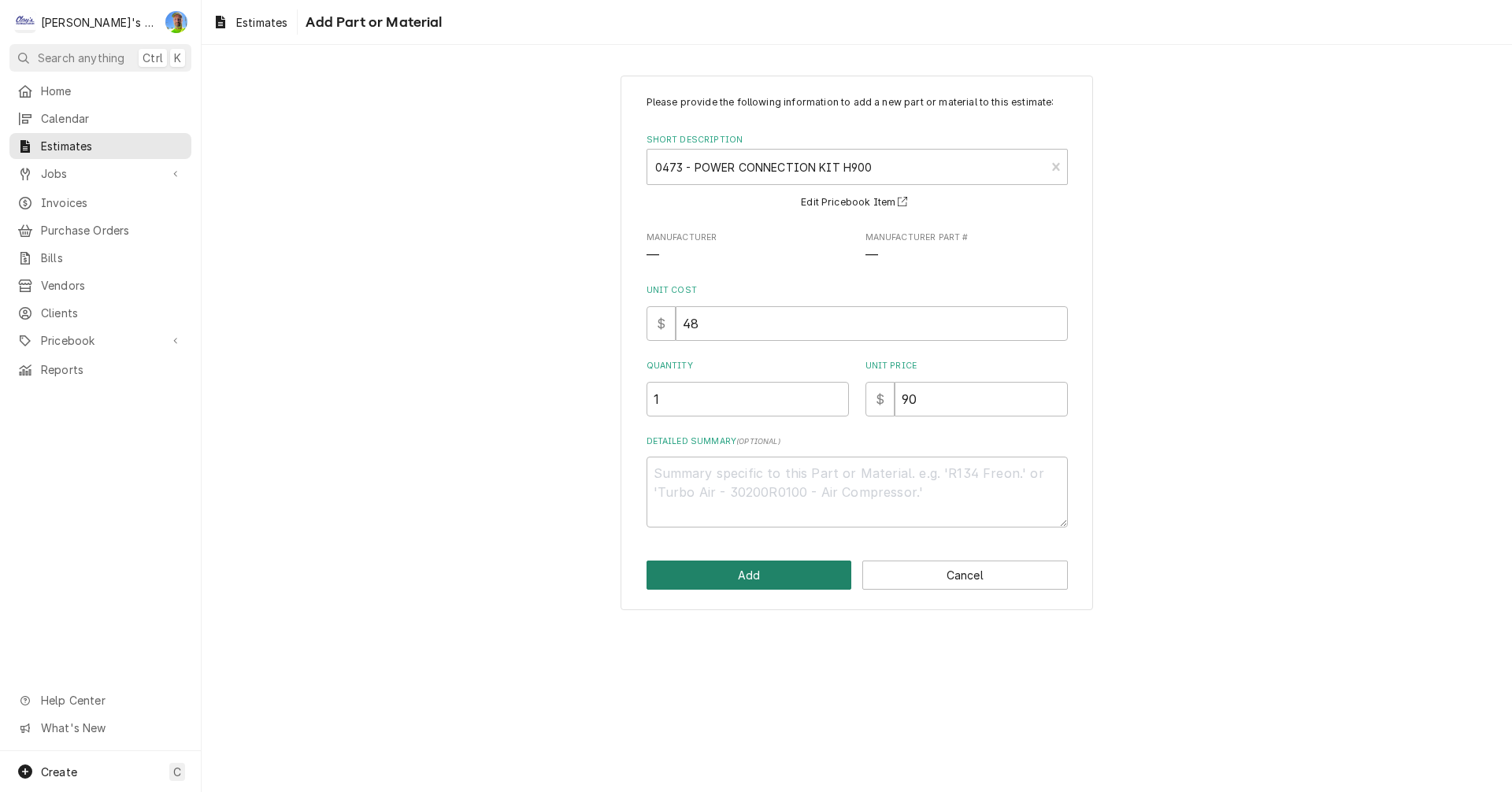
click at [791, 567] on button "Add" at bounding box center [750, 575] width 206 height 29
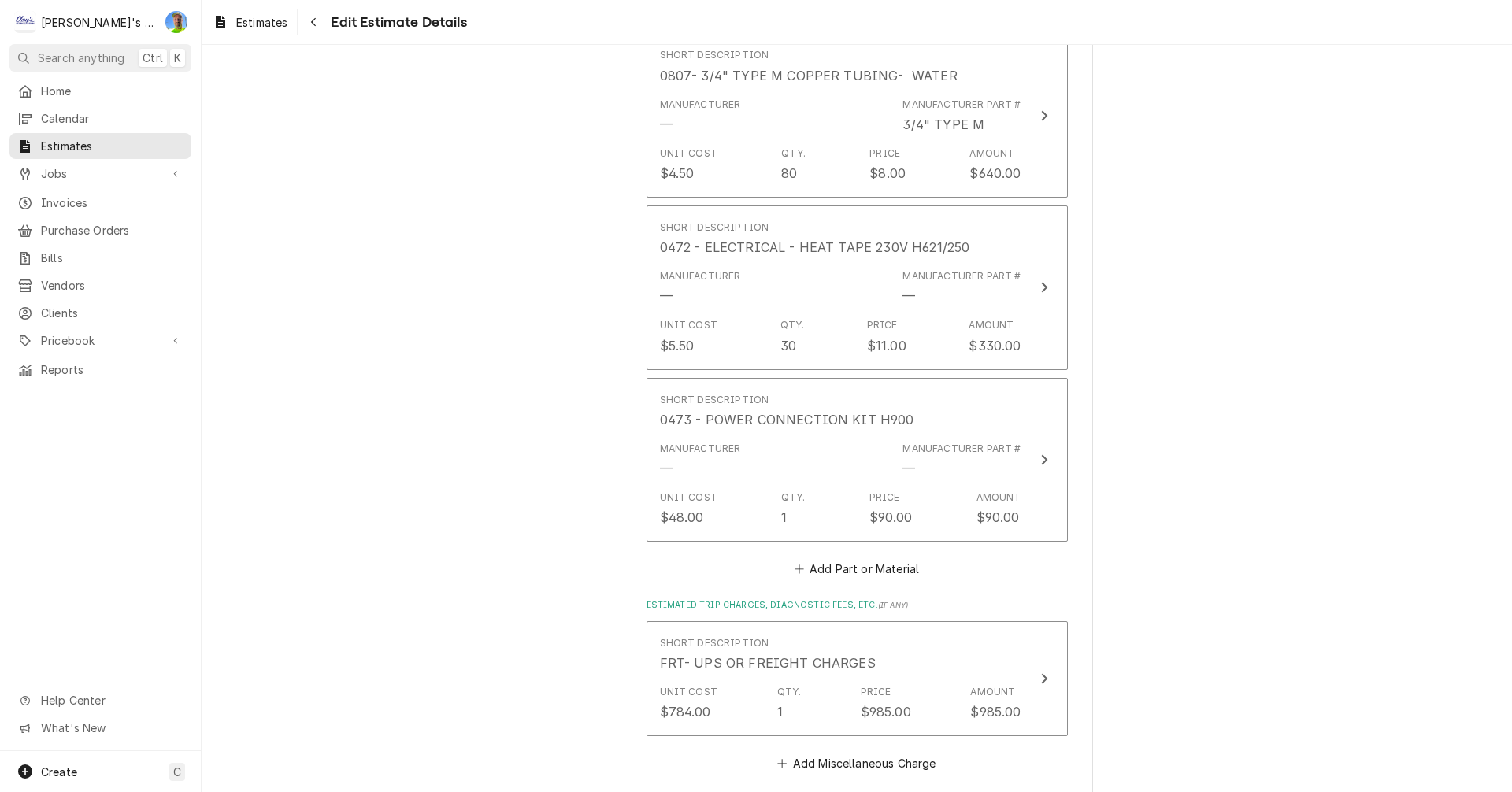
scroll to position [6159, 0]
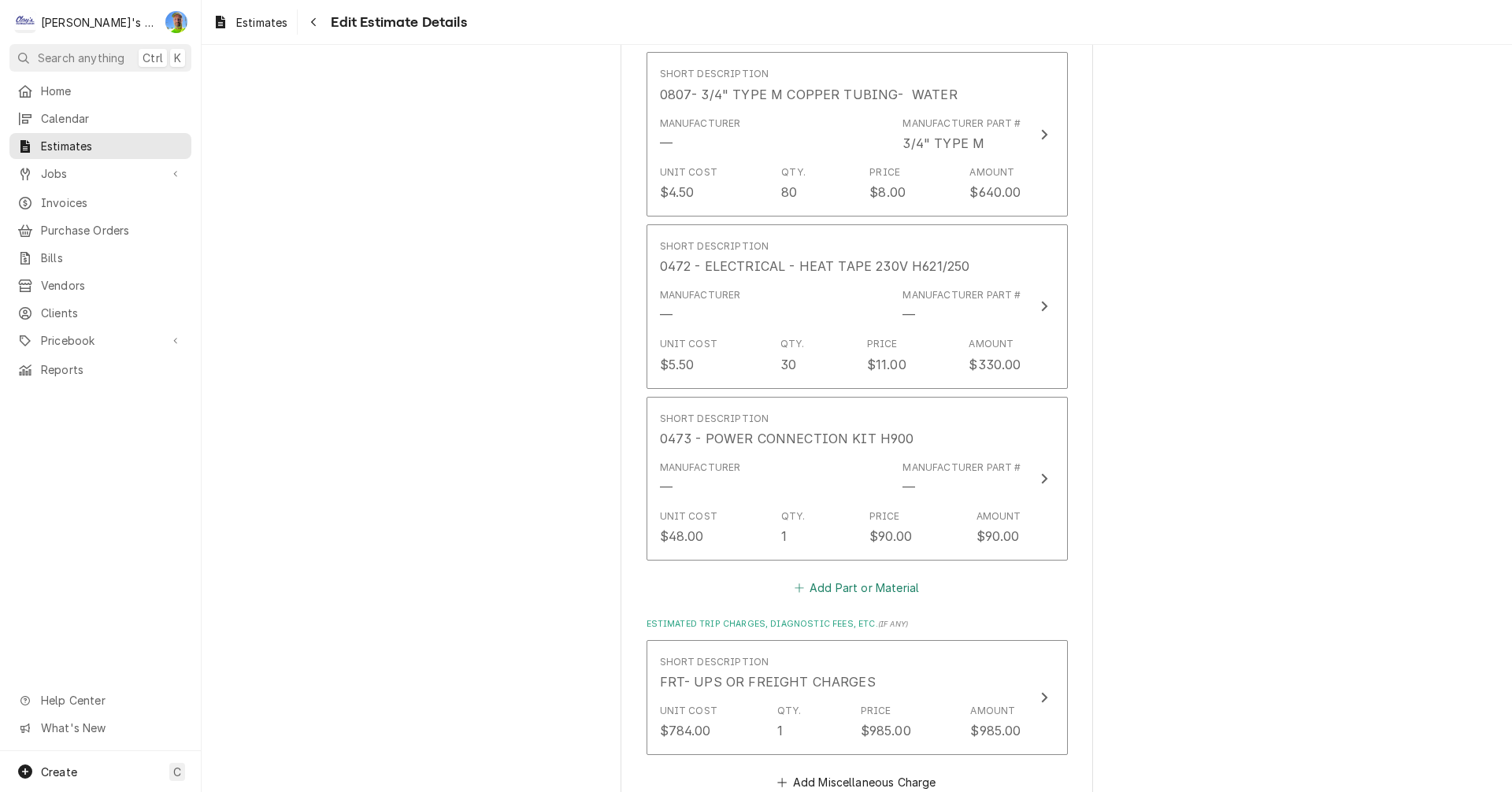
click at [825, 577] on button "Add Part or Material" at bounding box center [856, 588] width 130 height 22
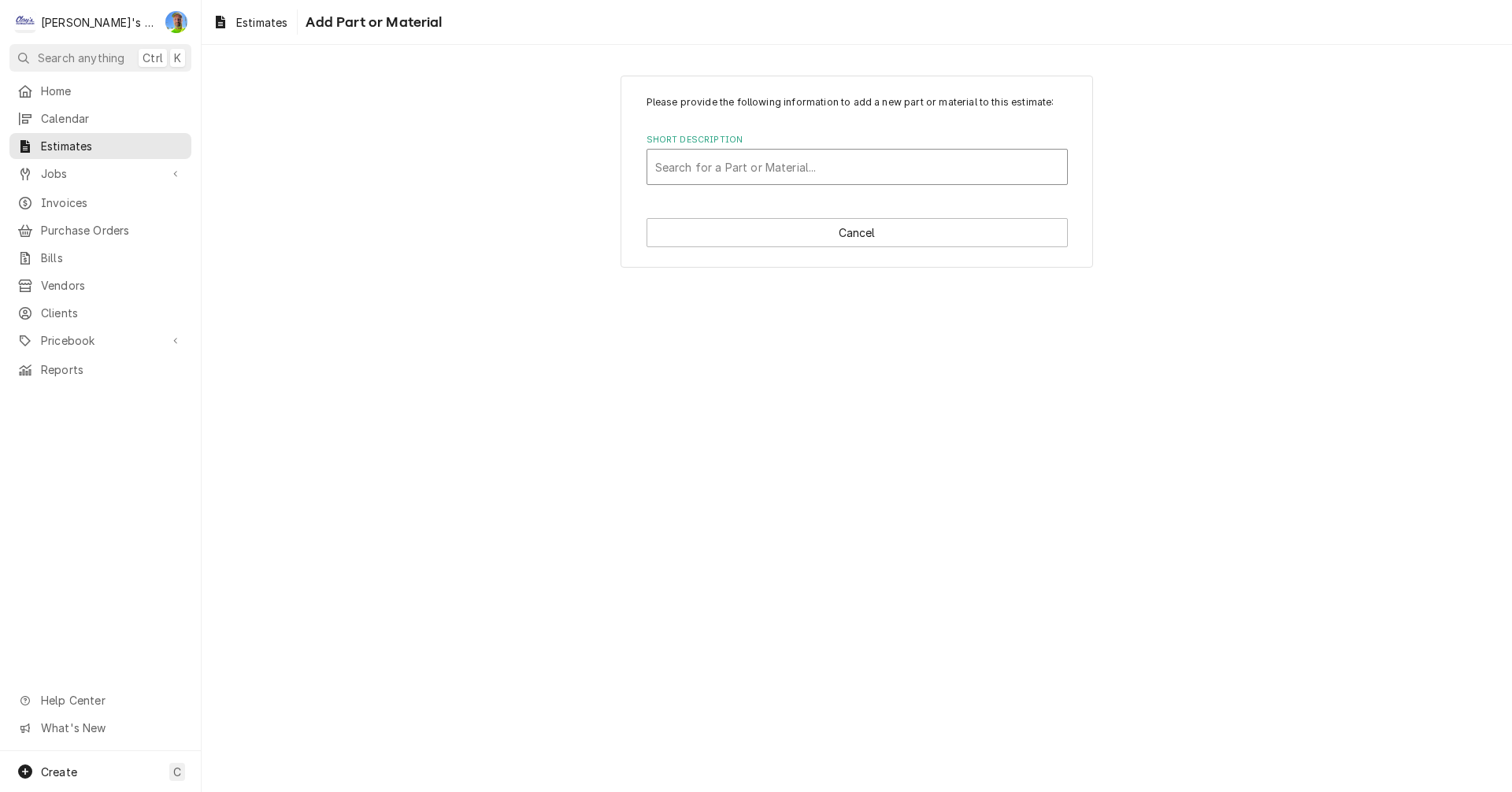
click at [759, 171] on div "Short Description" at bounding box center [857, 167] width 404 height 29
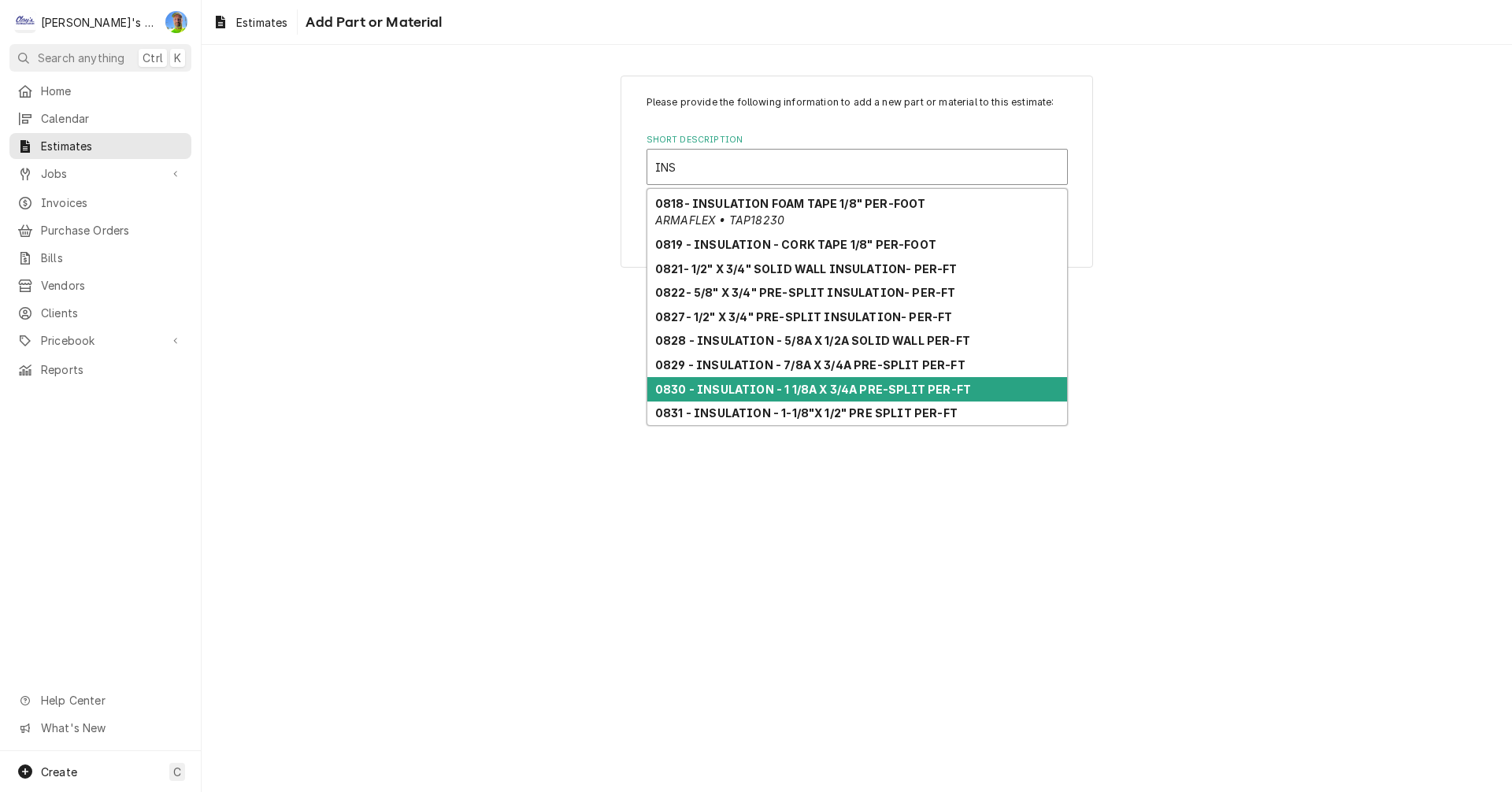
scroll to position [62, 0]
click at [807, 387] on strong "0831 - INSULATION - 1-1/8"X 1/2" PRE SPLIT PER-FT" at bounding box center [807, 389] width 302 height 14
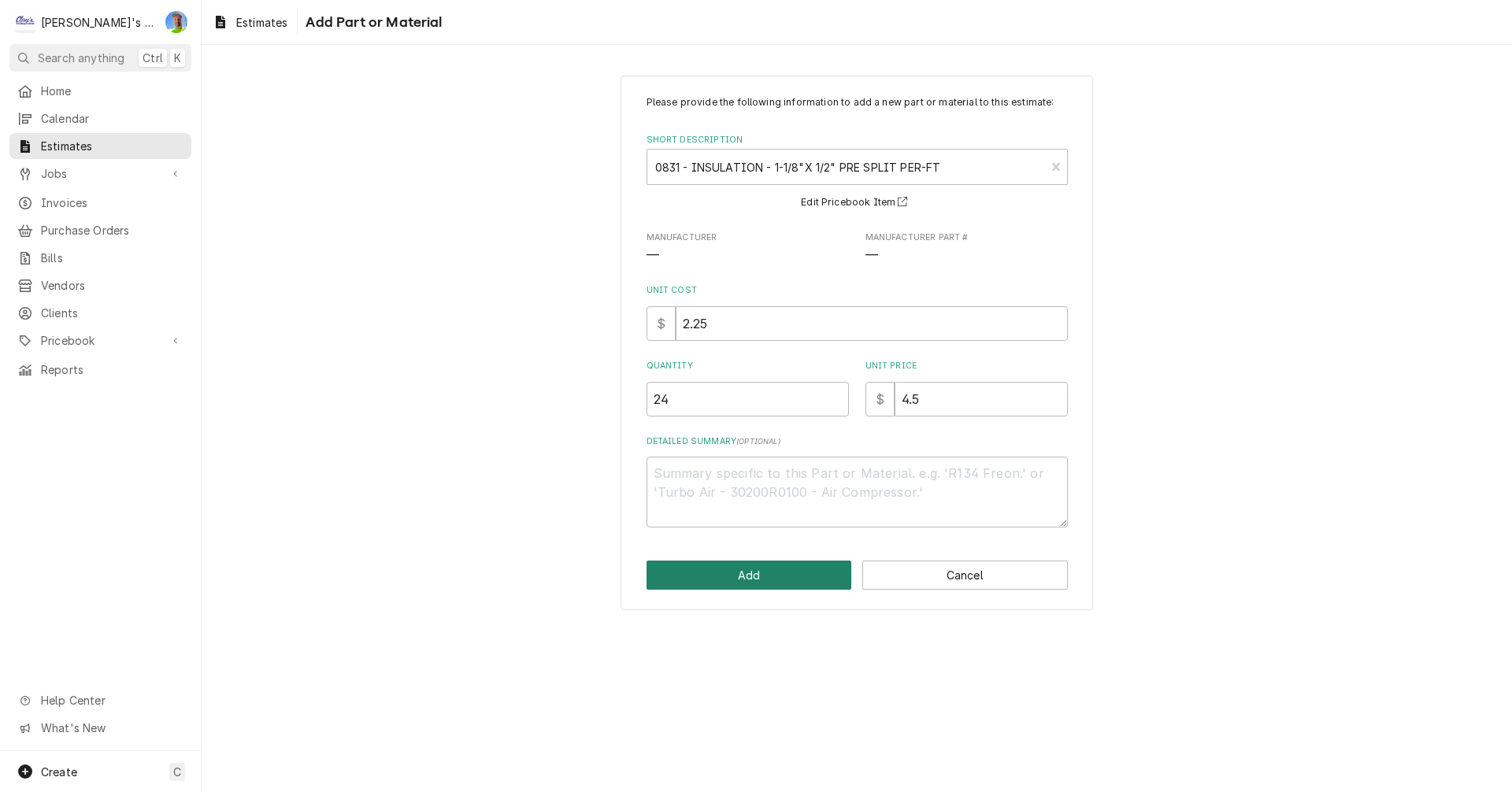
click at [780, 566] on button "Add" at bounding box center [750, 575] width 206 height 29
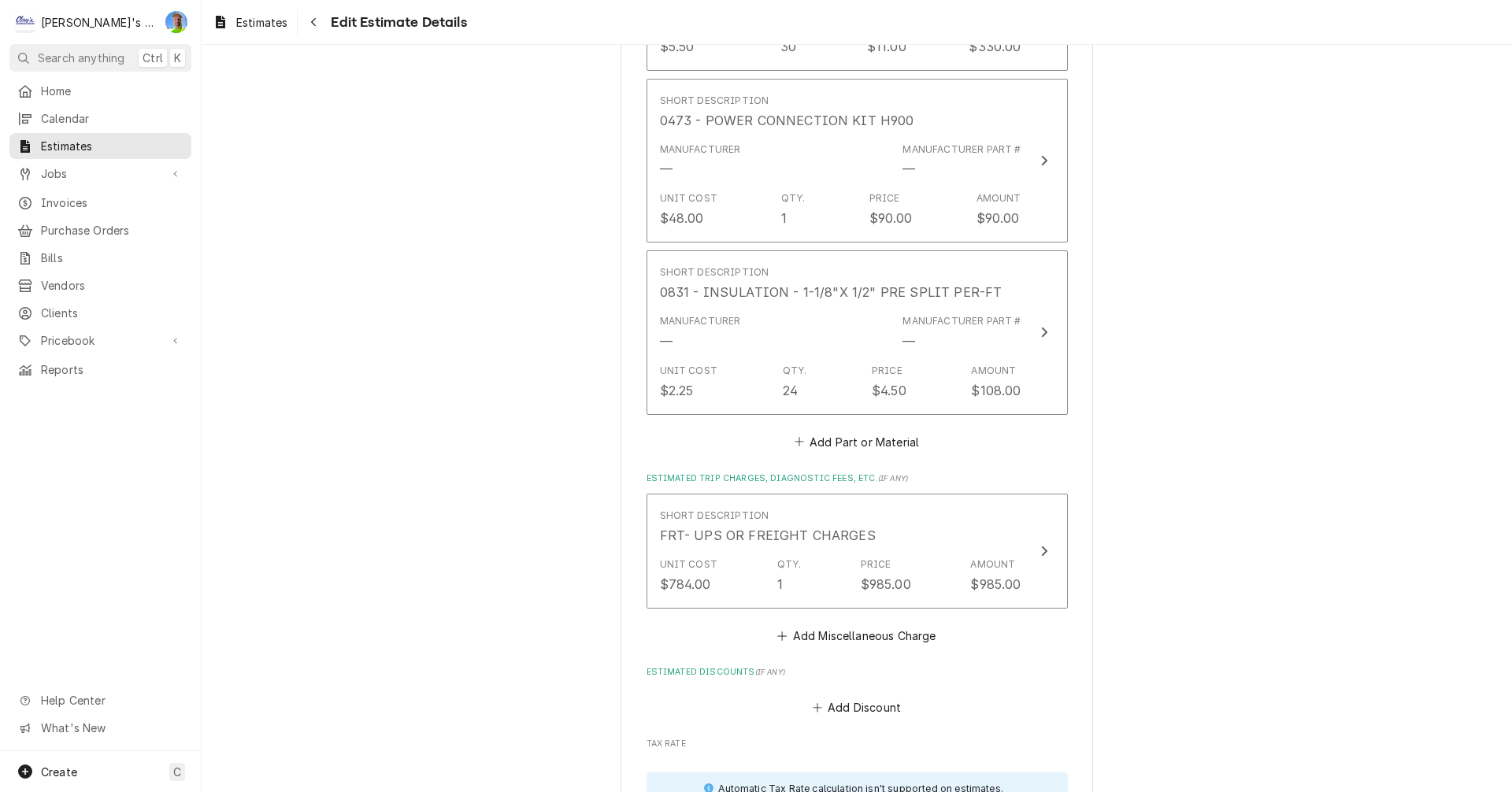
scroll to position [6502, 0]
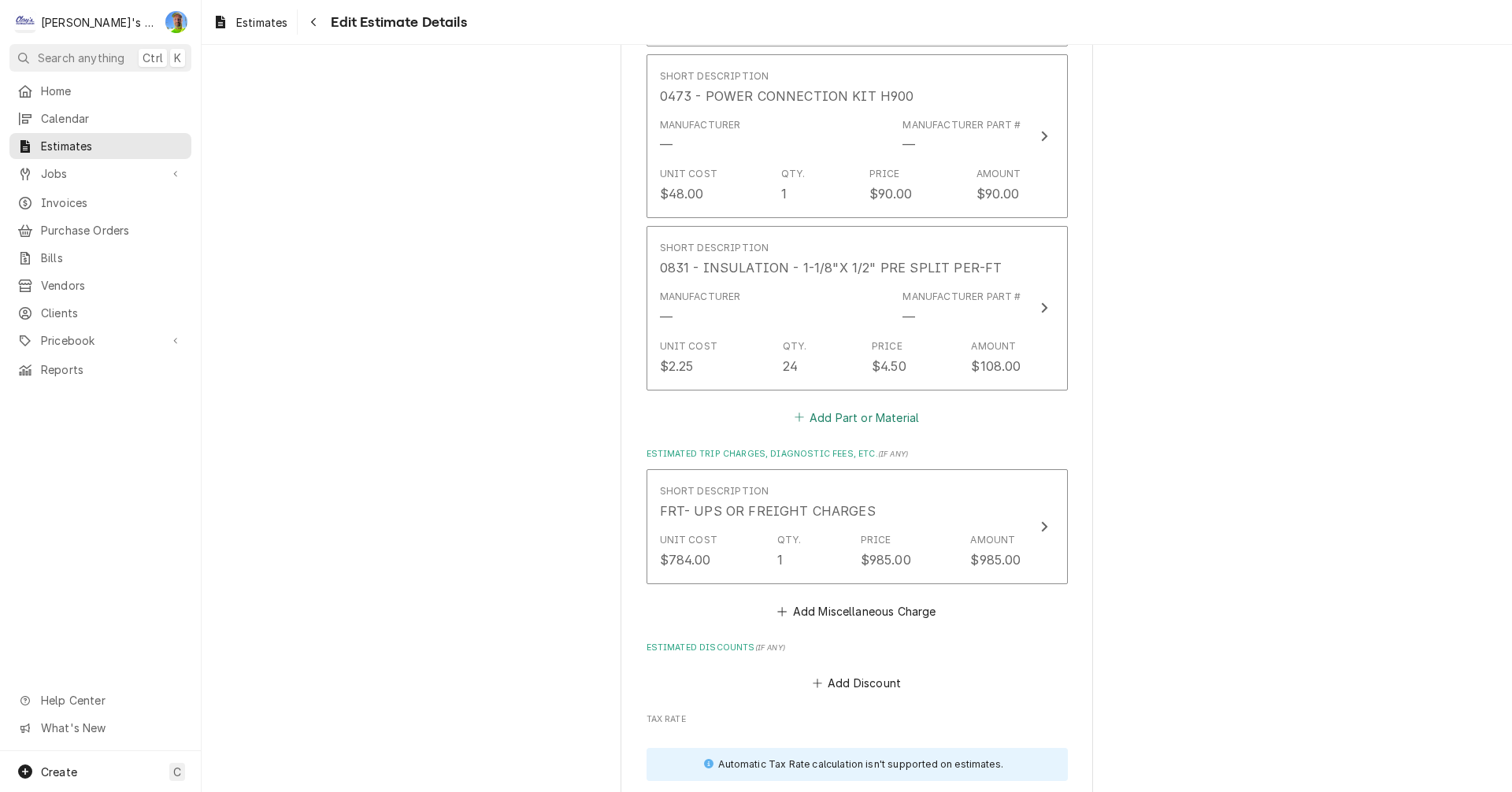
click at [837, 407] on button "Add Part or Material" at bounding box center [856, 418] width 130 height 22
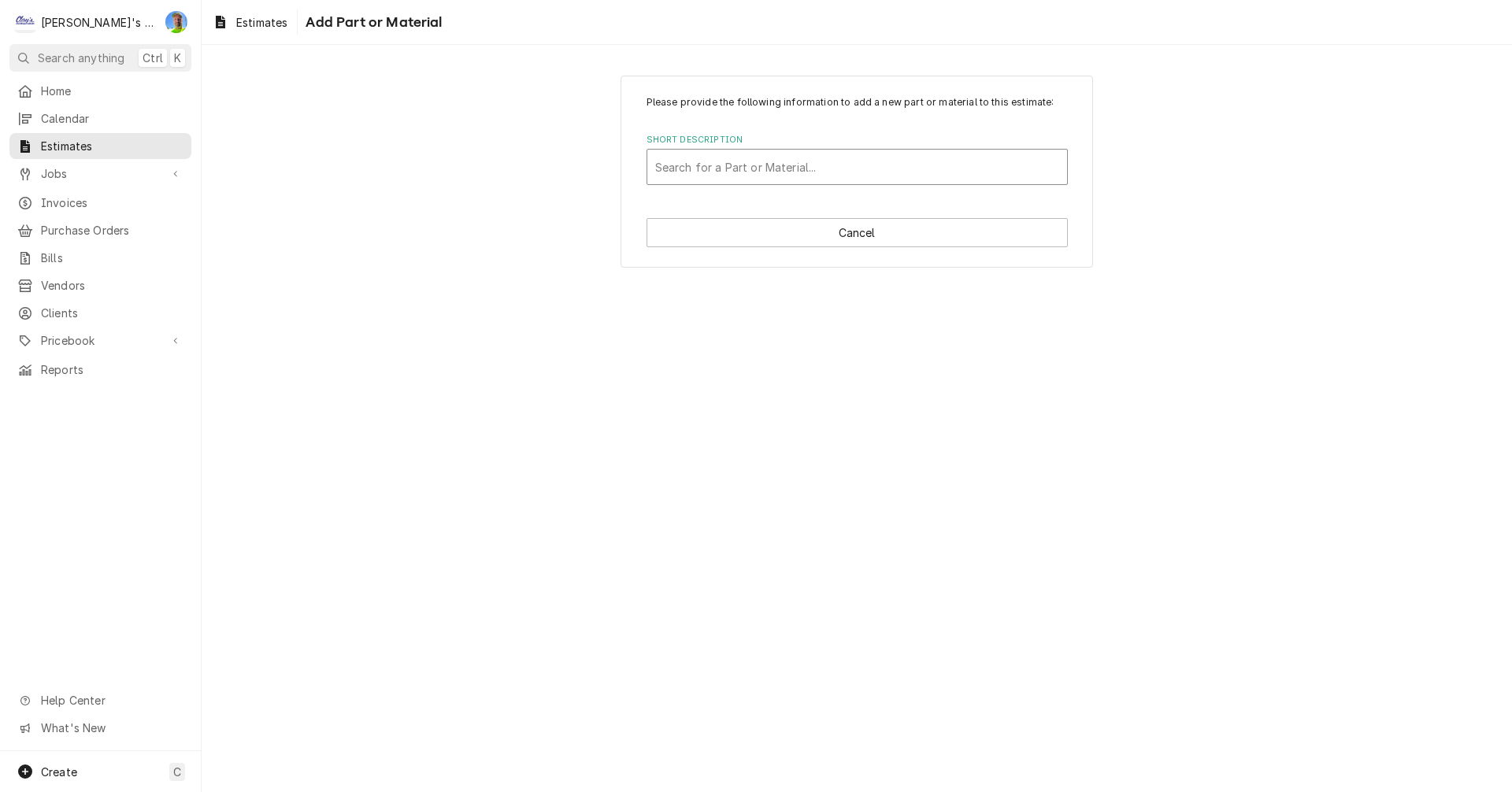
click at [783, 164] on div "Short Description" at bounding box center [857, 167] width 404 height 29
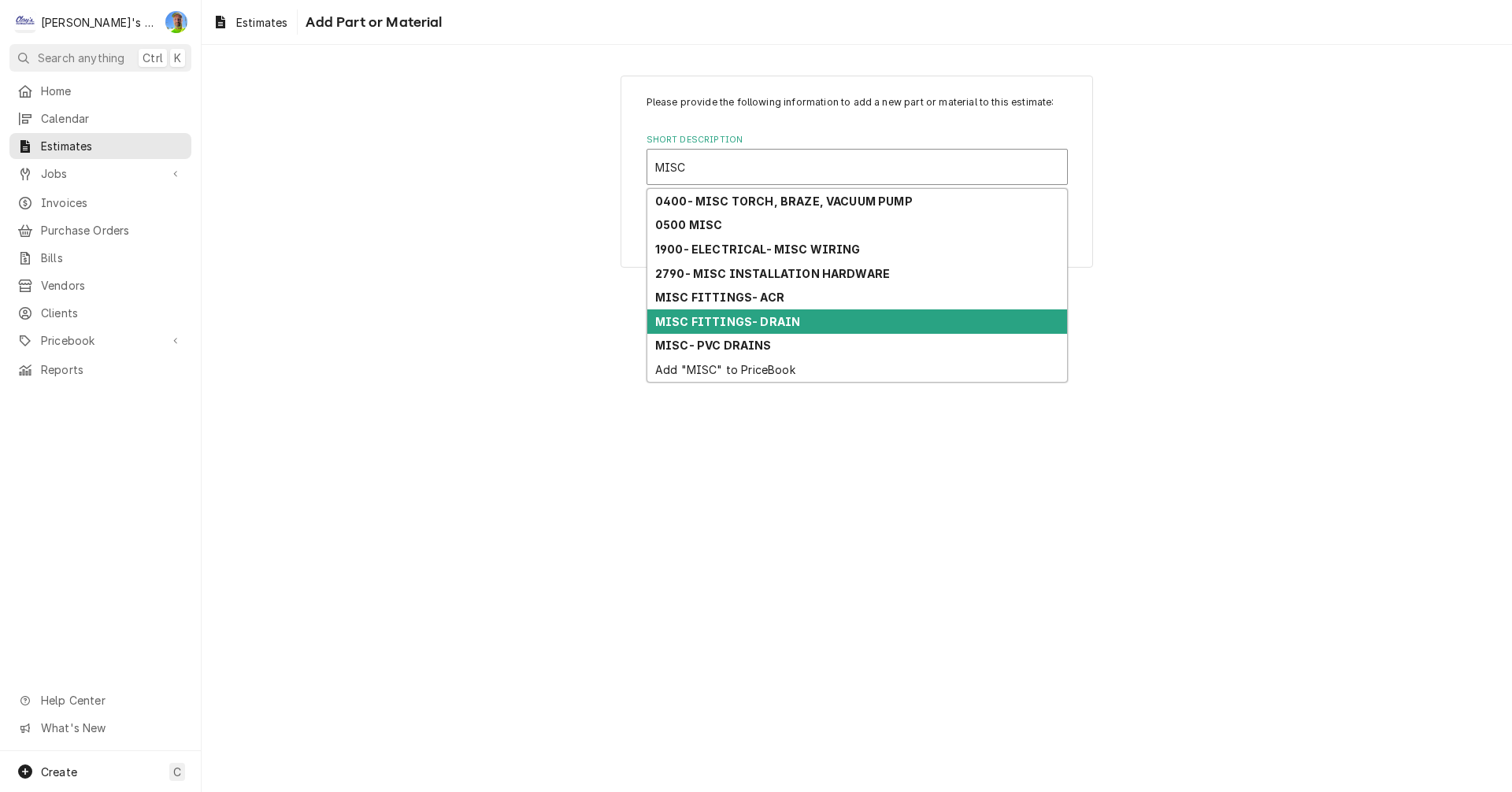
click at [791, 320] on strong "MISC FITTINGS- DRAIN" at bounding box center [728, 322] width 145 height 14
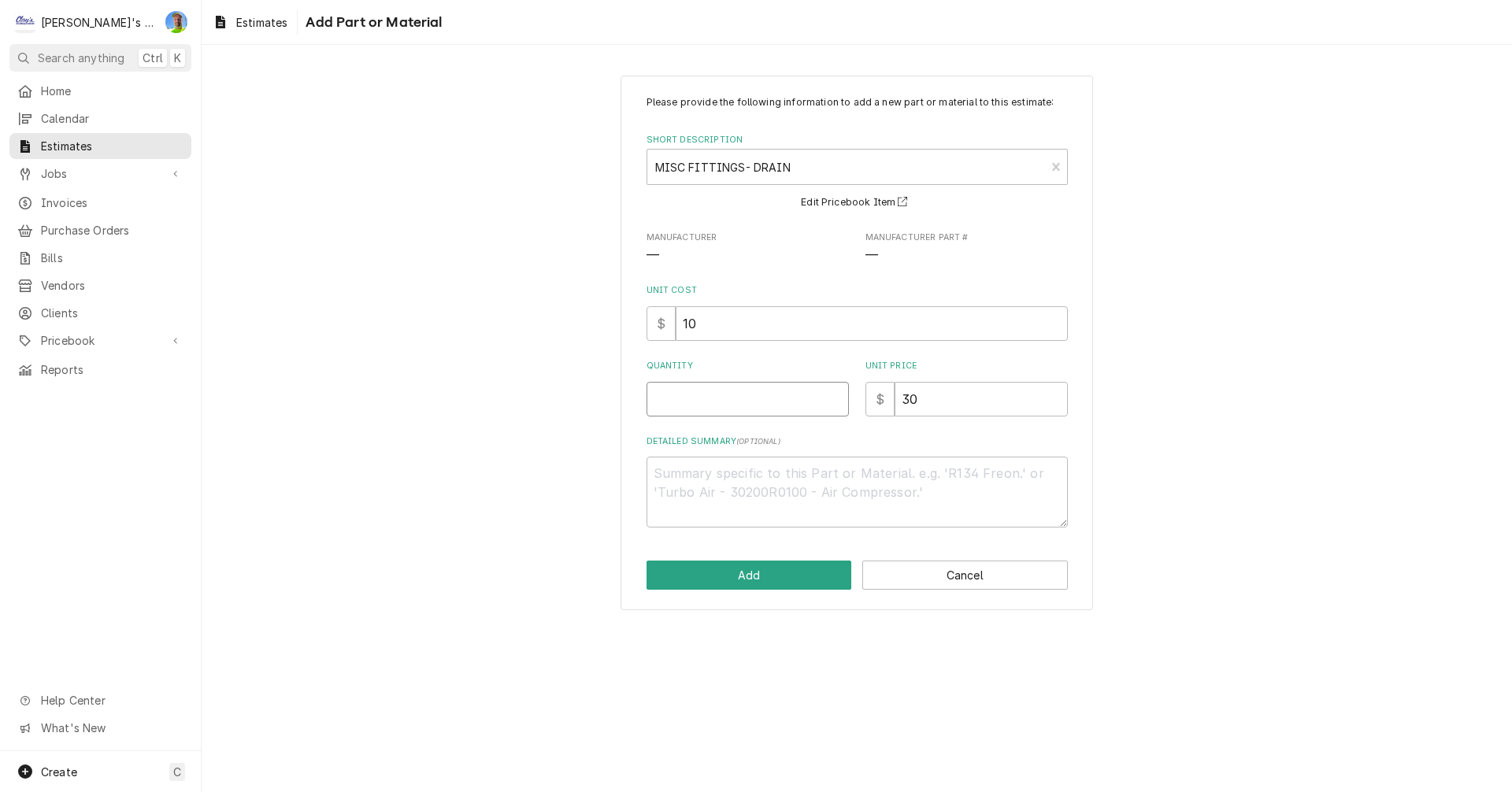
click at [738, 397] on input "Quantity" at bounding box center [748, 399] width 202 height 35
click at [758, 567] on button "Add" at bounding box center [750, 575] width 206 height 29
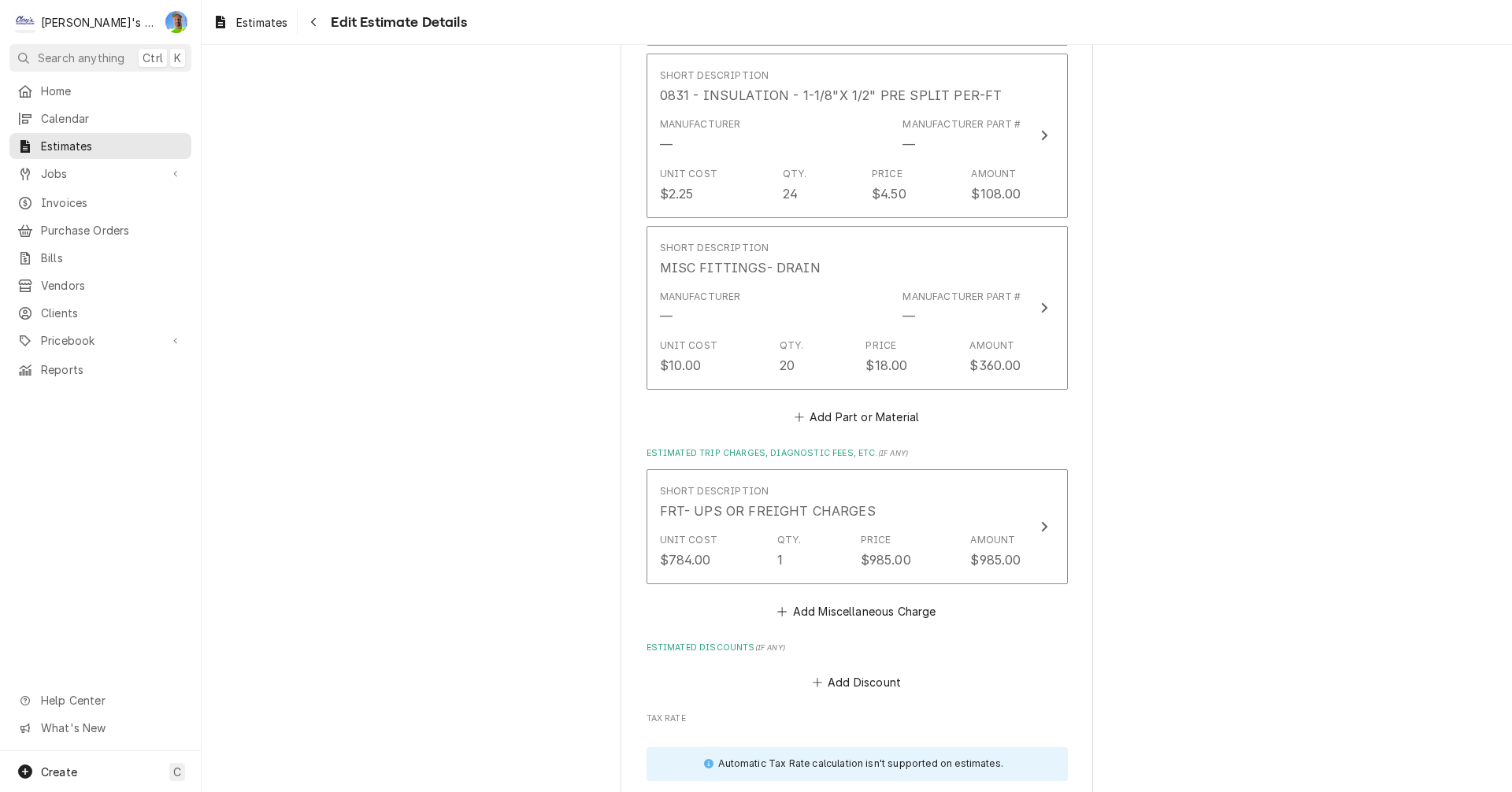
scroll to position [6697, 0]
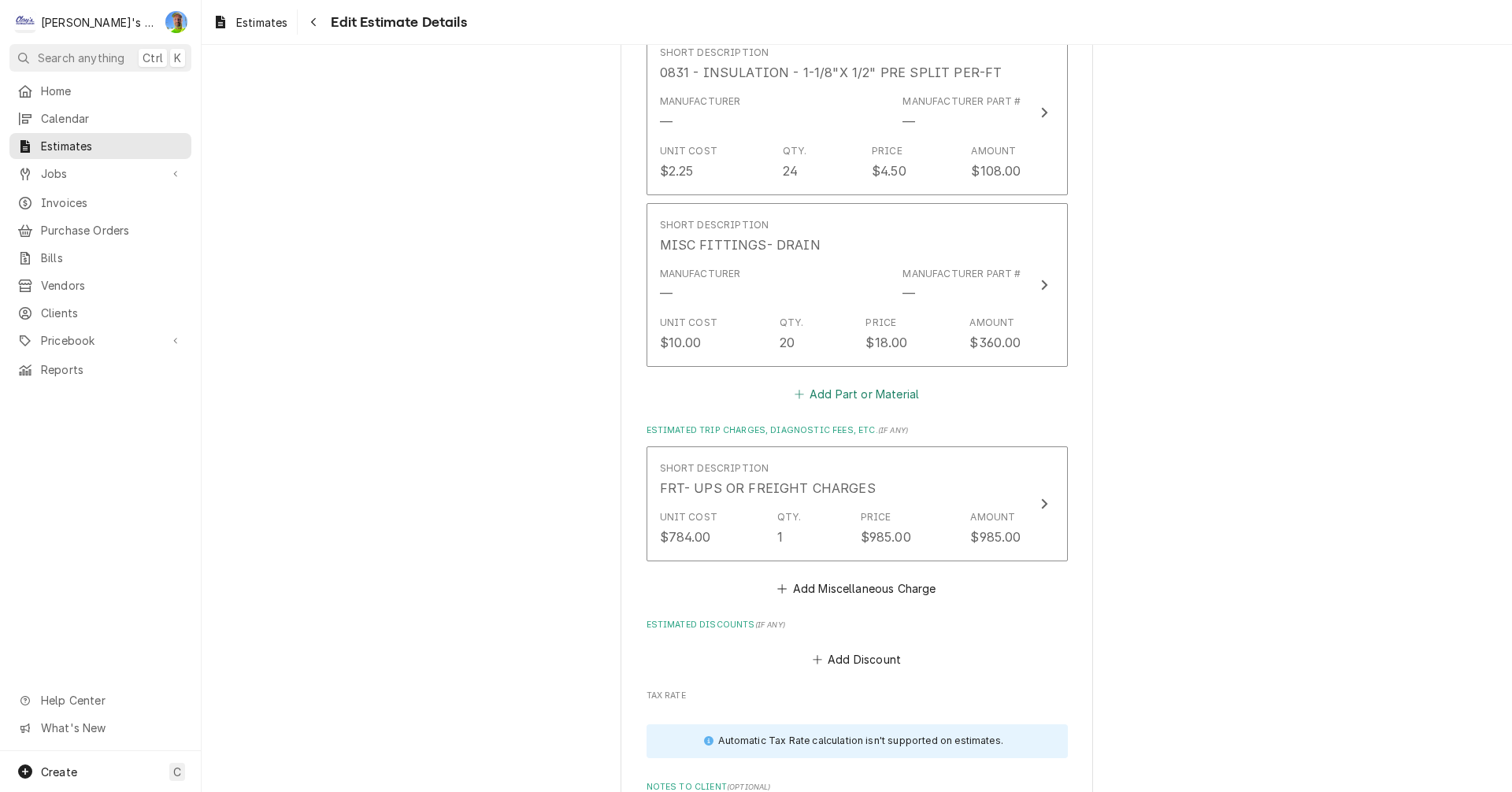
click at [829, 383] on button "Add Part or Material" at bounding box center [856, 395] width 130 height 22
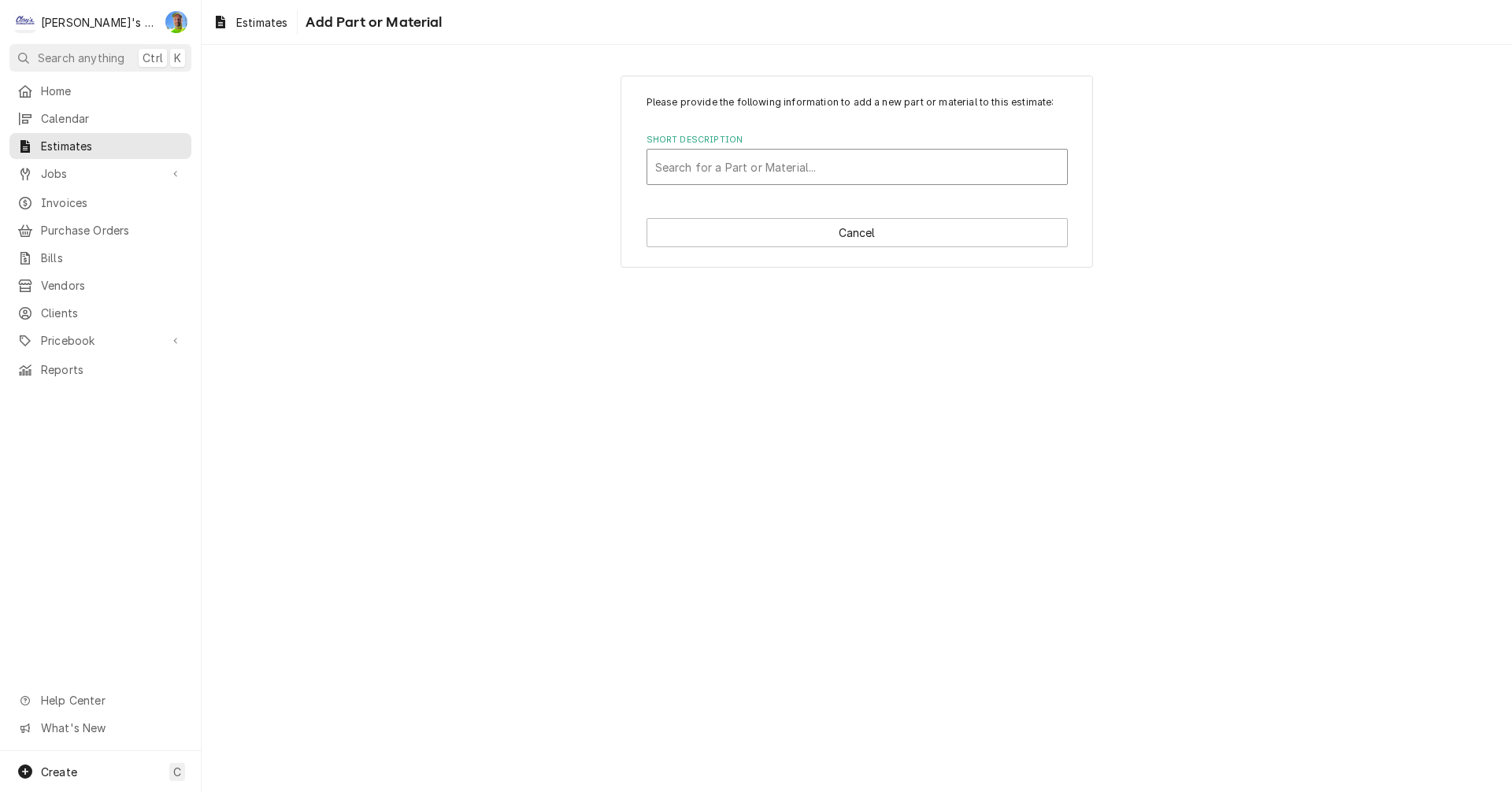
click at [759, 174] on div "Short Description" at bounding box center [857, 167] width 404 height 29
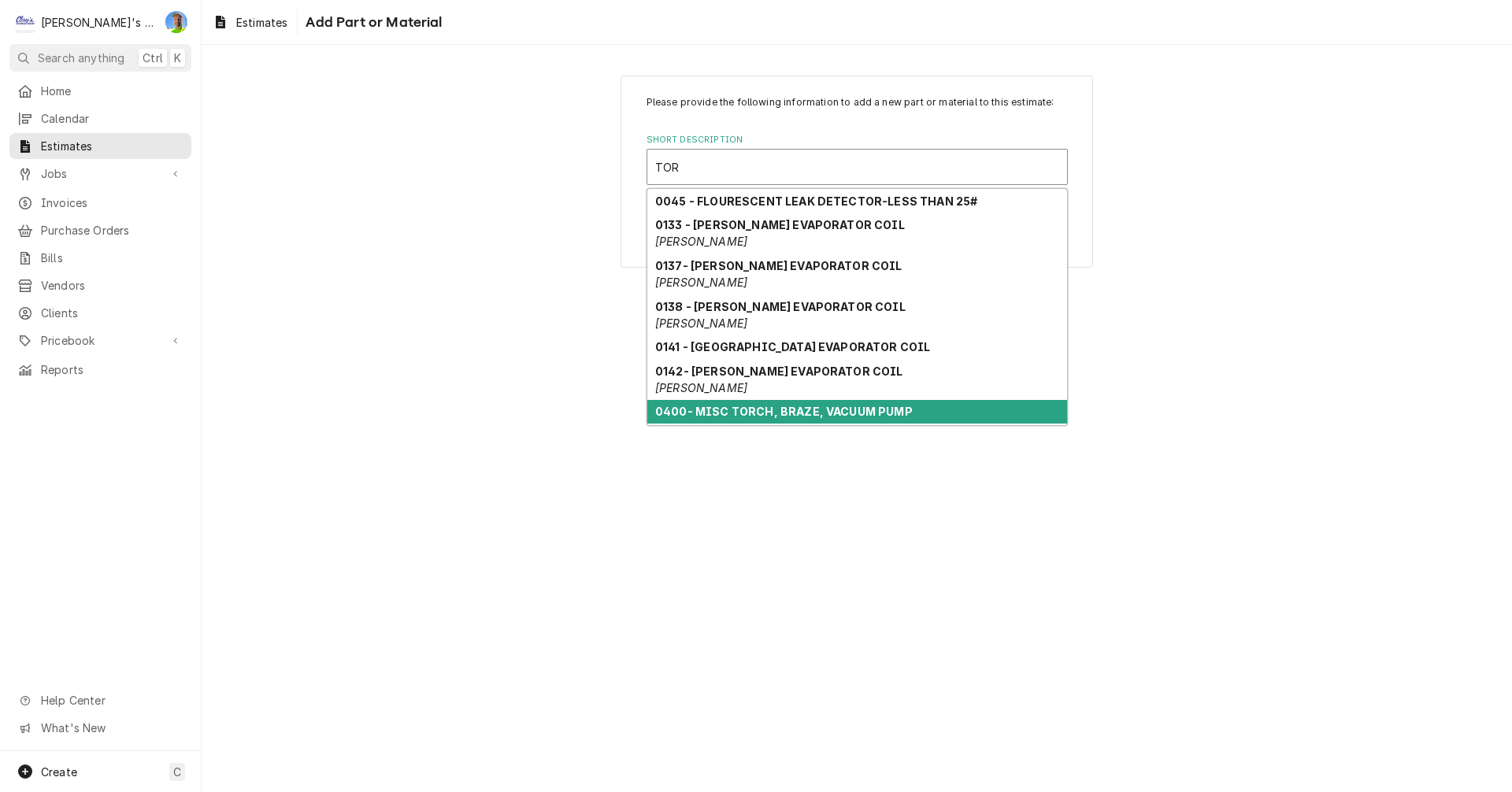
click at [770, 410] on strong "0400- MISC TORCH, BRAZE, VACUUM PUMP" at bounding box center [784, 412] width 257 height 14
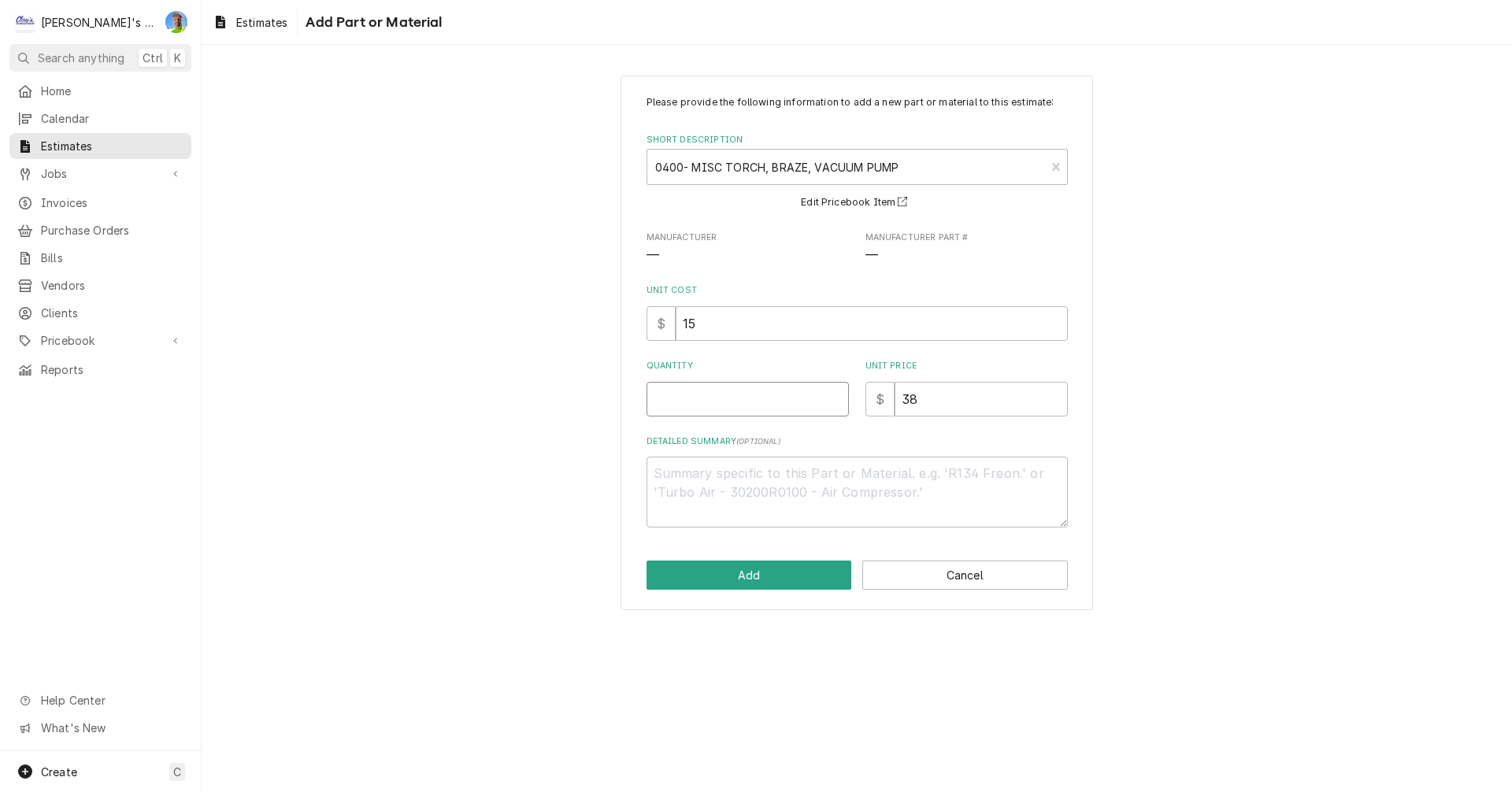
click at [740, 403] on input "Quantity" at bounding box center [748, 399] width 202 height 35
click at [760, 581] on button "Add" at bounding box center [750, 575] width 206 height 29
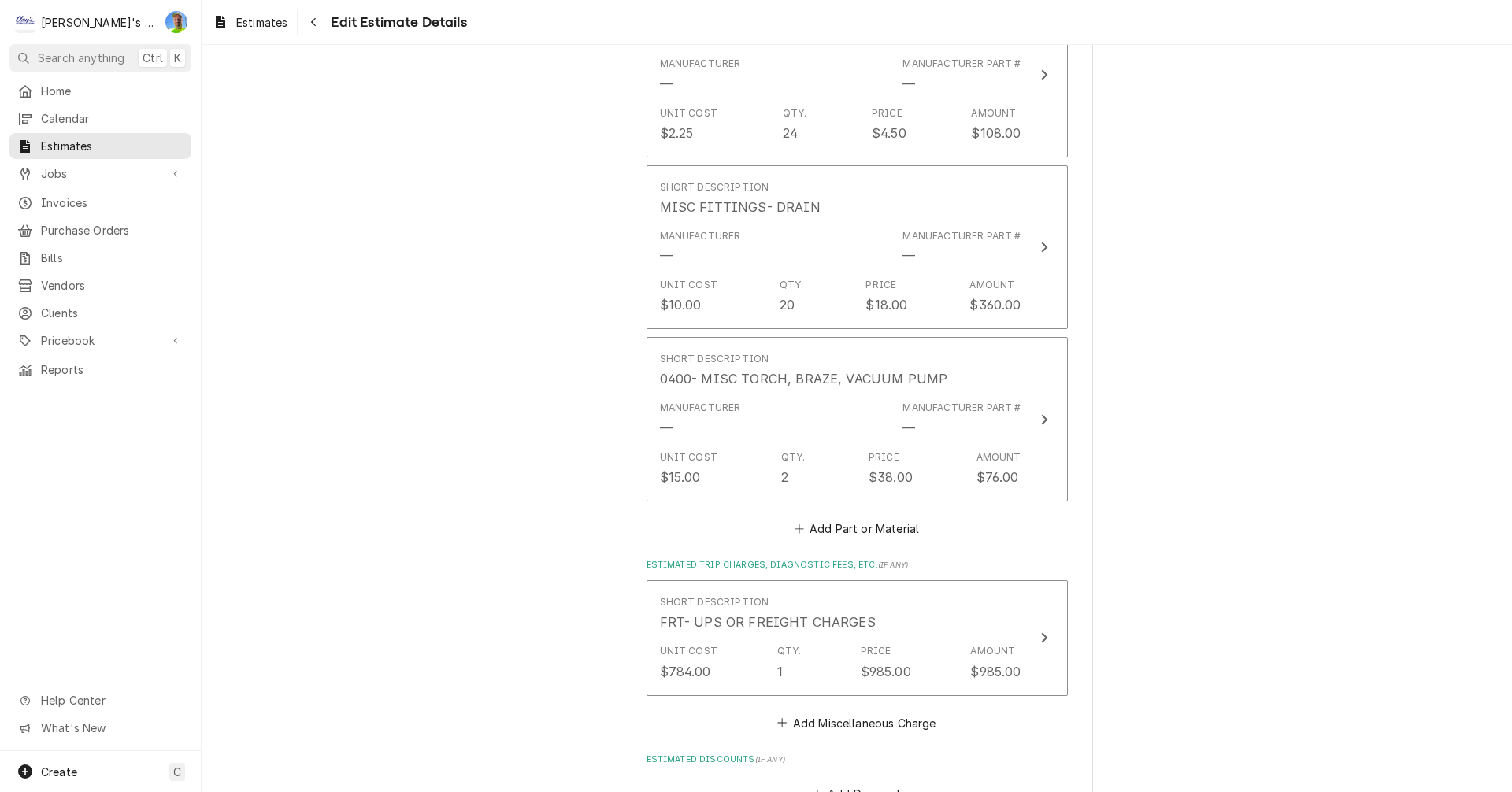
scroll to position [6734, 0]
click at [805, 517] on button "Add Part or Material" at bounding box center [856, 529] width 130 height 22
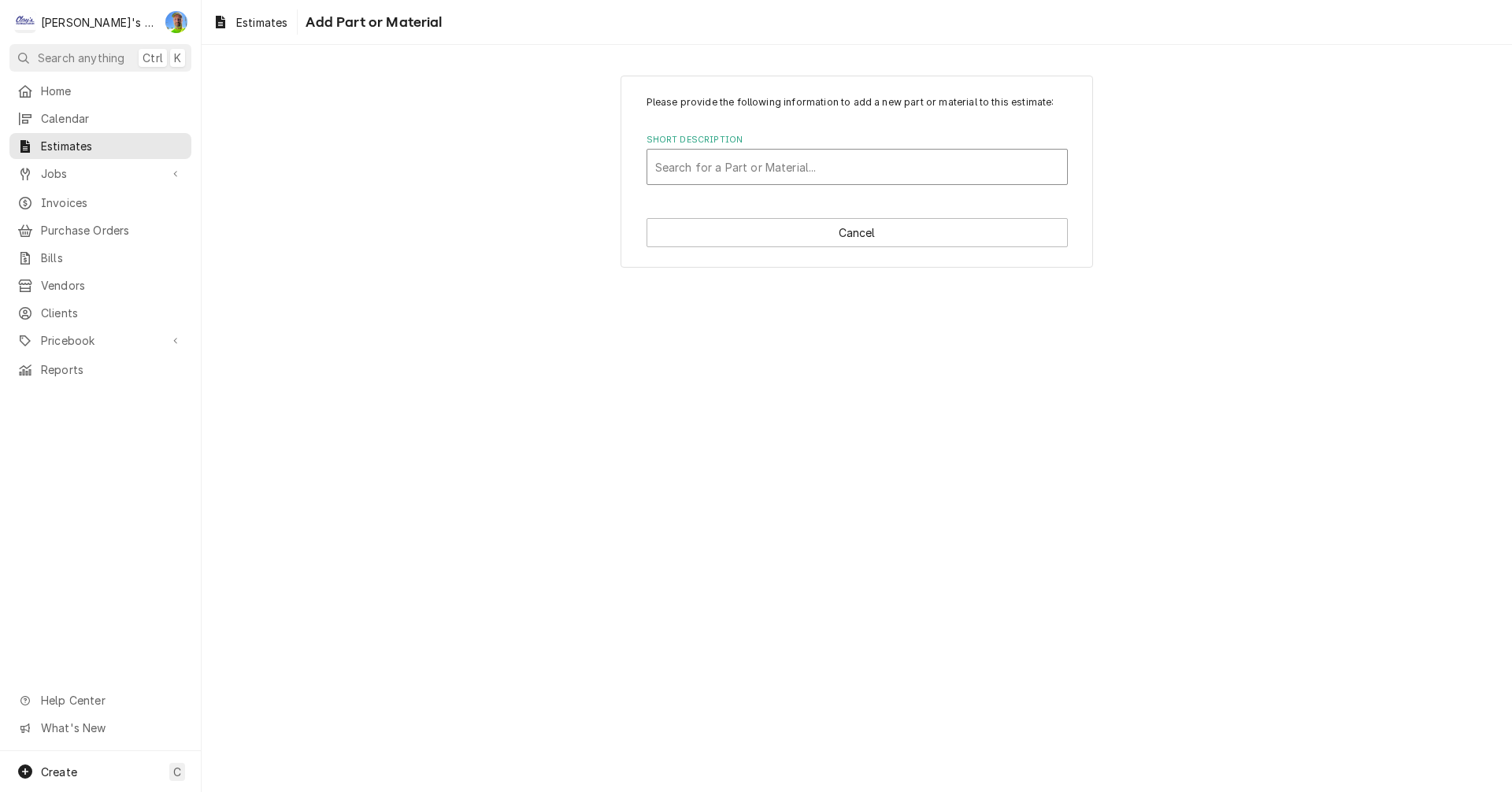
click at [712, 167] on div "Short Description" at bounding box center [857, 167] width 404 height 29
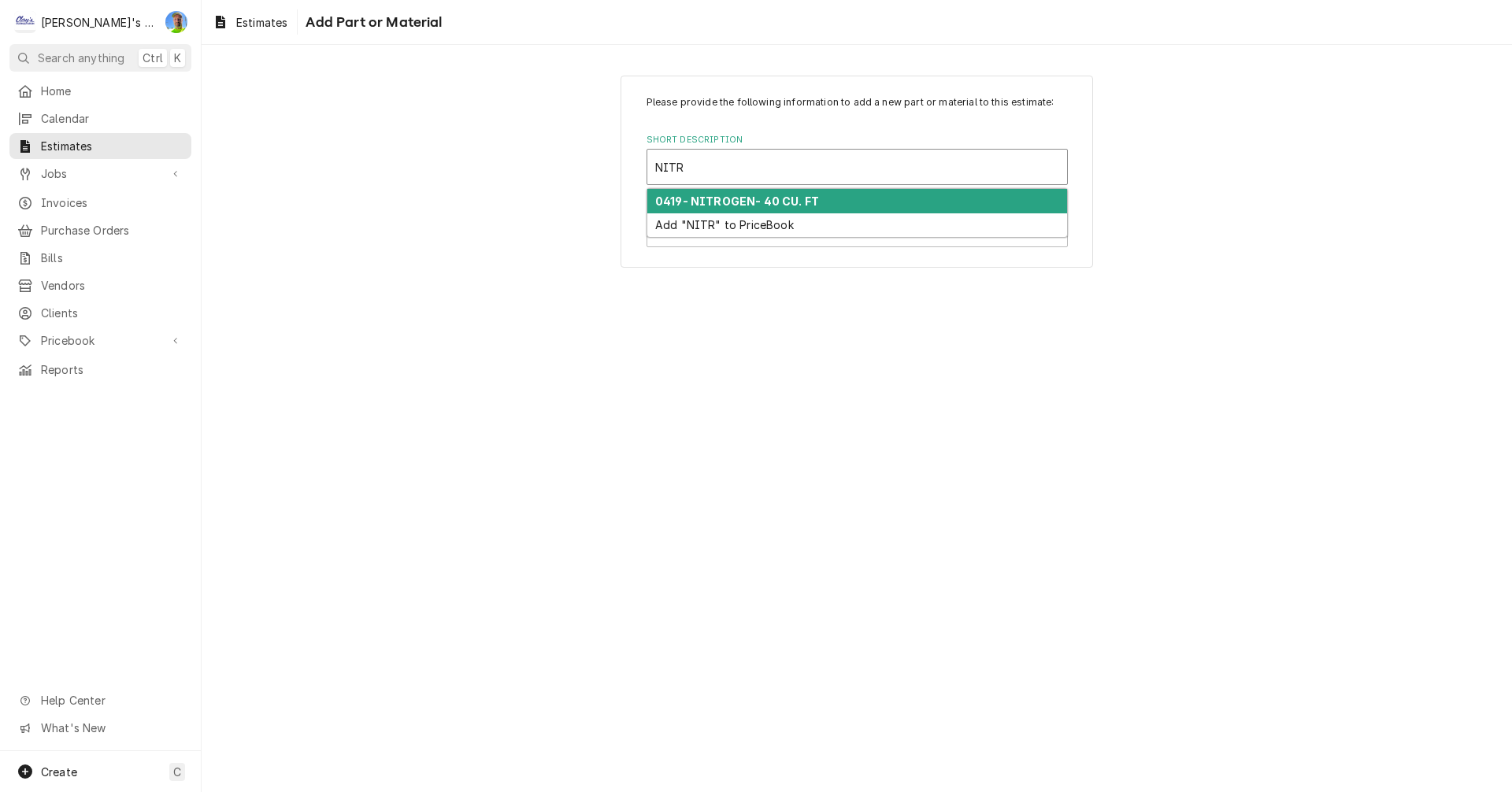
click at [744, 201] on strong "0419- NITROGEN- 40 CU. FT" at bounding box center [737, 201] width 164 height 14
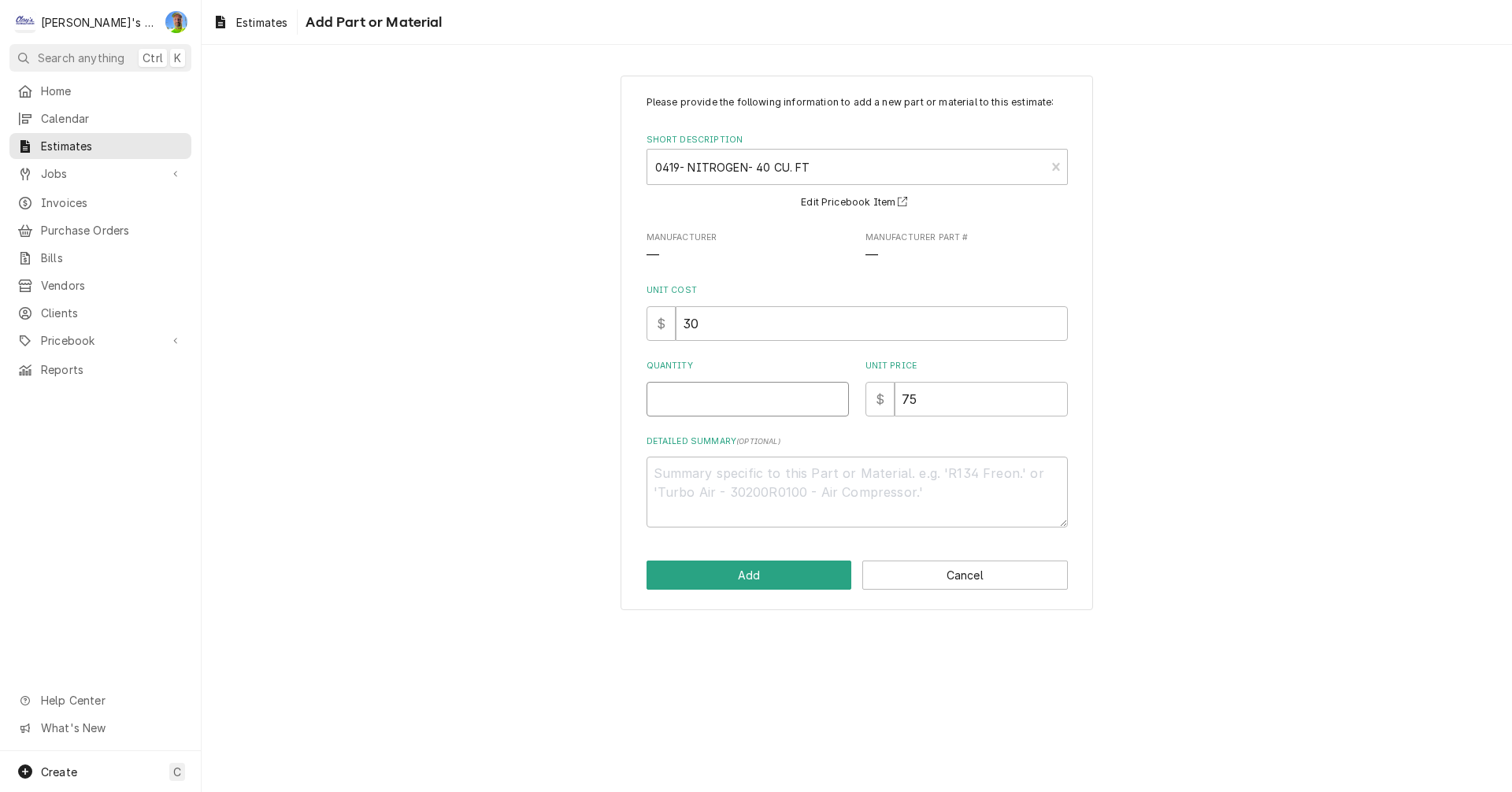
click at [731, 400] on input "Quantity" at bounding box center [748, 399] width 202 height 35
click at [762, 576] on button "Add" at bounding box center [750, 575] width 206 height 29
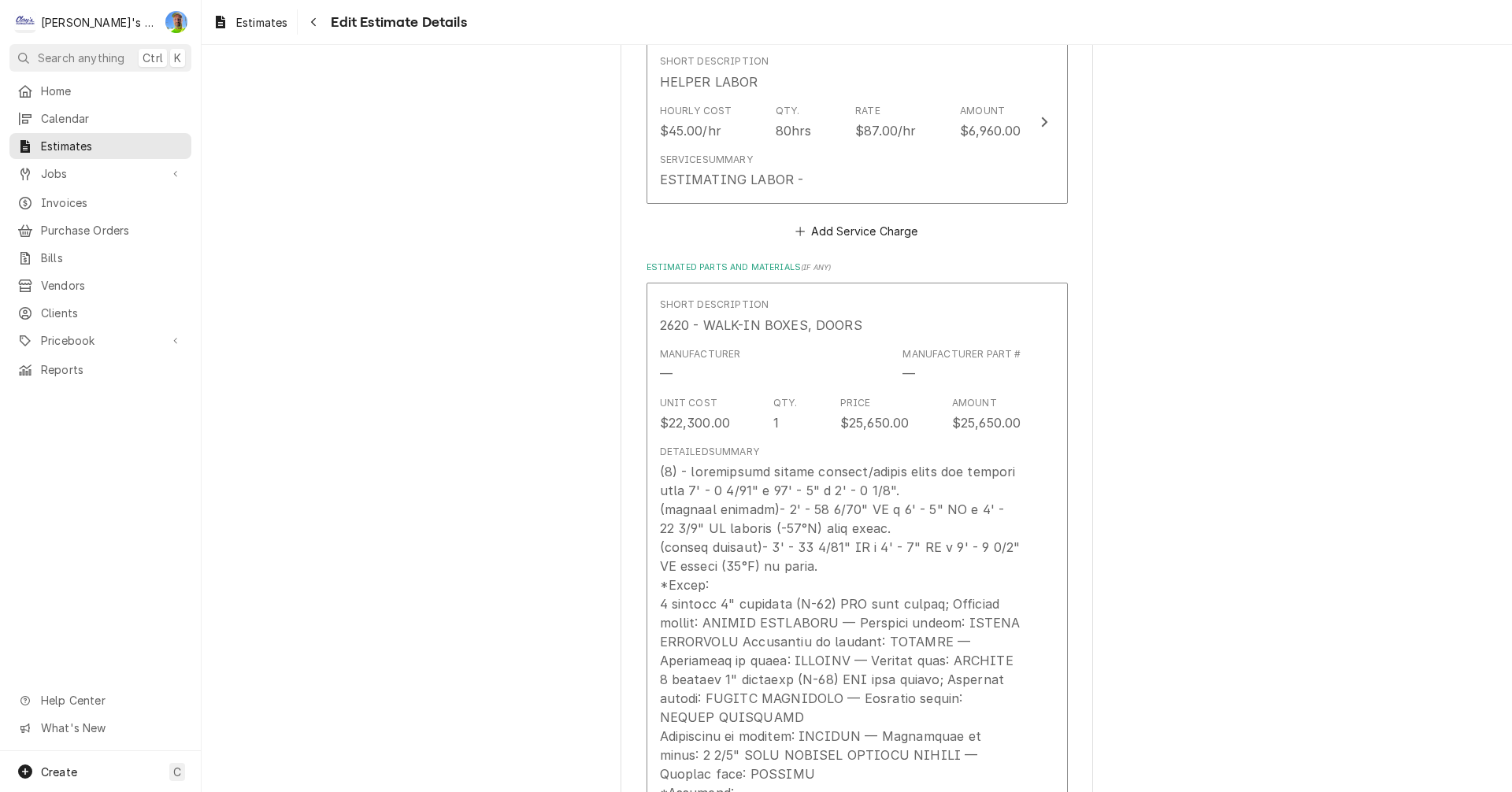
scroll to position [1574, 0]
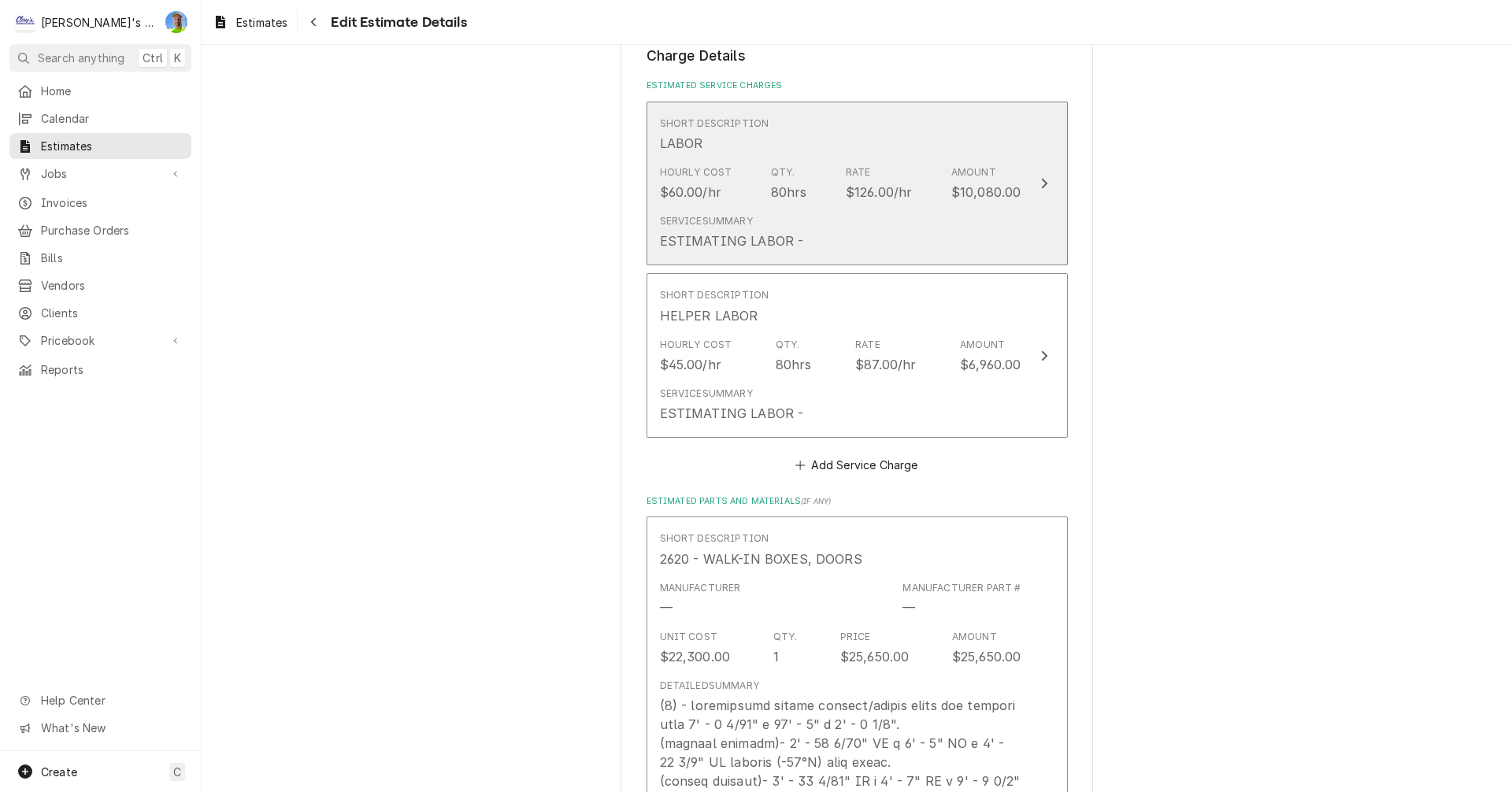
click at [987, 231] on div "Service Summary ESTIMATING LABOR -" at bounding box center [840, 232] width 362 height 49
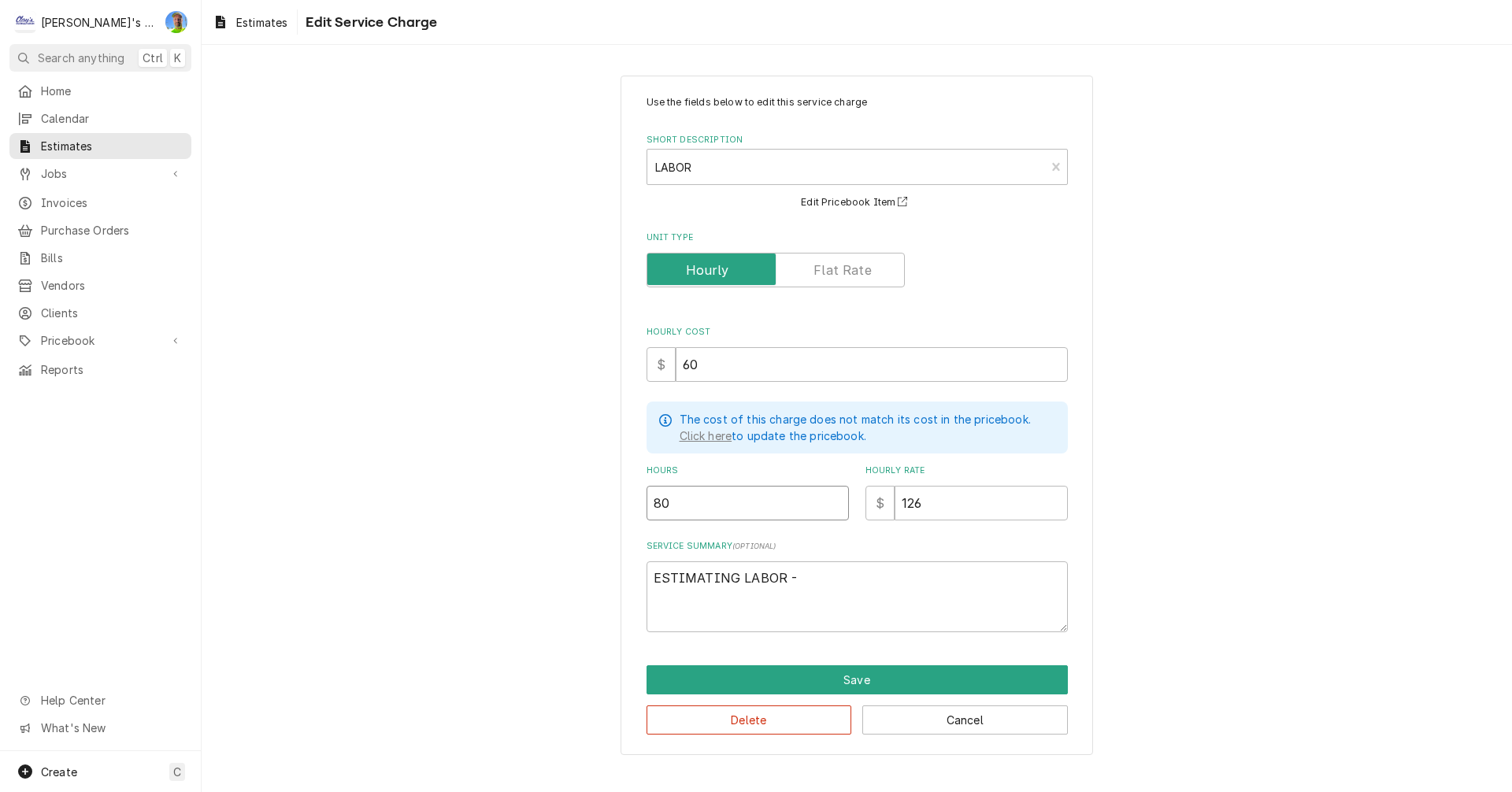
click at [705, 502] on input "80" at bounding box center [748, 504] width 202 height 35
click at [828, 674] on button "Save" at bounding box center [857, 681] width 421 height 29
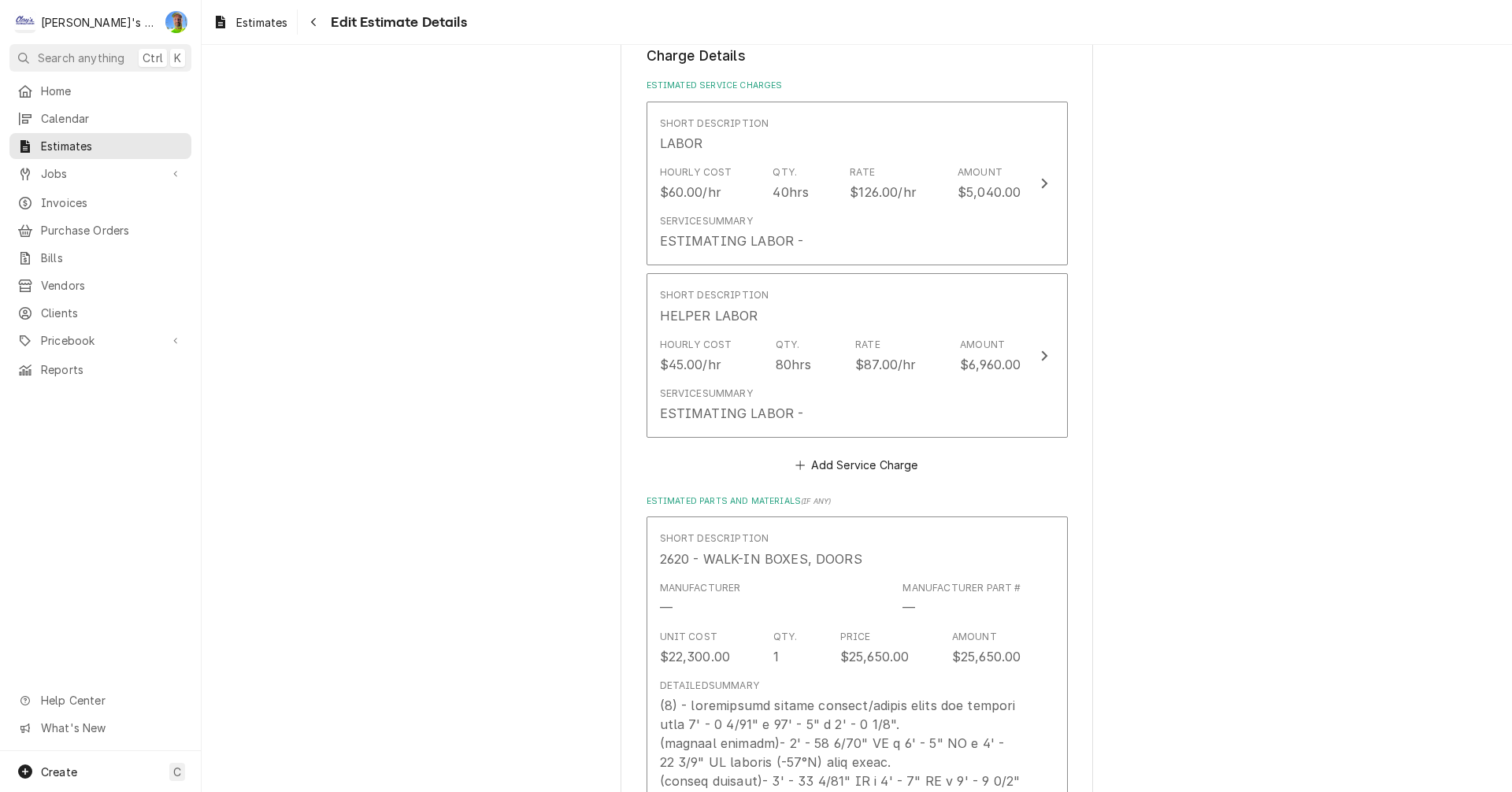
scroll to position [1555, 0]
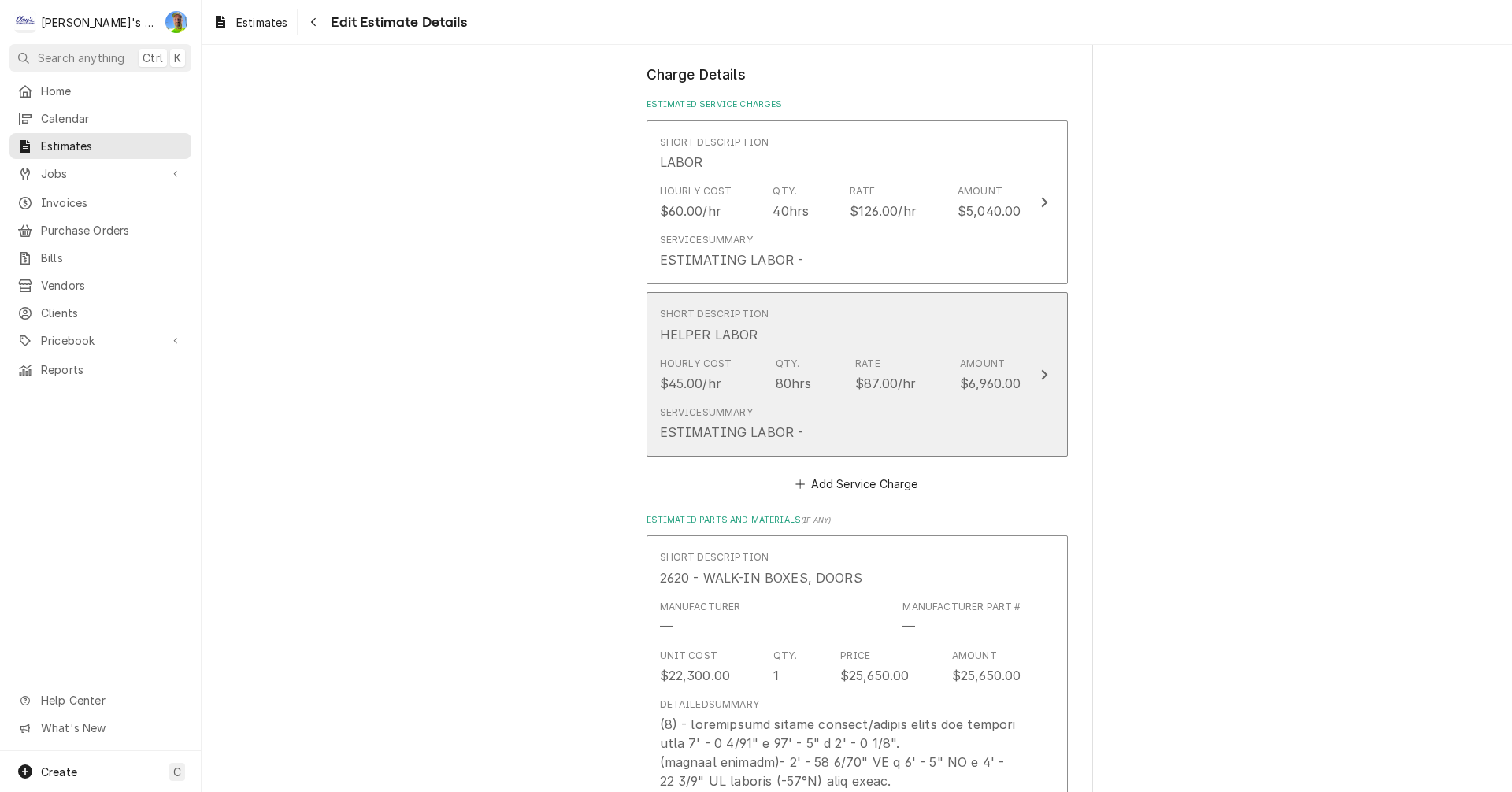
click at [799, 411] on div "Service Summary ESTIMATING LABOR -" at bounding box center [840, 423] width 362 height 49
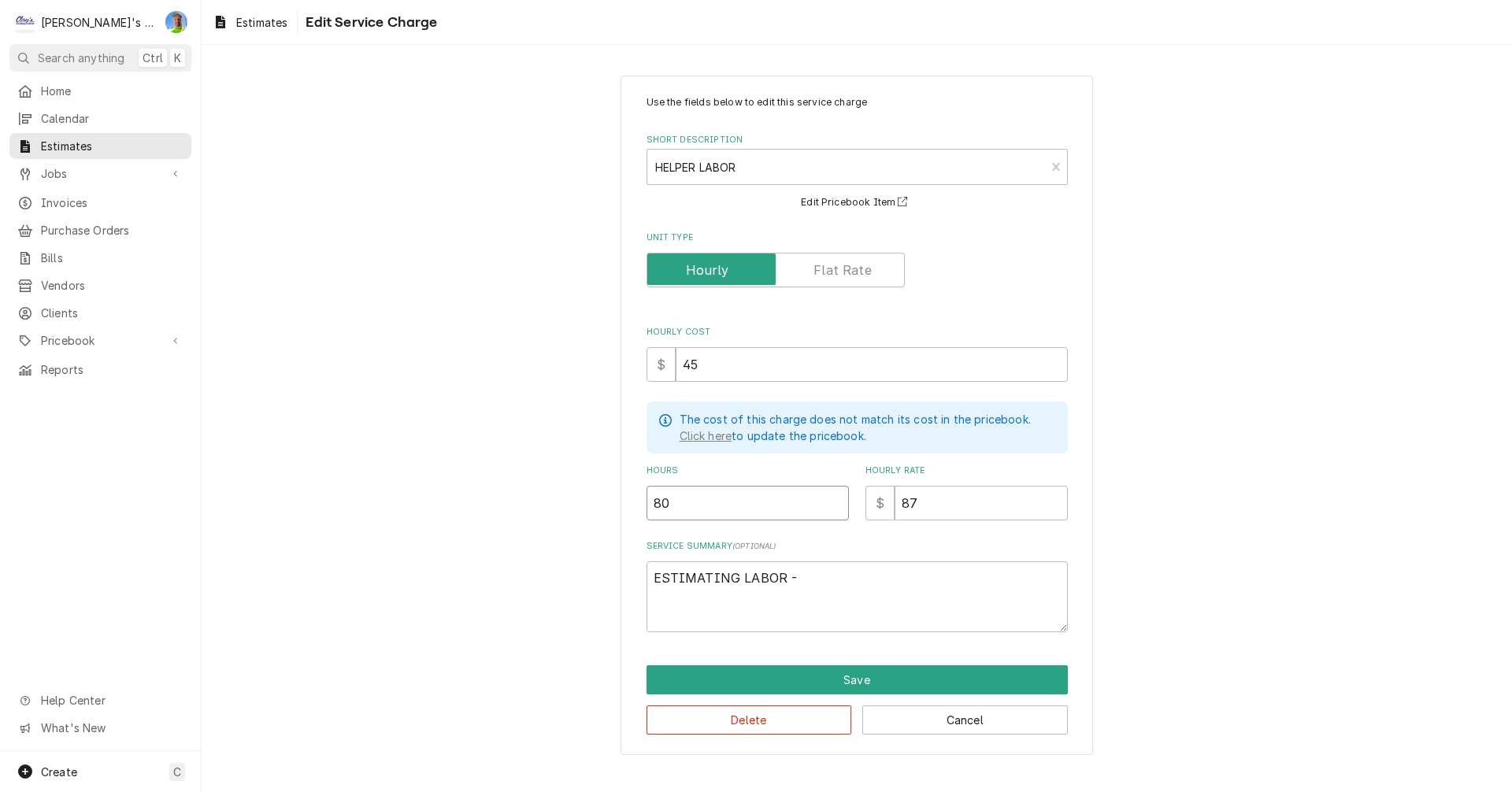
click at [685, 501] on input "80" at bounding box center [748, 504] width 202 height 35
click at [685, 505] on input "80" at bounding box center [748, 504] width 202 height 35
click at [815, 676] on button "Save" at bounding box center [857, 681] width 421 height 29
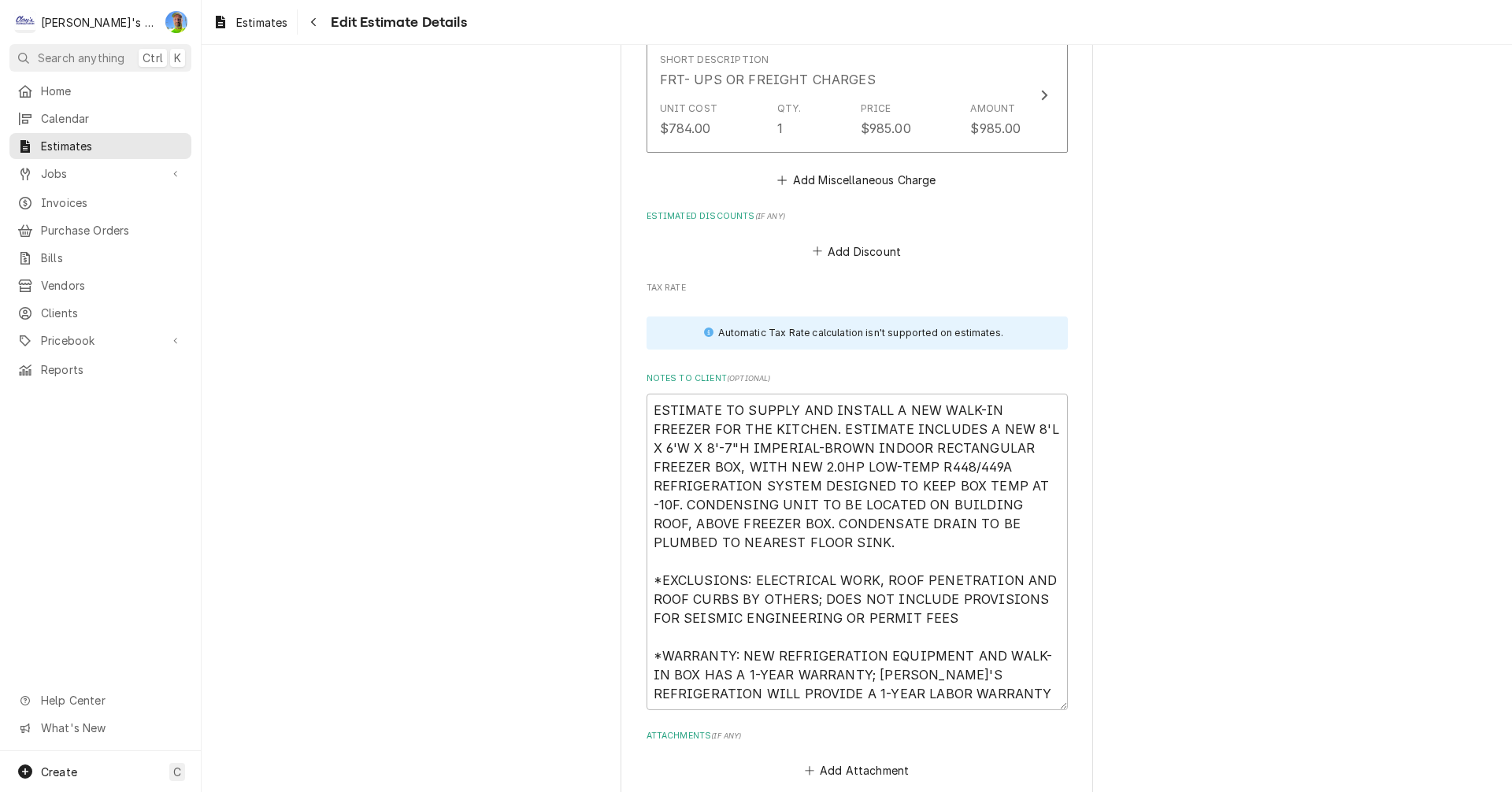
scroll to position [7411, 0]
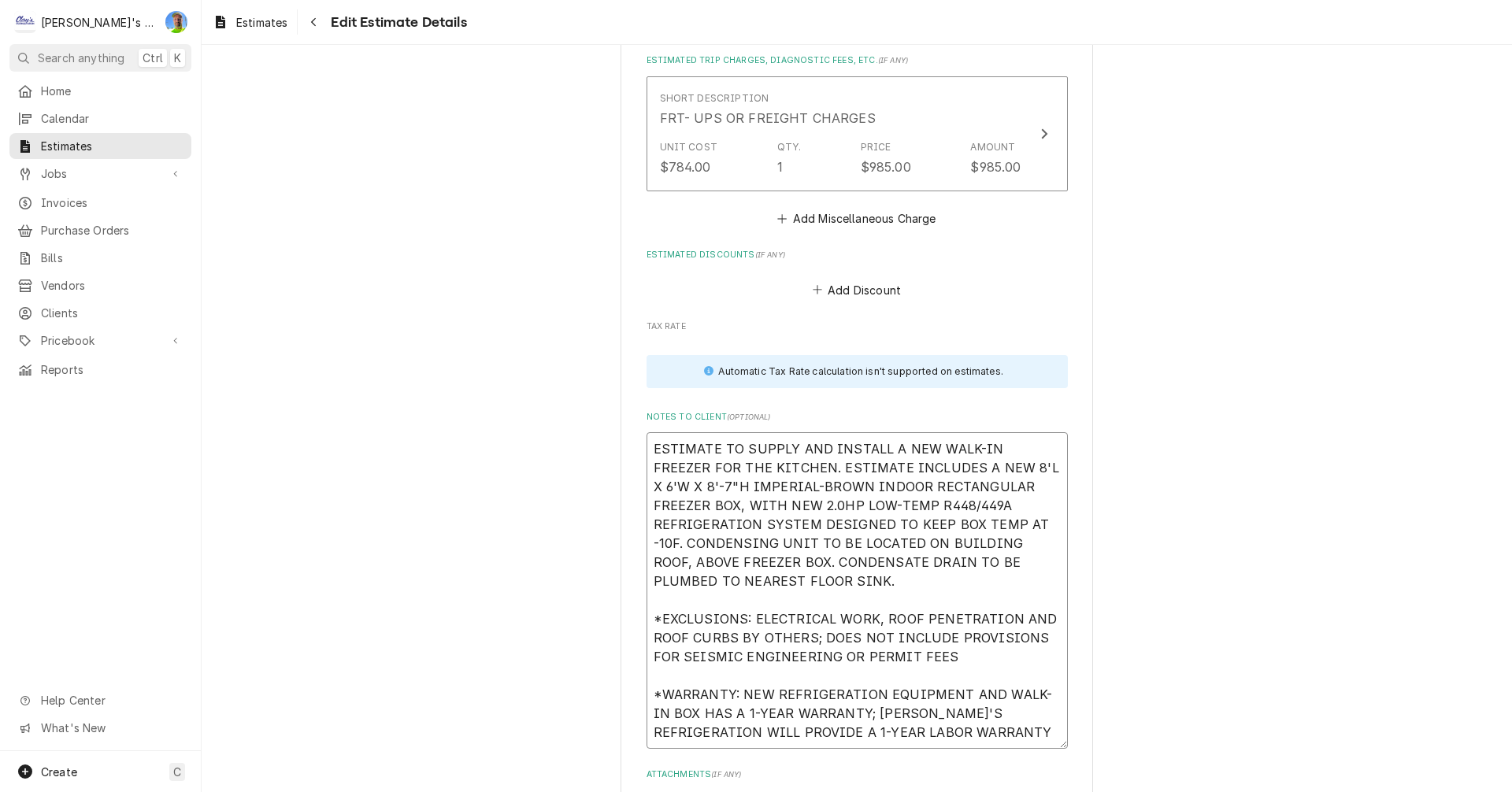
drag, startPoint x: 648, startPoint y: 433, endPoint x: 974, endPoint y: 728, distance: 439.7
click at [974, 730] on textarea "ESTIMATE TO SUPPLY AND INSTALL A NEW WALK-IN FREEZER FOR THE KITCHEN. ESTIMATE …" at bounding box center [857, 591] width 421 height 317
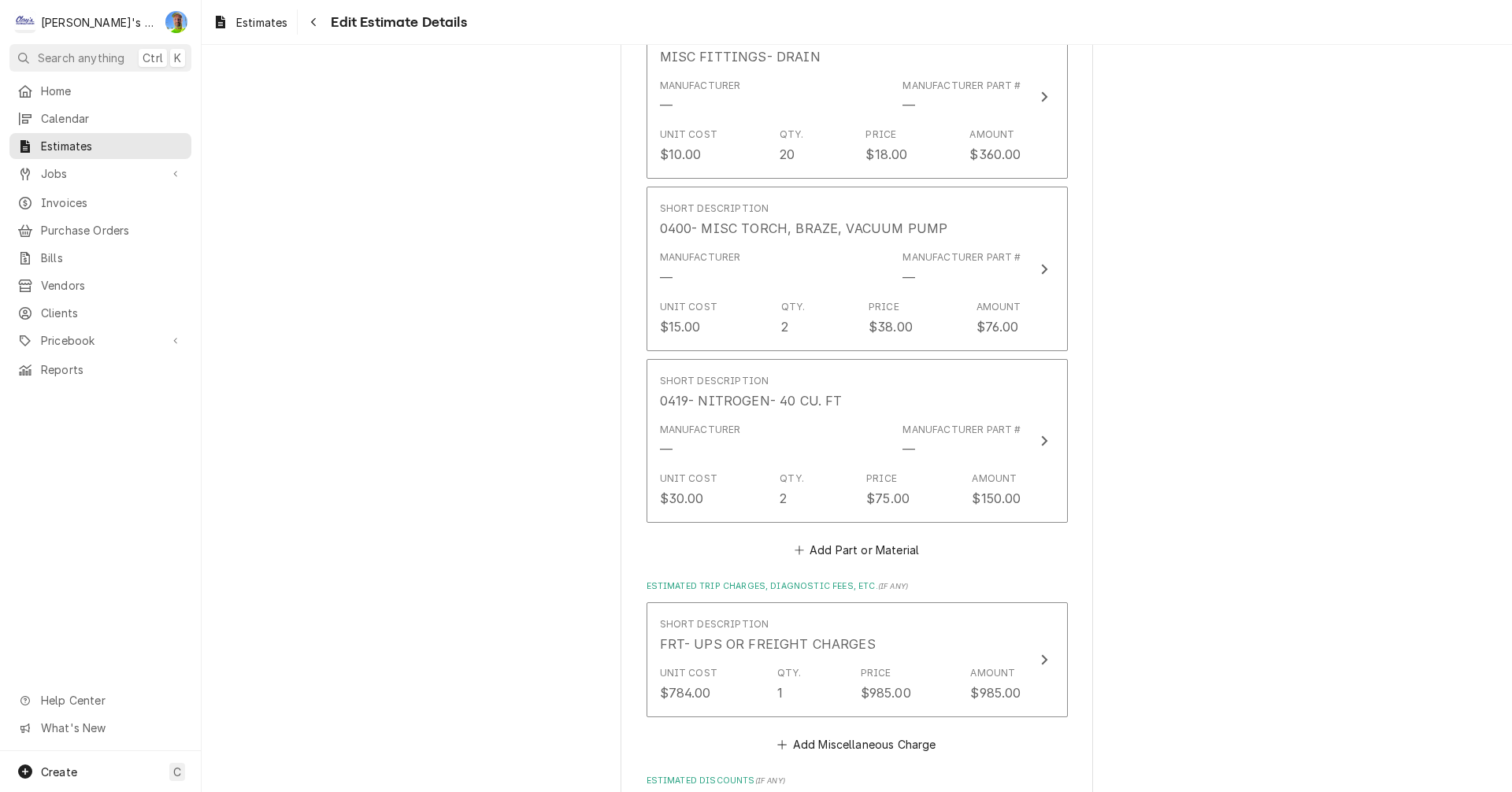
scroll to position [6859, 0]
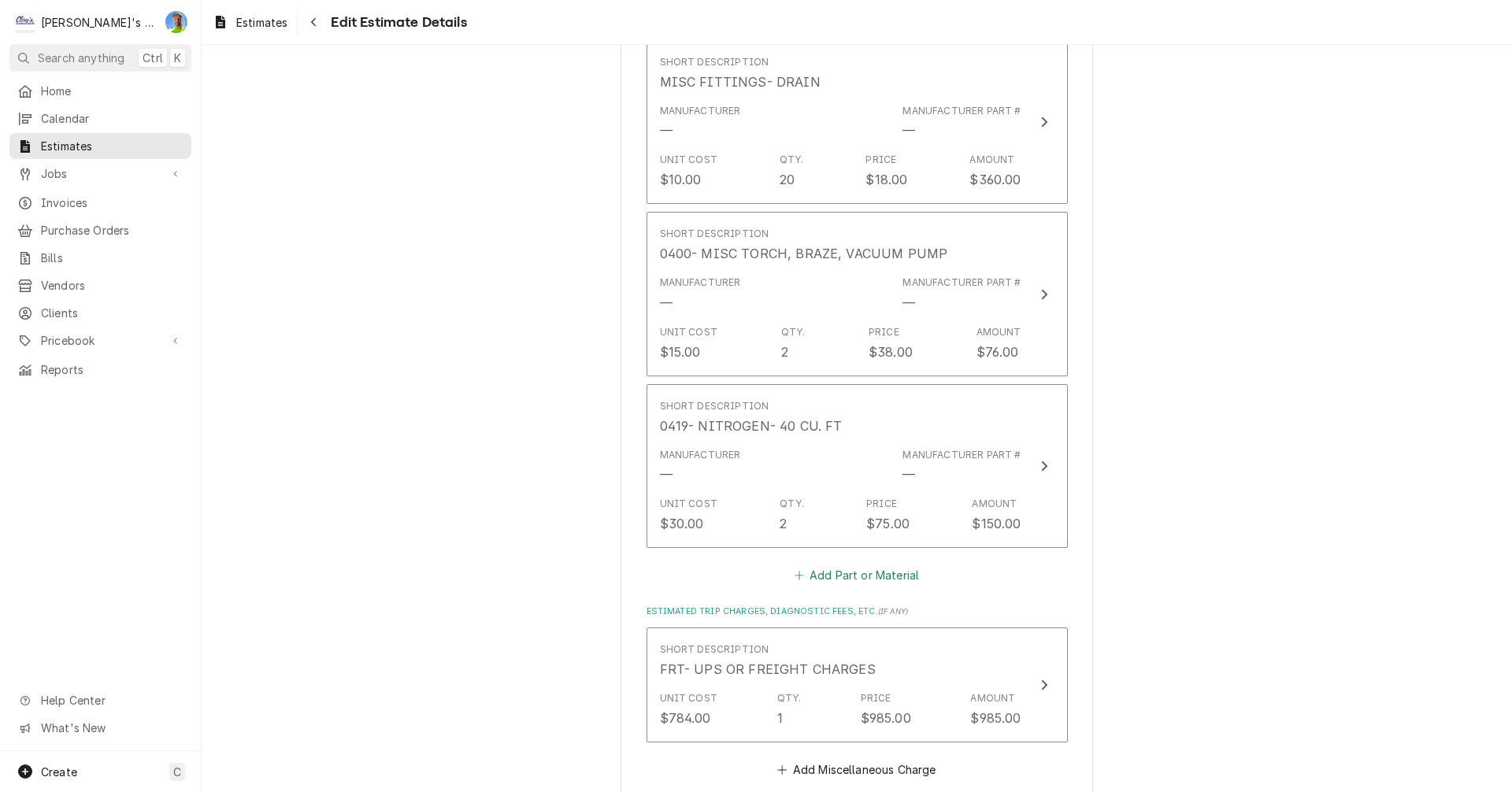
click at [833, 565] on button "Add Part or Material" at bounding box center [856, 576] width 130 height 22
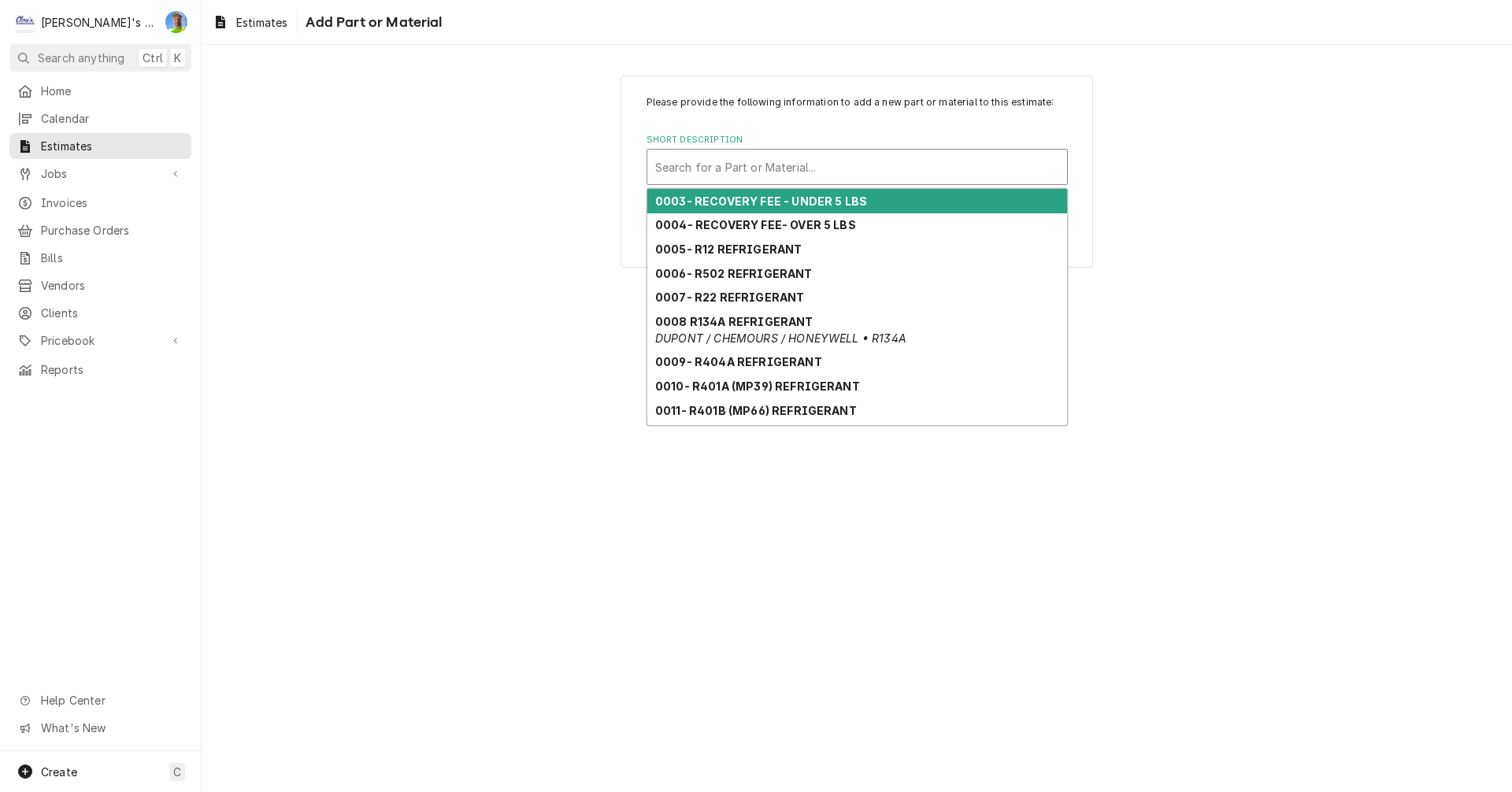
click at [718, 160] on div "Short Description" at bounding box center [857, 167] width 404 height 29
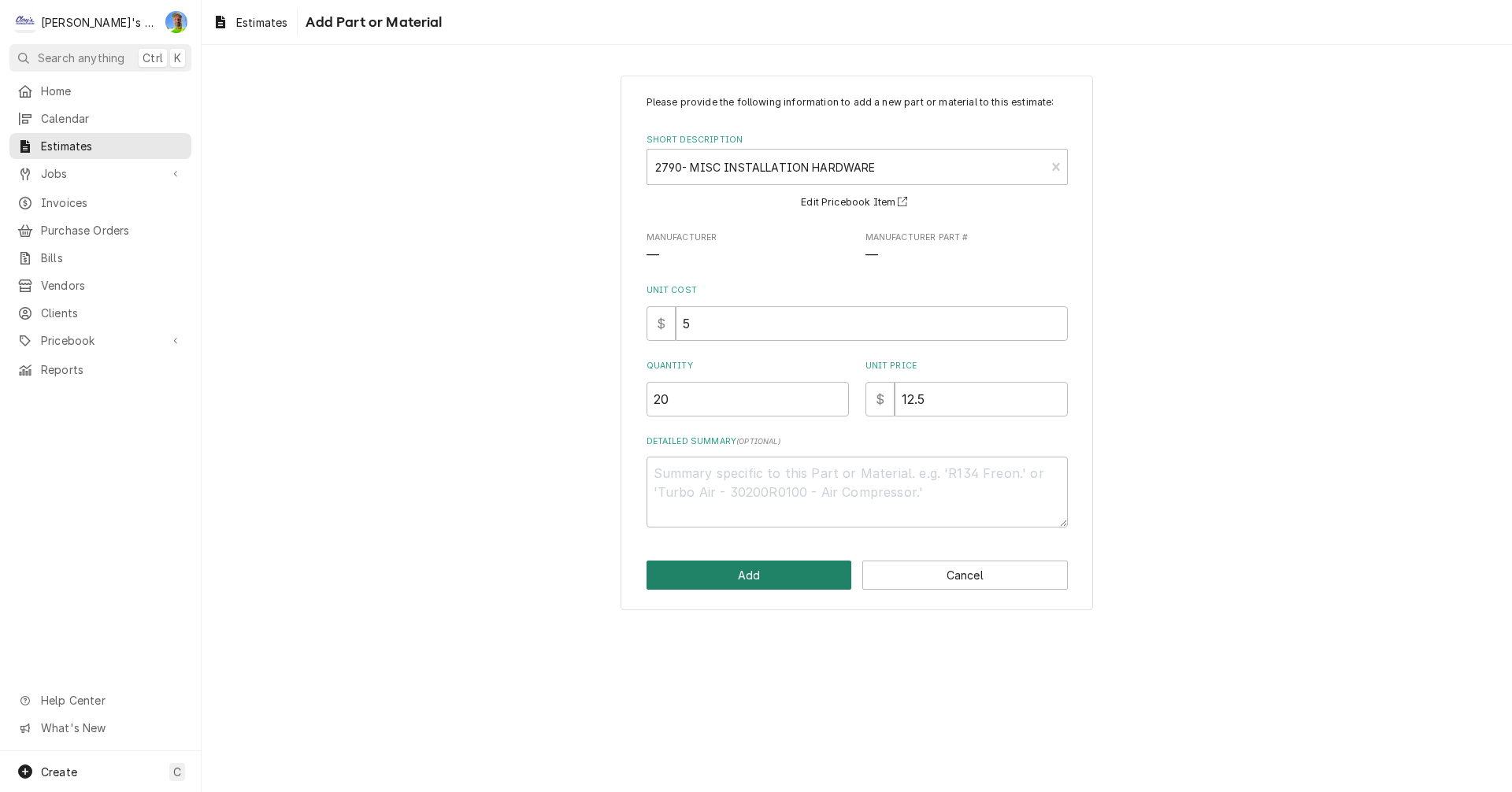
click at [773, 574] on button "Add" at bounding box center [750, 575] width 206 height 29
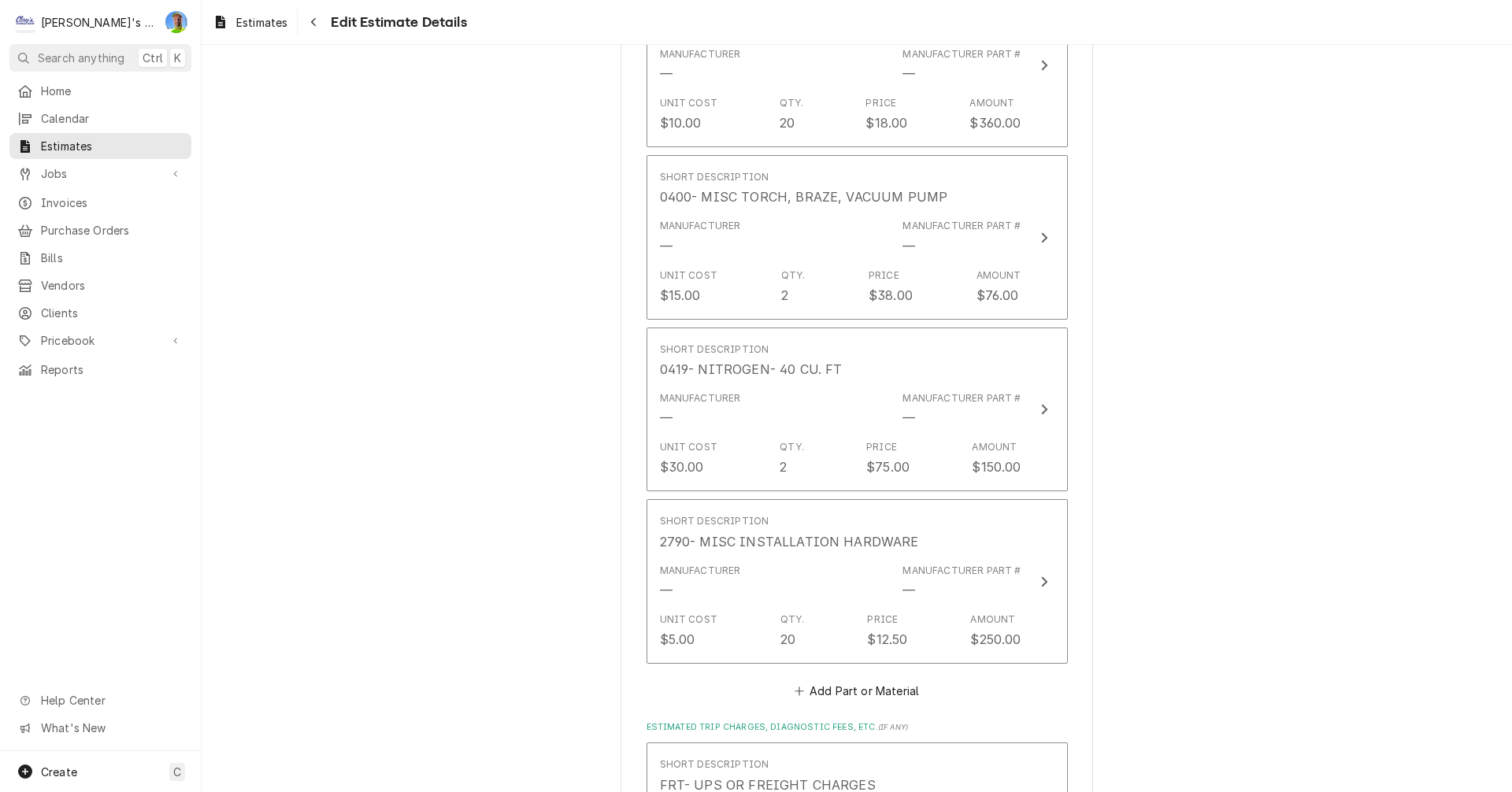
scroll to position [6897, 0]
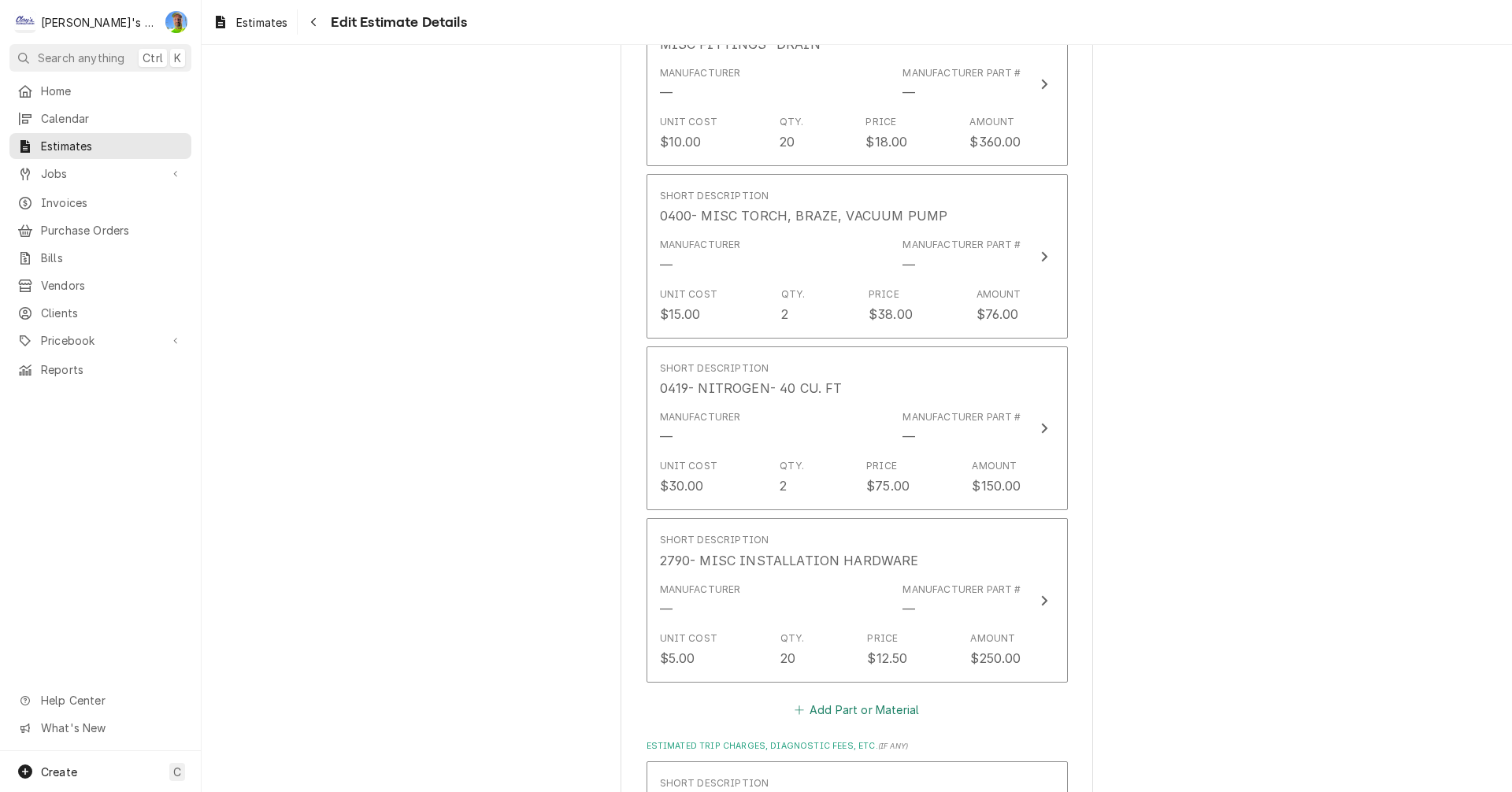
click at [845, 699] on button "Add Part or Material" at bounding box center [856, 710] width 130 height 22
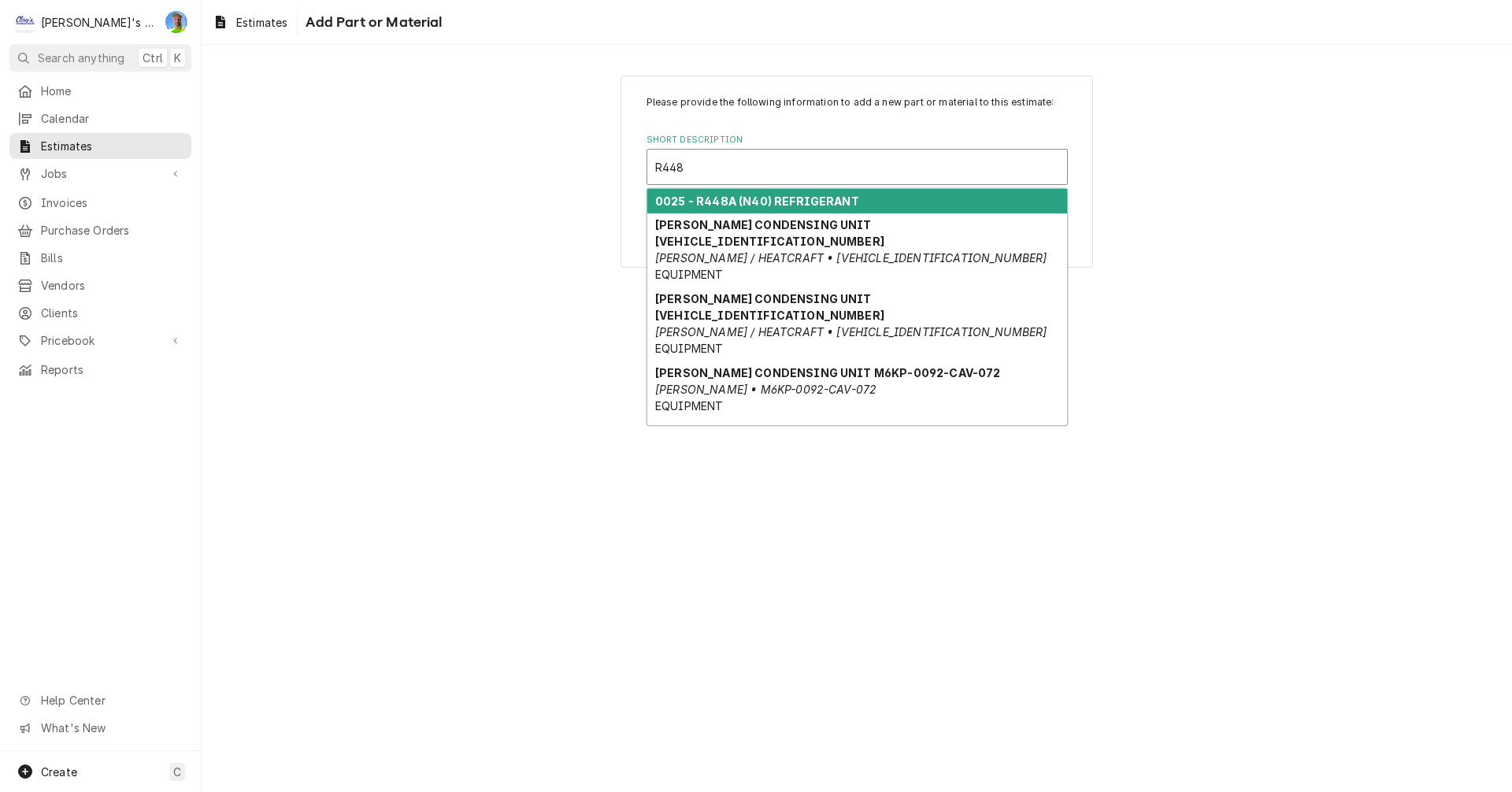
click at [758, 200] on strong "0025 - R448A (N40) REFRIGERANT" at bounding box center [757, 201] width 204 height 14
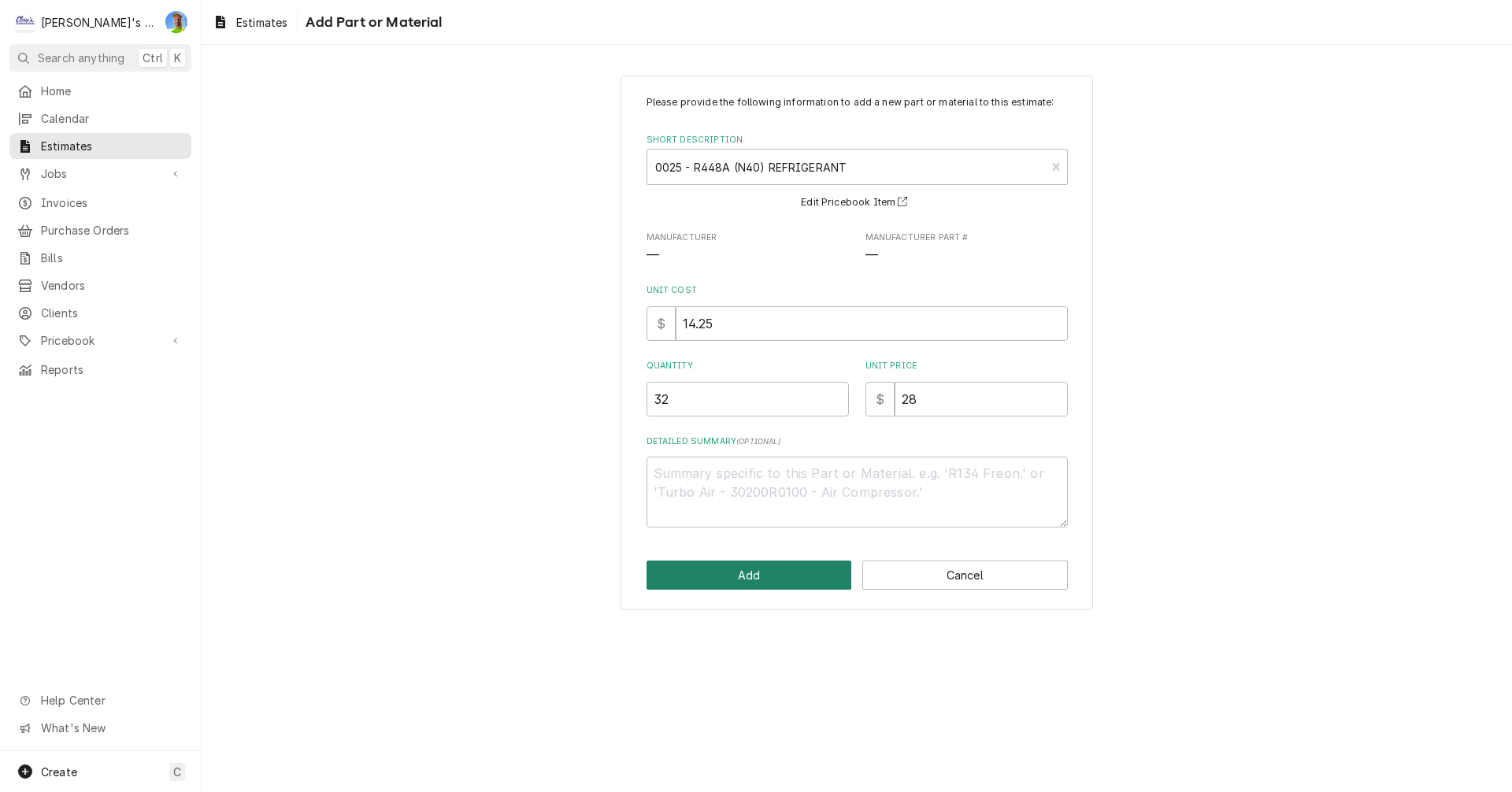
click at [743, 571] on button "Add" at bounding box center [750, 575] width 206 height 29
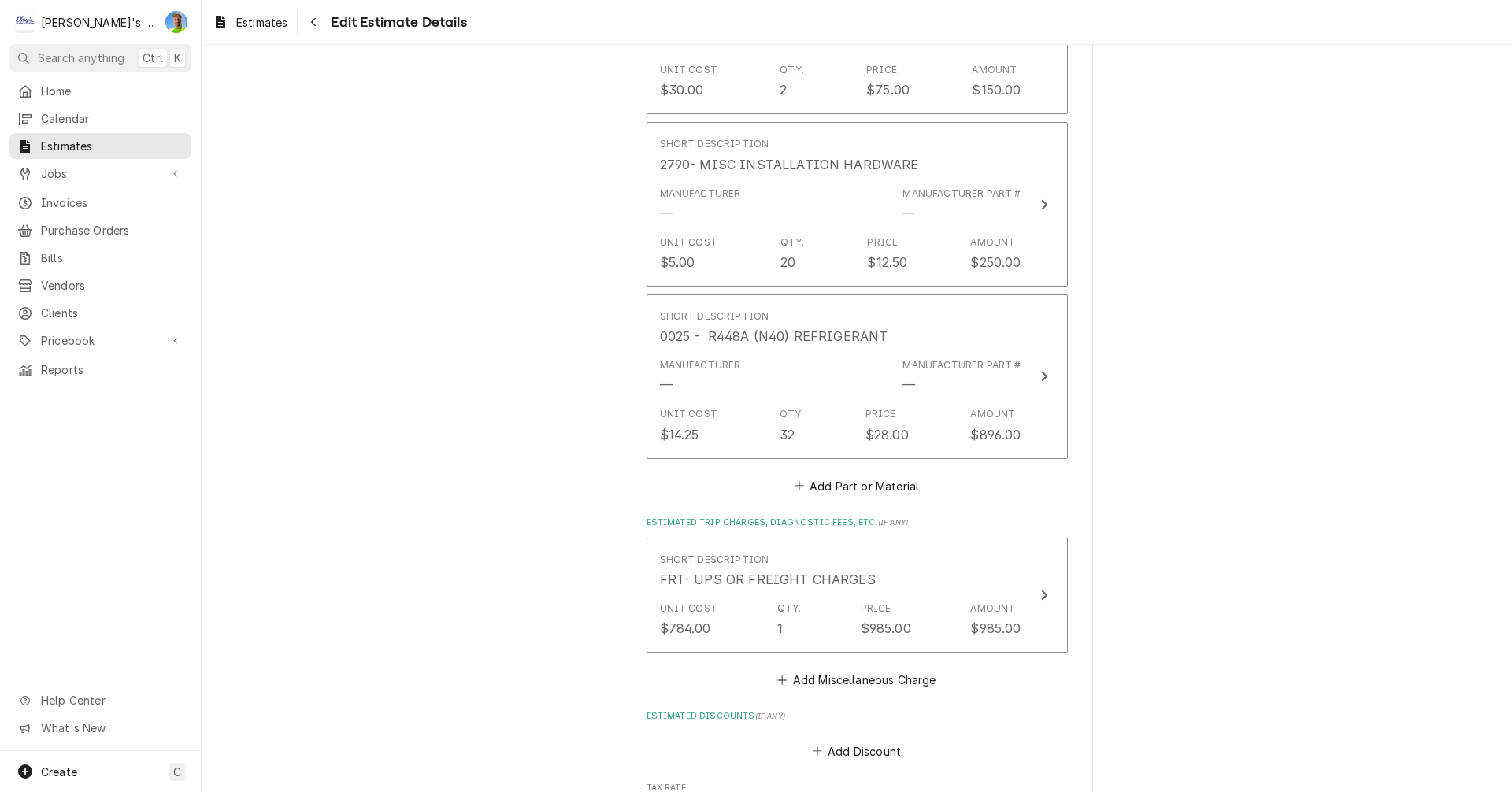
scroll to position [7329, 0]
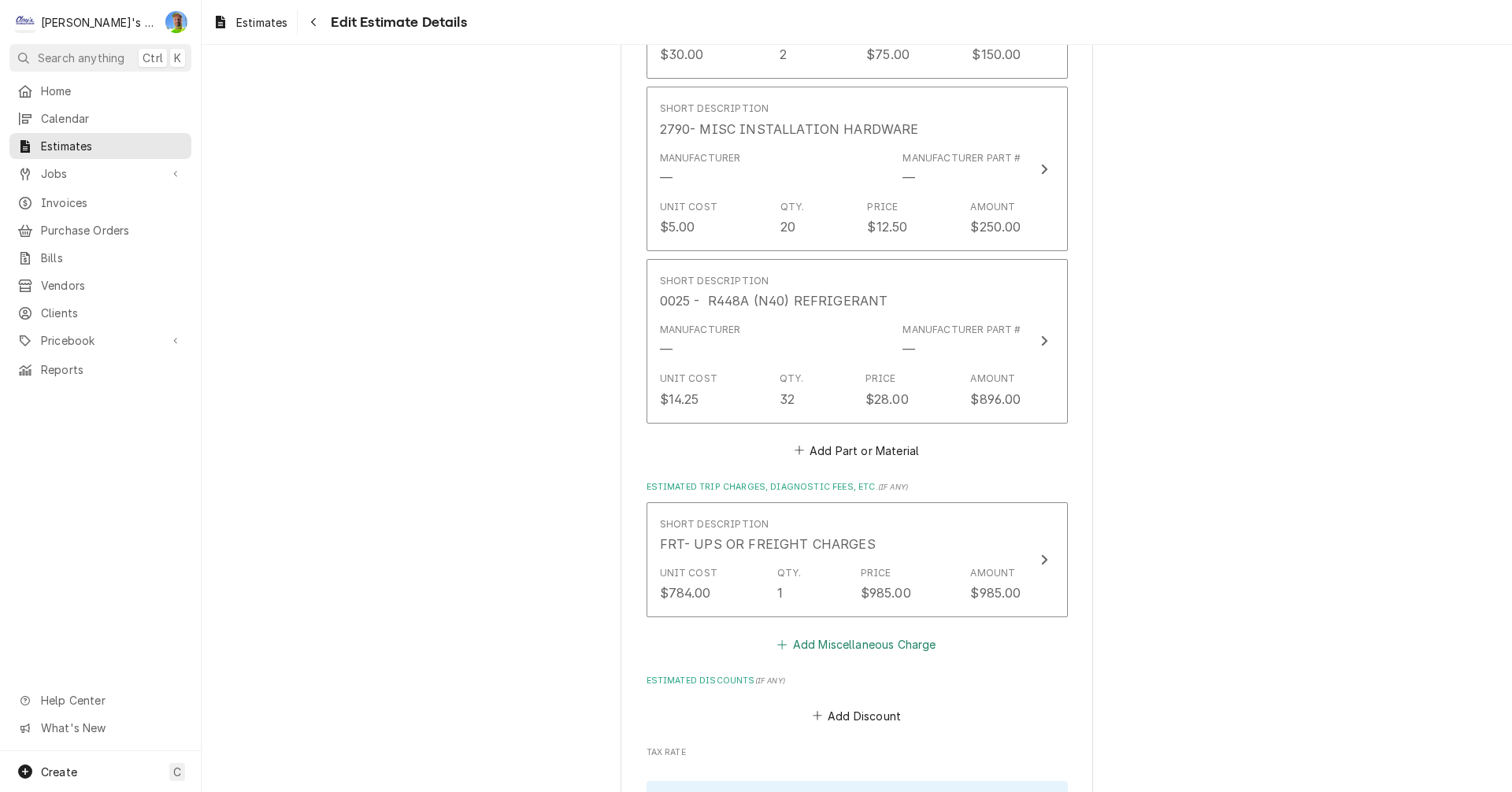
click at [835, 634] on button "Add Miscellaneous Charge" at bounding box center [857, 645] width 164 height 22
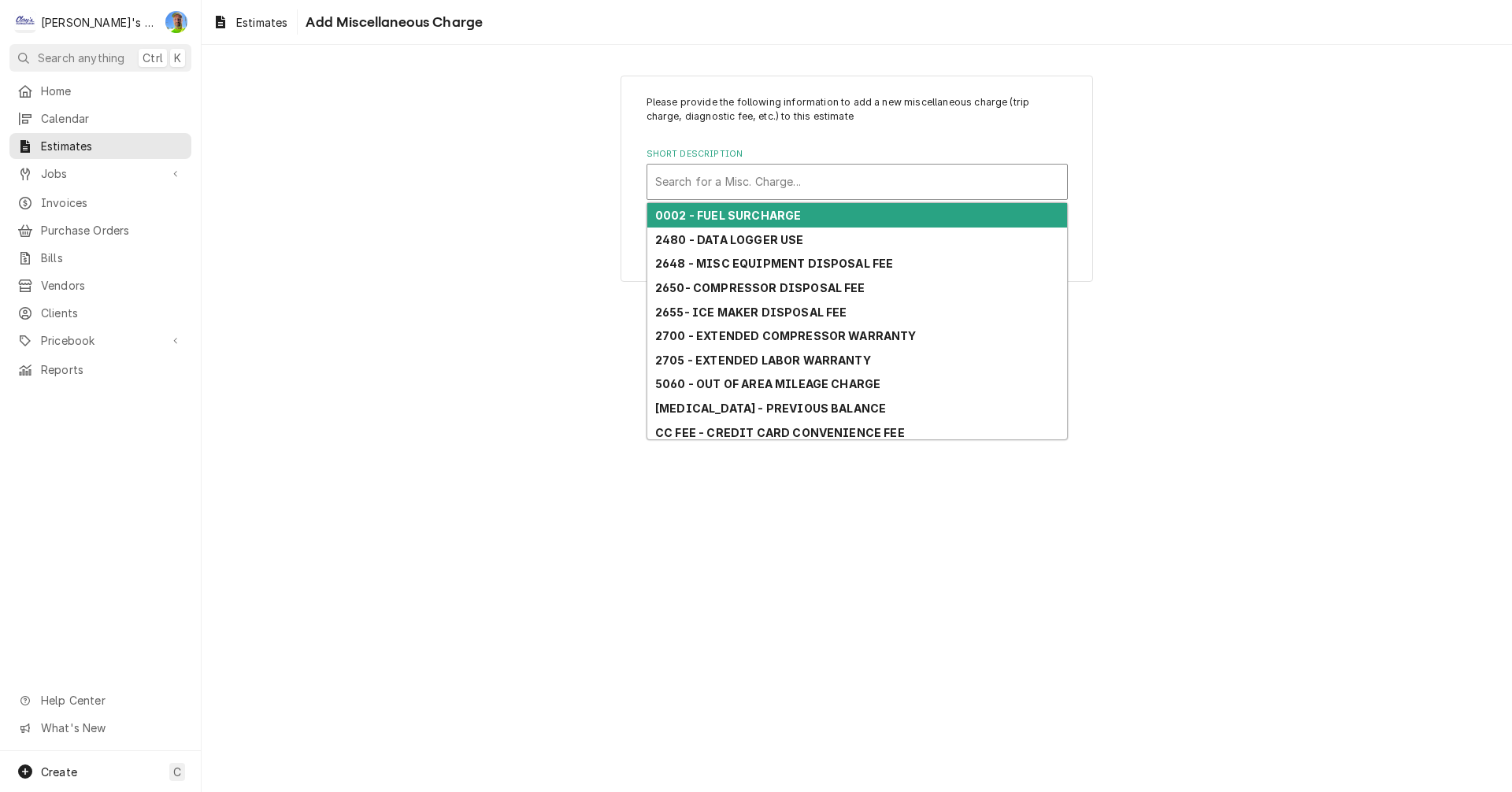
click at [734, 185] on div "Short Description" at bounding box center [857, 181] width 404 height 29
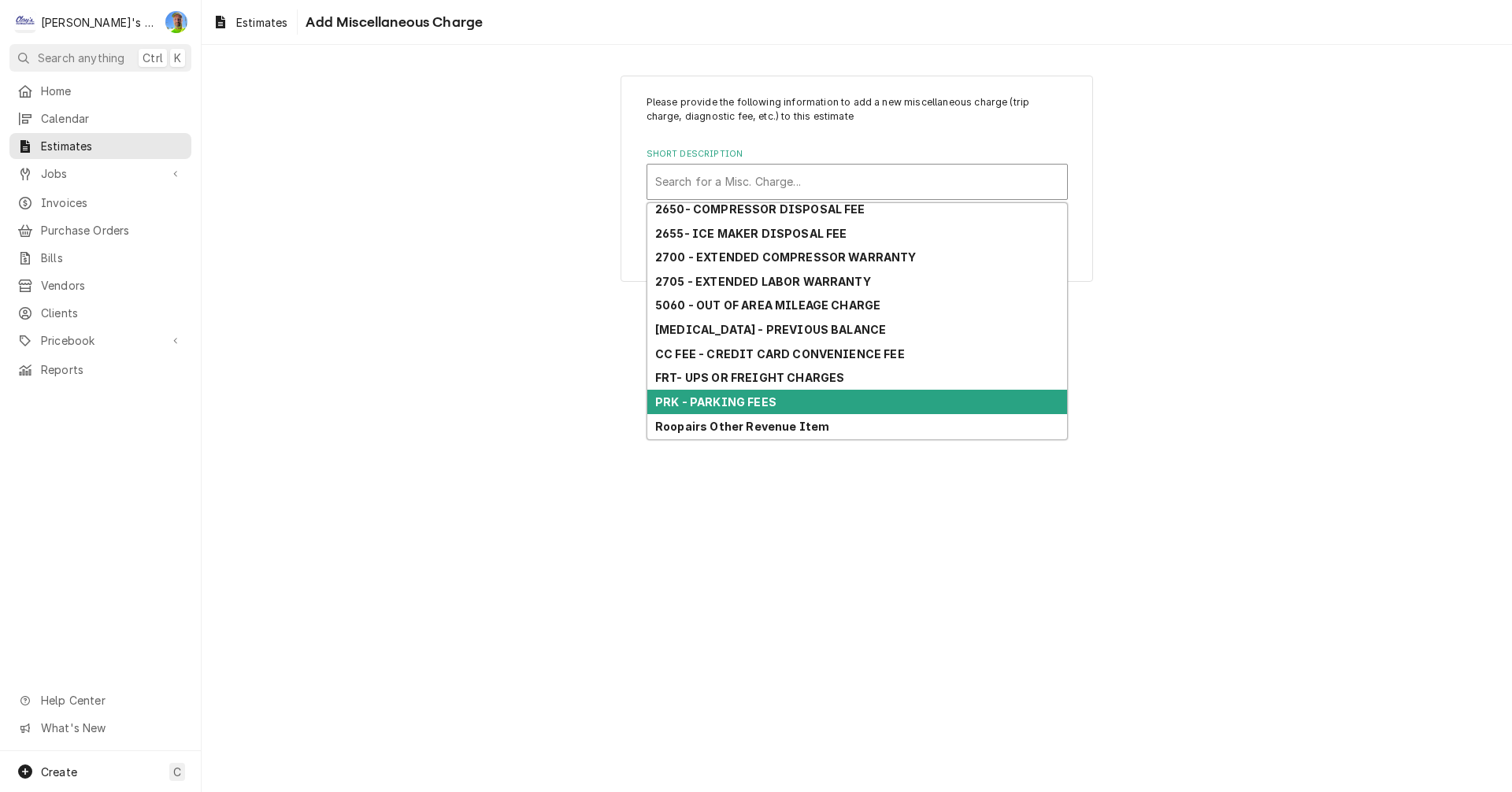
scroll to position [149, 0]
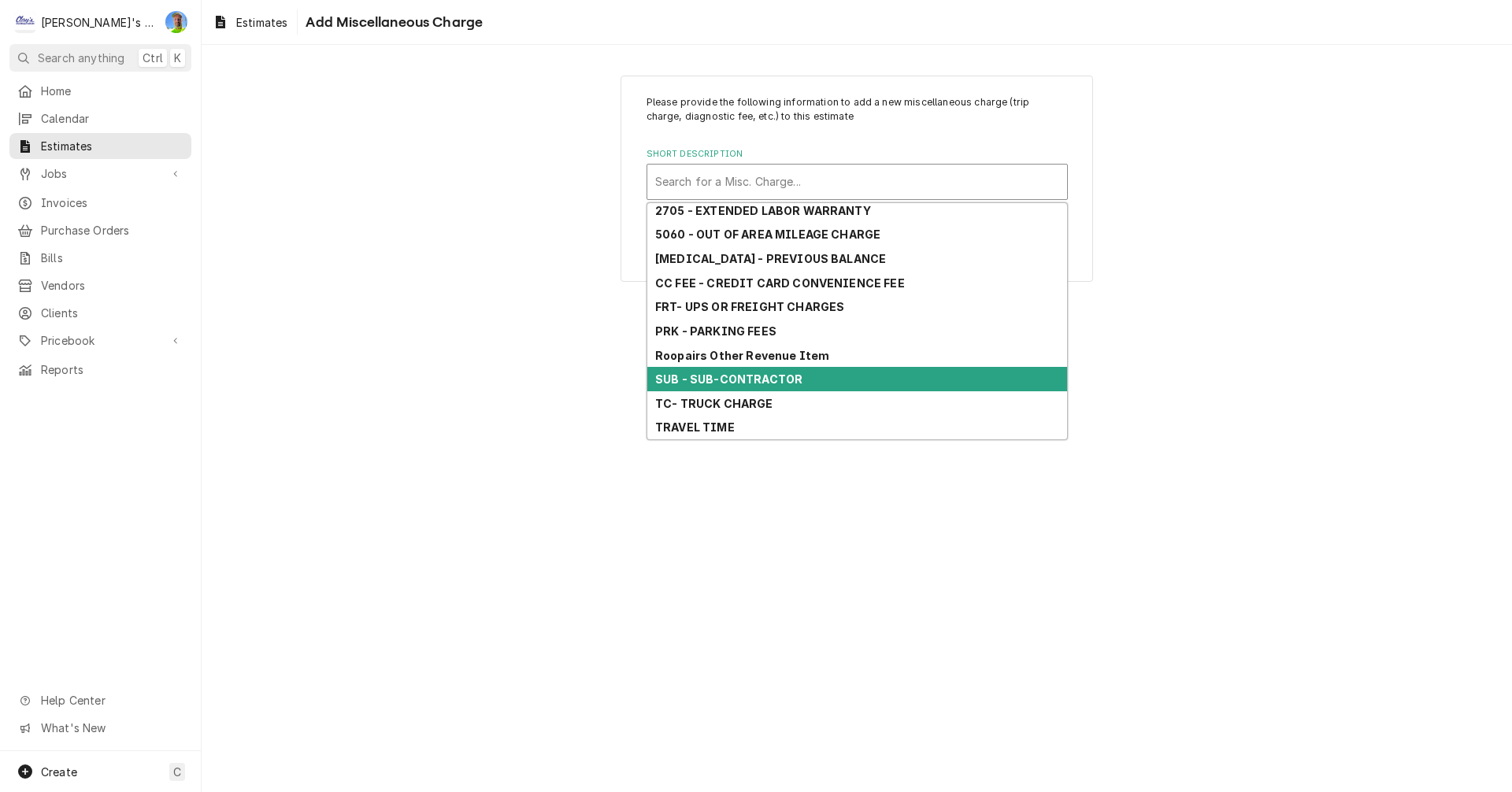
click at [737, 380] on strong "SUB - SUB-CONTRACTOR" at bounding box center [729, 379] width 148 height 14
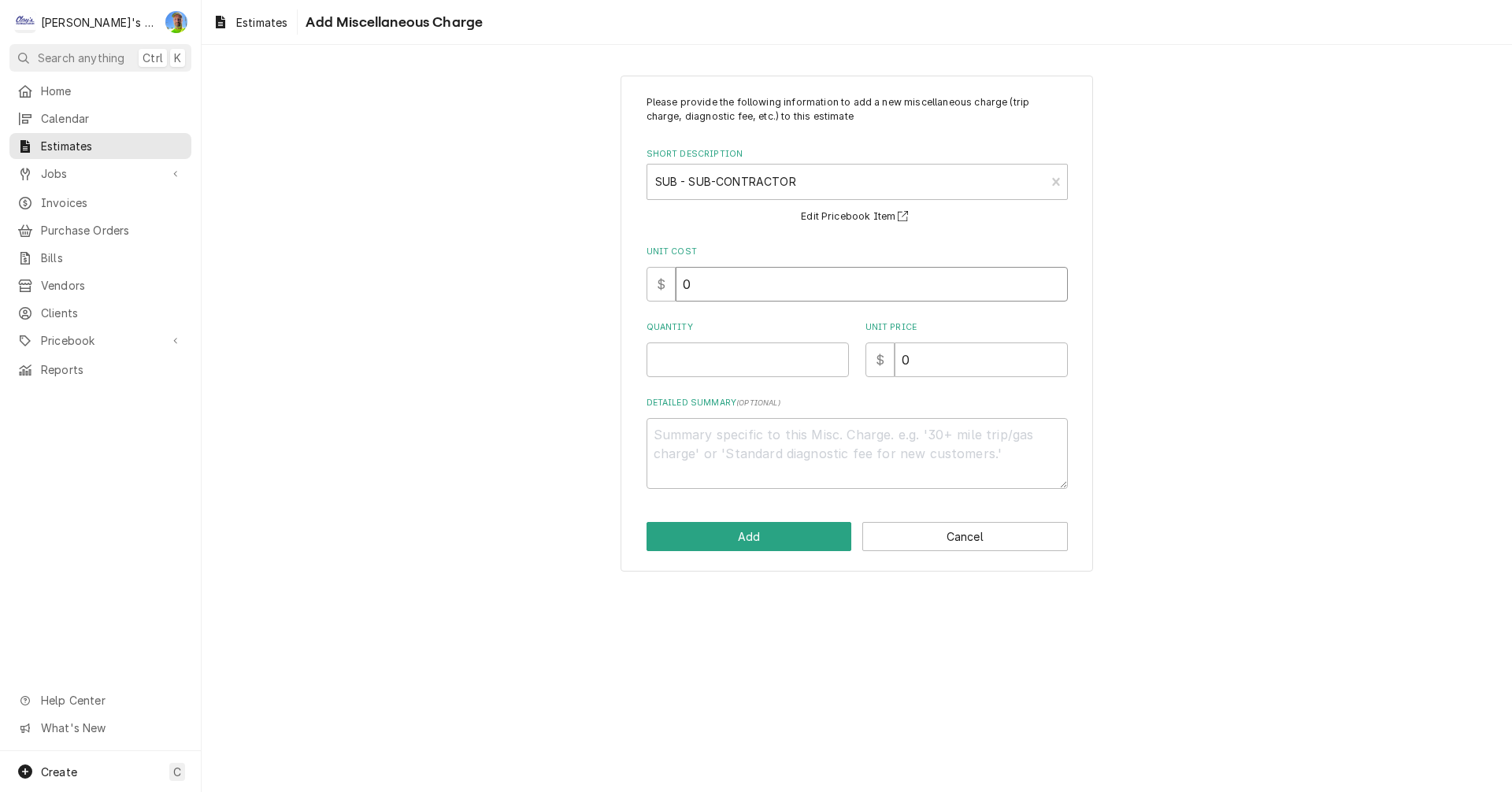
click at [696, 287] on input "0" at bounding box center [871, 284] width 392 height 35
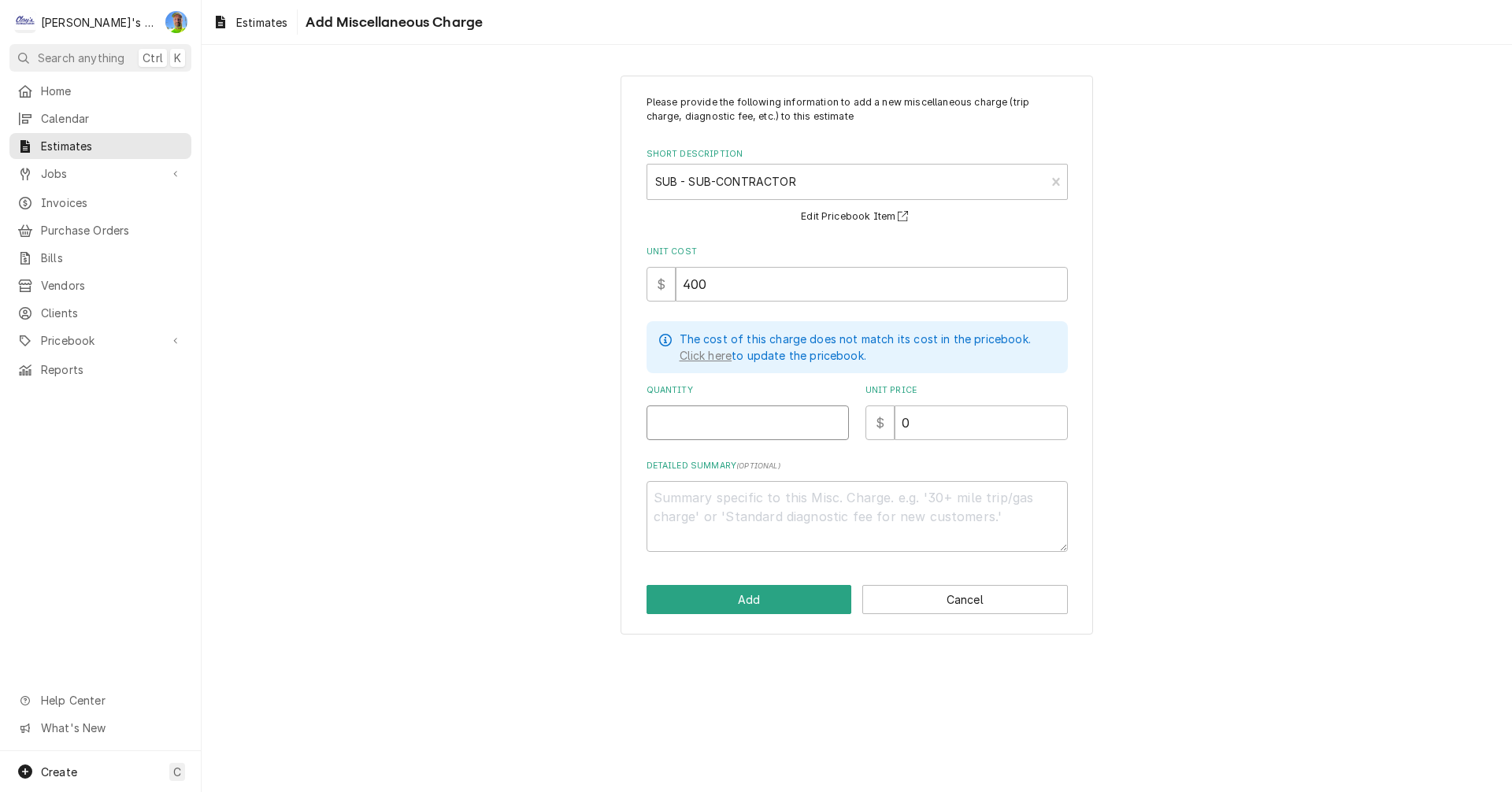
click at [717, 426] on input "Quantity" at bounding box center [748, 423] width 202 height 35
click at [773, 599] on button "Add" at bounding box center [750, 600] width 206 height 29
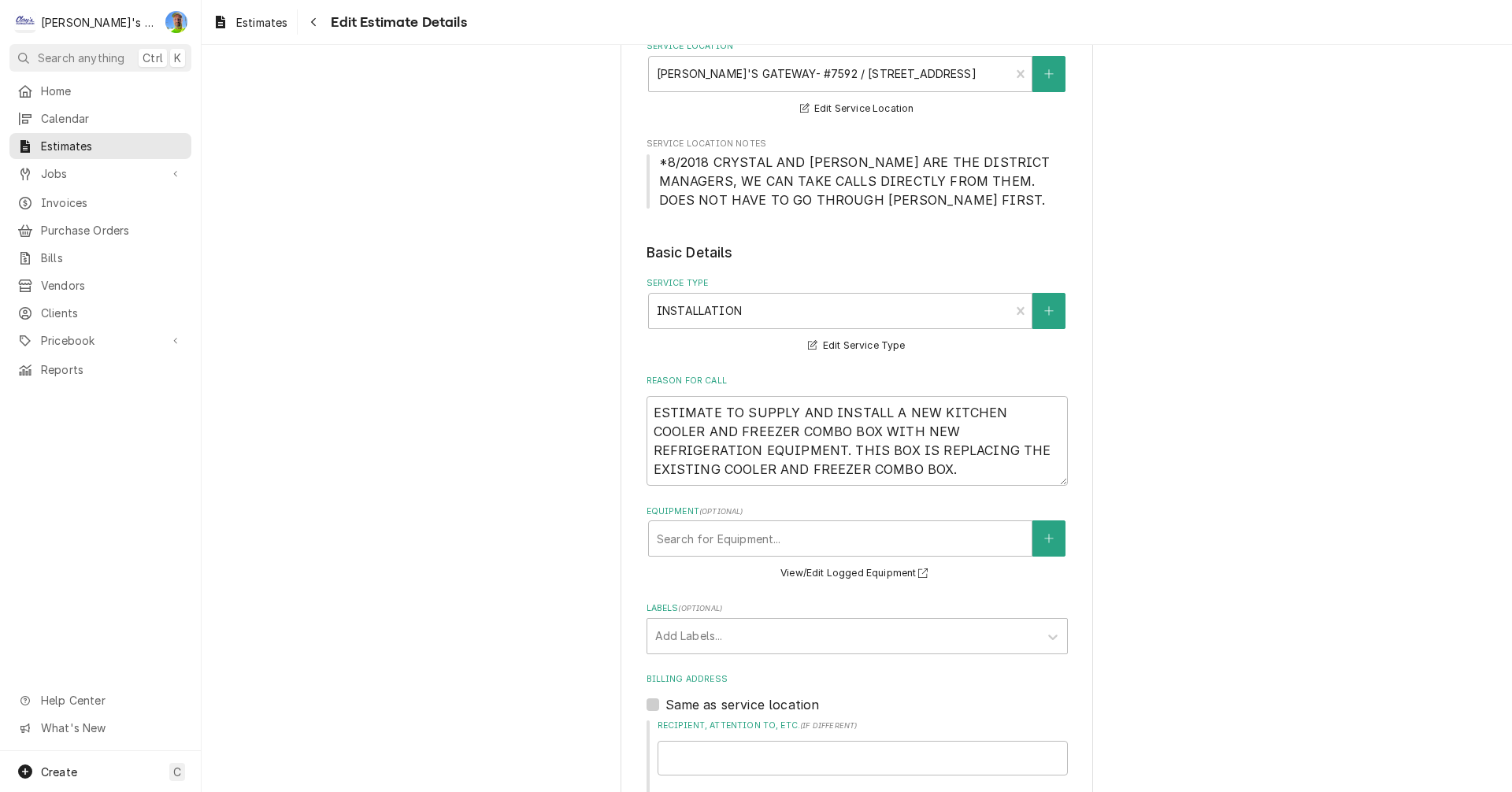
scroll to position [200, 0]
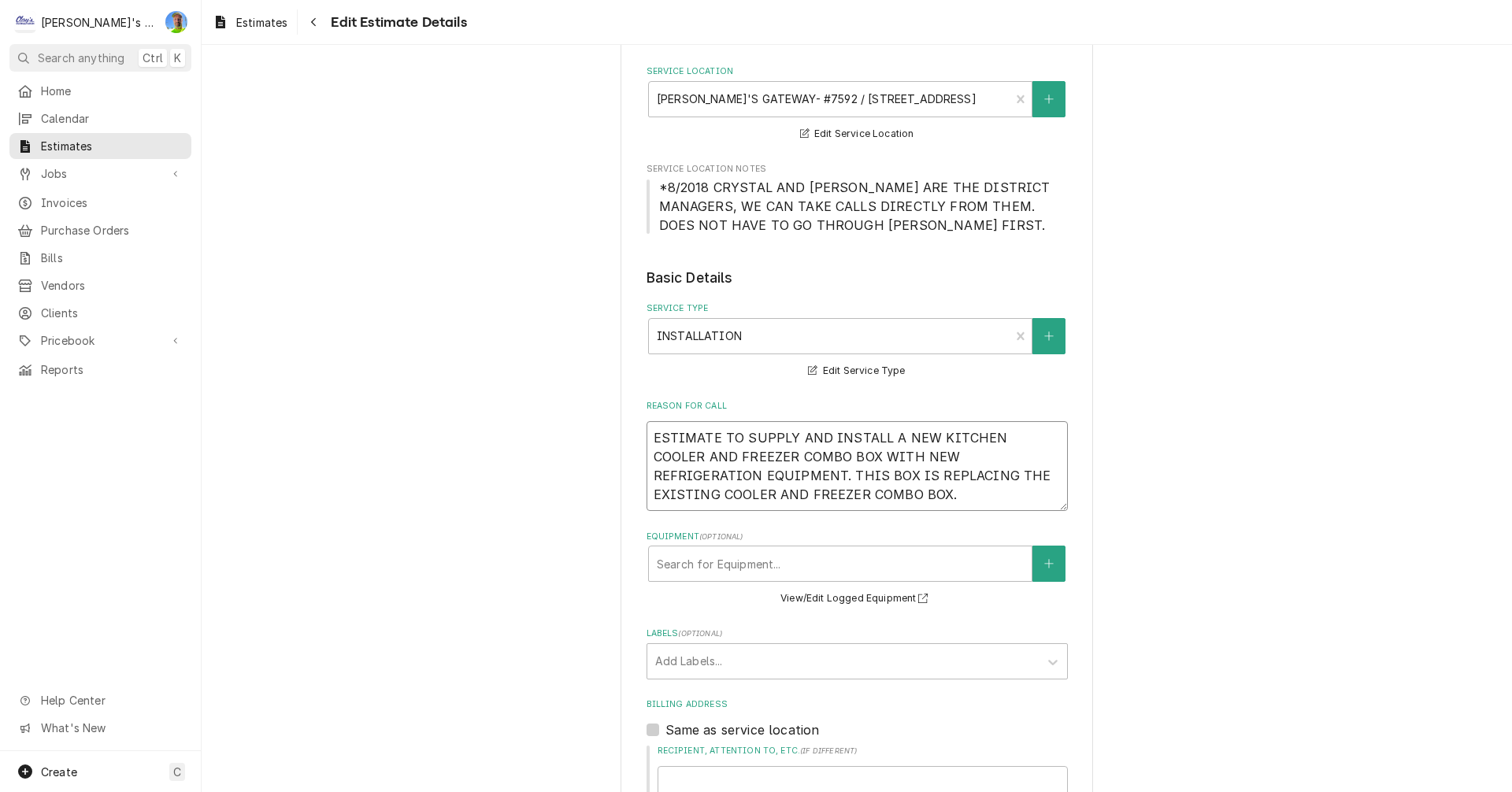
click at [870, 493] on textarea "ESTIMATE TO SUPPLY AND INSTALL A NEW KITCHEN COOLER AND FREEZER COMBO BOX WITH …" at bounding box center [857, 466] width 421 height 90
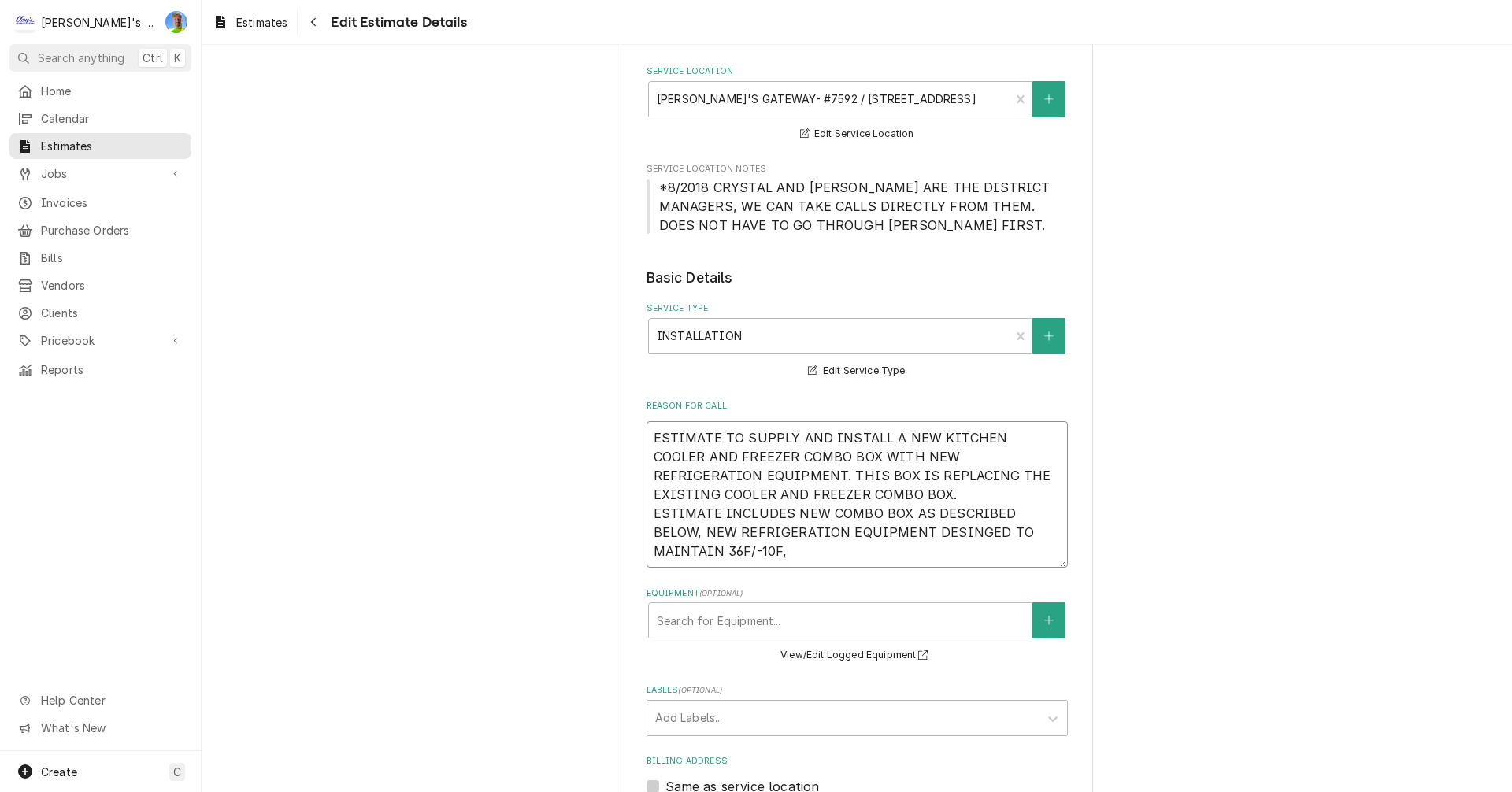
click at [910, 539] on textarea "ESTIMATE TO SUPPLY AND INSTALL A NEW KITCHEN COOLER AND FREEZER COMBO BOX WITH …" at bounding box center [857, 495] width 421 height 147
click at [725, 549] on textarea "ESTIMATE TO SUPPLY AND INSTALL A NEW KITCHEN COOLER AND FREEZER COMBO BOX WITH …" at bounding box center [857, 495] width 421 height 147
click at [737, 548] on textarea "ESTIMATE TO SUPPLY AND INSTALL A NEW KITCHEN COOLER AND FREEZER COMBO BOX WITH …" at bounding box center [857, 495] width 421 height 147
click at [819, 511] on textarea "ESTIMATE TO SUPPLY AND INSTALL A NEW KITCHEN COOLER AND FREEZER COMBO BOX WITH …" at bounding box center [857, 495] width 421 height 147
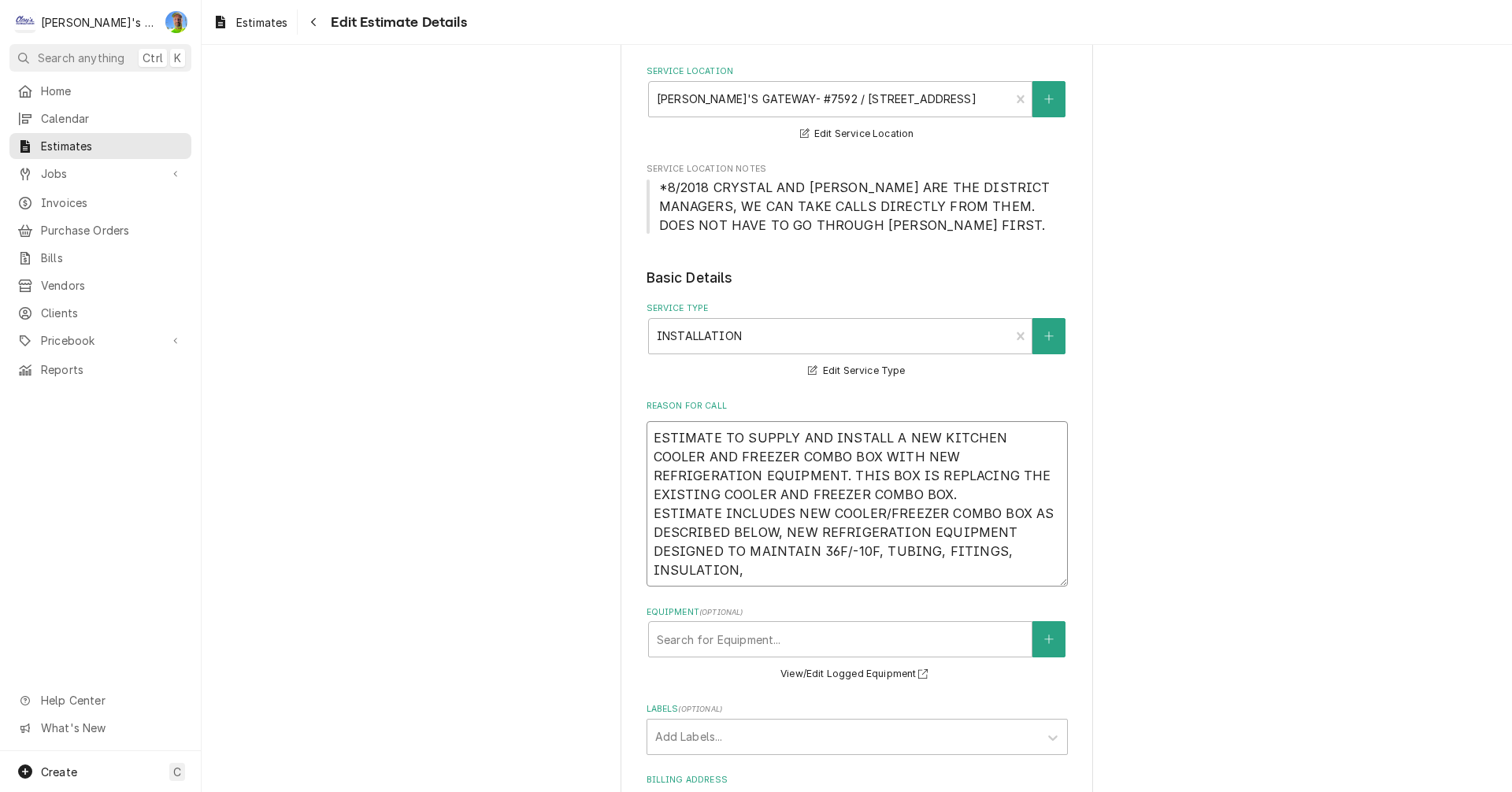
click at [955, 559] on textarea "ESTIMATE TO SUPPLY AND INSTALL A NEW KITCHEN COOLER AND FREEZER COMBO BOX WITH …" at bounding box center [857, 504] width 421 height 165
click at [755, 577] on textarea "ESTIMATE TO SUPPLY AND INSTALL A NEW KITCHEN COOLER AND FREEZER COMBO BOX WITH …" at bounding box center [857, 504] width 421 height 165
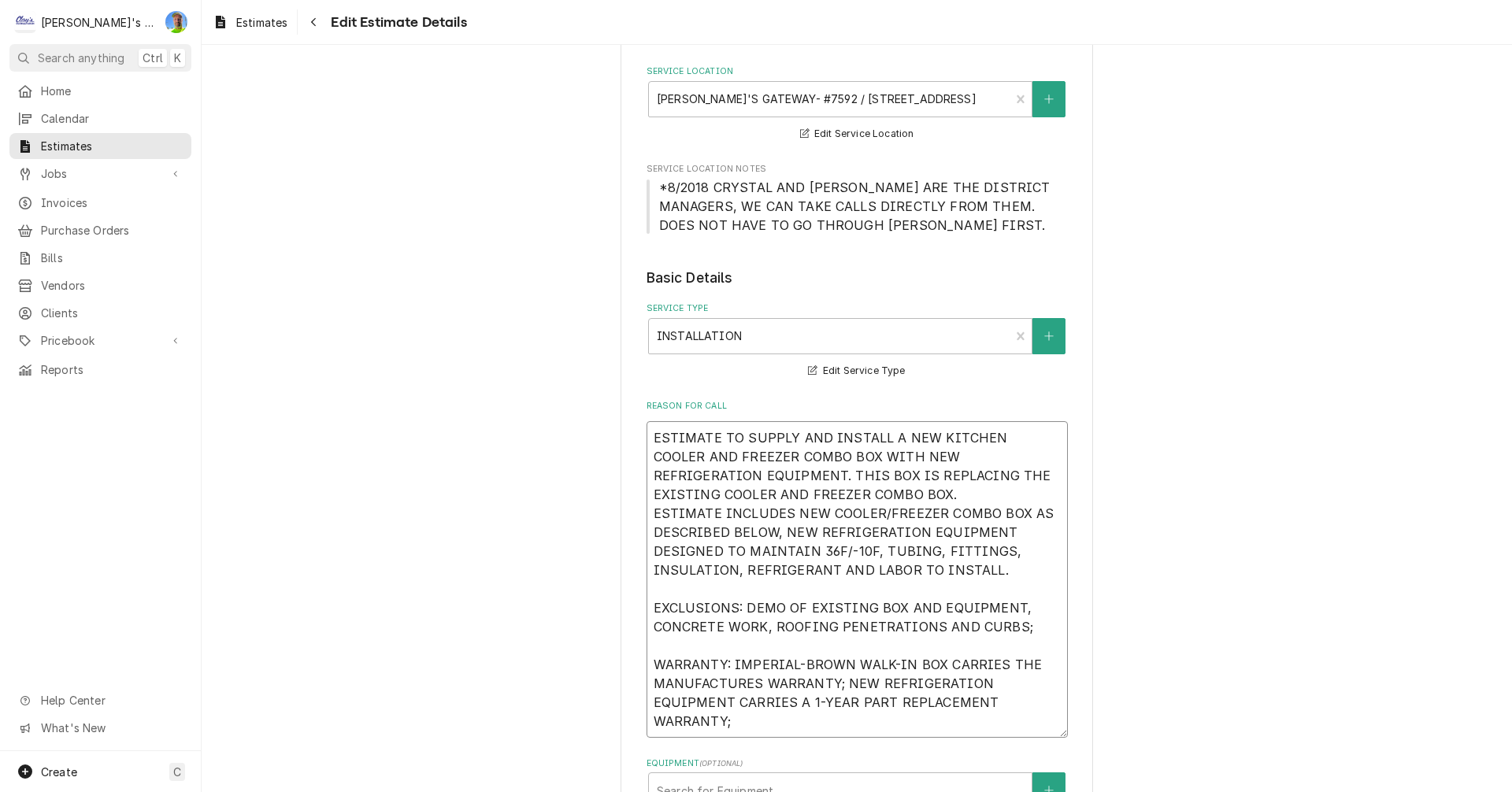
click at [676, 681] on textarea "ESTIMATE TO SUPPLY AND INSTALL A NEW KITCHEN COOLER AND FREEZER COMBO BOX WITH …" at bounding box center [857, 580] width 421 height 317
click at [753, 726] on textarea "ESTIMATE TO SUPPLY AND INSTALL A NEW KITCHEN COOLER AND FREEZER COMBO BOX WITH …" at bounding box center [857, 580] width 421 height 317
click at [723, 684] on textarea "ESTIMATE TO SUPPLY AND INSTALL A NEW KITCHEN COOLER AND FREEZER COMBO BOX WITH …" at bounding box center [857, 580] width 421 height 317
click at [750, 737] on textarea "ESTIMATE TO SUPPLY AND INSTALL A NEW KITCHEN COOLER AND FREEZER COMBO BOX WITH …" at bounding box center [857, 580] width 421 height 317
click at [717, 682] on textarea "ESTIMATE TO SUPPLY AND INSTALL A NEW KITCHEN COOLER AND FREEZER COMBO BOX WITH …" at bounding box center [857, 580] width 421 height 317
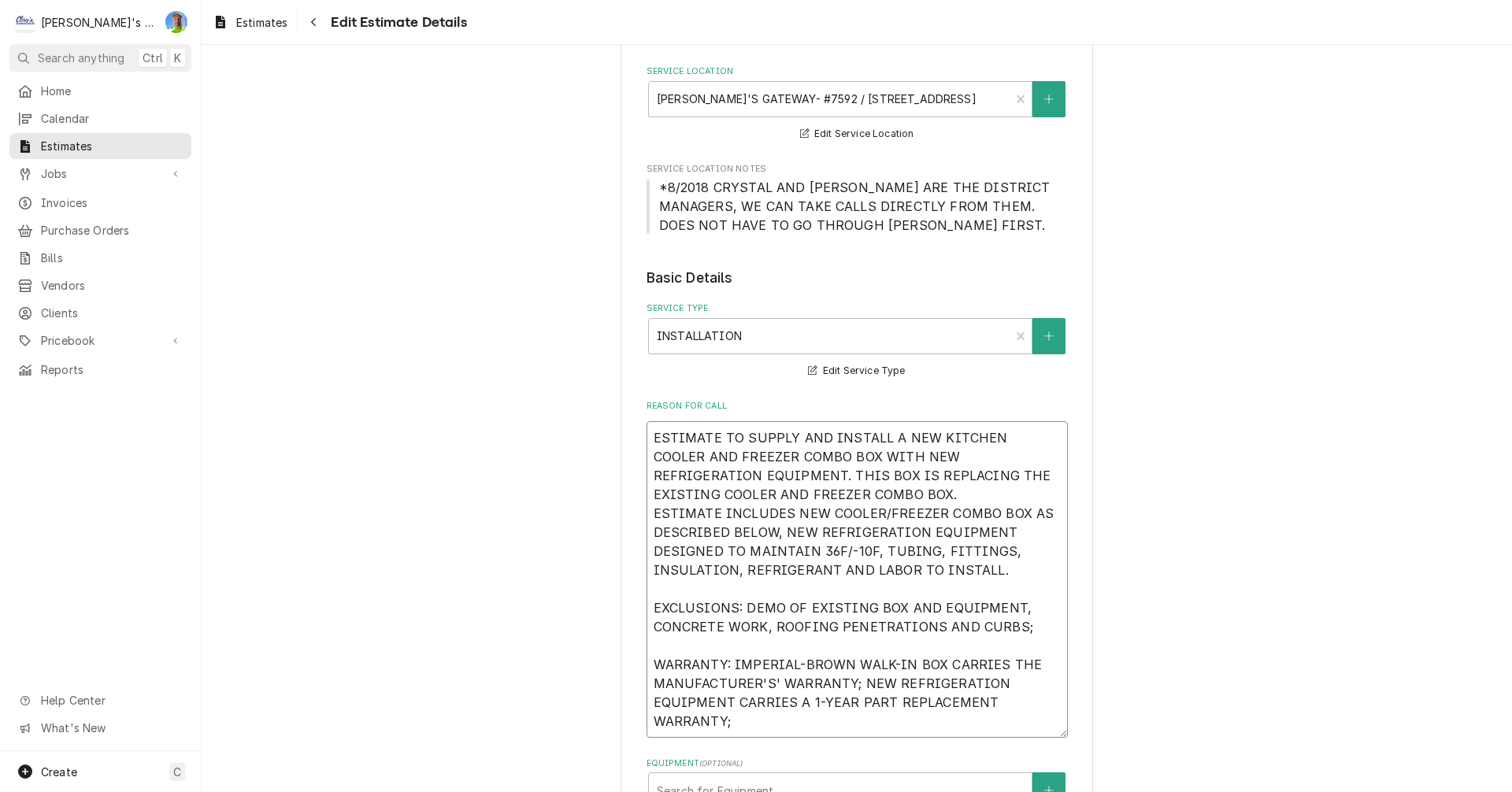
click at [739, 713] on textarea "ESTIMATE TO SUPPLY AND INSTALL A NEW KITCHEN COOLER AND FREEZER COMBO BOX WITH …" at bounding box center [857, 580] width 421 height 317
drag, startPoint x: 648, startPoint y: 442, endPoint x: 798, endPoint y: 739, distance: 332.7
click at [798, 739] on textarea "ESTIMATE TO SUPPLY AND INSTALL A NEW KITCHEN COOLER AND FREEZER COMBO BOX WITH …" at bounding box center [857, 589] width 421 height 335
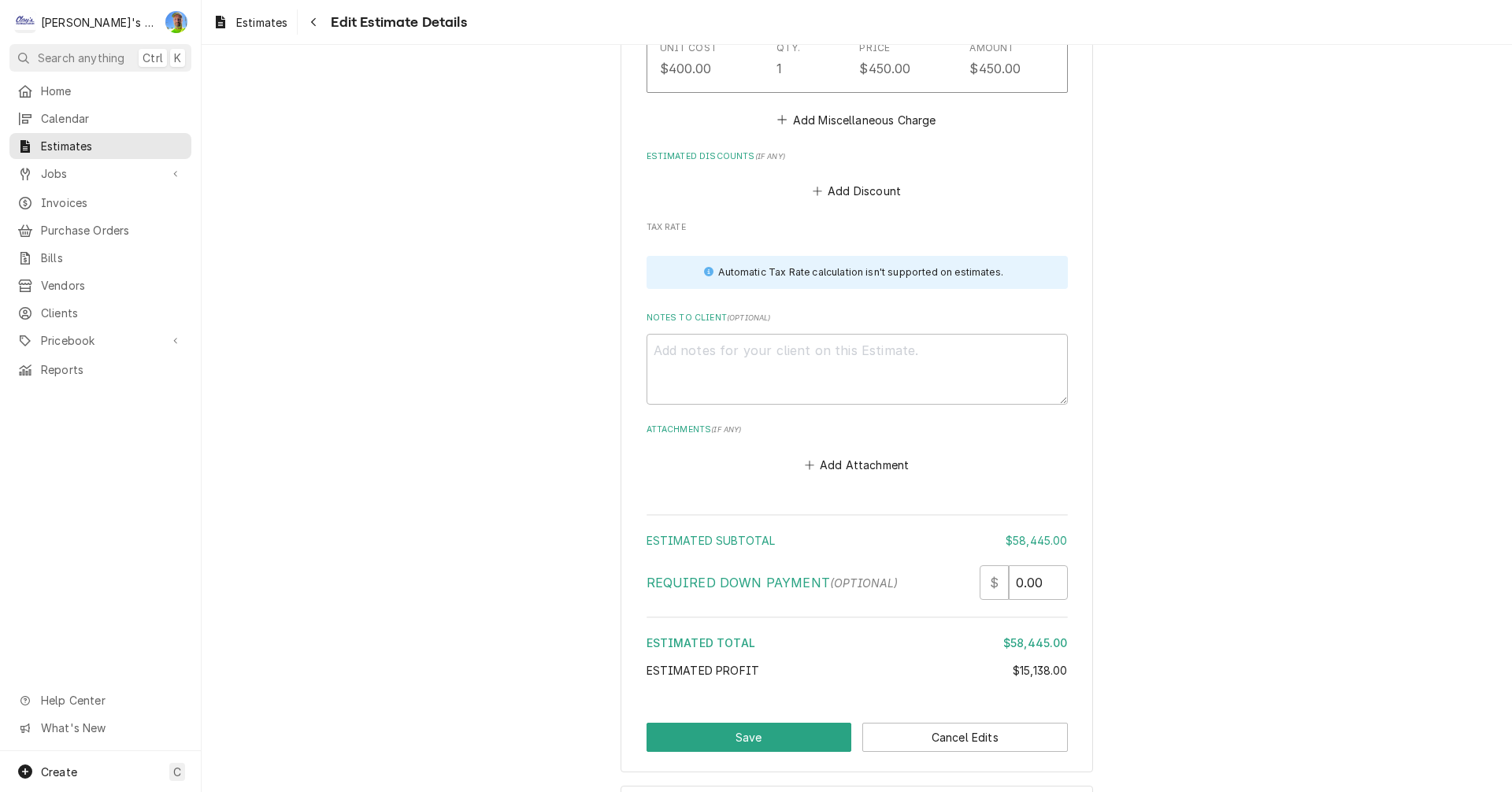
scroll to position [8272, 0]
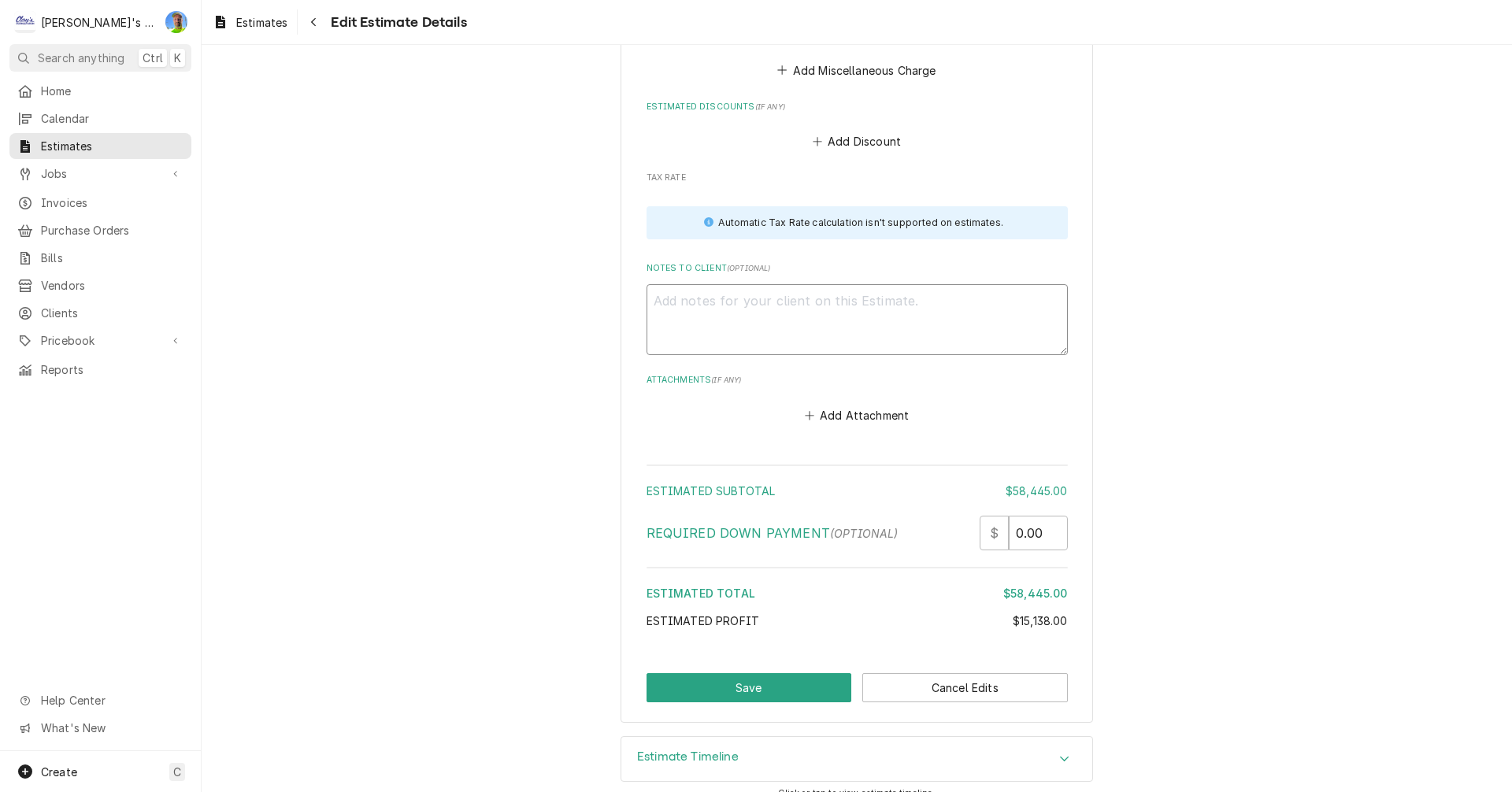
click at [755, 284] on textarea "Notes to Client ( optional )" at bounding box center [857, 320] width 421 height 71
paste textarea "ESTIMATE TO SUPPLY AND INSTALL A NEW KITCHEN COOLER AND FREEZER COMBO BOX WITH …"
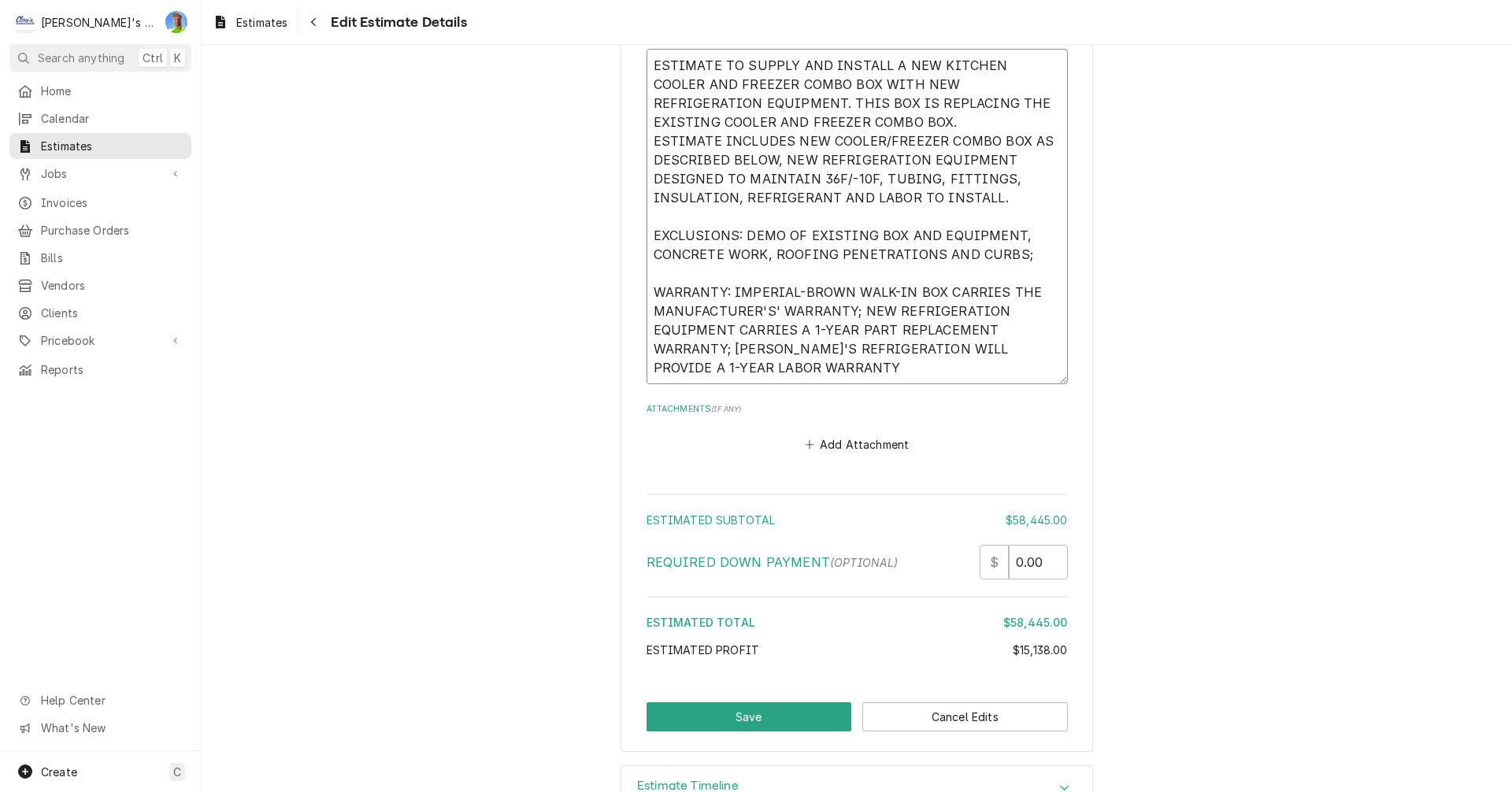
scroll to position [8509, 0]
click at [762, 704] on button "Save" at bounding box center [750, 716] width 206 height 29
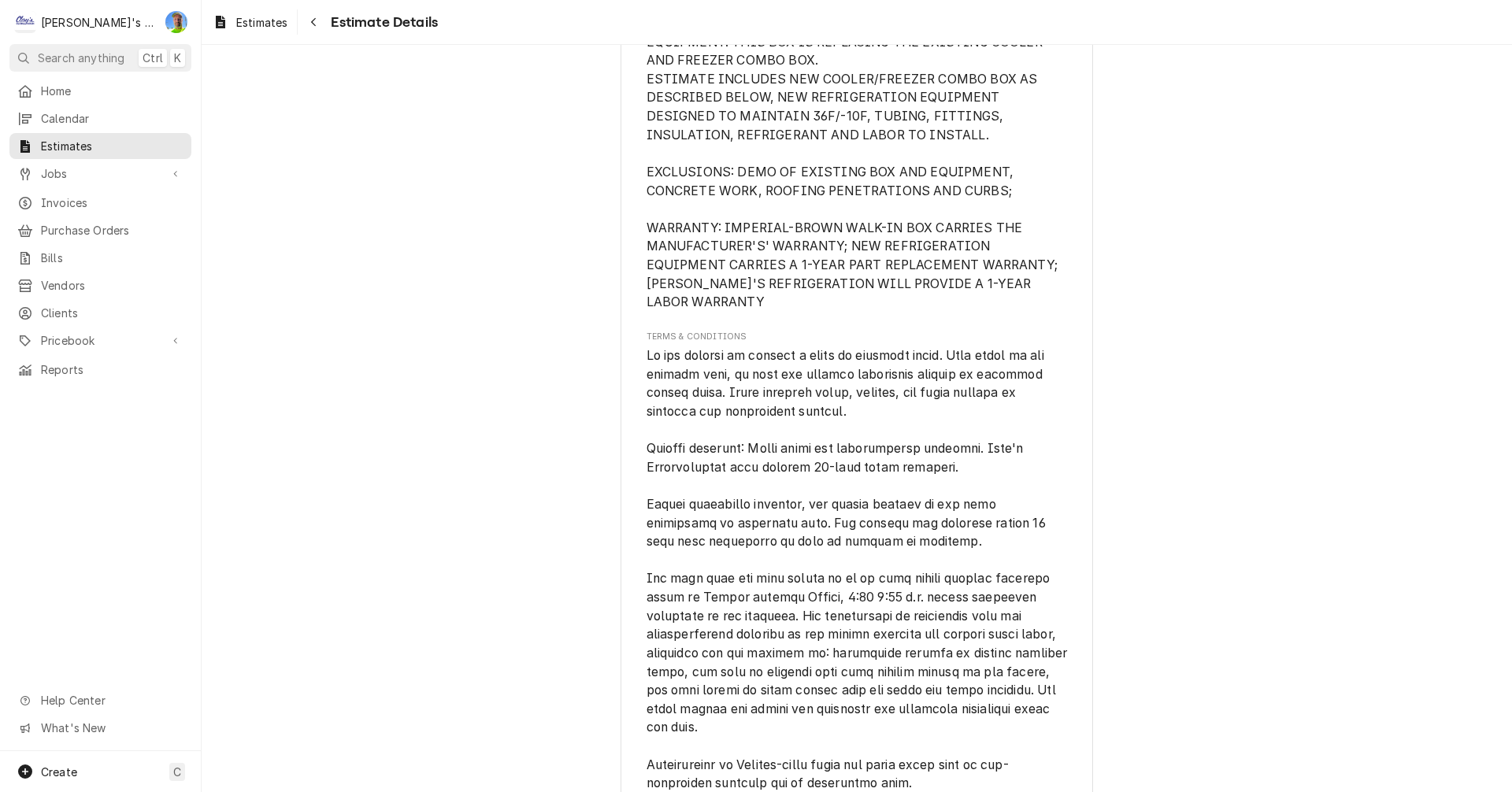
scroll to position [6929, 0]
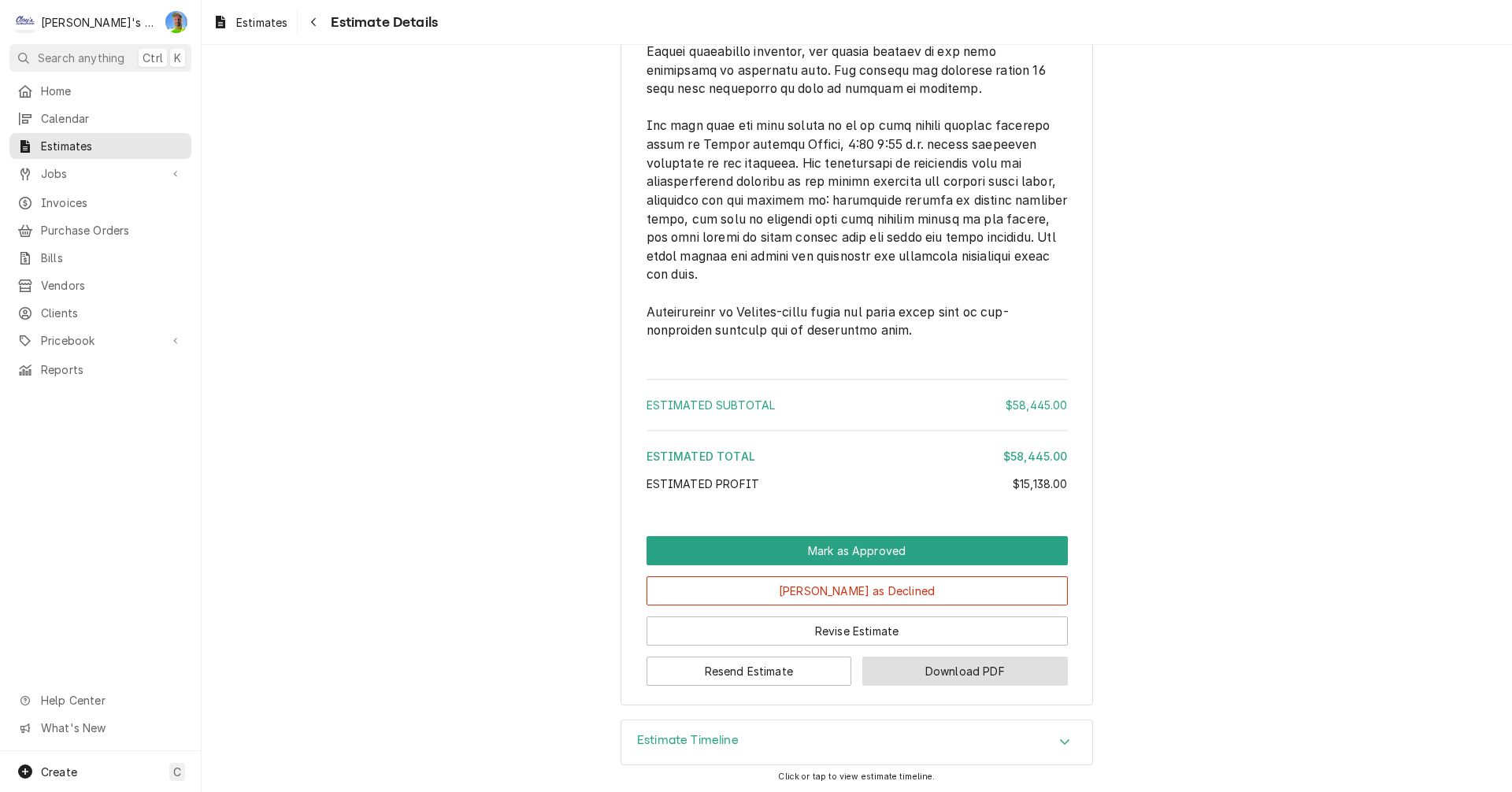
click at [911, 665] on button "Download PDF" at bounding box center [965, 672] width 206 height 29
click at [254, 27] on span "Estimates" at bounding box center [262, 22] width 51 height 16
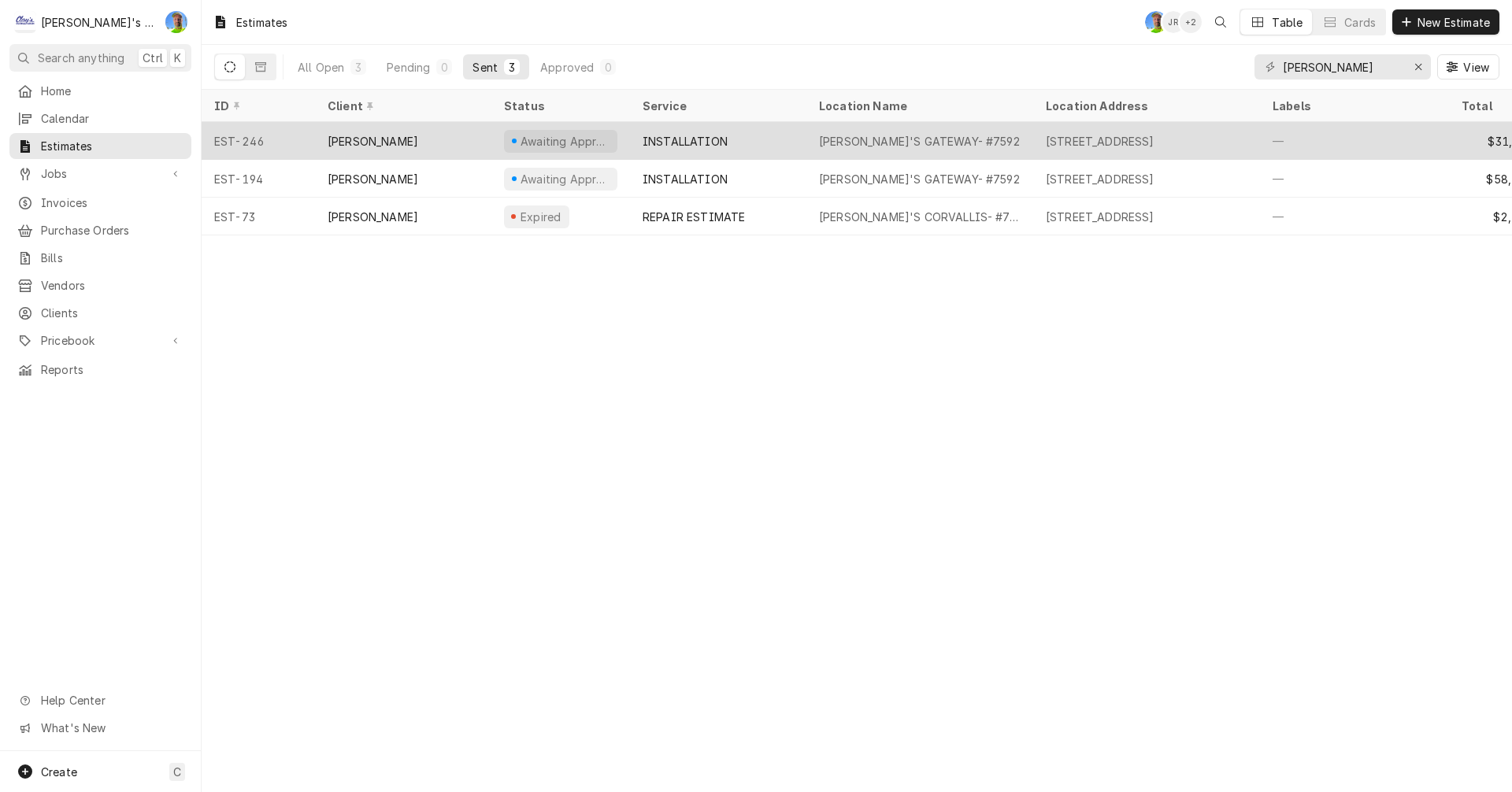
click at [604, 133] on div "Awaiting Approval" at bounding box center [565, 141] width 92 height 16
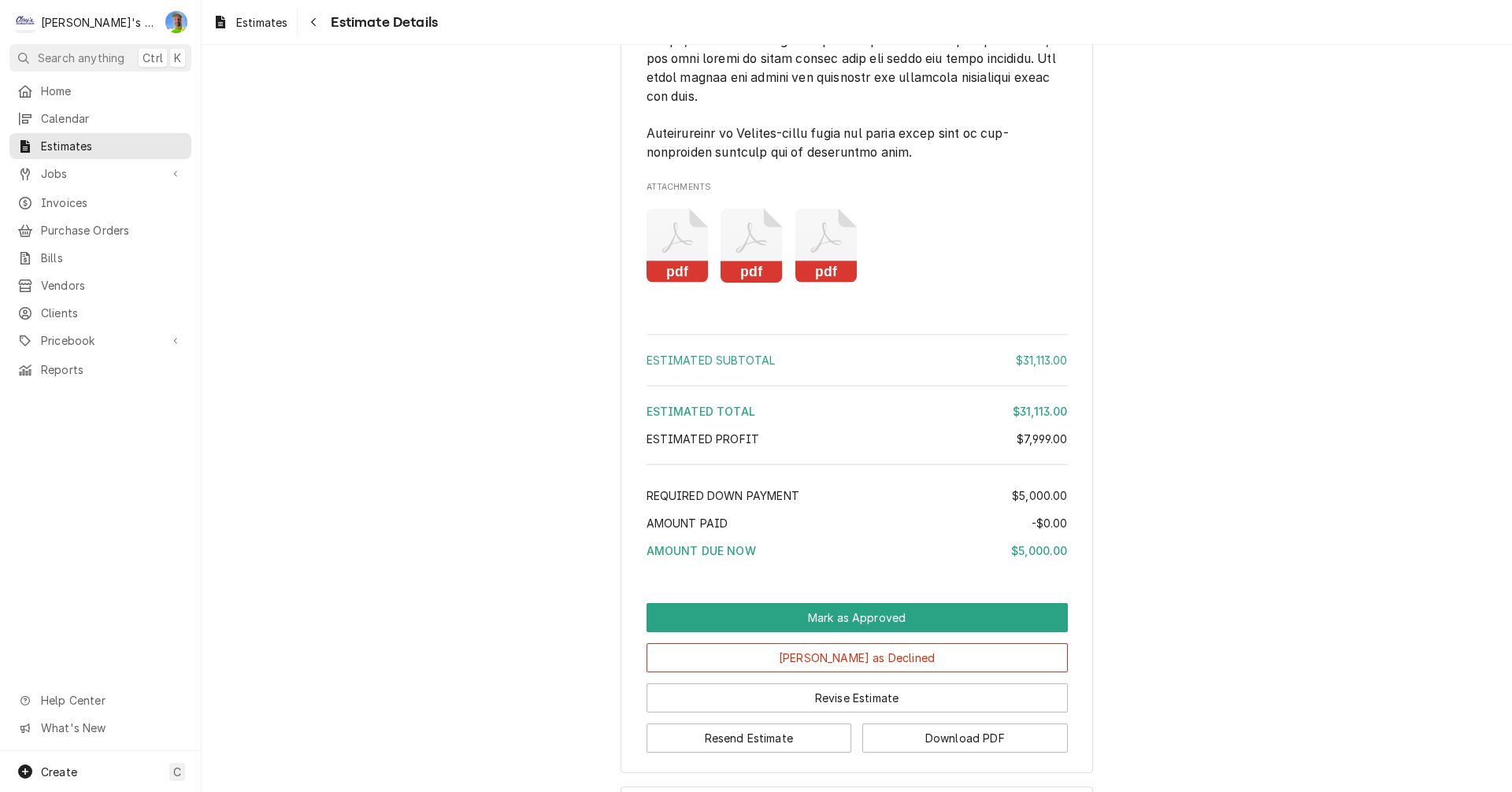
scroll to position [3537, 0]
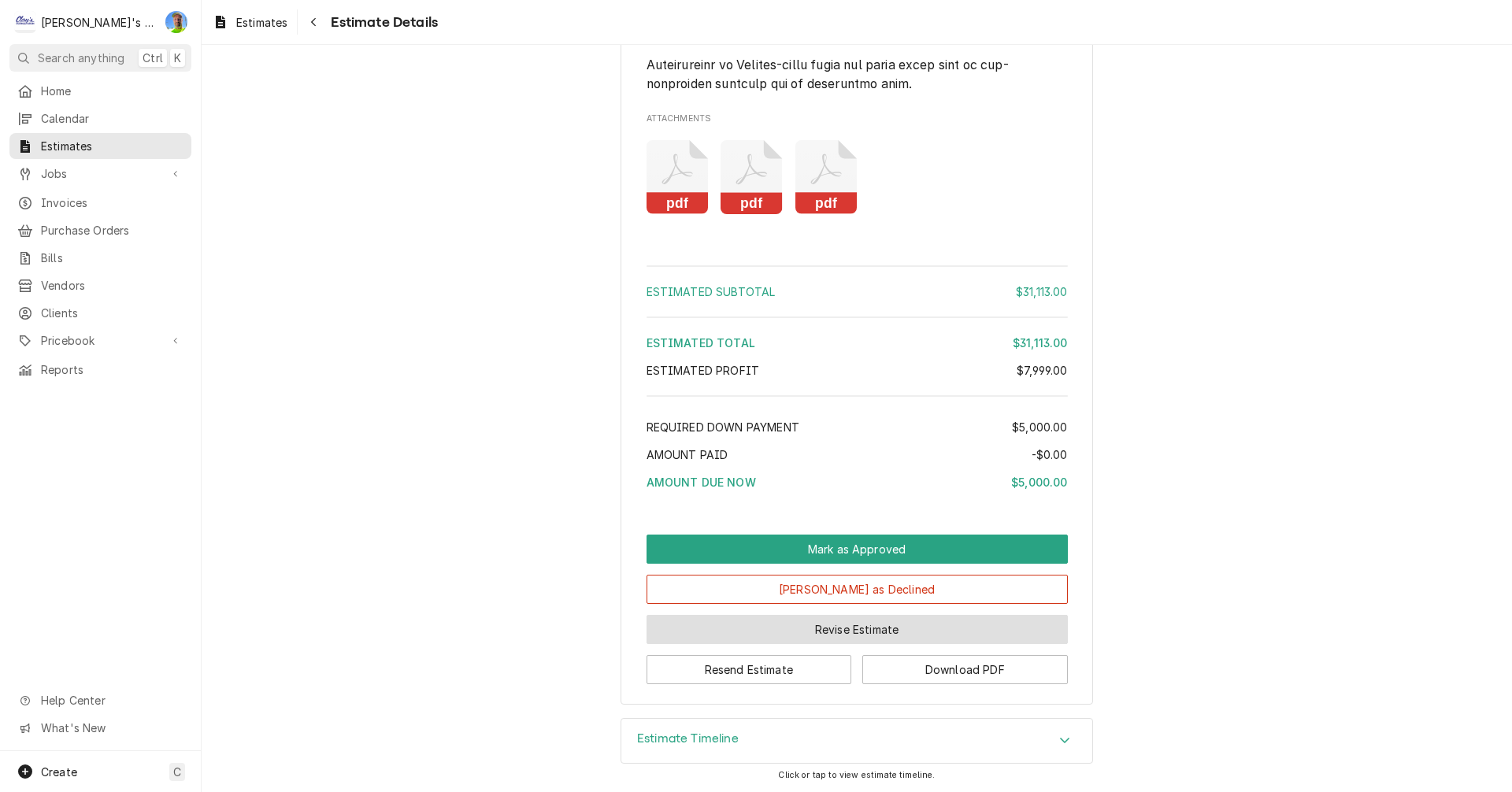
click at [882, 629] on button "Revise Estimate" at bounding box center [857, 630] width 421 height 29
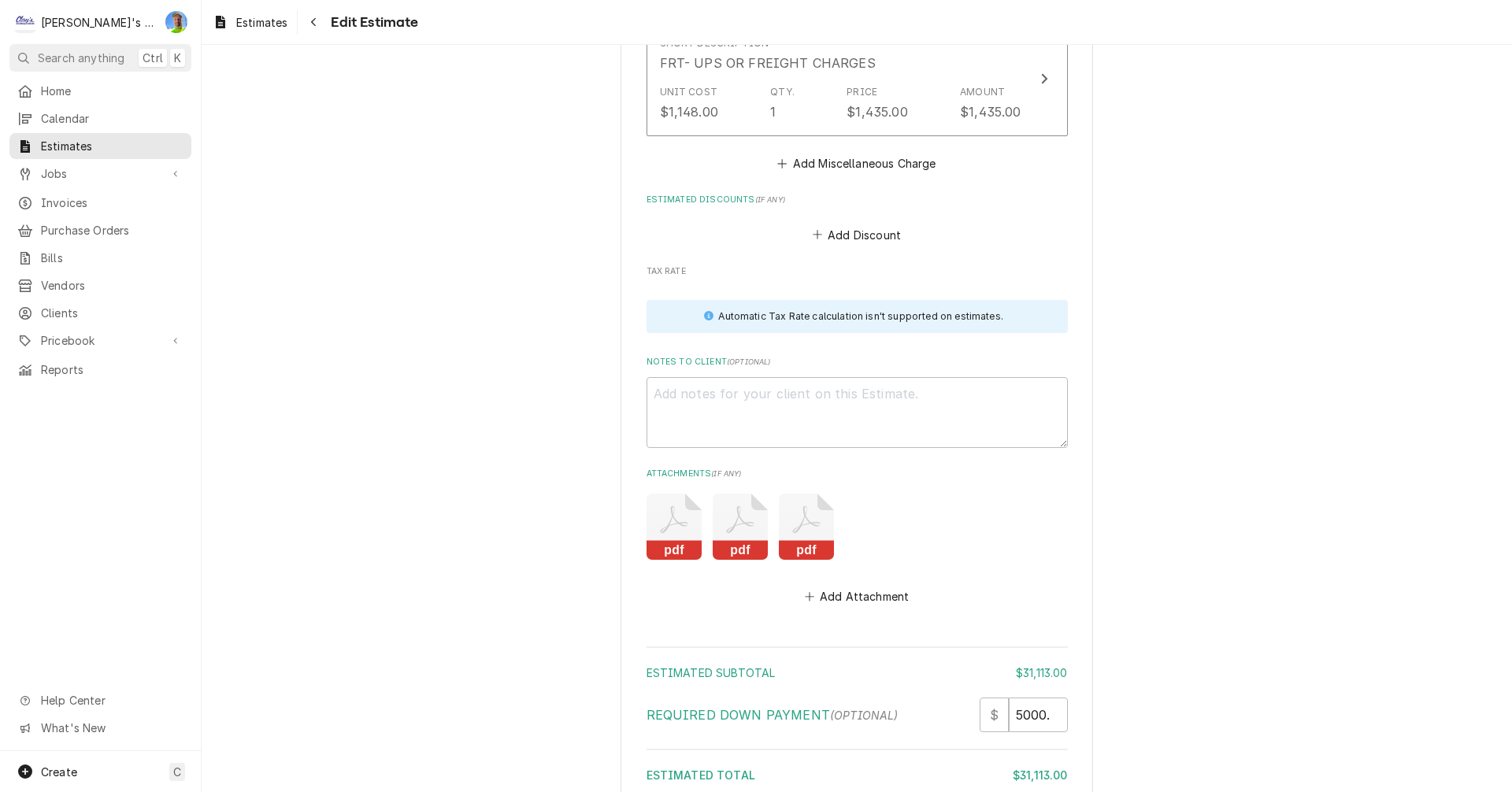
scroll to position [4268, 0]
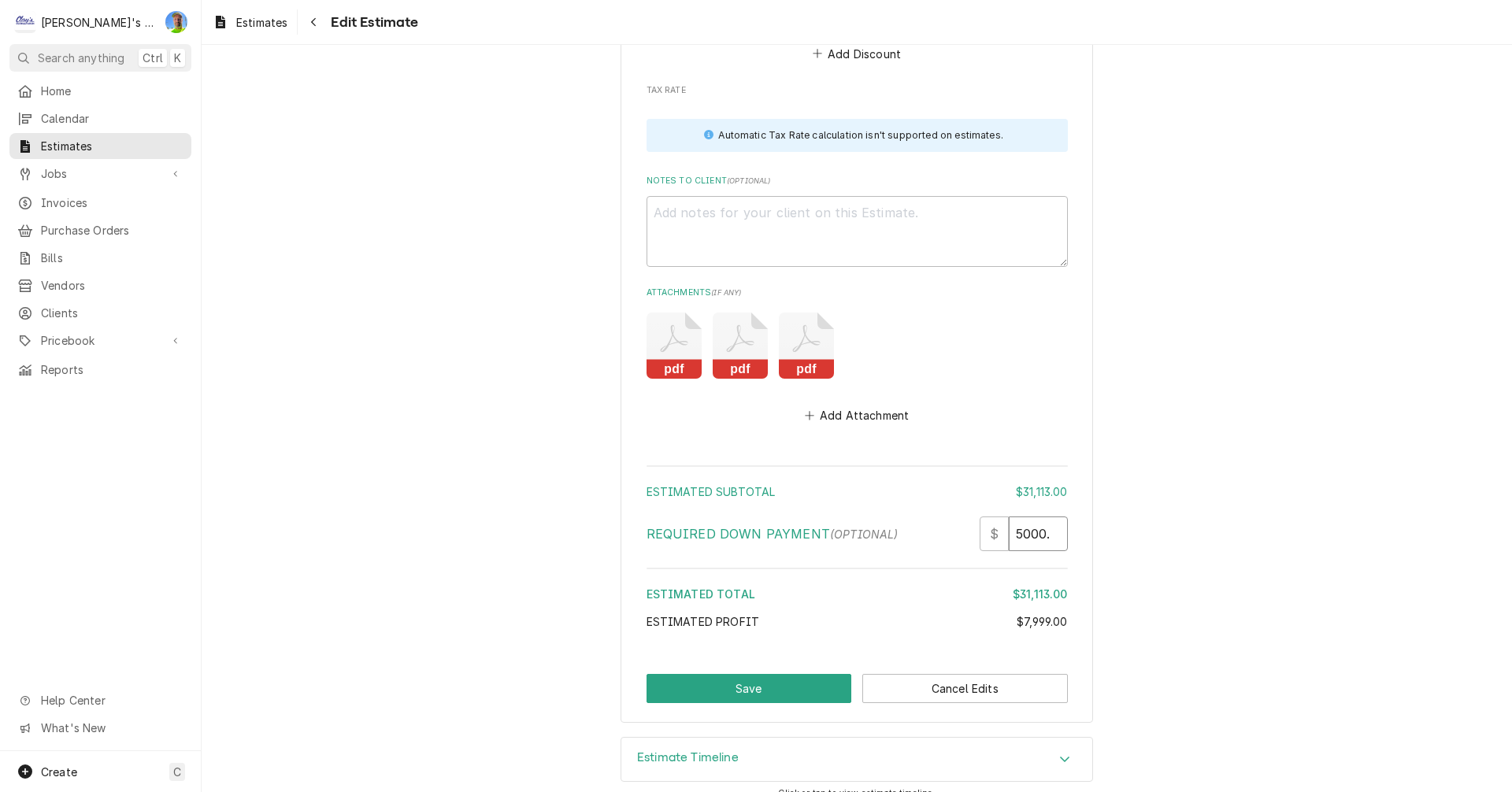
click at [1037, 517] on input "5000.00" at bounding box center [1038, 534] width 59 height 35
type textarea "x"
type input "0"
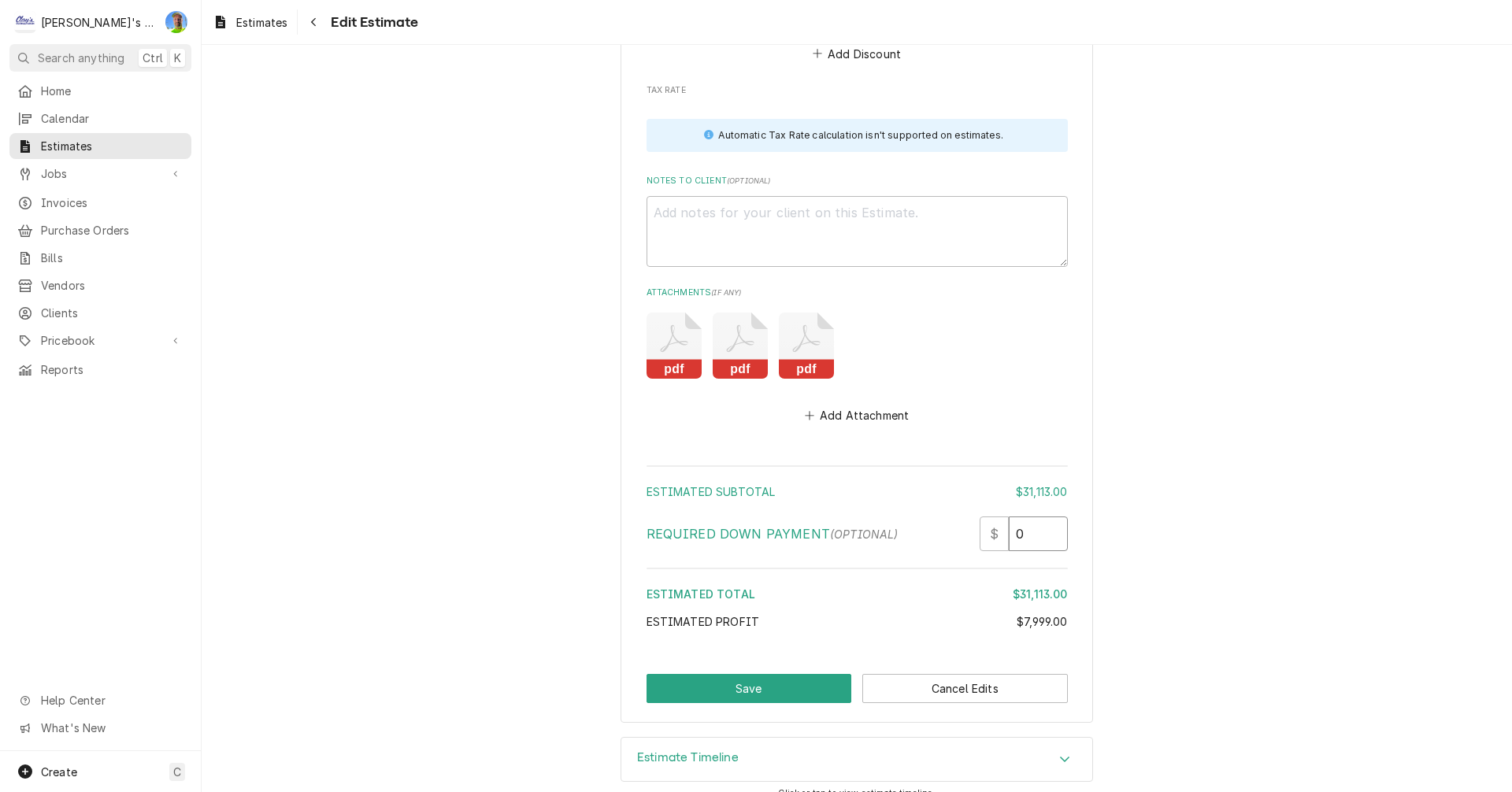
type textarea "x"
type input "0"
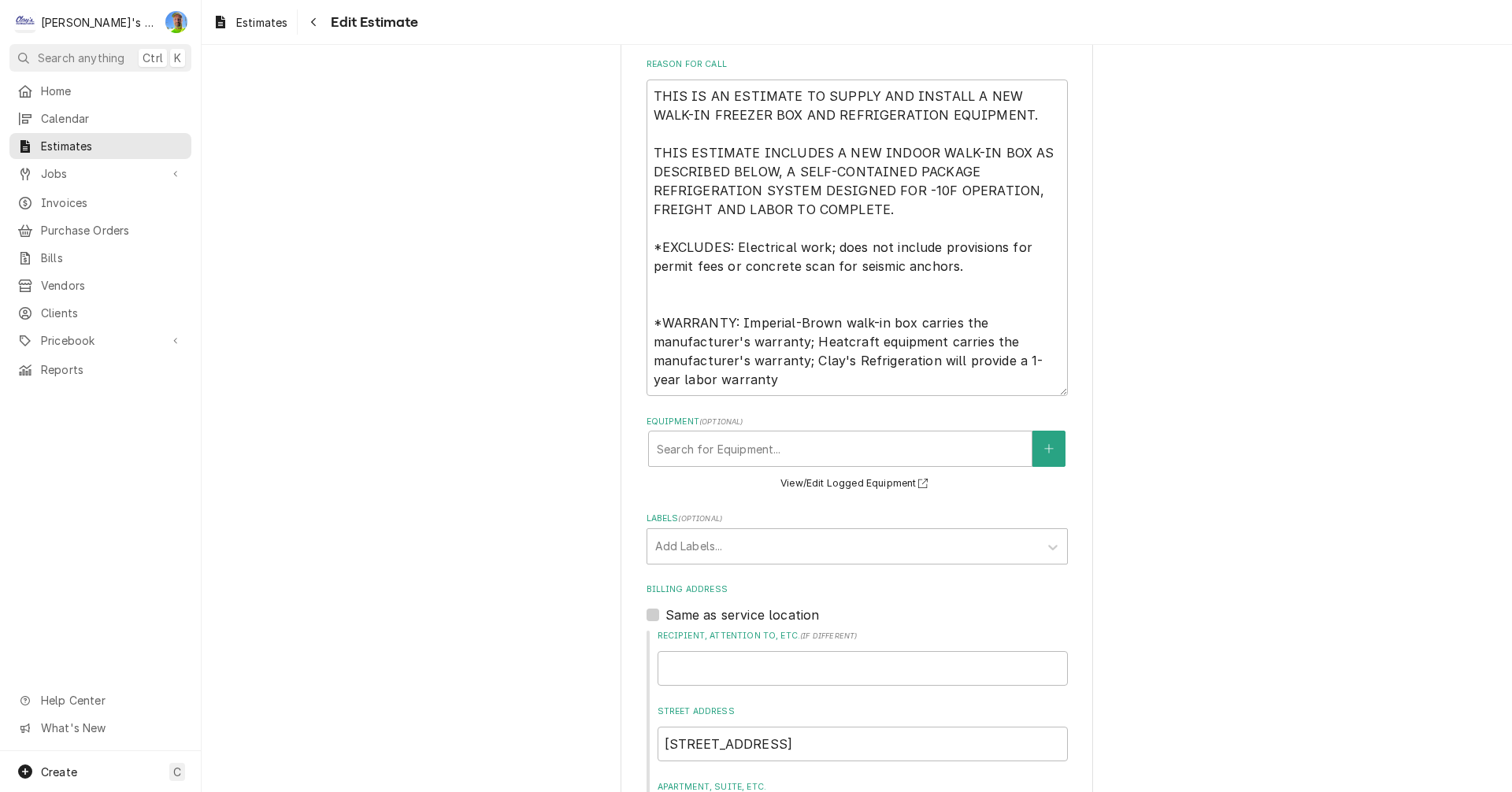
scroll to position [409, 0]
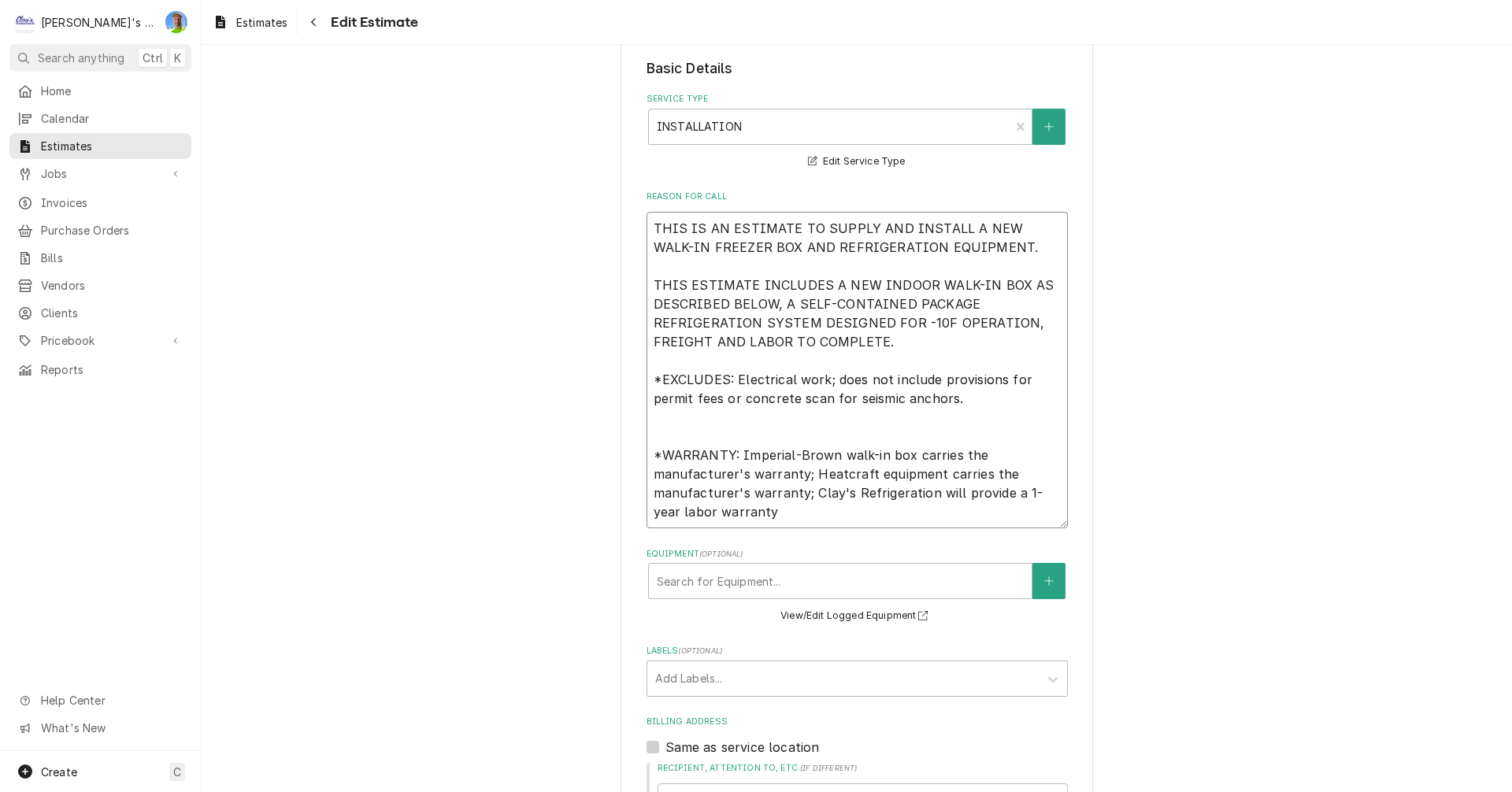
click at [819, 381] on textarea "THIS IS AN ESTIMATE TO SUPPLY AND INSTALL A NEW WALK-IN FREEZER BOX AND REFRIGE…" at bounding box center [857, 370] width 421 height 317
type textarea "x"
type textarea "THIS IS AN ESTIMATE TO SUPPLY AND INSTALL A NEW WALK-IN FREEZER BOX AND REFRIGE…"
type textarea "x"
type textarea "THIS IS AN ESTIMATE TO SUPPLY AND INSTALL A NEW WALK-IN FREEZER BOX AND REFRIGE…"
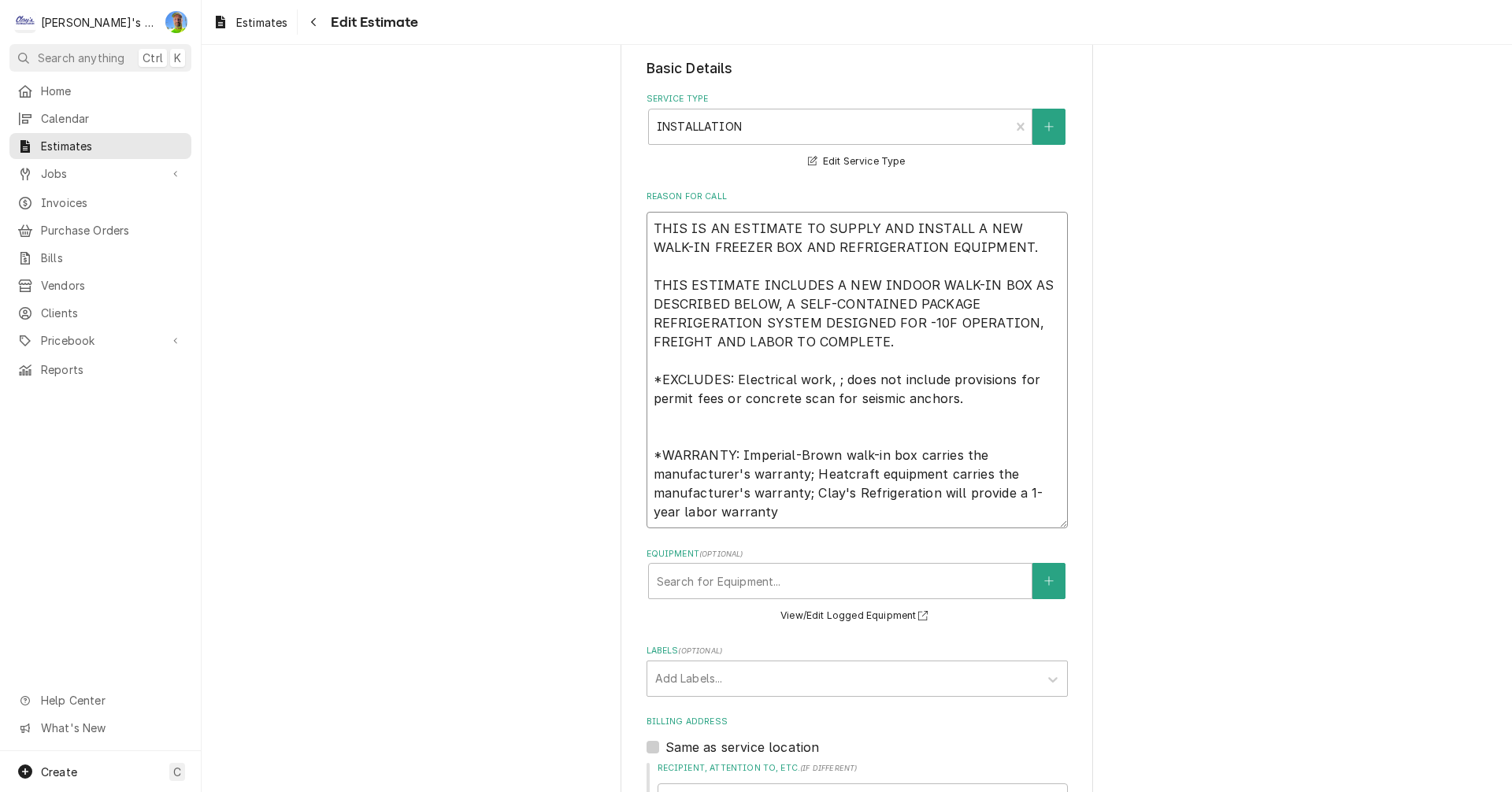
type textarea "x"
type textarea "THIS IS AN ESTIMATE TO SUPPLY AND INSTALL A NEW WALK-IN FREEZER BOX AND REFRIGE…"
type textarea "x"
type textarea "THIS IS AN ESTIMATE TO SUPPLY AND INSTALL A NEW WALK-IN FREEZER BOX AND REFRIGE…"
type textarea "x"
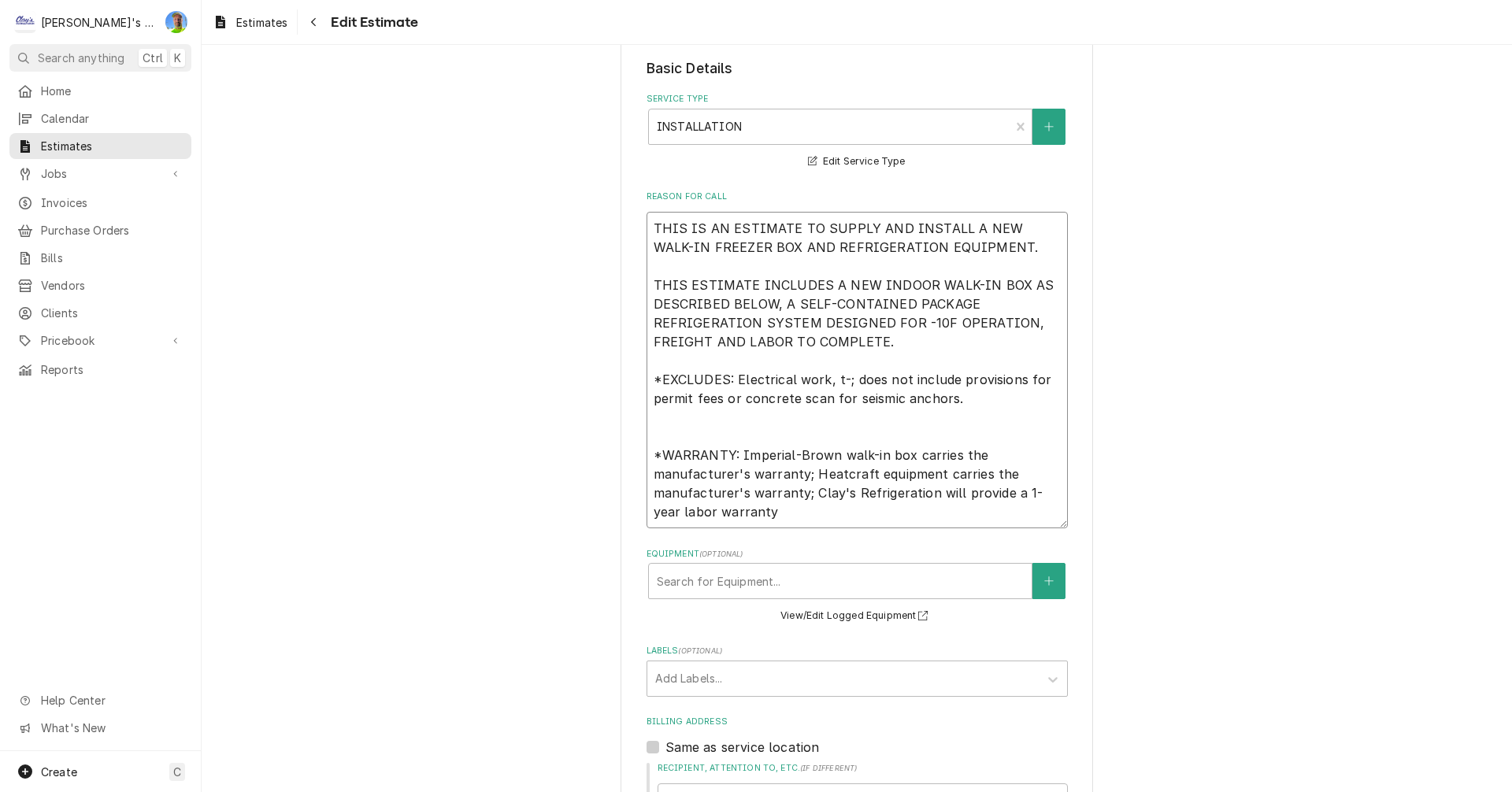
type textarea "THIS IS AN ESTIMATE TO SUPPLY AND INSTALL A NEW WALK-IN FREEZER BOX AND REFRIGE…"
type textarea "x"
type textarea "THIS IS AN ESTIMATE TO SUPPLY AND INSTALL A NEW WALK-IN FREEZER BOX AND REFRIGE…"
type textarea "x"
type textarea "THIS IS AN ESTIMATE TO SUPPLY AND INSTALL A NEW WALK-IN FREEZER BOX AND REFRIGE…"
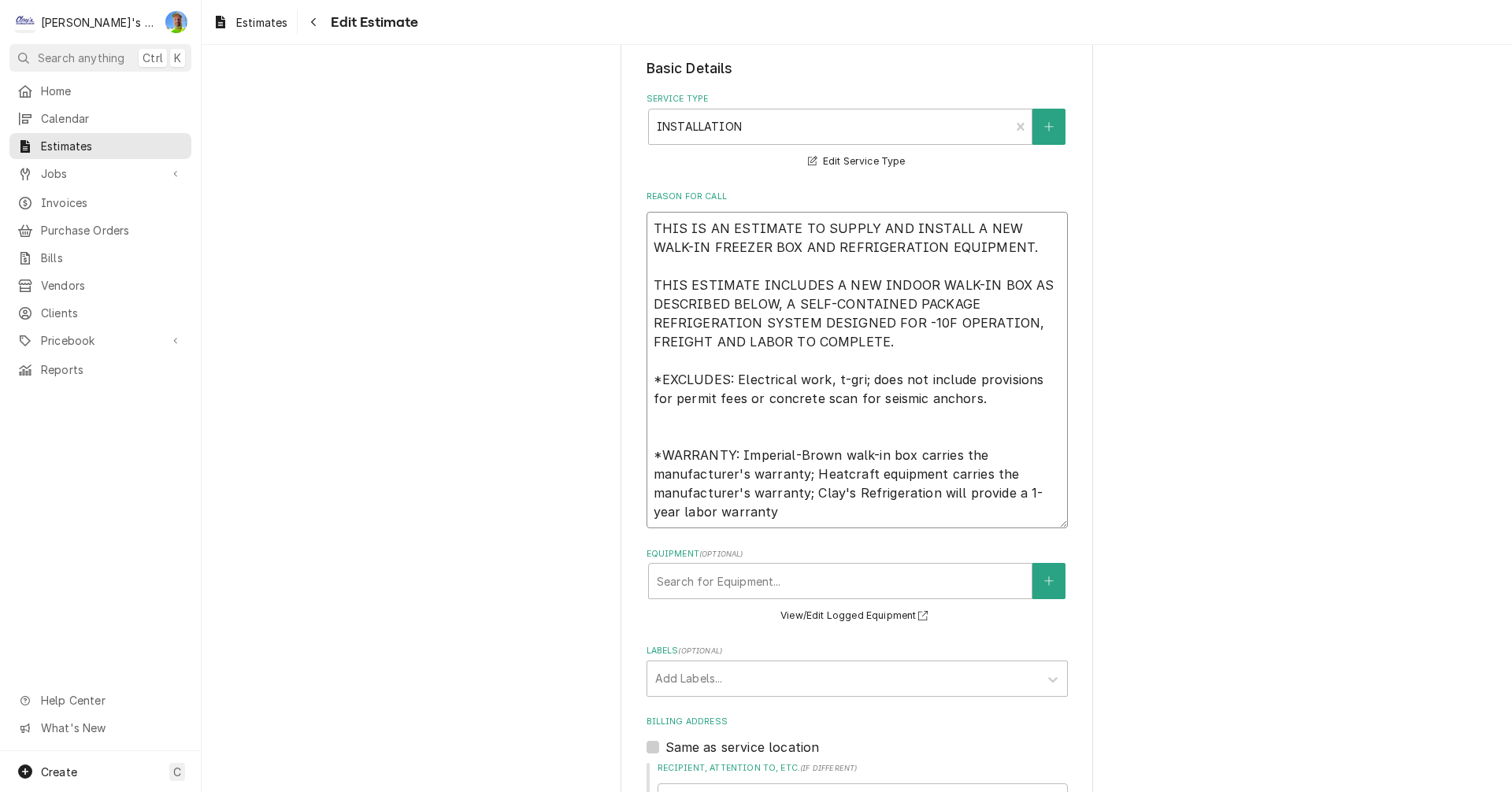
type textarea "x"
type textarea "THIS IS AN ESTIMATE TO SUPPLY AND INSTALL A NEW WALK-IN FREEZER BOX AND REFRIGE…"
type textarea "x"
type textarea "THIS IS AN ESTIMATE TO SUPPLY AND INSTALL A NEW WALK-IN FREEZER BOX AND REFRIGE…"
type textarea "x"
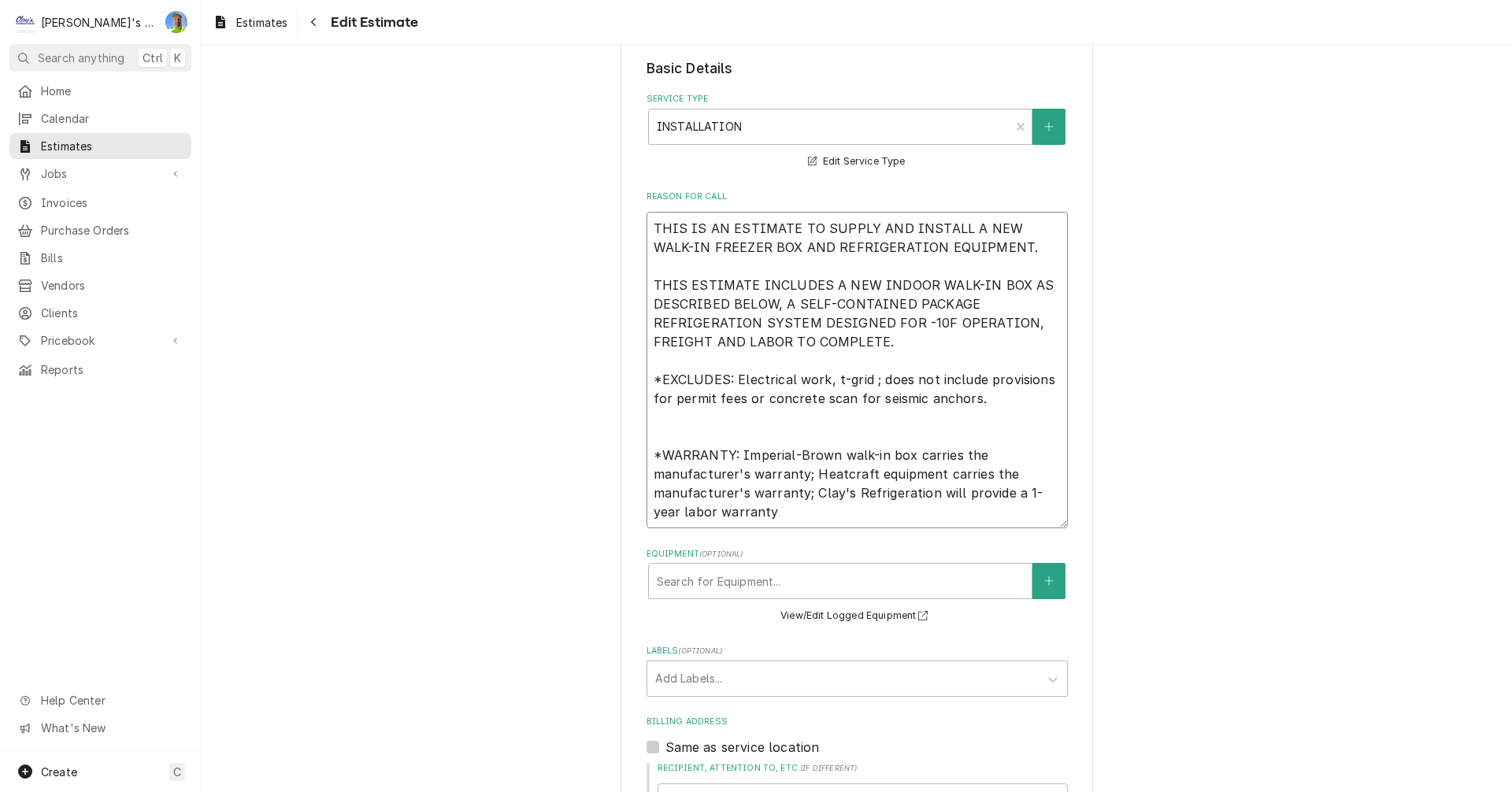
type textarea "THIS IS AN ESTIMATE TO SUPPLY AND INSTALL A NEW WALK-IN FREEZER BOX AND REFRIGE…"
type textarea "x"
type textarea "THIS IS AN ESTIMATE TO SUPPLY AND INSTALL A NEW WALK-IN FREEZER BOX AND REFRIGE…"
type textarea "x"
type textarea "THIS IS AN ESTIMATE TO SUPPLY AND INSTALL A NEW WALK-IN FREEZER BOX AND REFRIGE…"
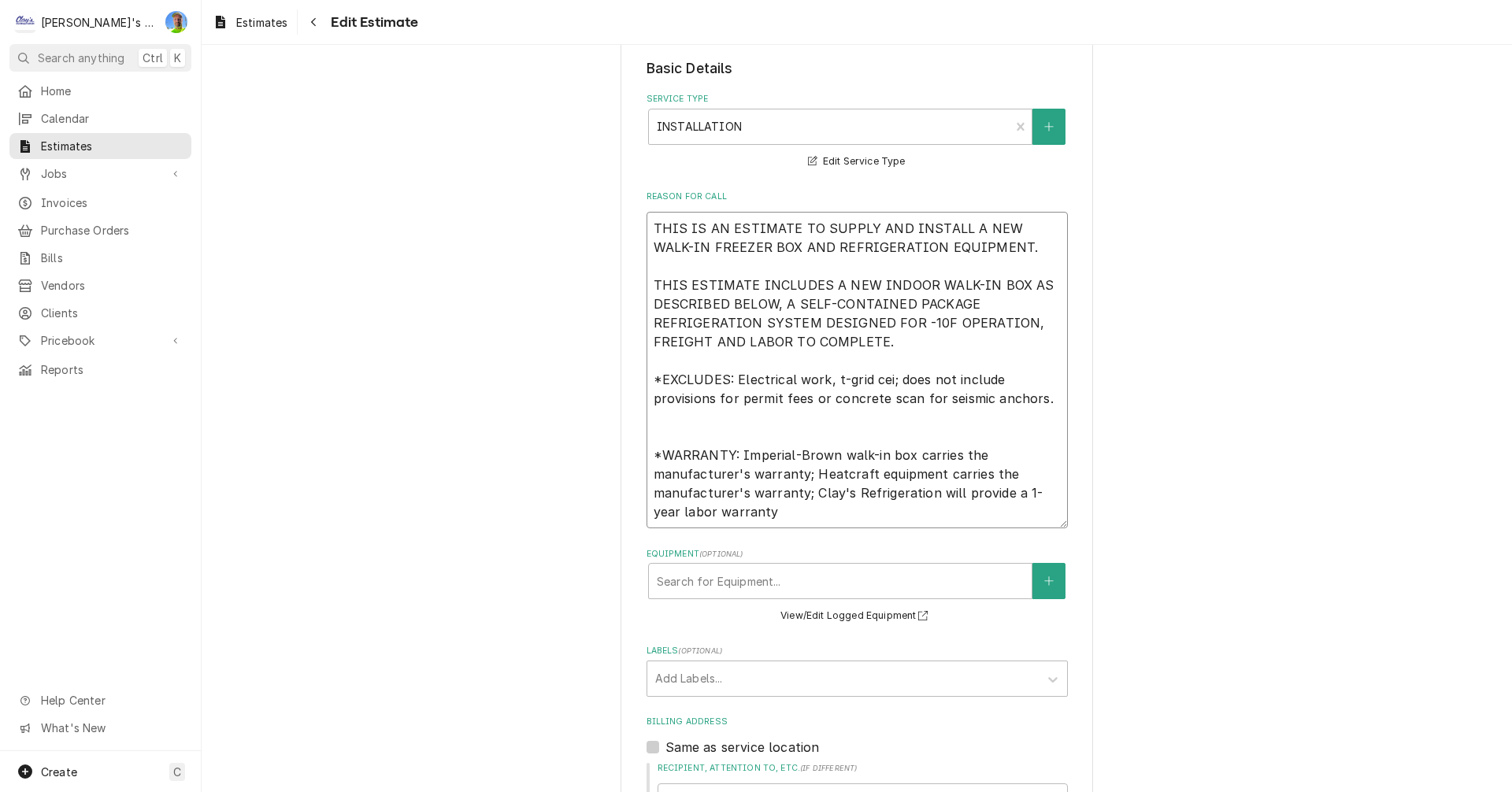
type textarea "x"
type textarea "THIS IS AN ESTIMATE TO SUPPLY AND INSTALL A NEW WALK-IN FREEZER BOX AND REFRIGE…"
type textarea "x"
type textarea "THIS IS AN ESTIMATE TO SUPPLY AND INSTALL A NEW WALK-IN FREEZER BOX AND REFRIGE…"
type textarea "x"
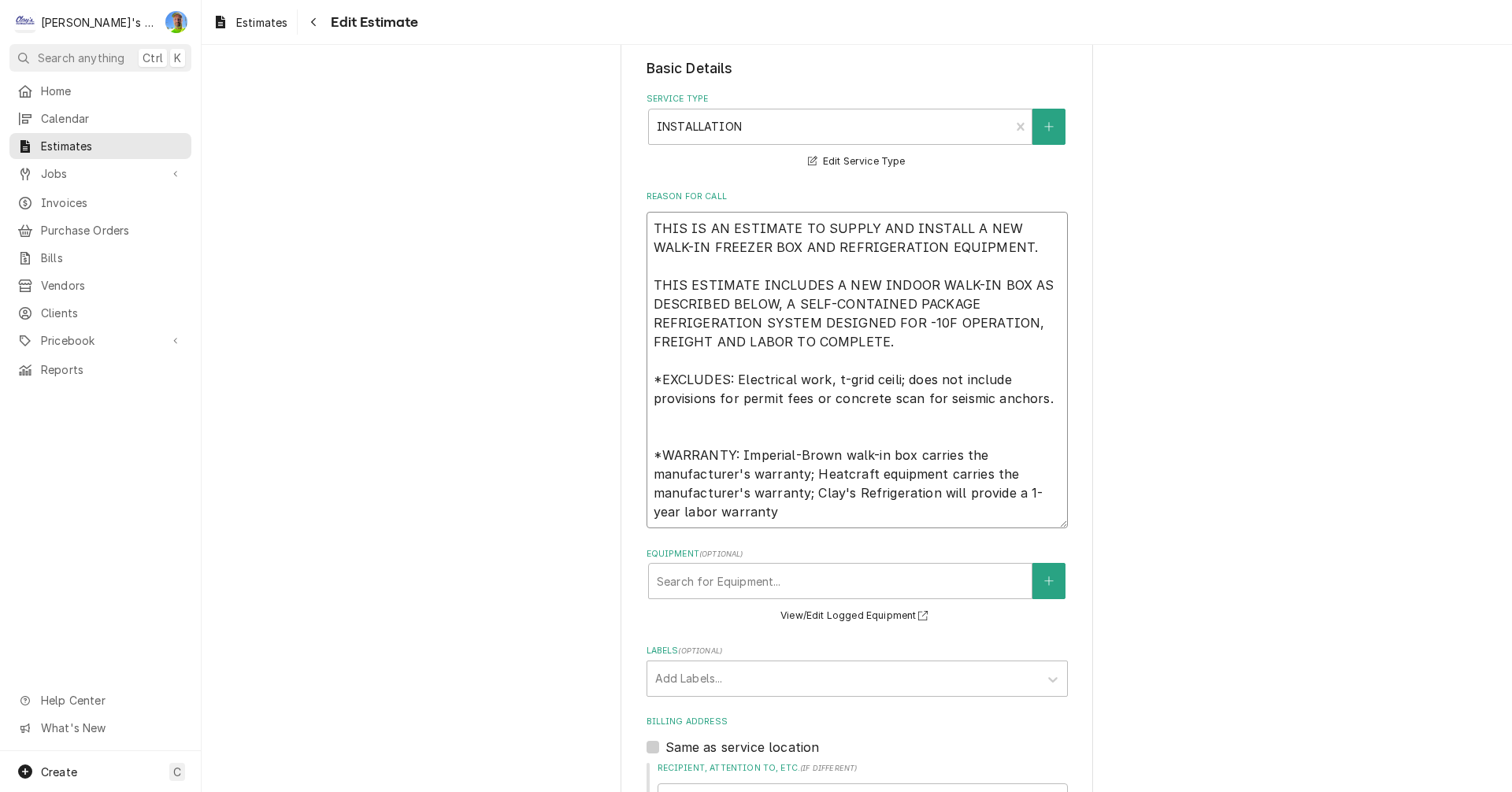
type textarea "THIS IS AN ESTIMATE TO SUPPLY AND INSTALL A NEW WALK-IN FREEZER BOX AND REFRIGE…"
type textarea "x"
type textarea "THIS IS AN ESTIMATE TO SUPPLY AND INSTALL A NEW WALK-IN FREEZER BOX AND REFRIGE…"
type textarea "x"
type textarea "THIS IS AN ESTIMATE TO SUPPLY AND INSTALL A NEW WALK-IN FREEZER BOX AND REFRIGE…"
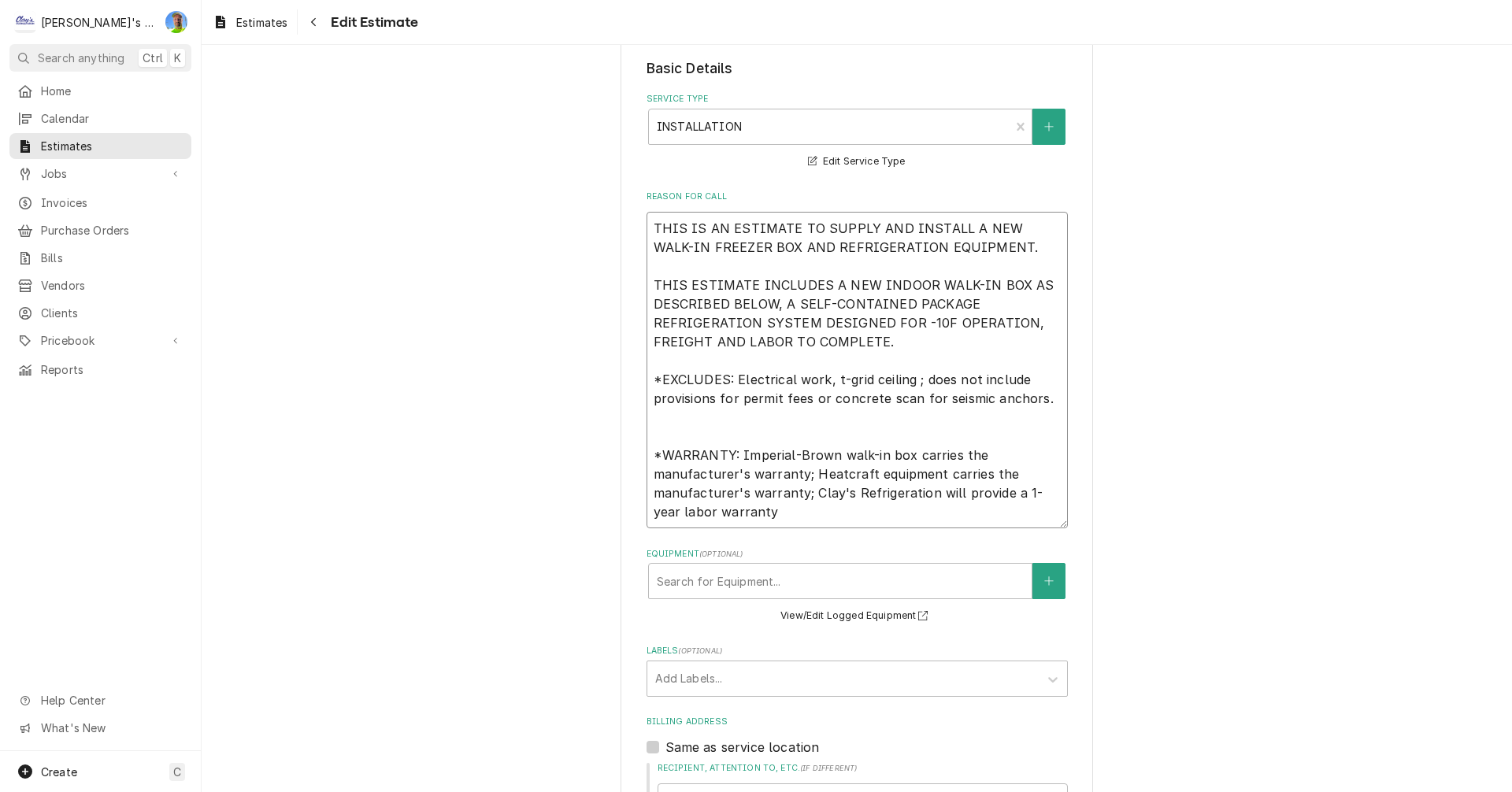
type textarea "x"
type textarea "THIS IS AN ESTIMATE TO SUPPLY AND INSTALL A NEW WALK-IN FREEZER BOX AND REFRIGE…"
type textarea "x"
type textarea "THIS IS AN ESTIMATE TO SUPPLY AND INSTALL A NEW WALK-IN FREEZER BOX AND REFRIGE…"
type textarea "x"
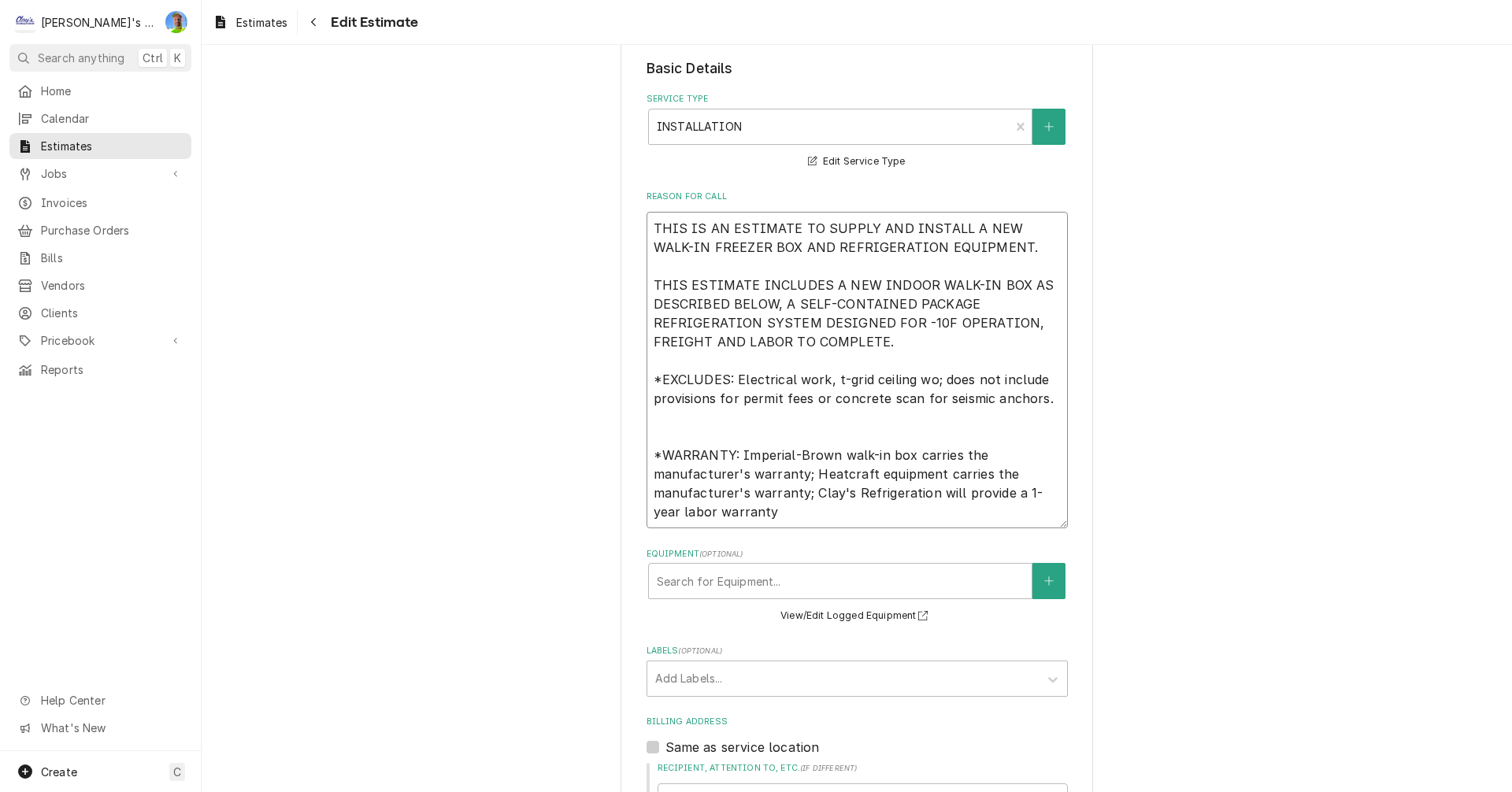
type textarea "THIS IS AN ESTIMATE TO SUPPLY AND INSTALL A NEW WALK-IN FREEZER BOX AND REFRIGE…"
type textarea "x"
type textarea "THIS IS AN ESTIMATE TO SUPPLY AND INSTALL A NEW WALK-IN FREEZER BOX AND REFRIGE…"
click at [647, 288] on textarea "THIS IS AN ESTIMATE TO SUPPLY AND INSTALL A NEW WALK-IN FREEZER BOX AND REFRIGE…" at bounding box center [857, 370] width 421 height 317
type textarea "x"
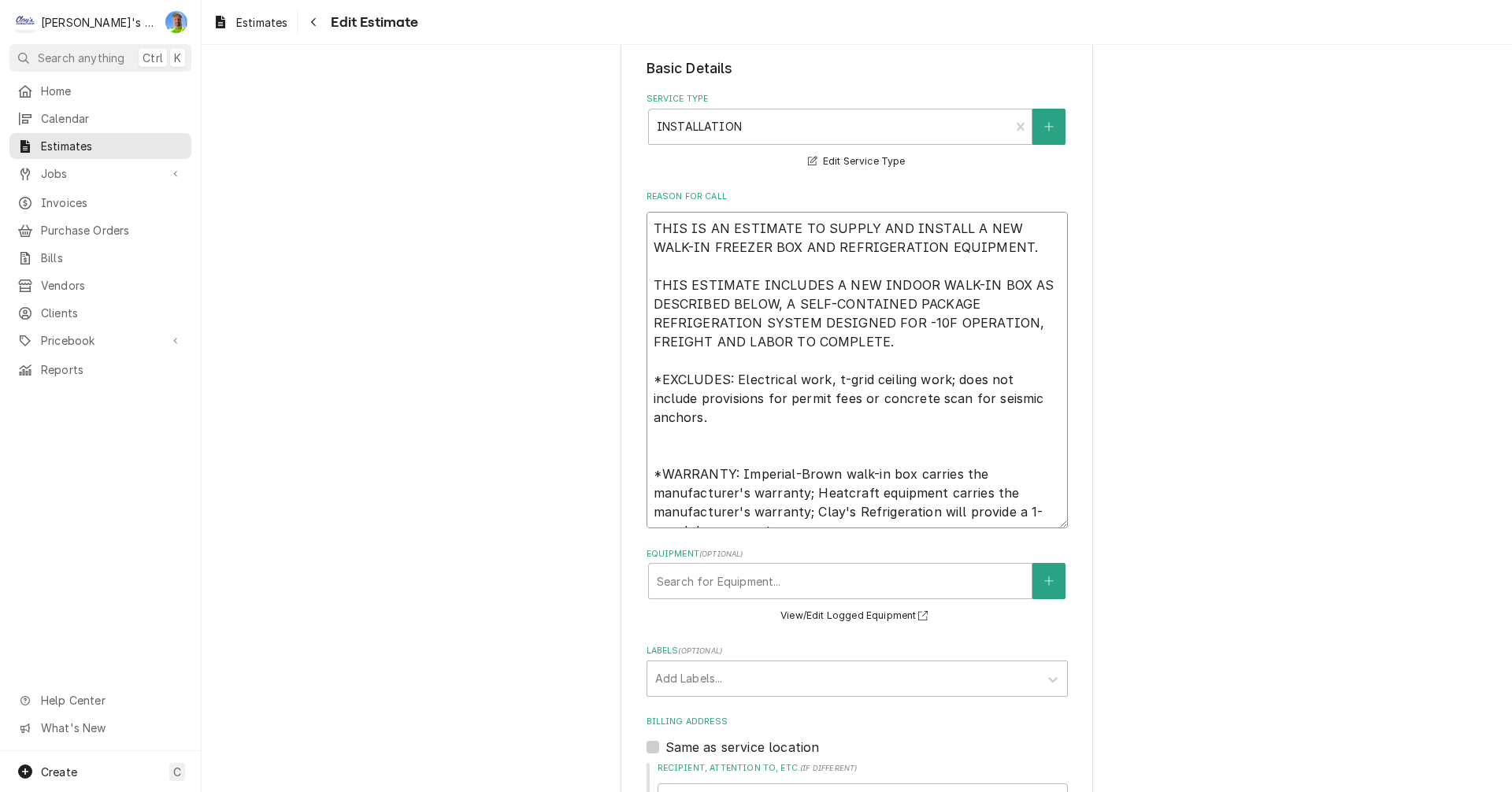
type textarea "THIS IS AN ESTIMATE TO SUPPLY AND INSTALL A NEW WALK-IN FREEZER BOX AND REFRIGE…"
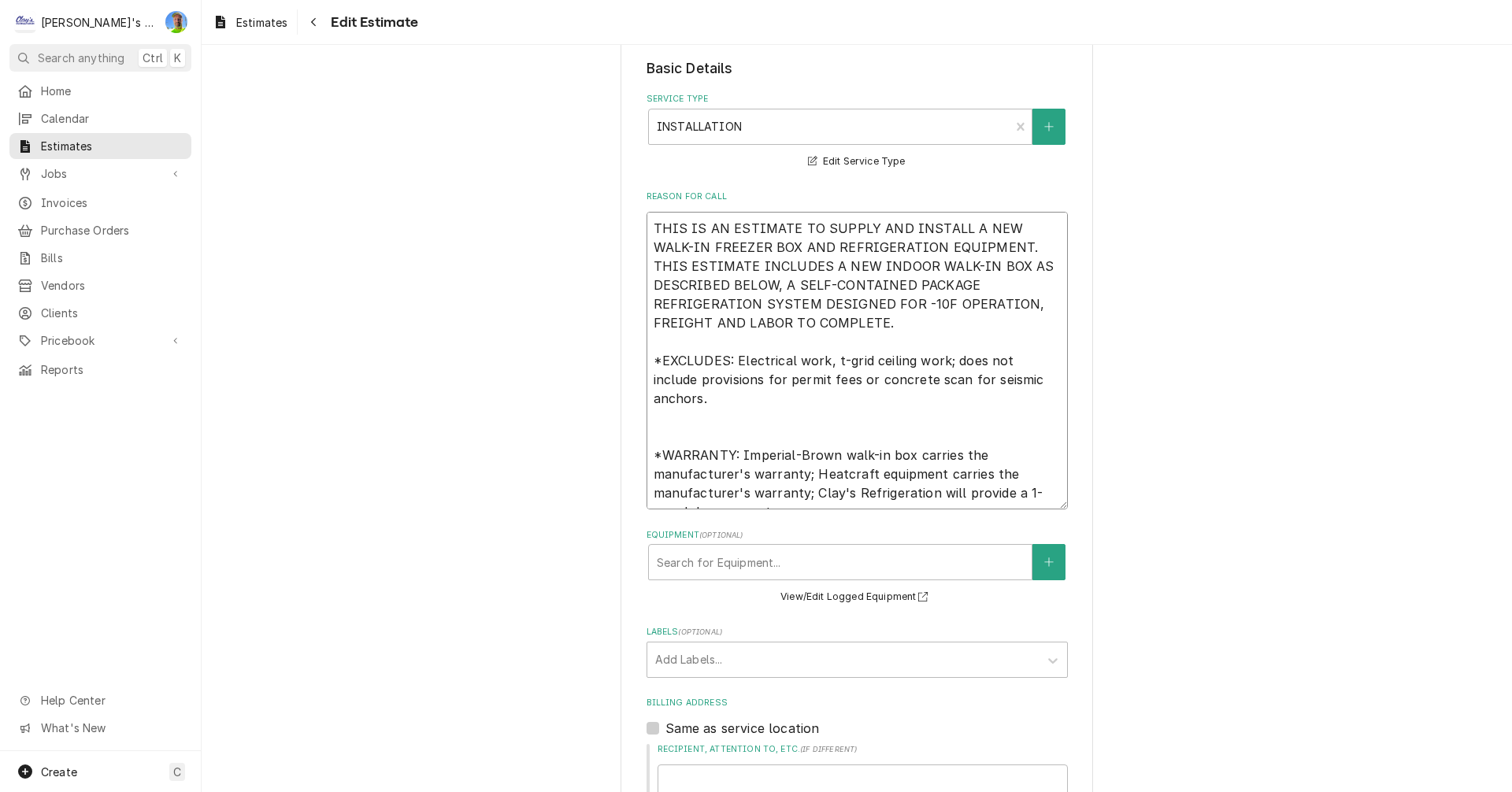
type textarea "x"
drag, startPoint x: 644, startPoint y: 225, endPoint x: 840, endPoint y: 498, distance: 336.1
click at [840, 498] on textarea "THIS IS AN ESTIMATE TO SUPPLY AND INSTALL A NEW WALK-IN FREEZER BOX AND REFRIGE…" at bounding box center [857, 360] width 421 height 298
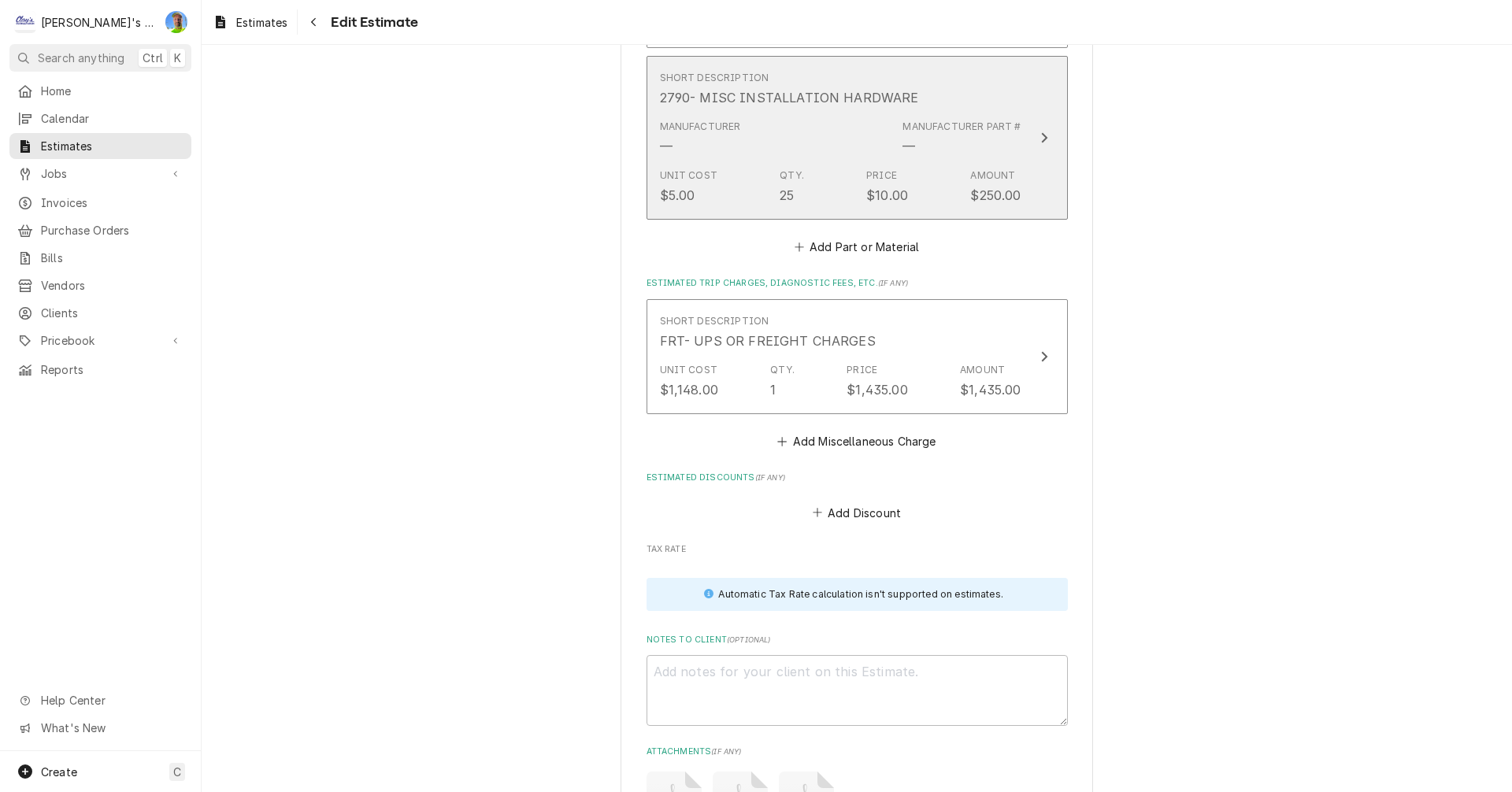
scroll to position [4249, 0]
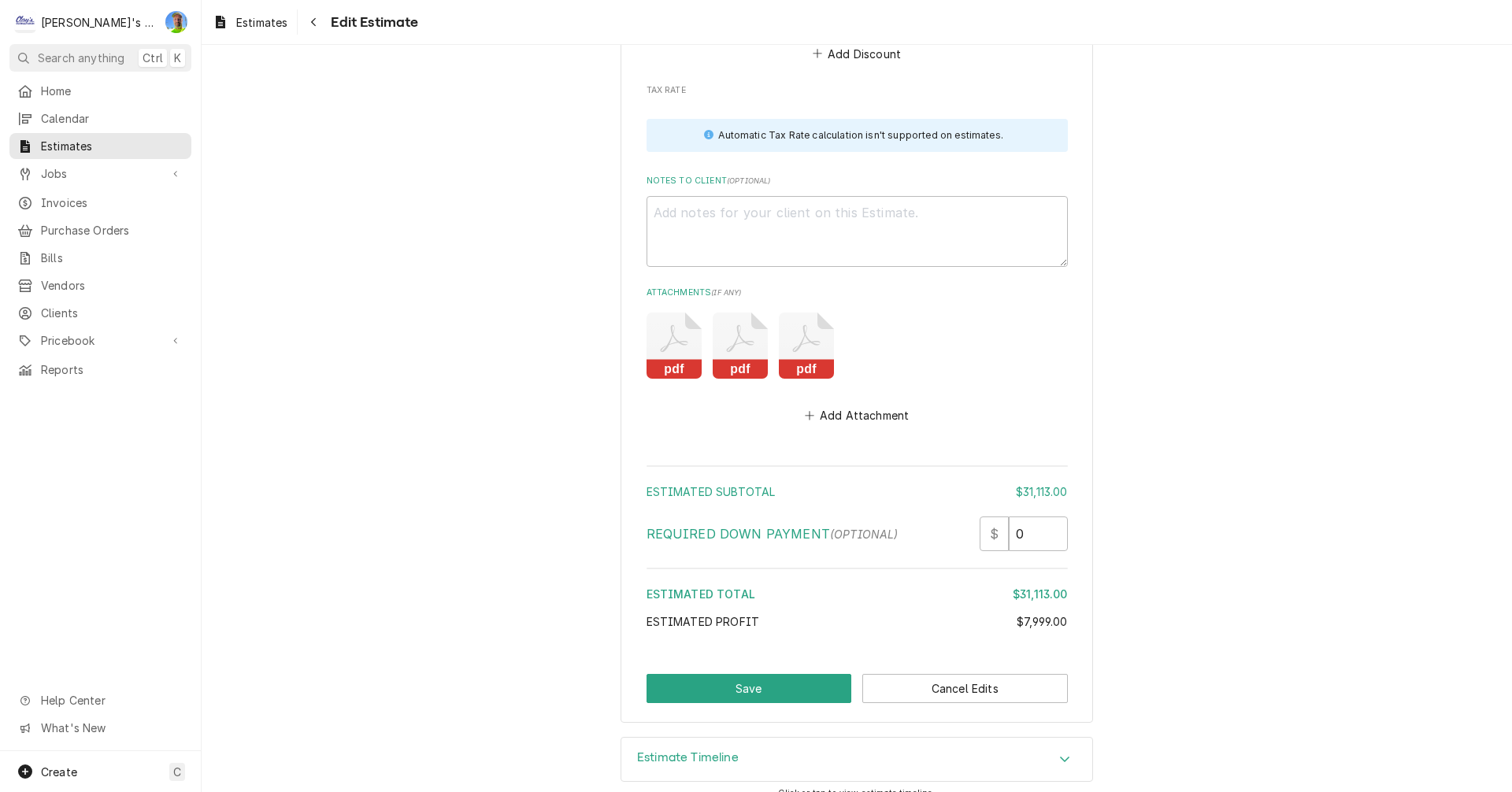
type textarea "THIS IS AN ESTIMATE TO SUPPLY AND INSTALL A NEW WALK-IN FREEZER BOX AND REFRIGE…"
click at [906, 227] on textarea "Notes to Client ( optional )" at bounding box center [857, 231] width 421 height 71
paste textarea "THIS IS AN ESTIMATE TO SUPPLY AND INSTALL A NEW WALK-IN FREEZER BOX AND REFRIGE…"
type textarea "x"
type textarea "THIS IS AN ESTIMATE TO SUPPLY AND INSTALL A NEW WALK-IN FREEZER BOX AND REFRIGE…"
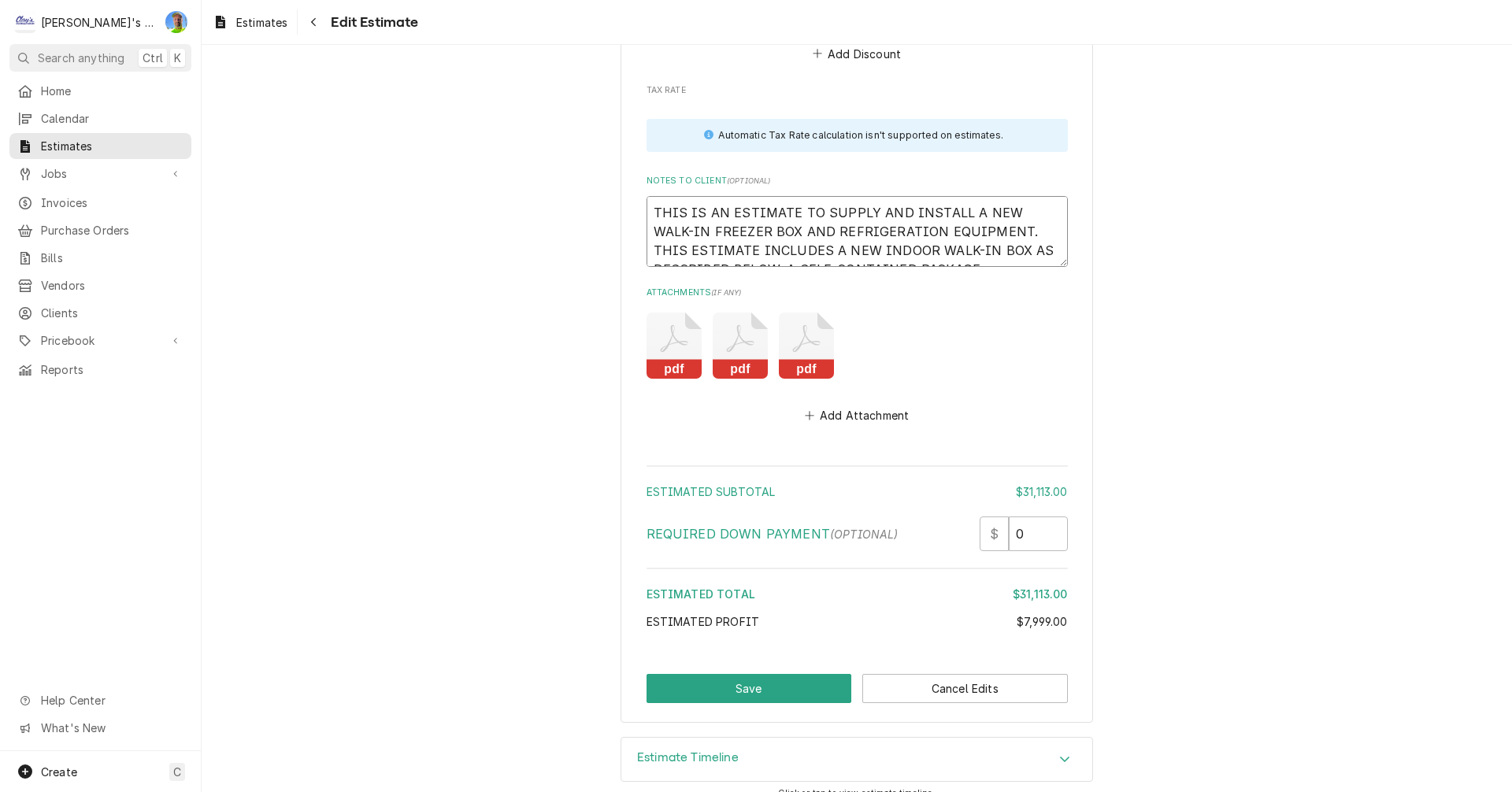
scroll to position [12, 0]
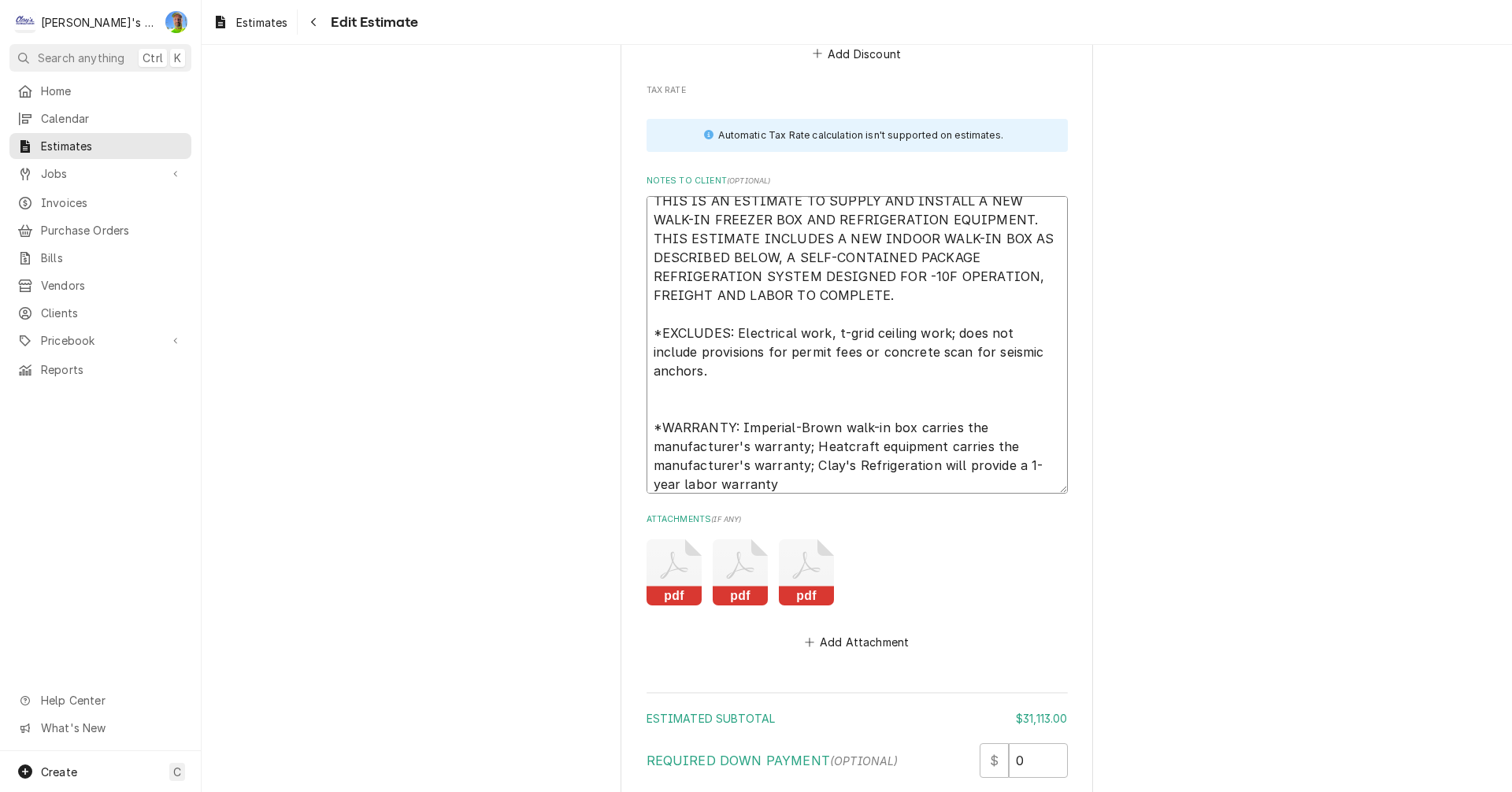
type textarea "x"
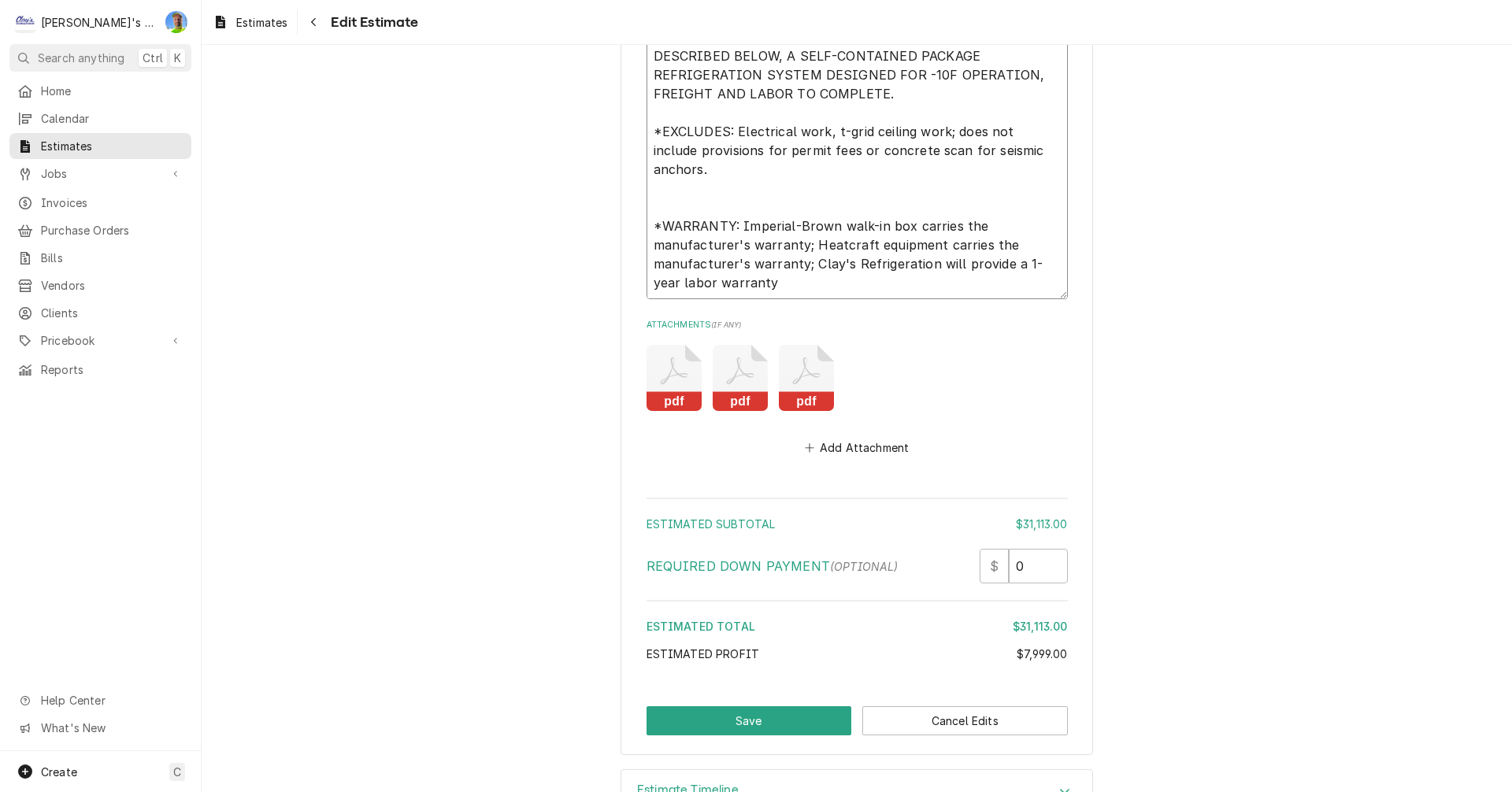
scroll to position [4476, 0]
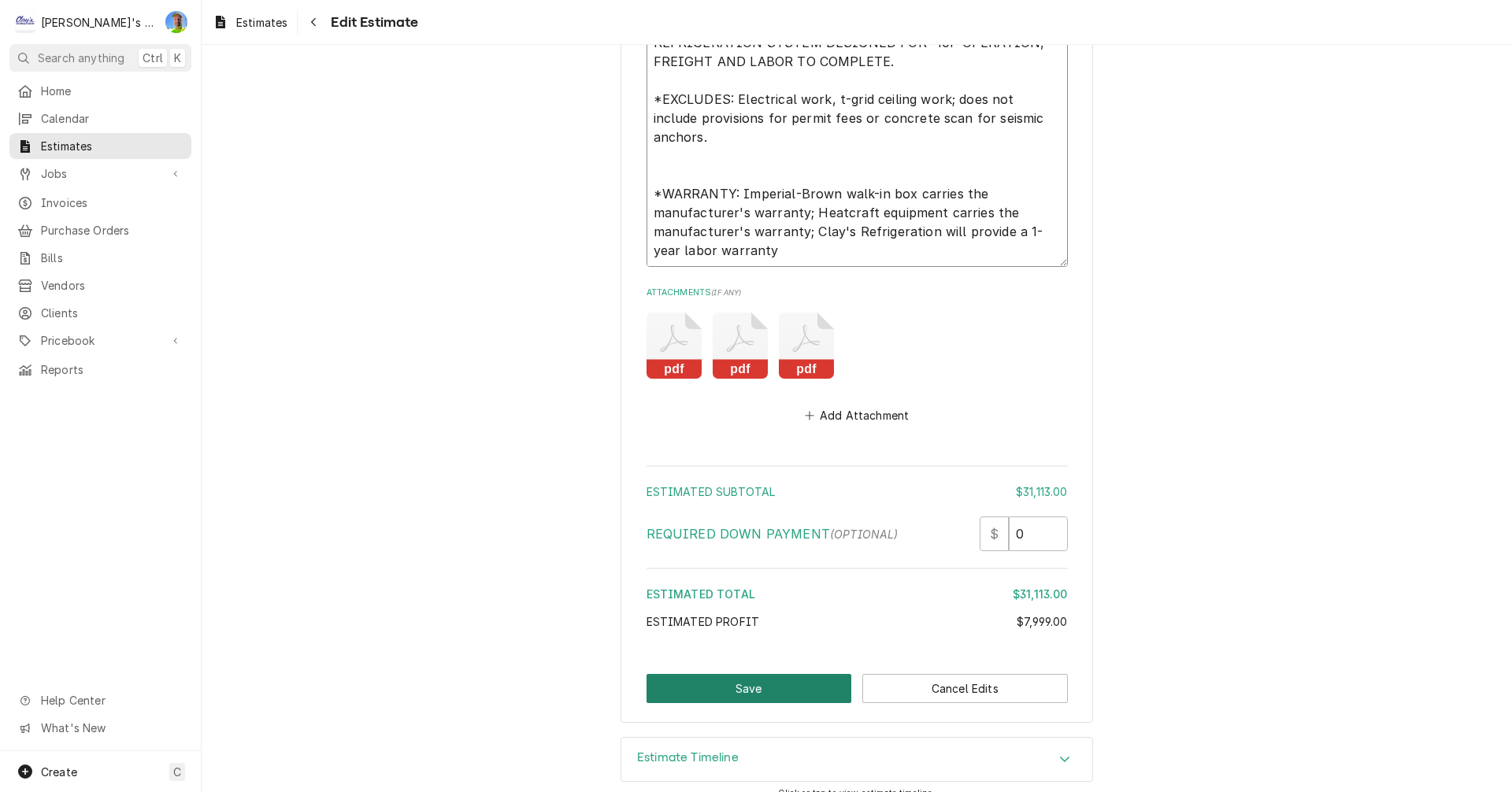
type textarea "THIS IS AN ESTIMATE TO SUPPLY AND INSTALL A NEW WALK-IN FREEZER BOX AND REFRIGE…"
click at [756, 675] on button "Save" at bounding box center [750, 689] width 206 height 29
type textarea "x"
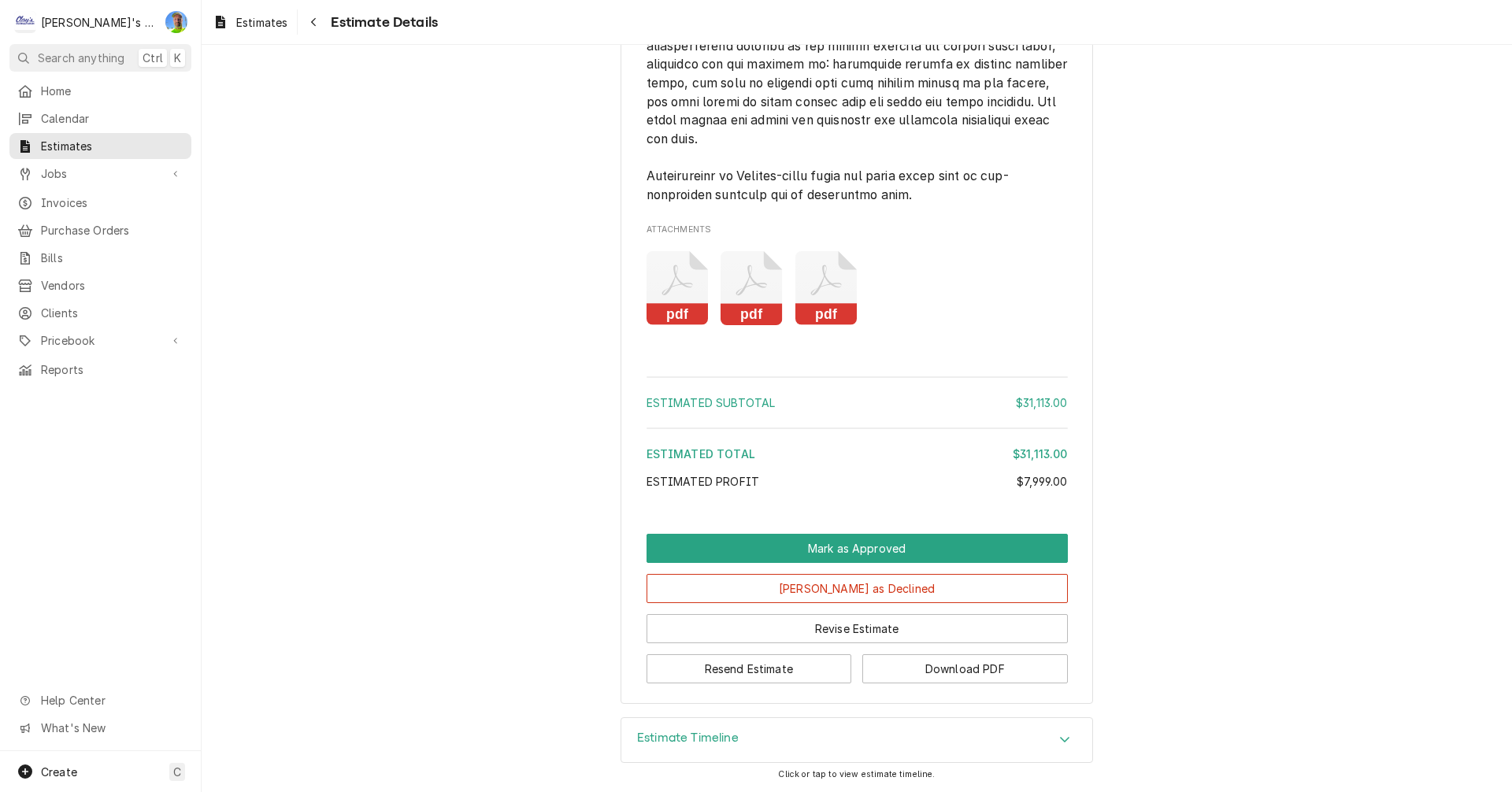
scroll to position [3651, 0]
click at [973, 672] on button "Download PDF" at bounding box center [965, 669] width 206 height 29
click at [237, 22] on span "Estimates" at bounding box center [262, 22] width 51 height 16
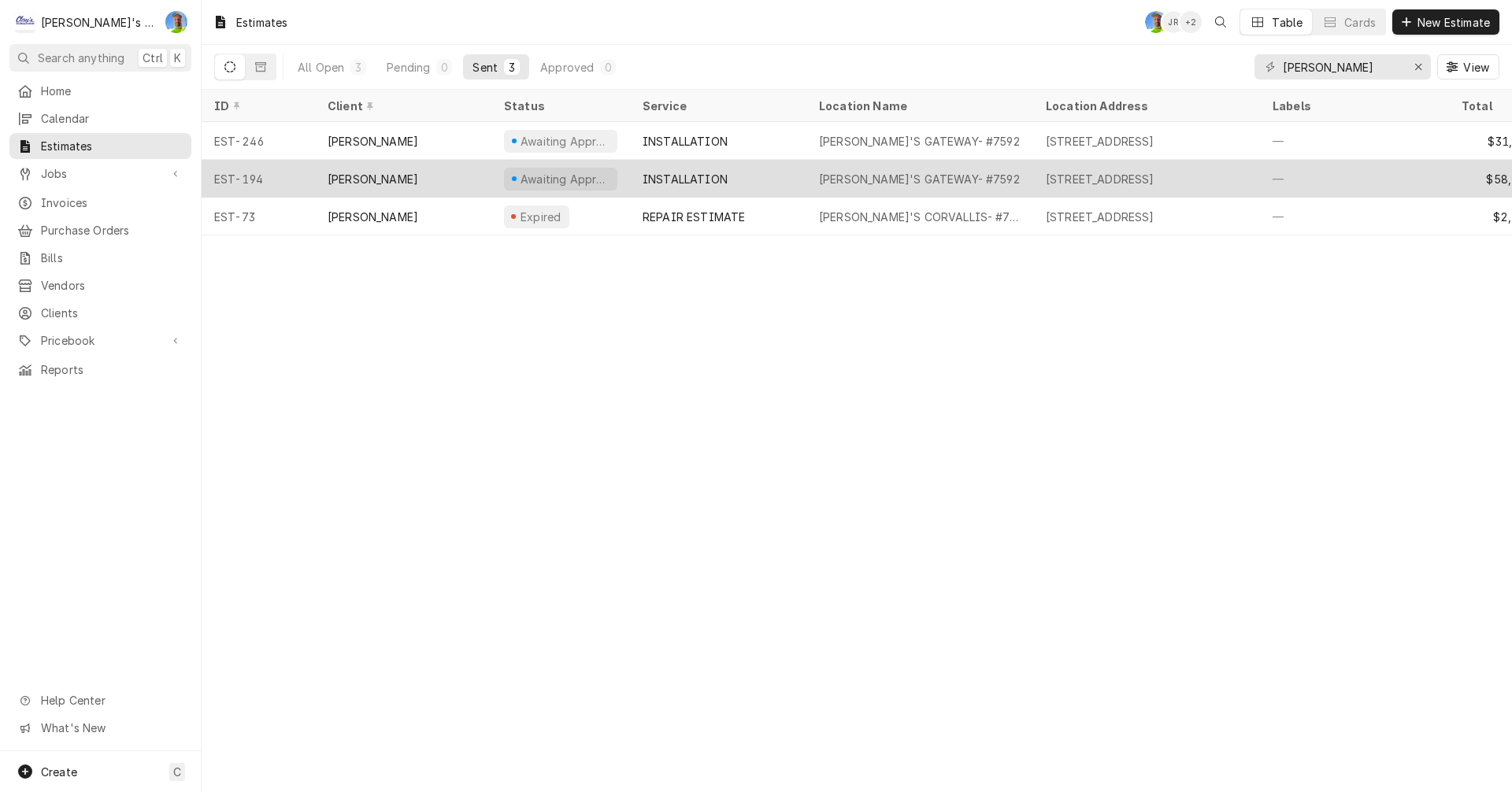
click at [672, 175] on div "INSTALLATION" at bounding box center [685, 179] width 85 height 16
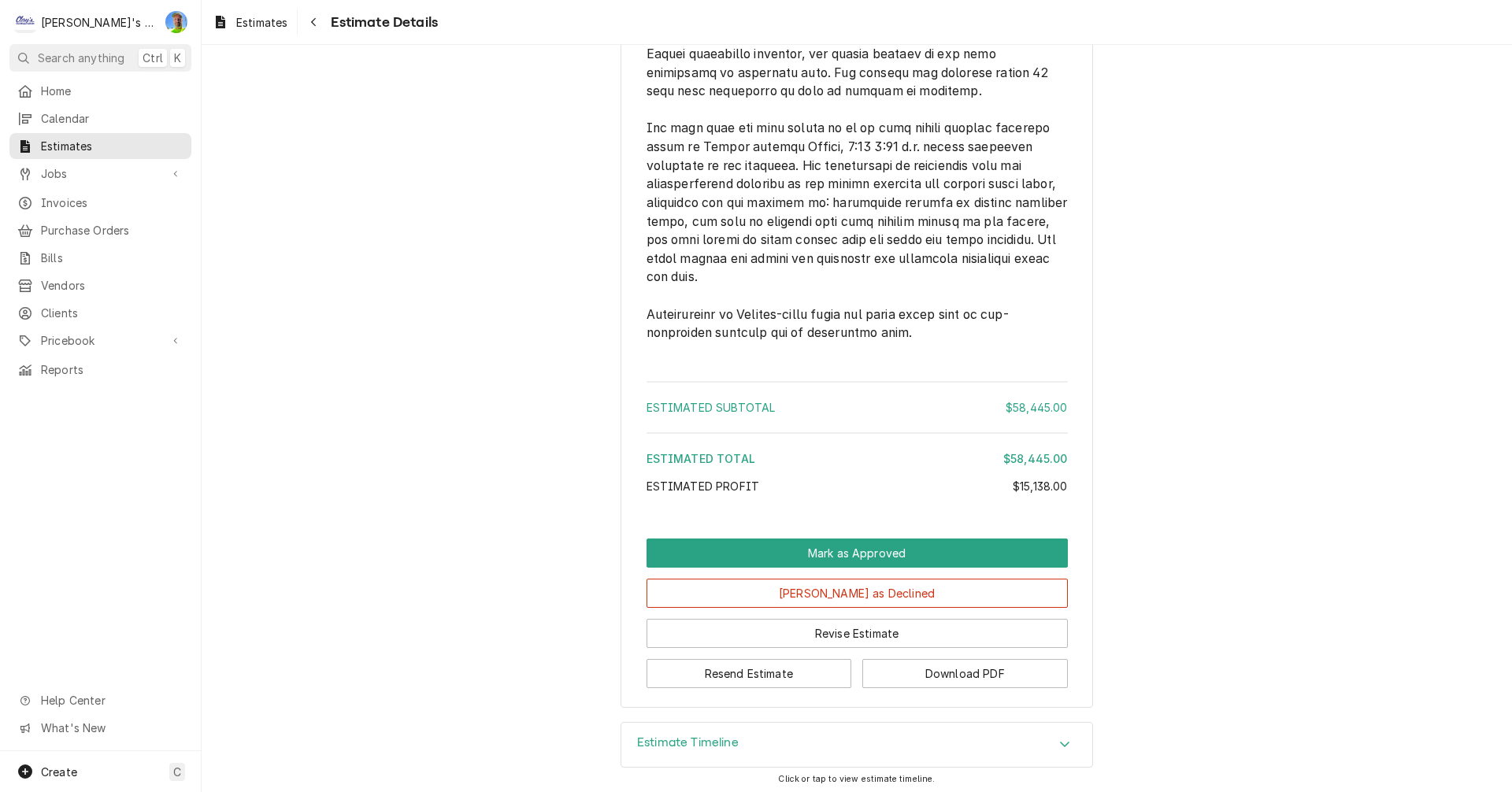
scroll to position [6929, 0]
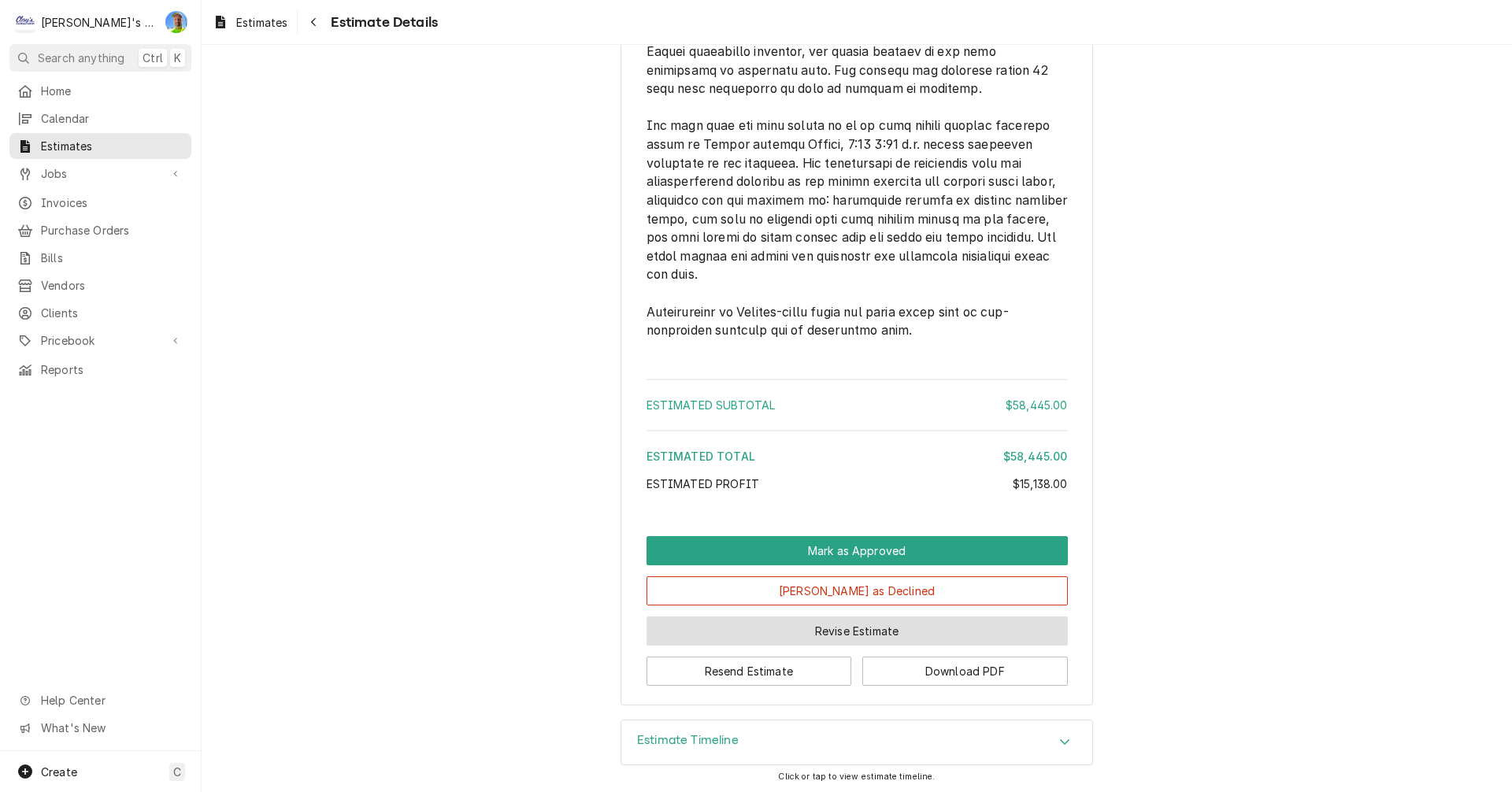
click at [947, 639] on button "Revise Estimate" at bounding box center [857, 631] width 421 height 29
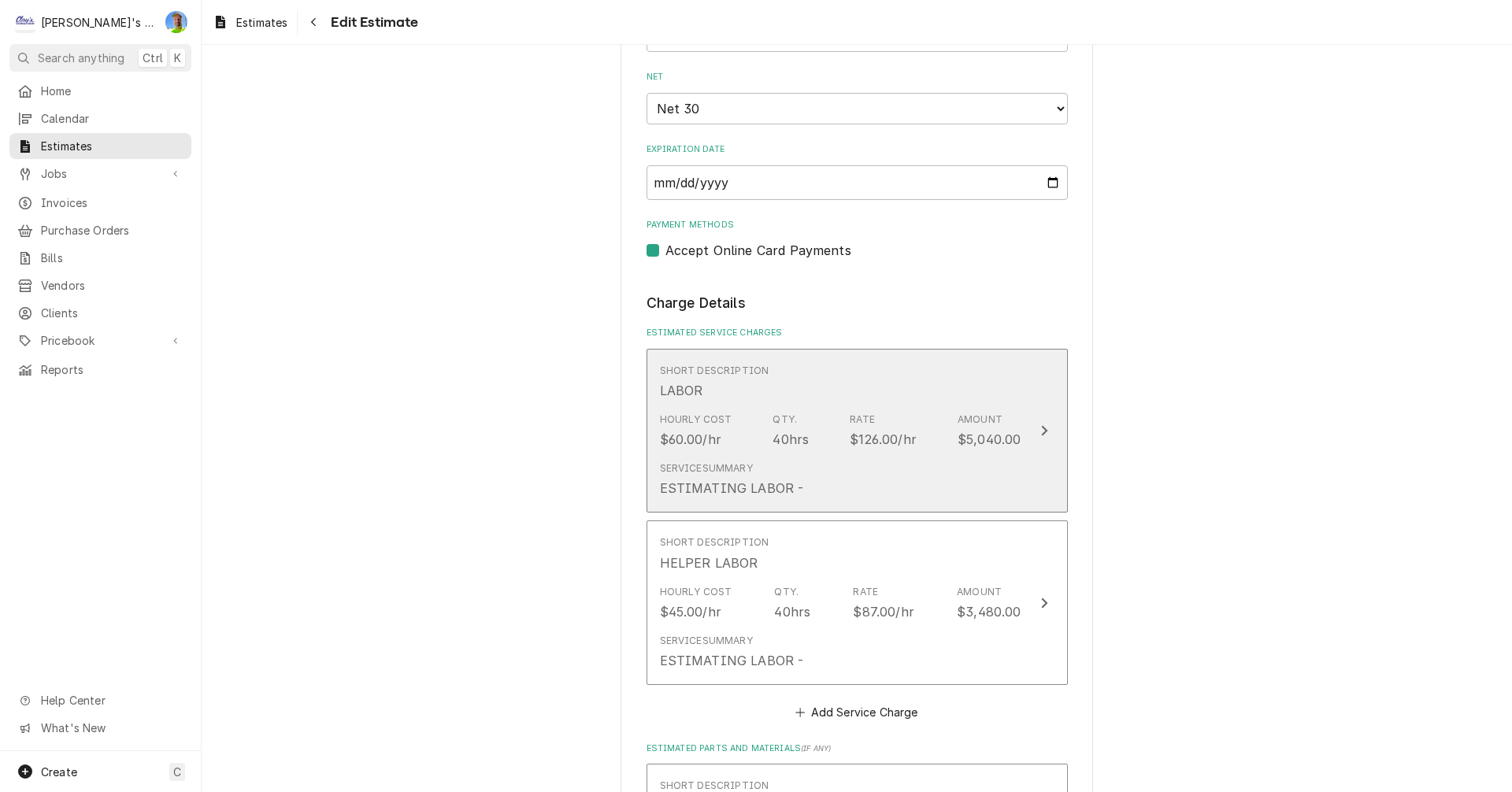
scroll to position [1575, 0]
click at [1022, 472] on button "Short Description LABOR Hourly Cost $60.00/hr Qty. 40hrs Rate $126.00/hr Amount…" at bounding box center [857, 428] width 421 height 165
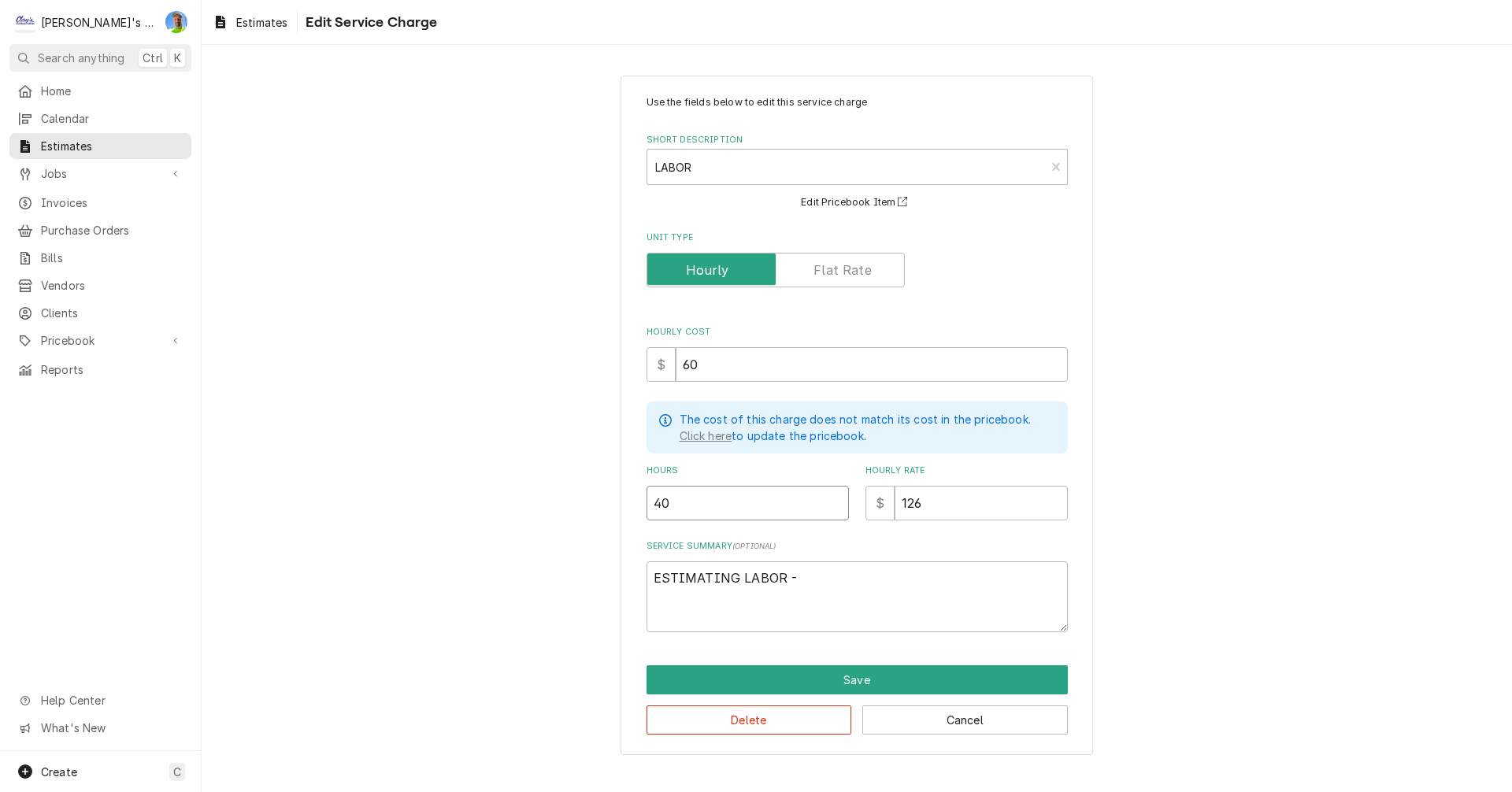
click at [674, 504] on input "40" at bounding box center [748, 504] width 202 height 35
type textarea "x"
type input "6"
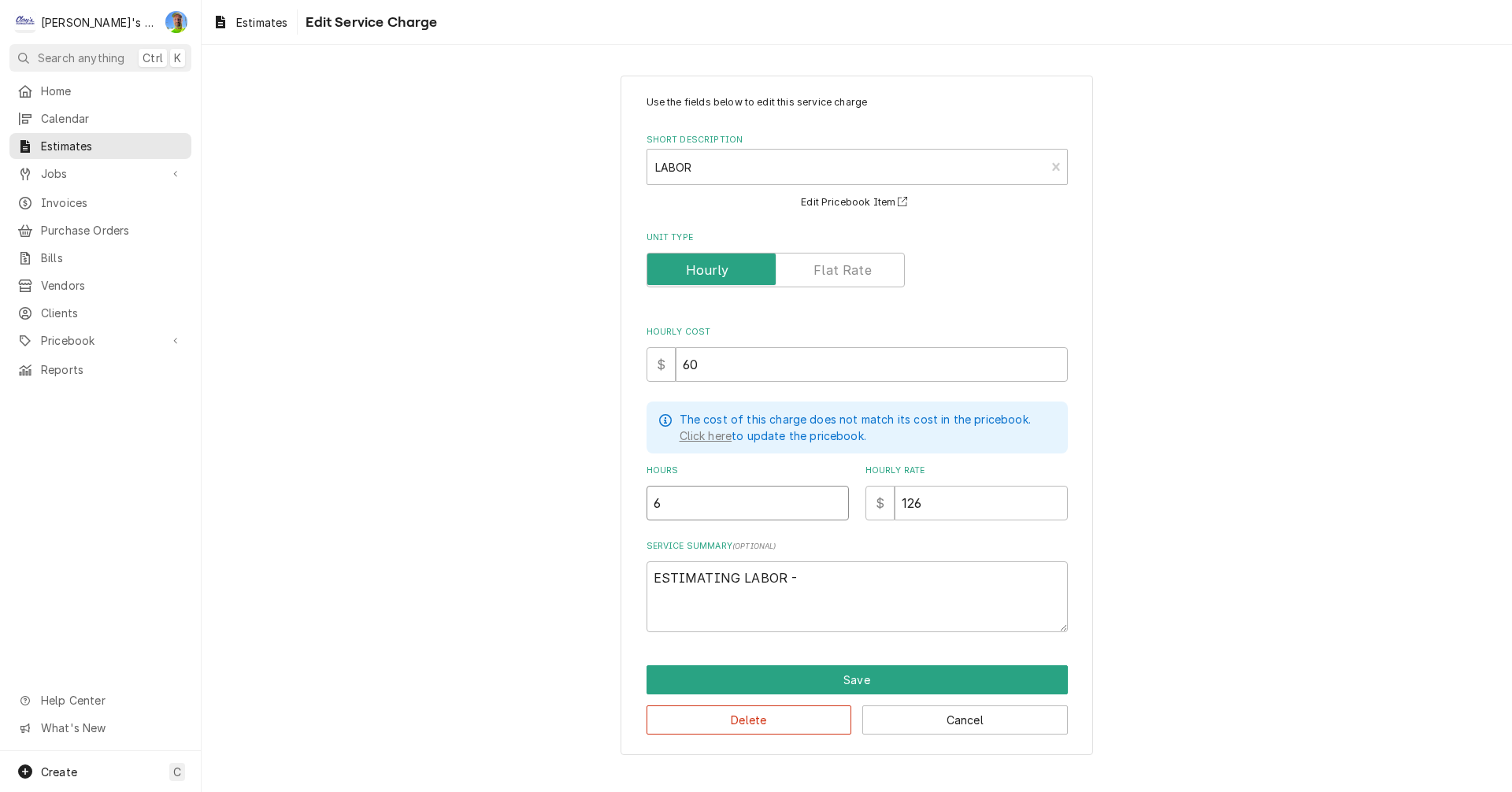
type textarea "x"
type input "60"
type textarea "x"
type input "60"
click at [800, 669] on button "Save" at bounding box center [857, 681] width 421 height 29
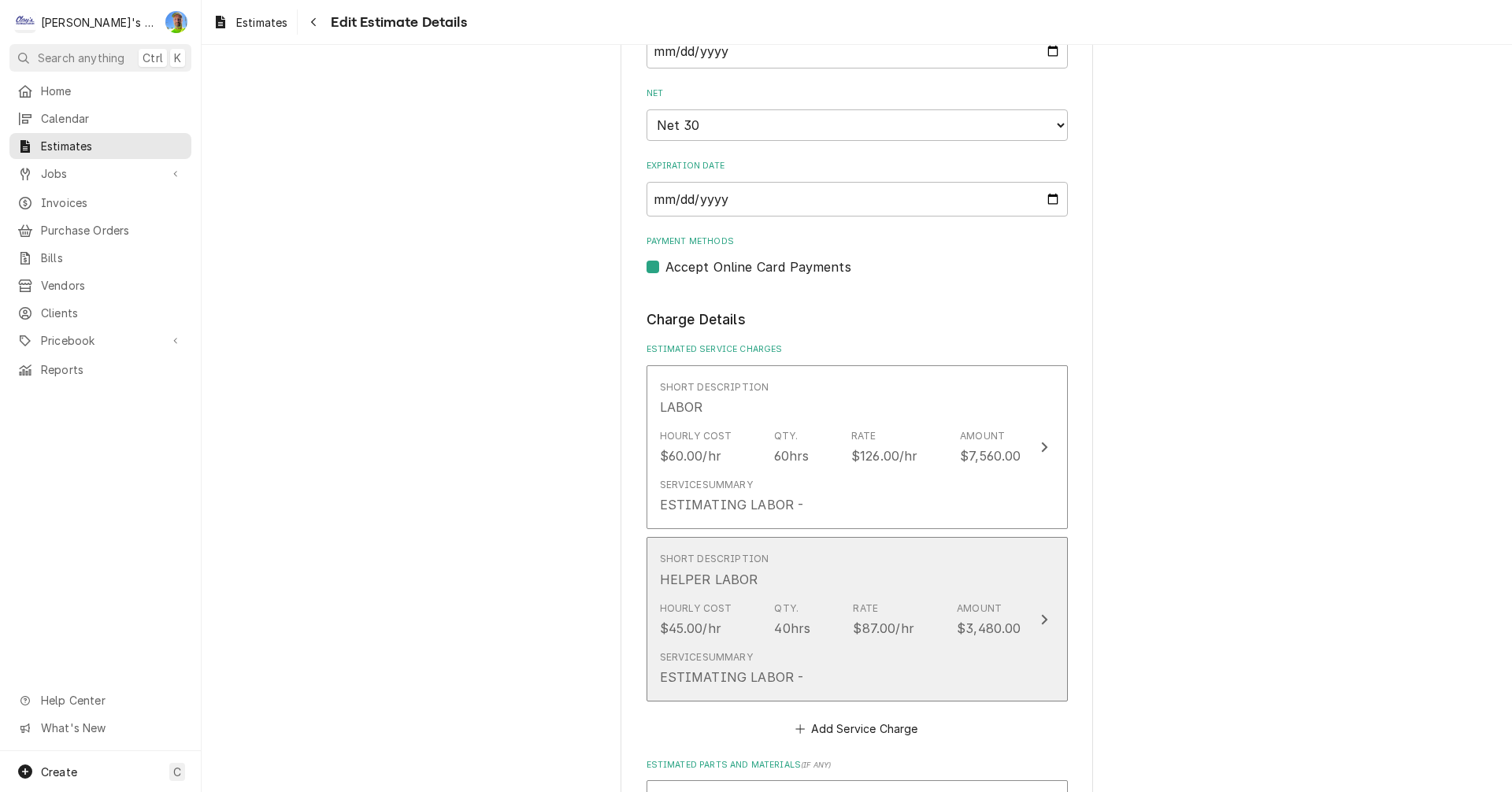
scroll to position [1556, 0]
click at [898, 653] on div "Service Summary ESTIMATING LABOR -" at bounding box center [840, 668] width 362 height 49
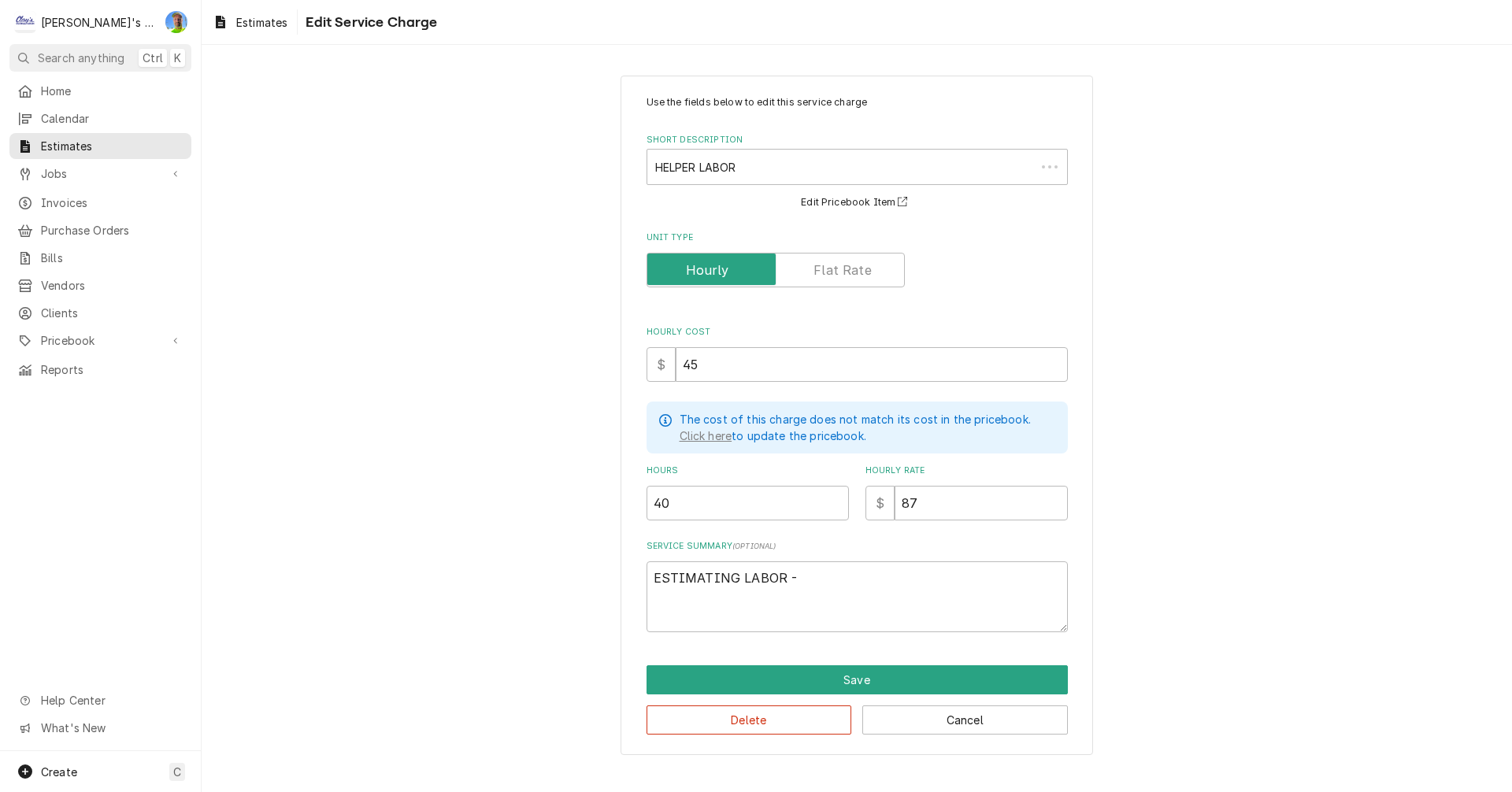
click at [733, 407] on div "The cost of this charge does not match its cost in the pricebook. Click here to…" at bounding box center [857, 428] width 421 height 52
click at [724, 503] on input "40" at bounding box center [748, 504] width 202 height 35
type textarea "x"
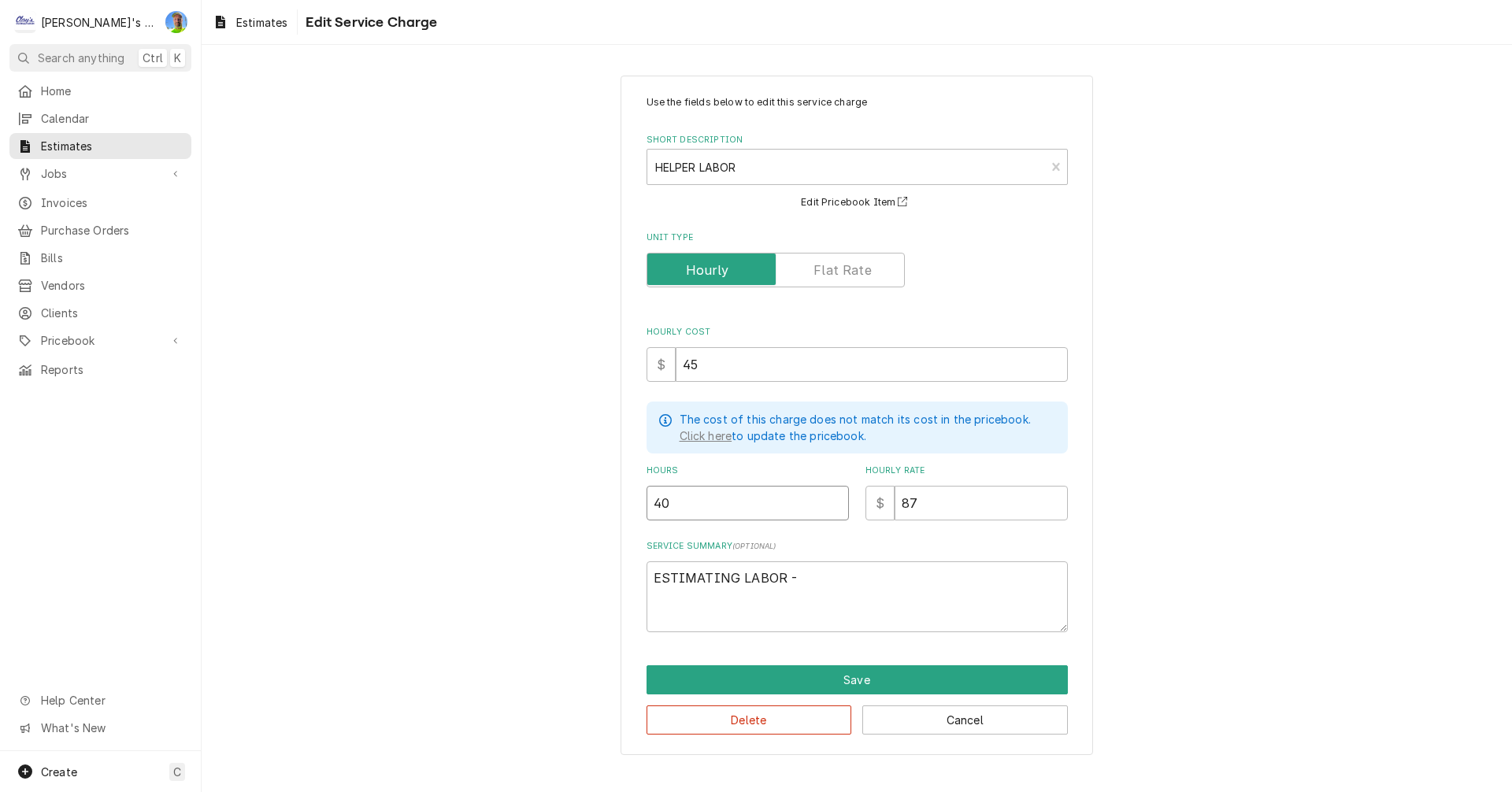
type input "6"
type textarea "x"
type input "60"
type textarea "x"
type input "60"
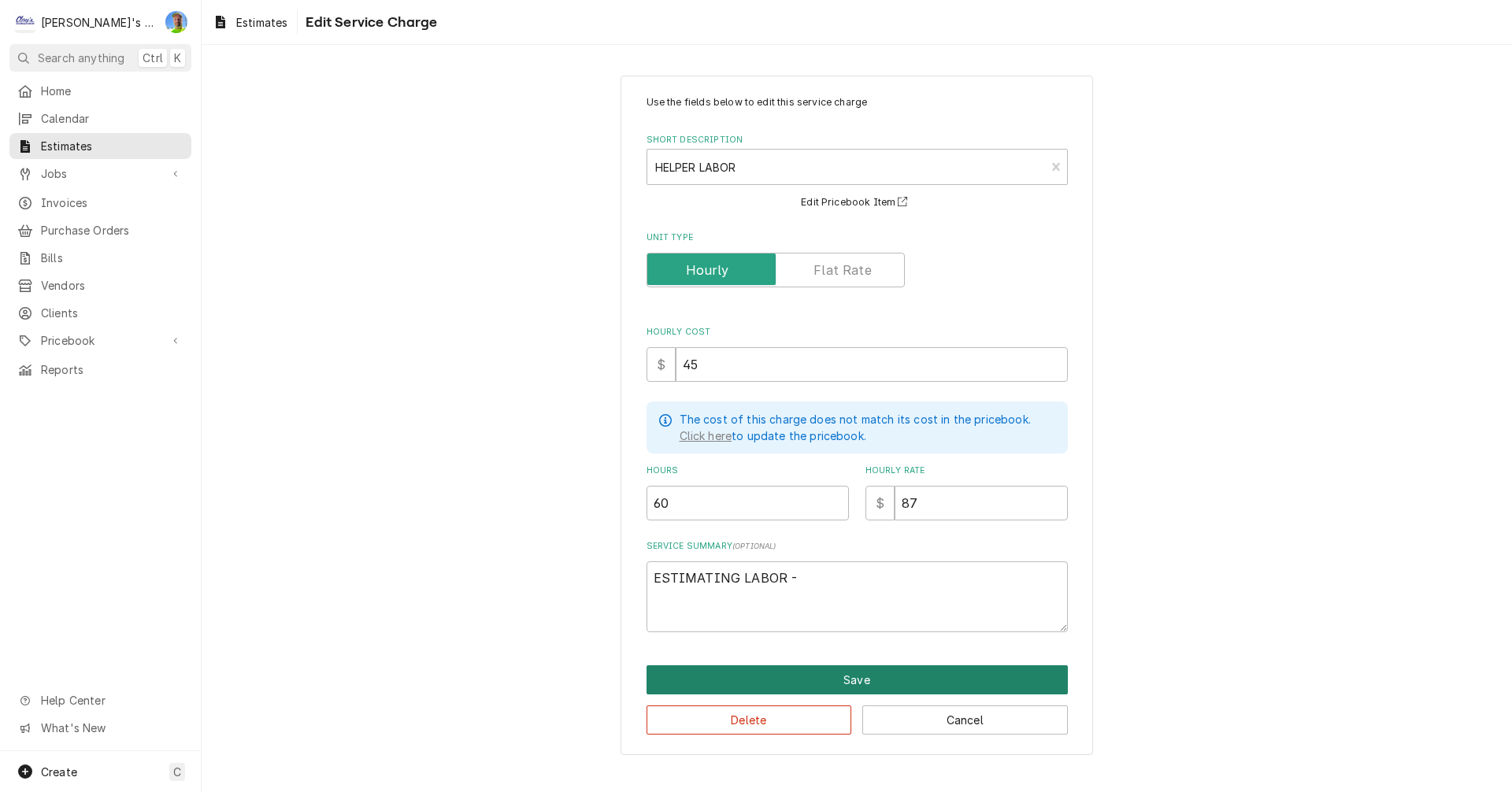
click at [805, 675] on button "Save" at bounding box center [857, 681] width 421 height 29
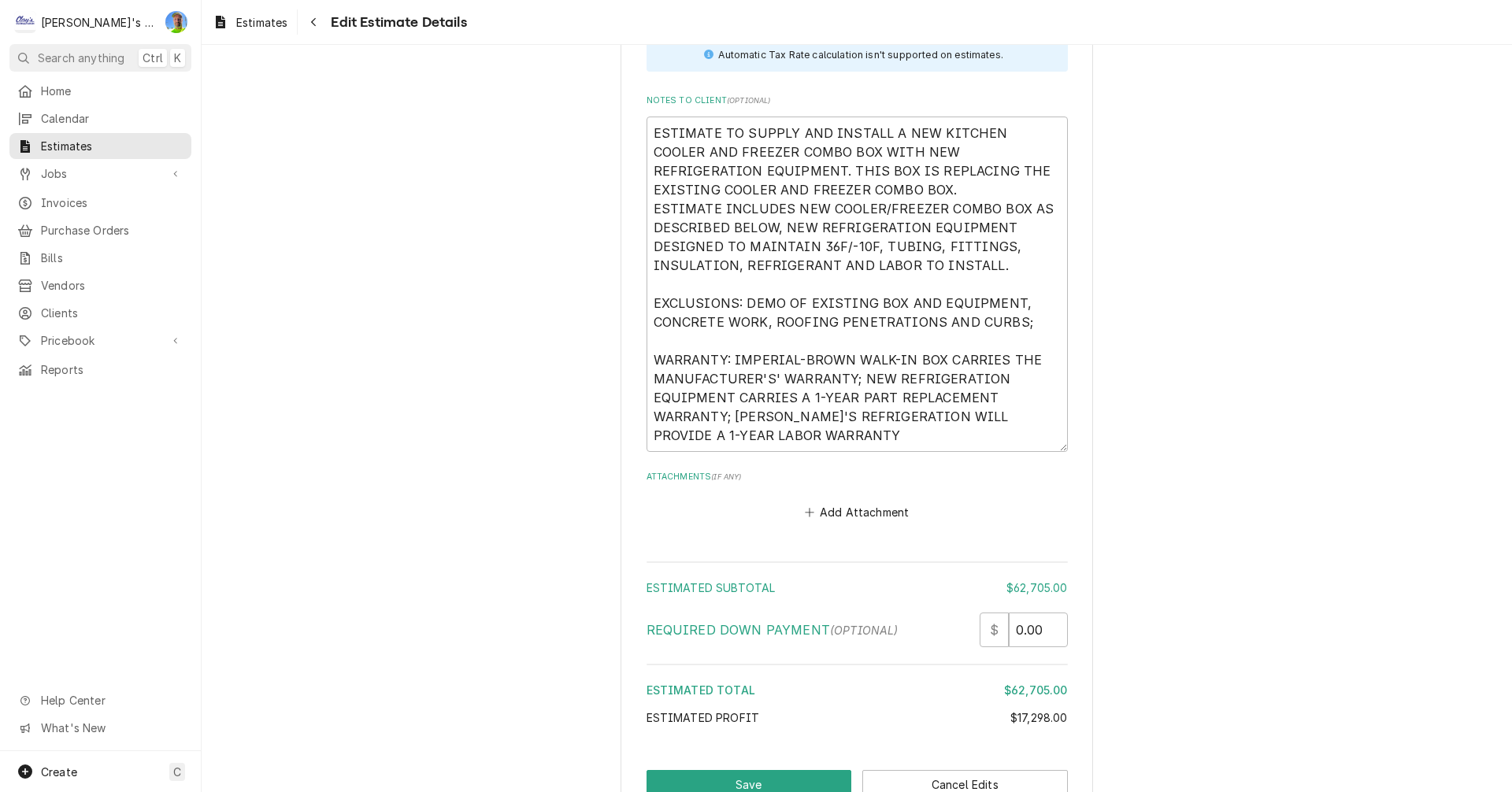
scroll to position [8538, 0]
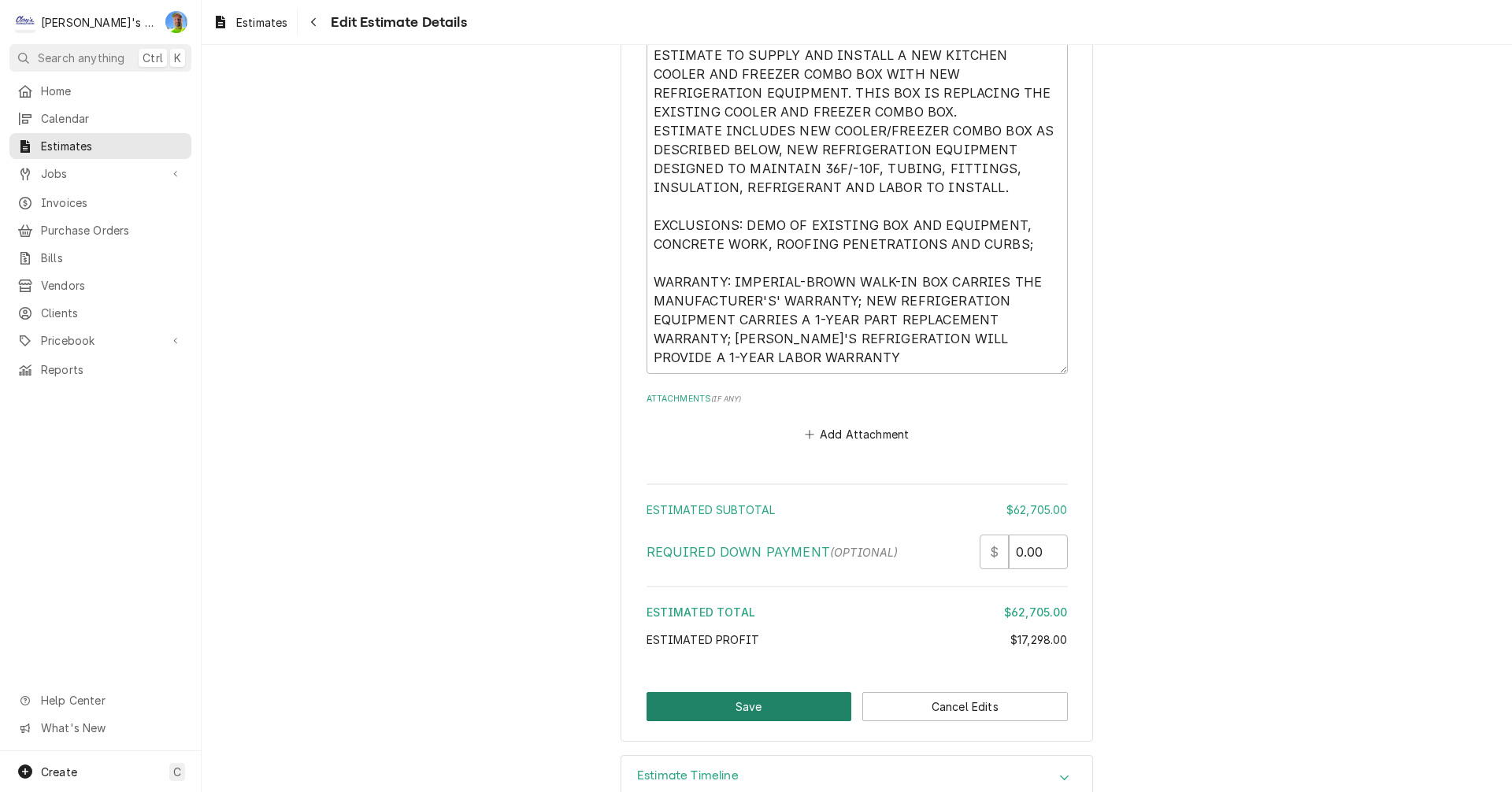
click at [746, 693] on button "Save" at bounding box center [750, 707] width 206 height 29
type textarea "x"
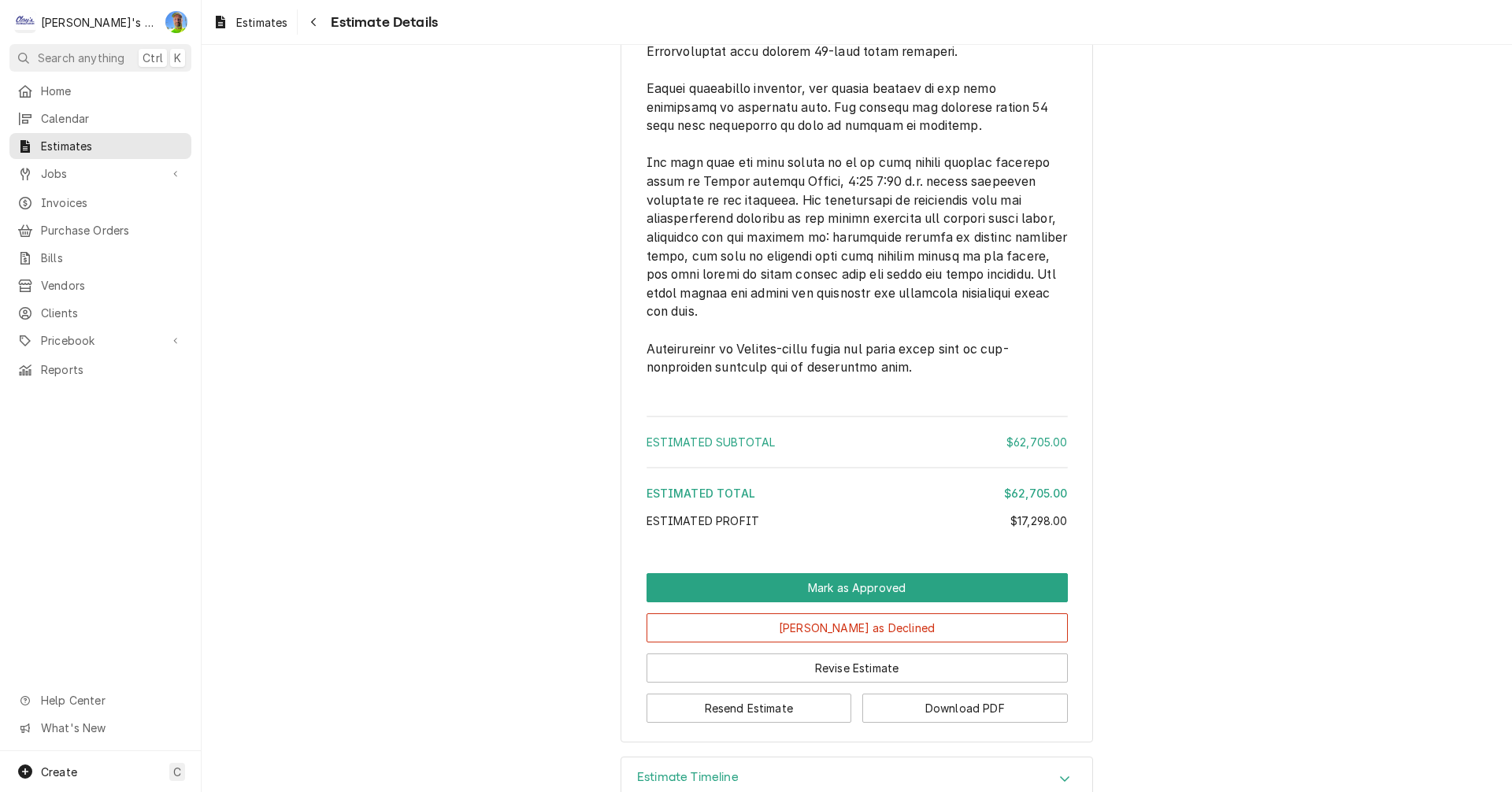
scroll to position [6929, 0]
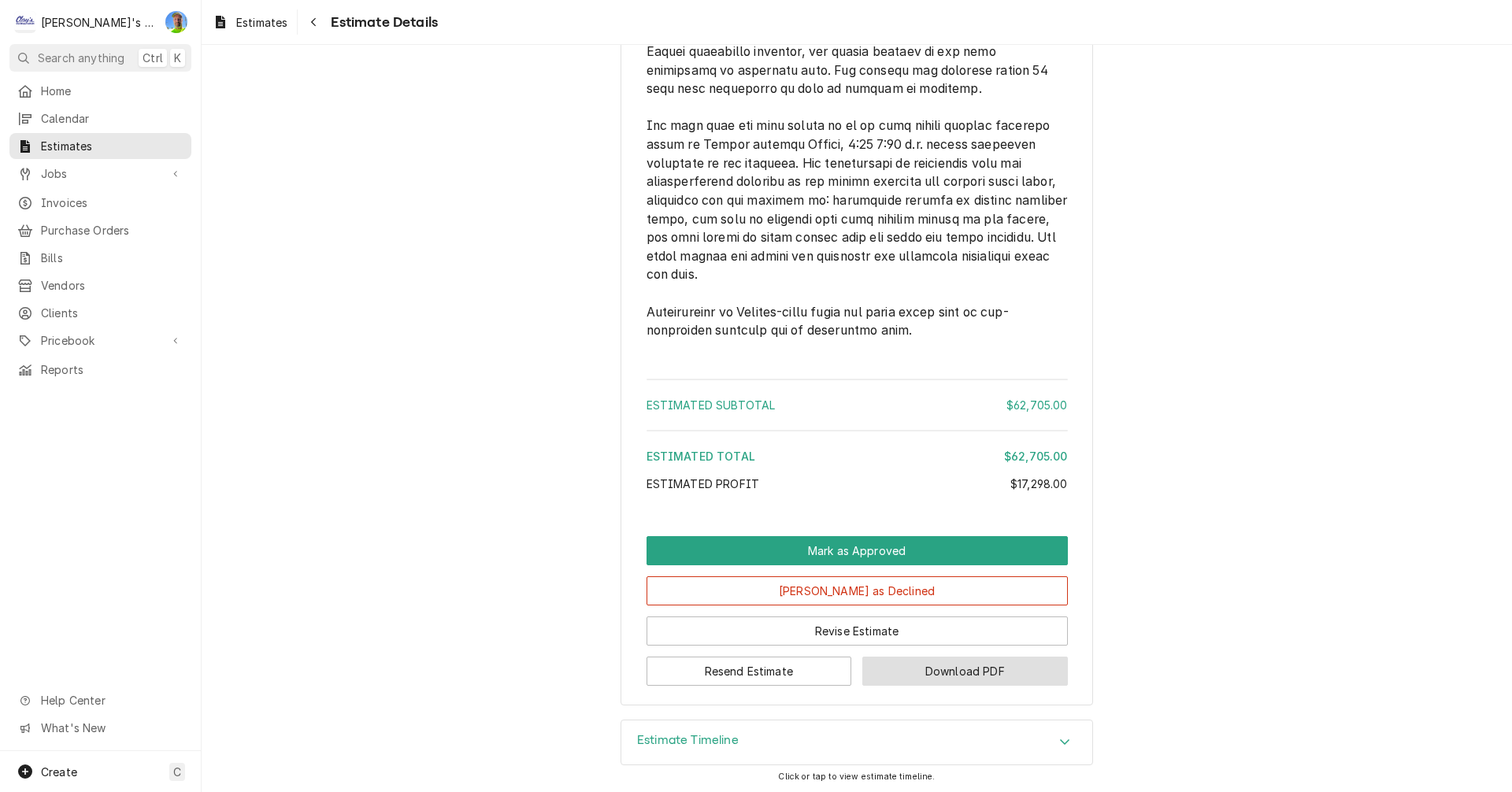
click at [958, 675] on button "Download PDF" at bounding box center [965, 672] width 206 height 29
click at [255, 22] on span "Estimates" at bounding box center [262, 22] width 51 height 16
